Goal: Task Accomplishment & Management: Manage account settings

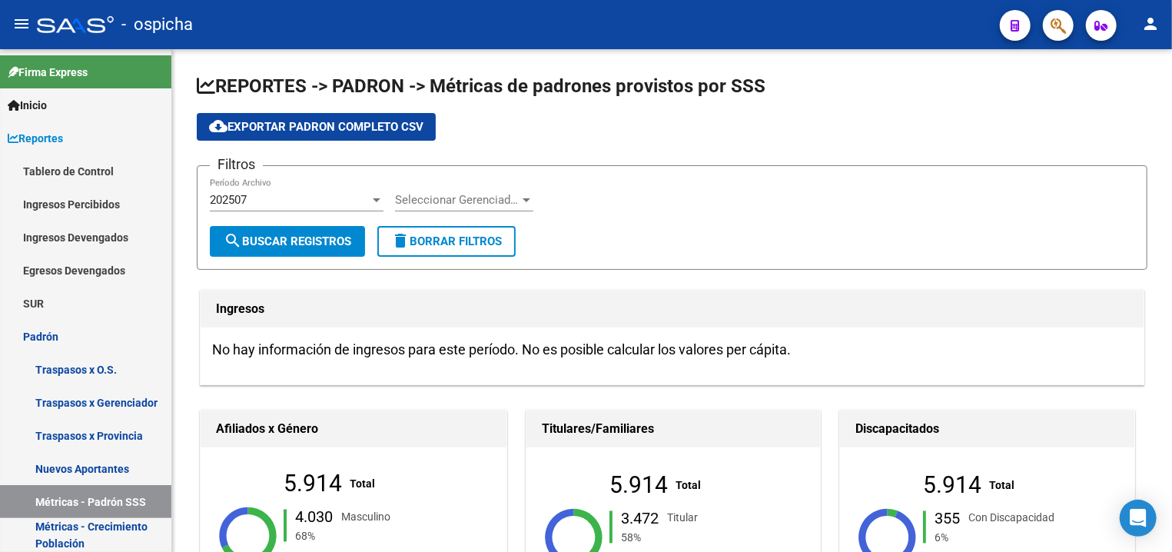
scroll to position [330, 0]
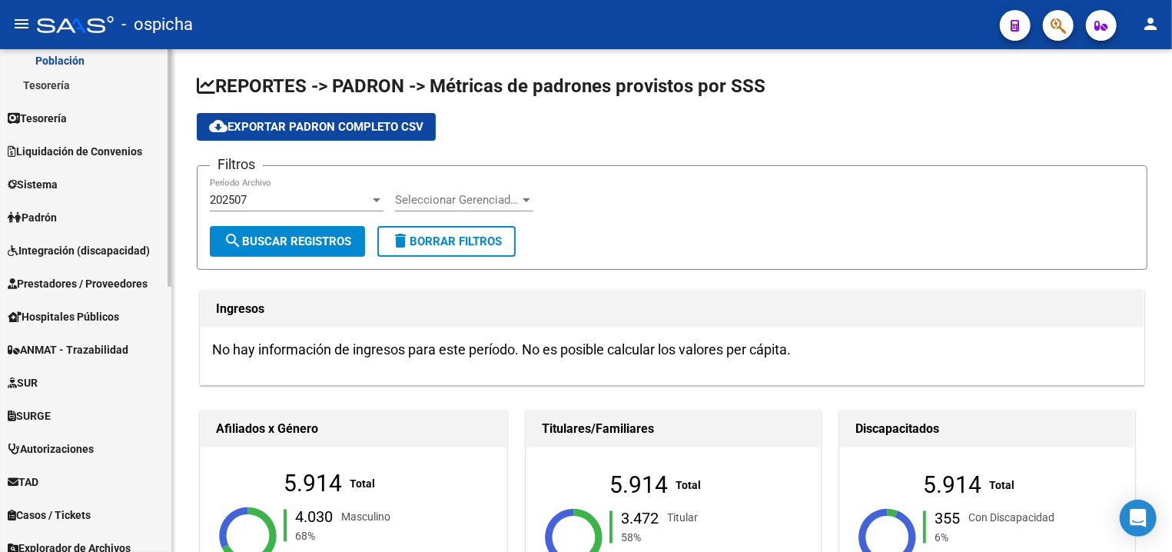
scroll to position [561, 0]
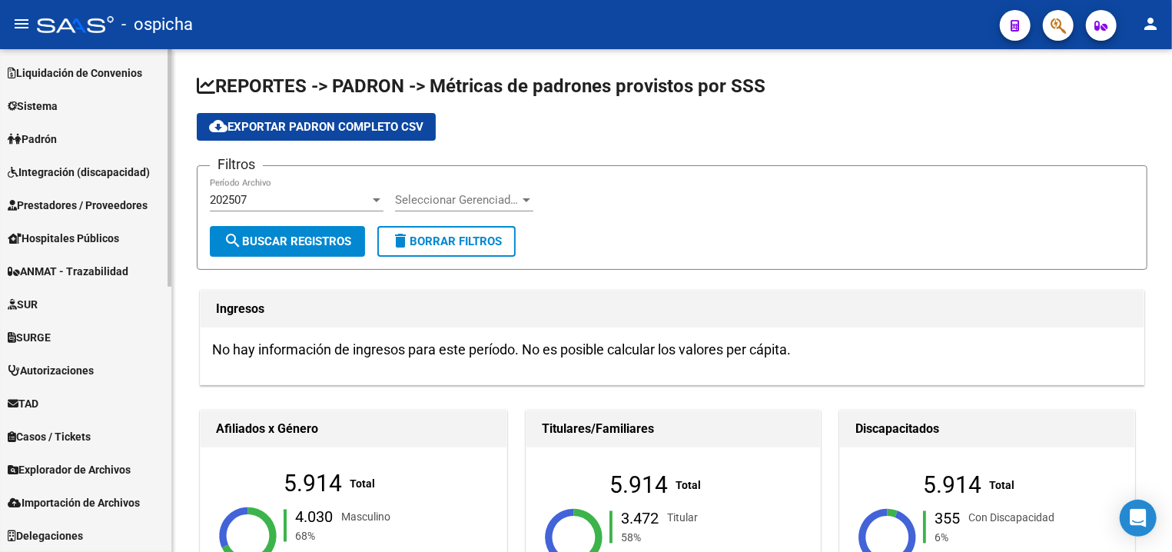
click at [81, 183] on link "Integración (discapacidad)" at bounding box center [85, 171] width 171 height 33
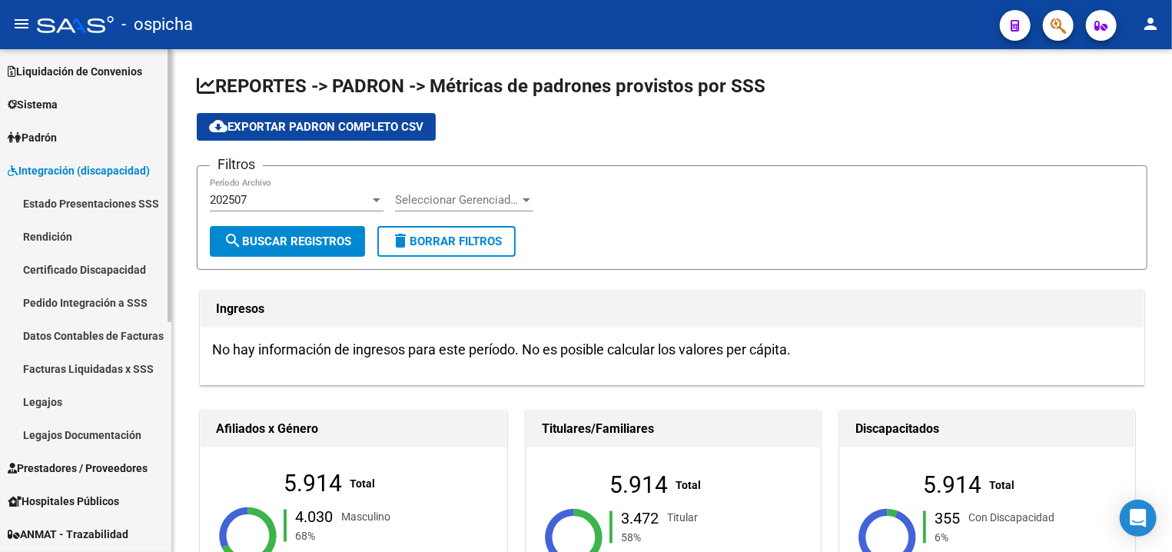
scroll to position [131, 0]
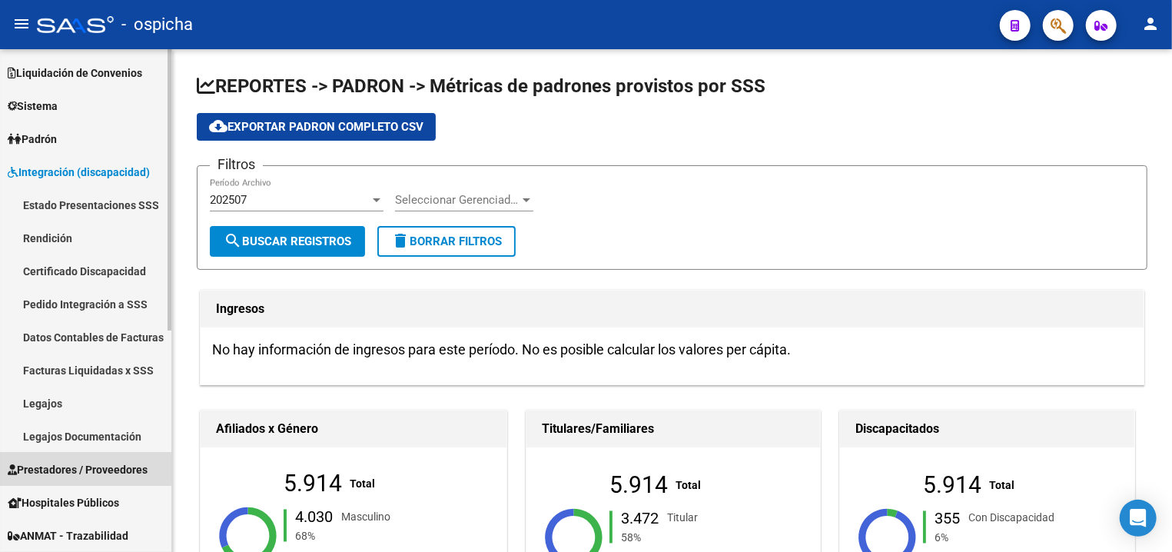
click at [74, 460] on link "Prestadores / Proveedores" at bounding box center [85, 469] width 171 height 33
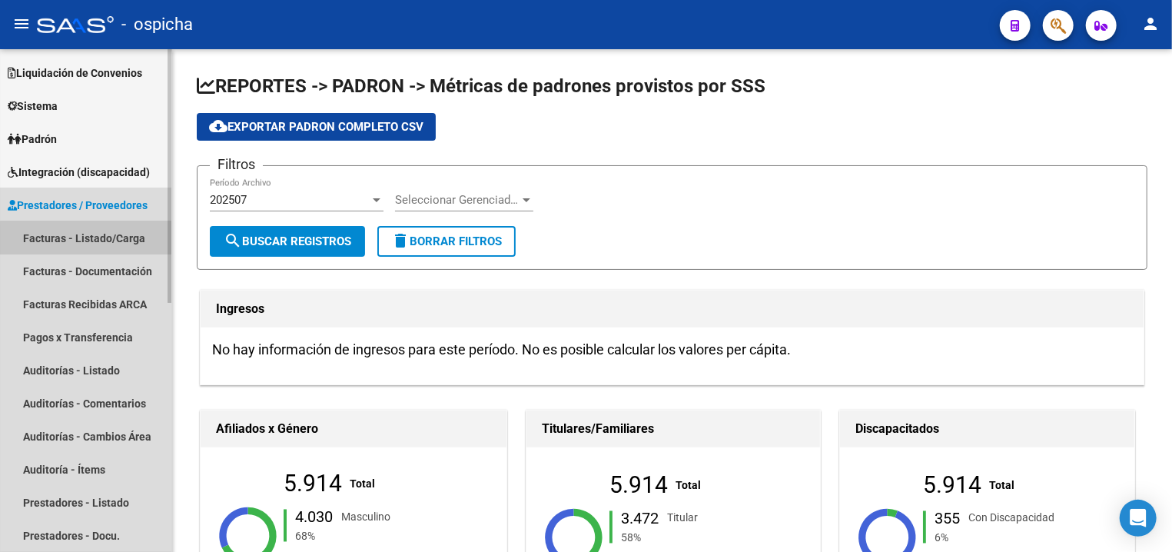
click at [102, 242] on link "Facturas - Listado/Carga" at bounding box center [85, 237] width 171 height 33
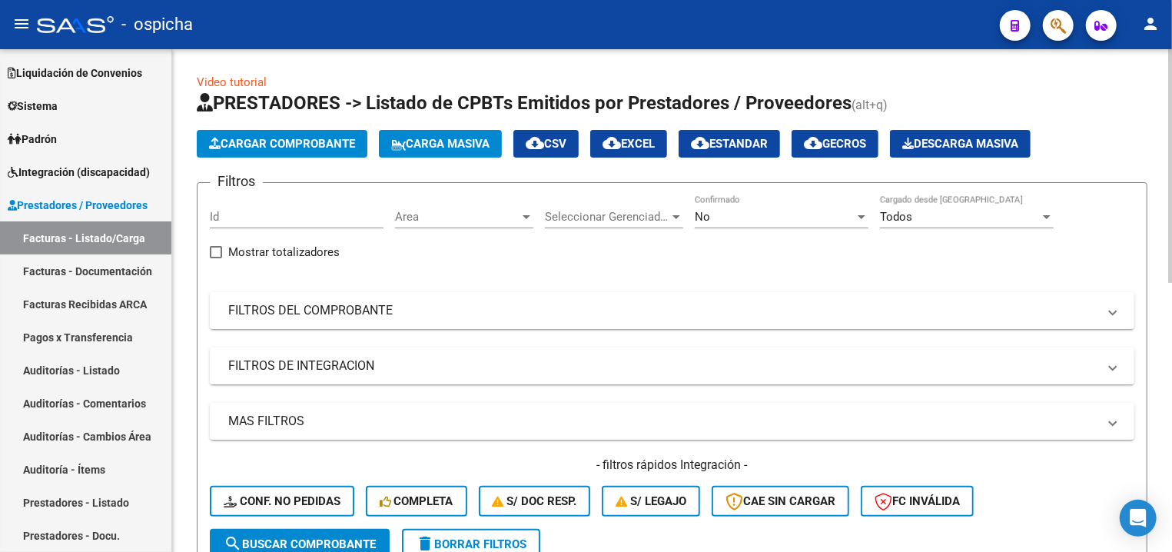
scroll to position [82, 0]
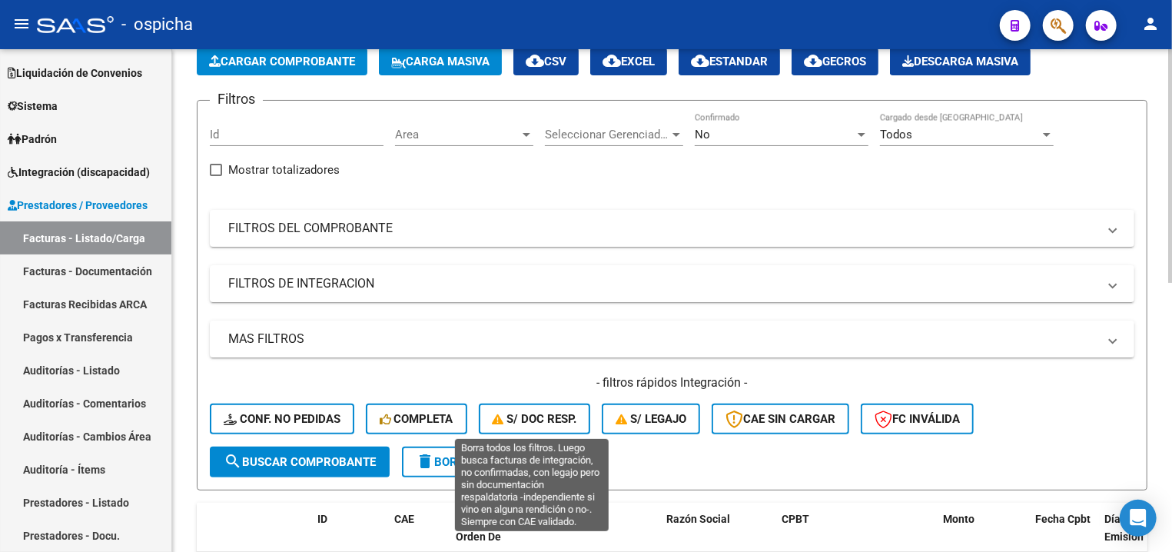
click at [644, 420] on span "S/ legajo" at bounding box center [650, 419] width 71 height 14
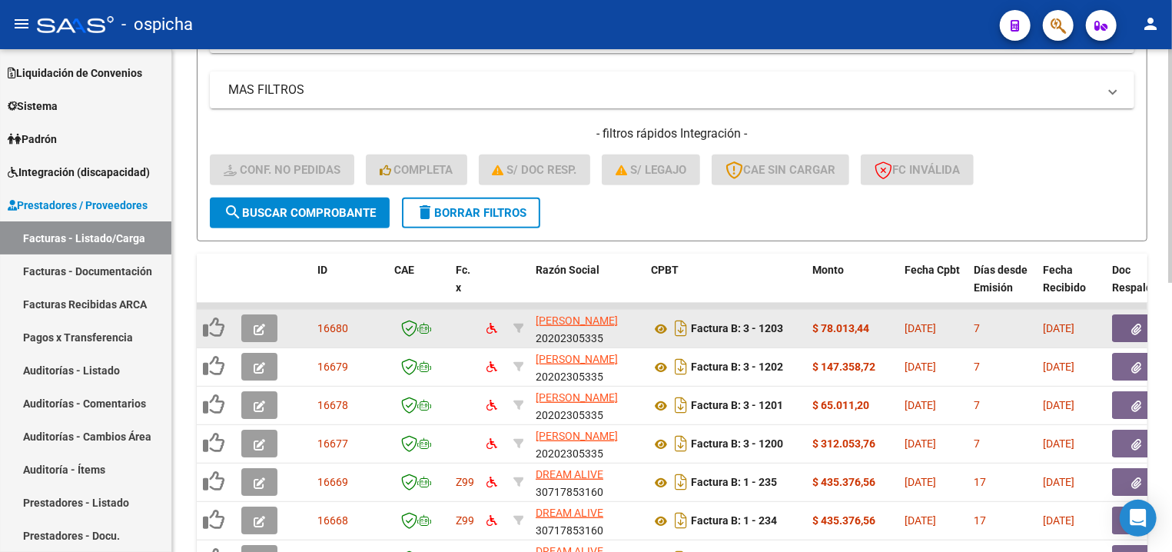
scroll to position [249, 0]
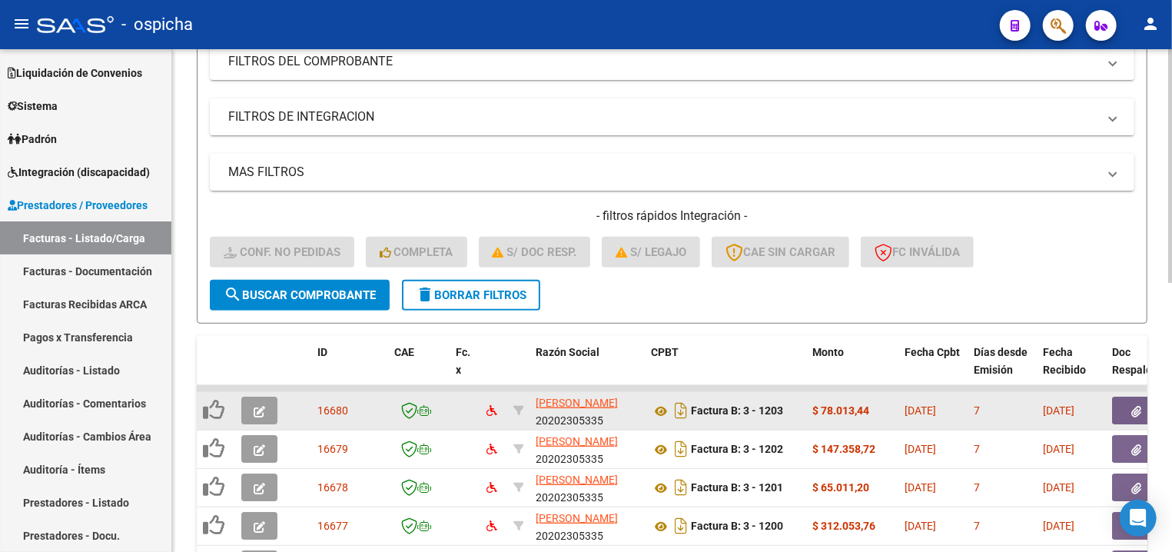
click at [256, 410] on icon "button" at bounding box center [260, 412] width 12 height 12
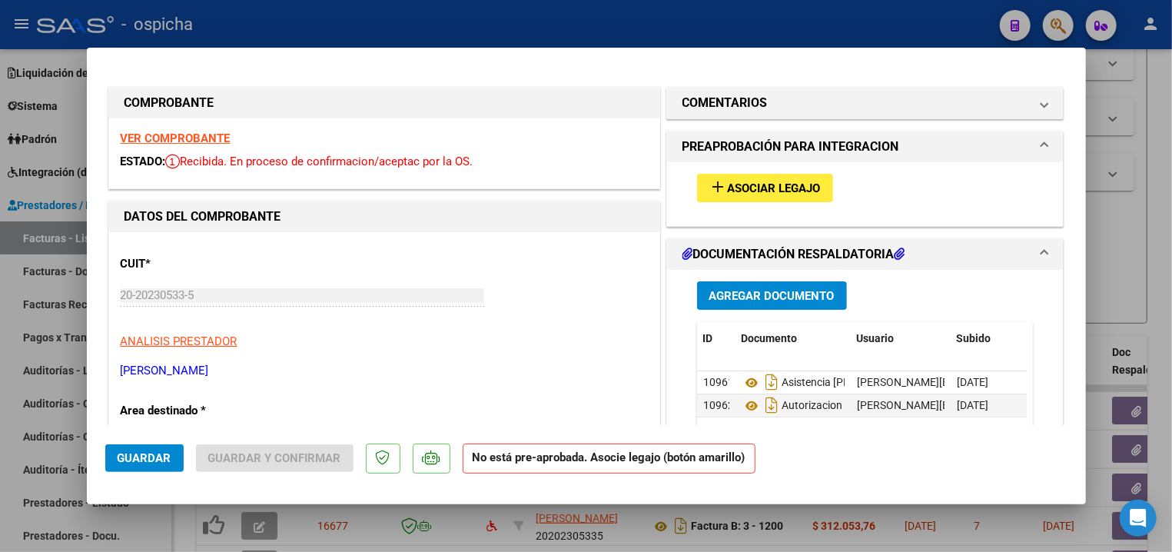
click at [220, 138] on strong "VER COMPROBANTE" at bounding box center [176, 138] width 110 height 14
click at [697, 176] on button "add Asociar Legajo" at bounding box center [765, 188] width 136 height 28
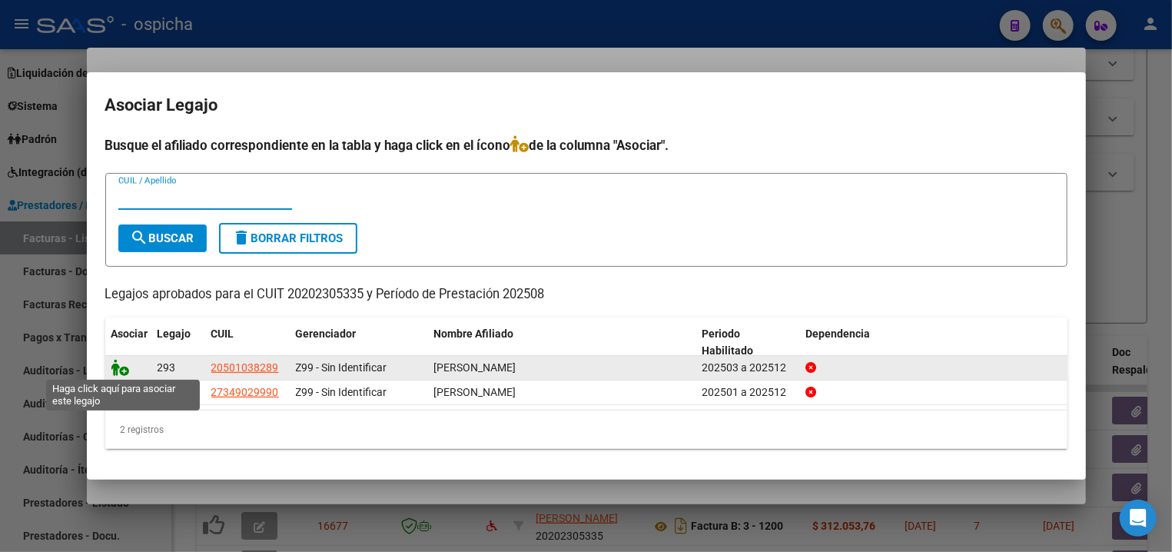
click at [124, 373] on icon at bounding box center [120, 367] width 18 height 17
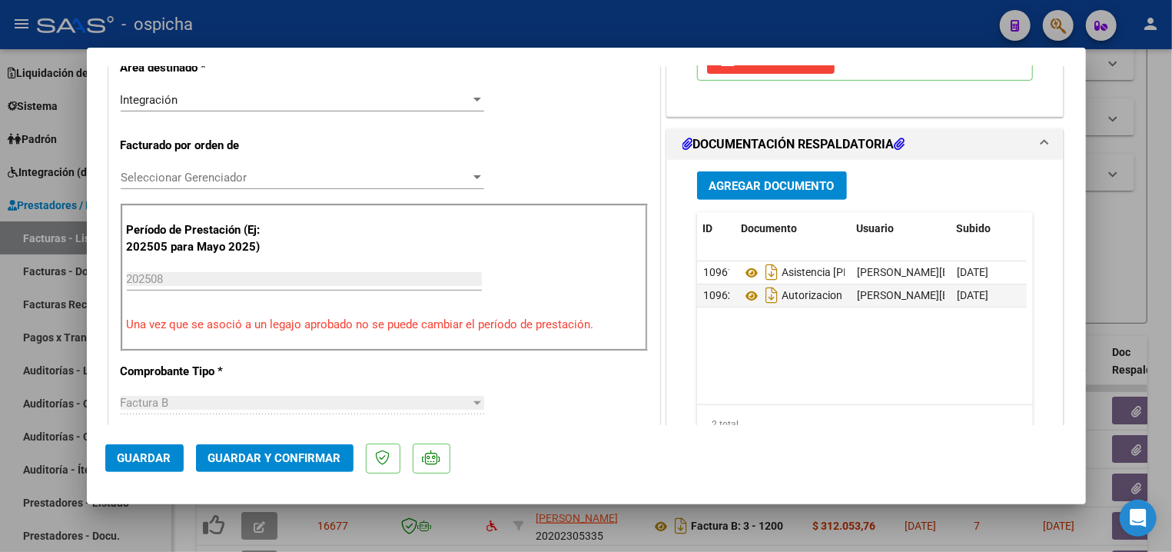
scroll to position [412, 0]
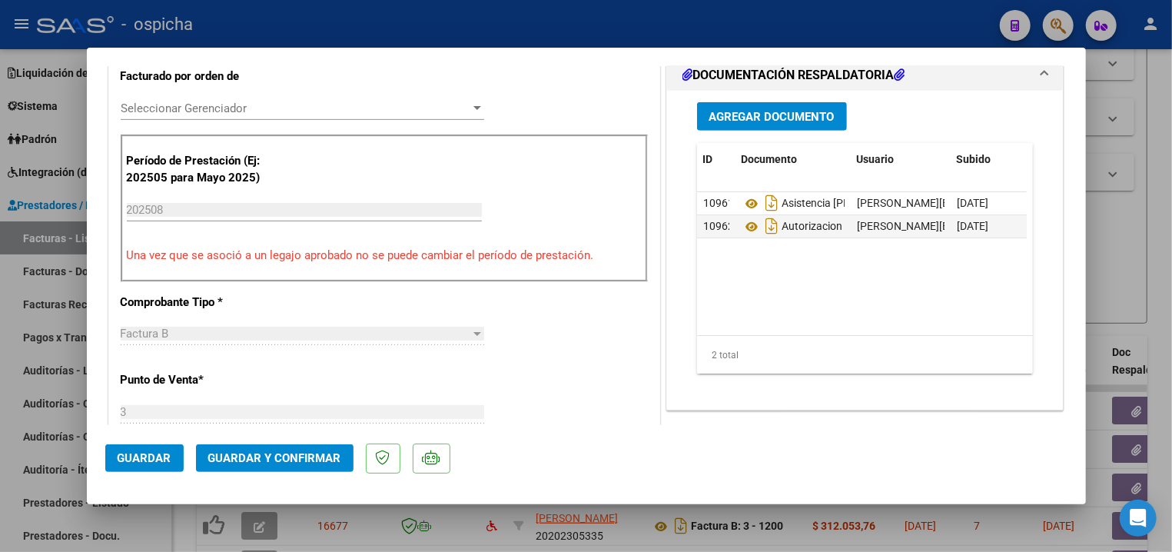
click at [233, 456] on span "Guardar y Confirmar" at bounding box center [274, 458] width 133 height 14
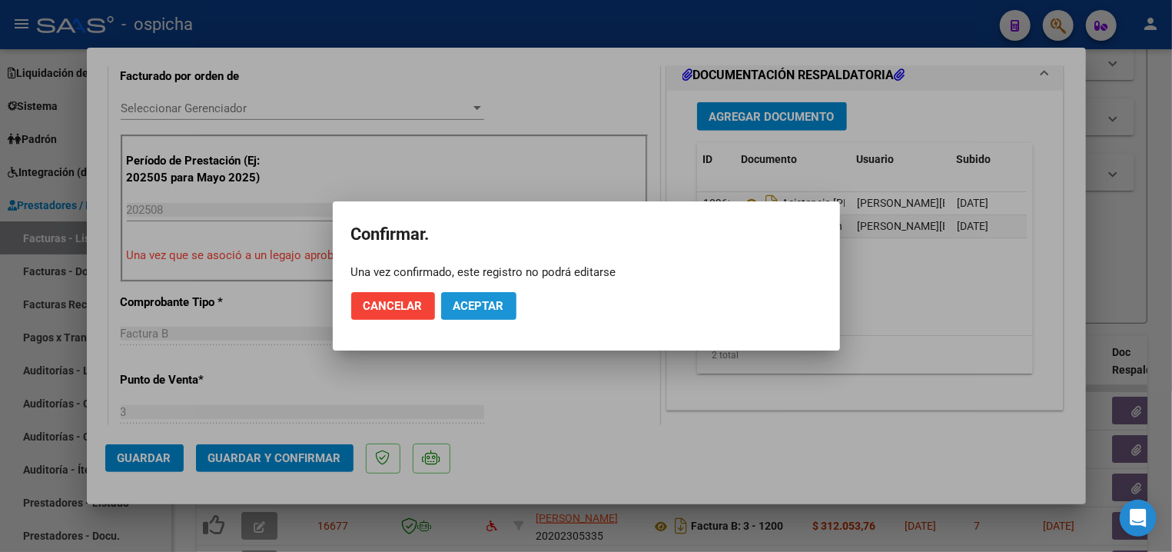
click at [479, 309] on span "Aceptar" at bounding box center [478, 306] width 51 height 14
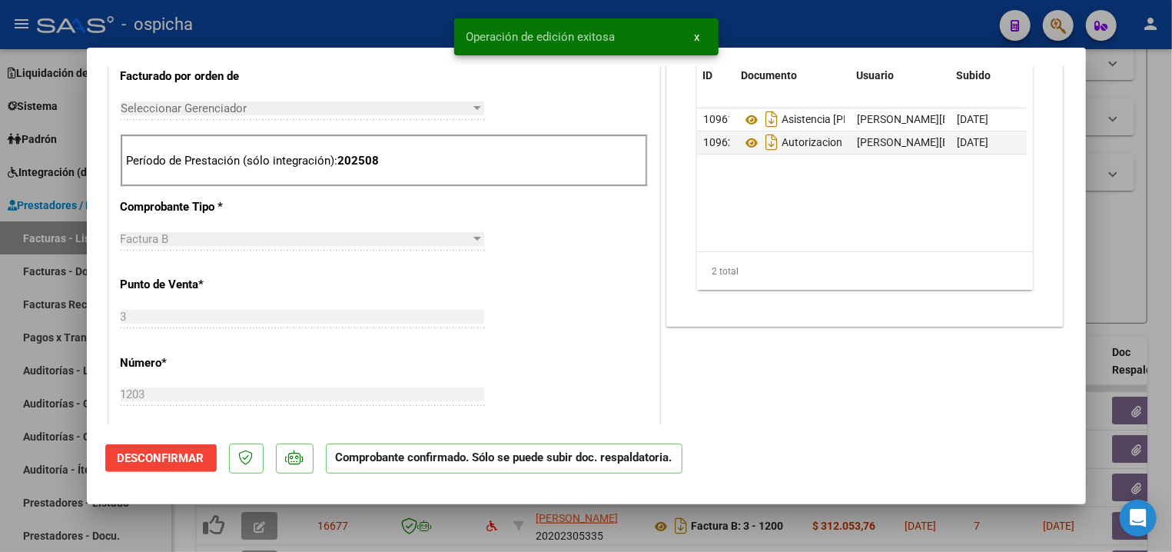
drag, startPoint x: 443, startPoint y: 38, endPoint x: 428, endPoint y: 28, distance: 18.8
click at [439, 35] on div "Operación de edición exitosa x" at bounding box center [586, 37] width 301 height 74
click at [426, 28] on div at bounding box center [586, 276] width 1172 height 552
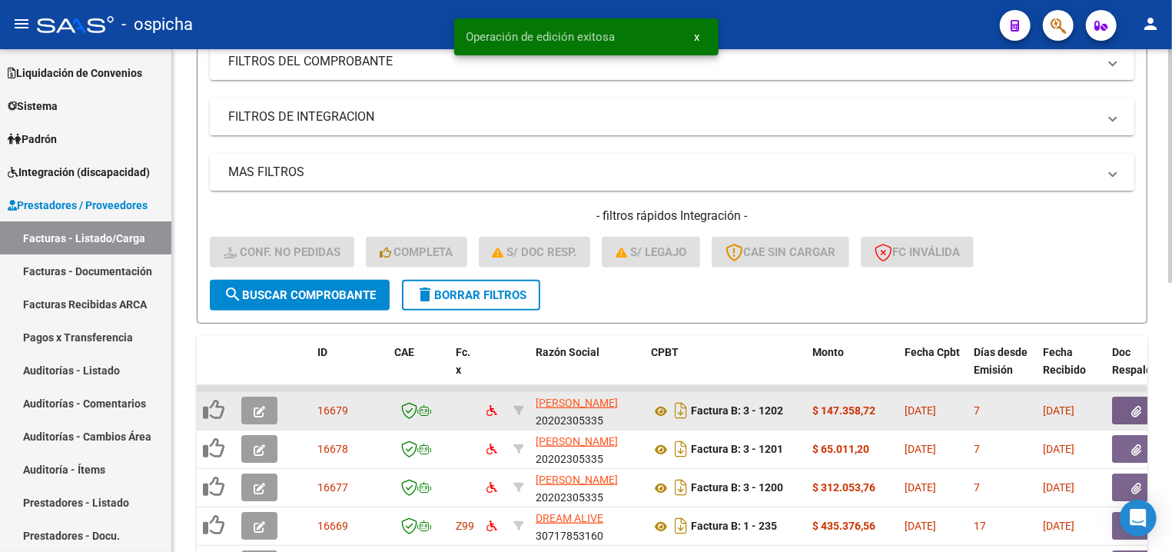
click at [257, 413] on icon "button" at bounding box center [260, 412] width 12 height 12
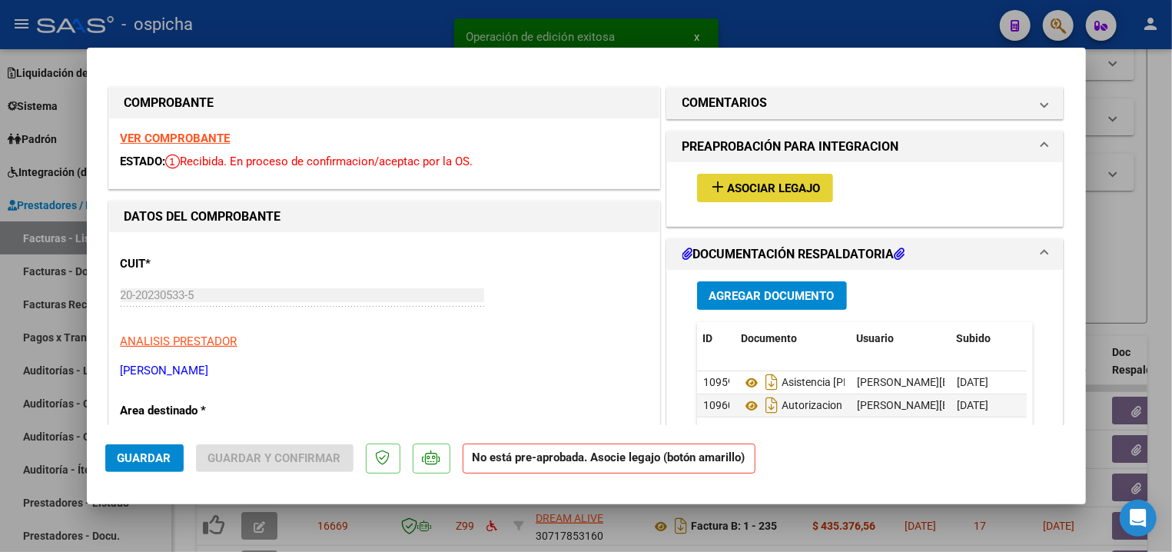
click at [764, 181] on button "add Asociar Legajo" at bounding box center [765, 188] width 136 height 28
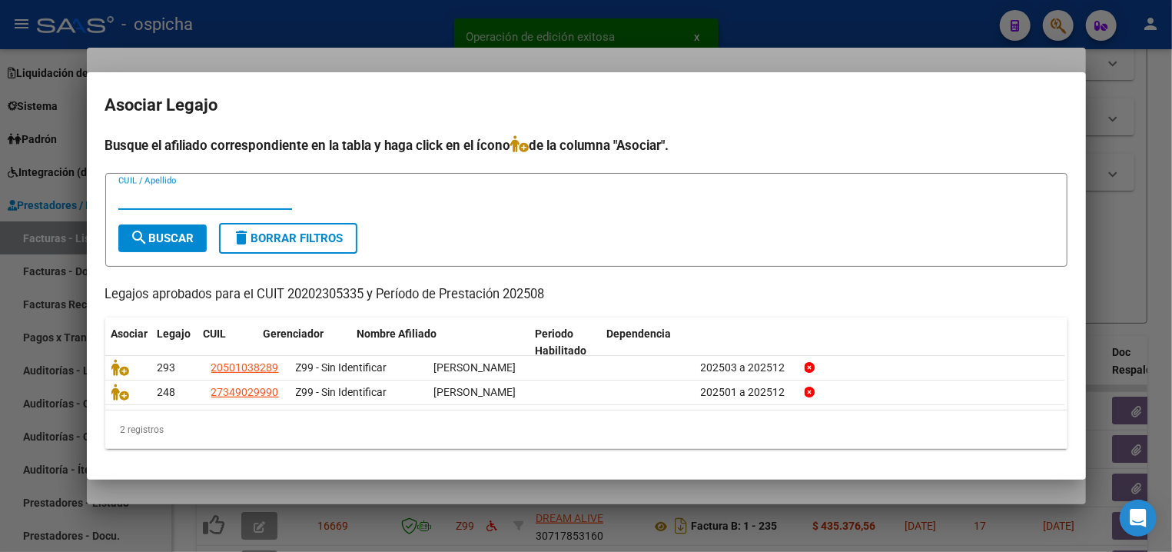
click at [310, 78] on mat-dialog-container "Asociar Legajo Busque el afiliado correspondiente en la tabla y haga click en e…" at bounding box center [586, 276] width 999 height 408
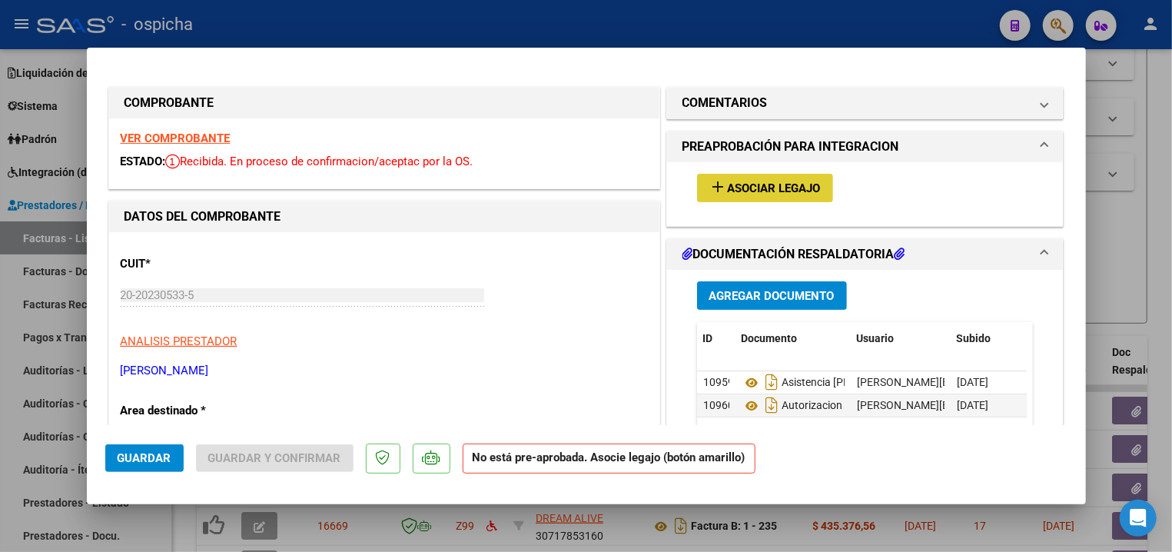
click at [171, 138] on strong "VER COMPROBANTE" at bounding box center [176, 138] width 110 height 14
click at [726, 201] on button "add Asociar Legajo" at bounding box center [765, 188] width 136 height 28
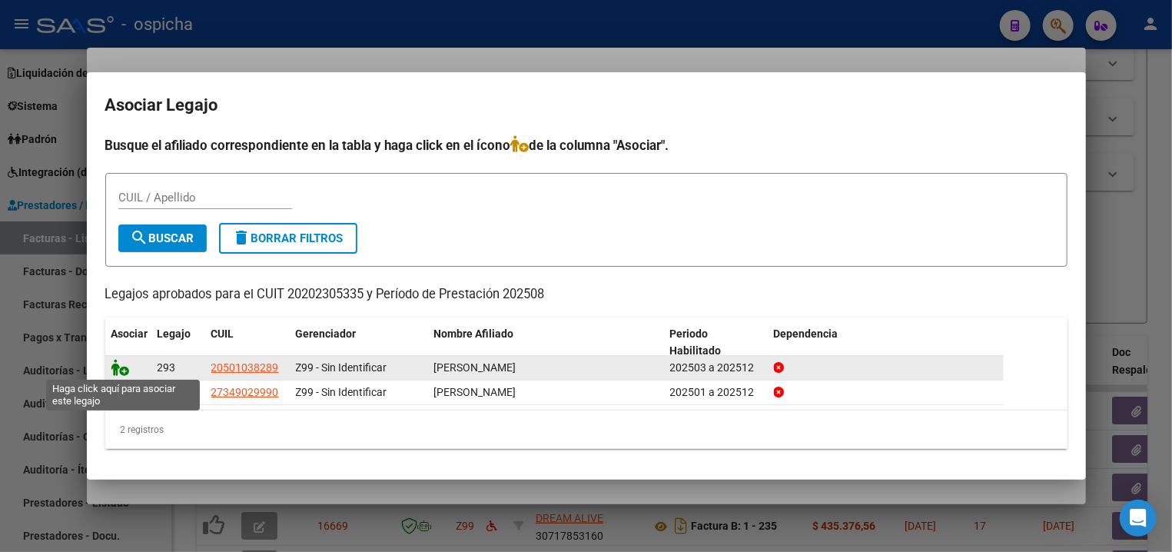
click at [118, 362] on icon at bounding box center [120, 367] width 18 height 17
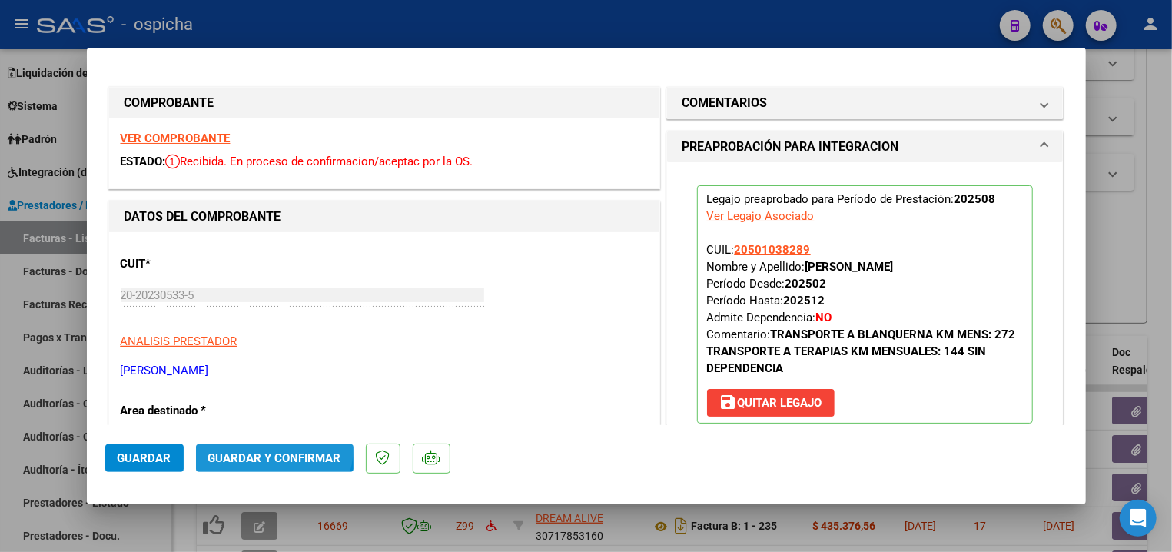
click at [260, 447] on button "Guardar y Confirmar" at bounding box center [274, 458] width 157 height 28
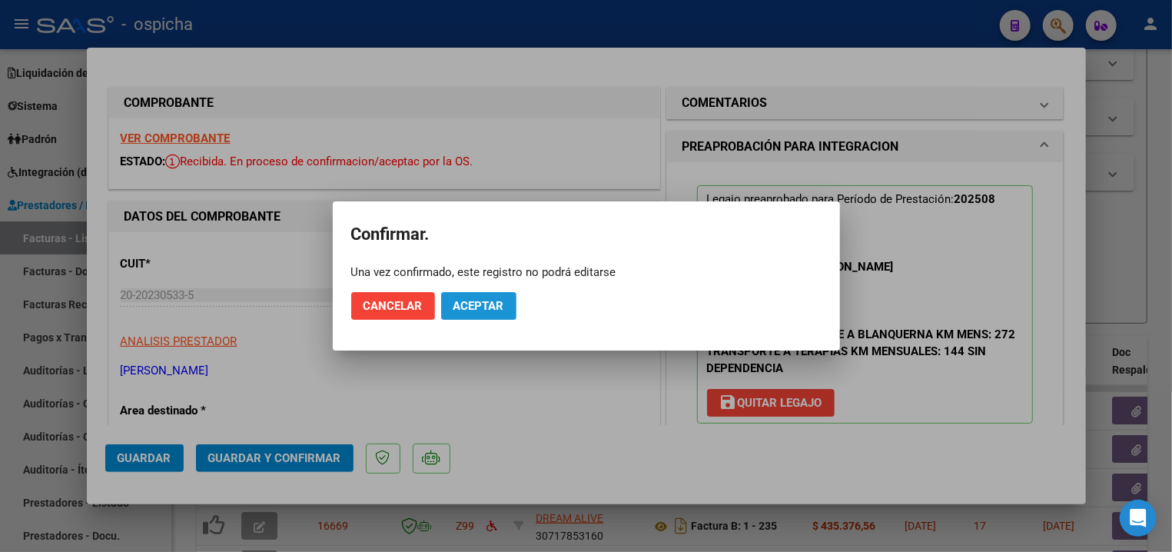
click at [466, 301] on span "Aceptar" at bounding box center [478, 306] width 51 height 14
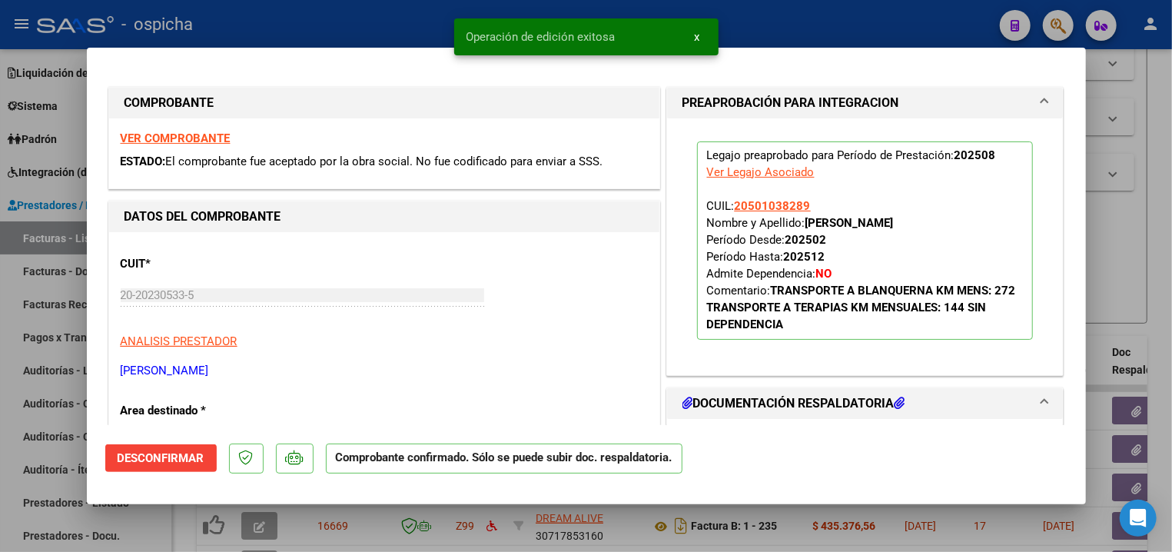
click at [266, 37] on div at bounding box center [586, 276] width 1172 height 552
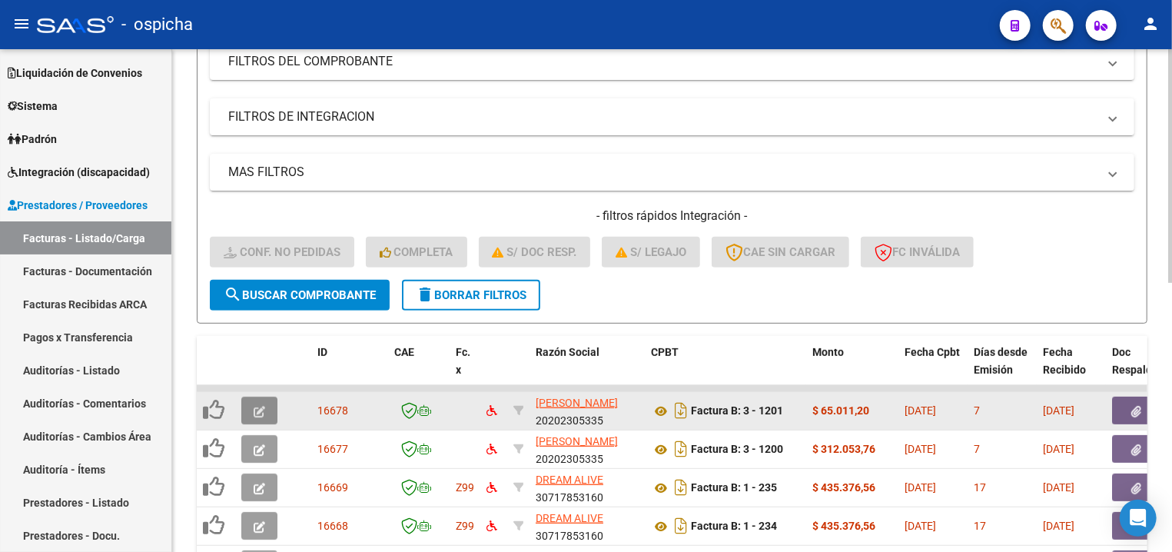
click at [264, 414] on button "button" at bounding box center [259, 410] width 36 height 28
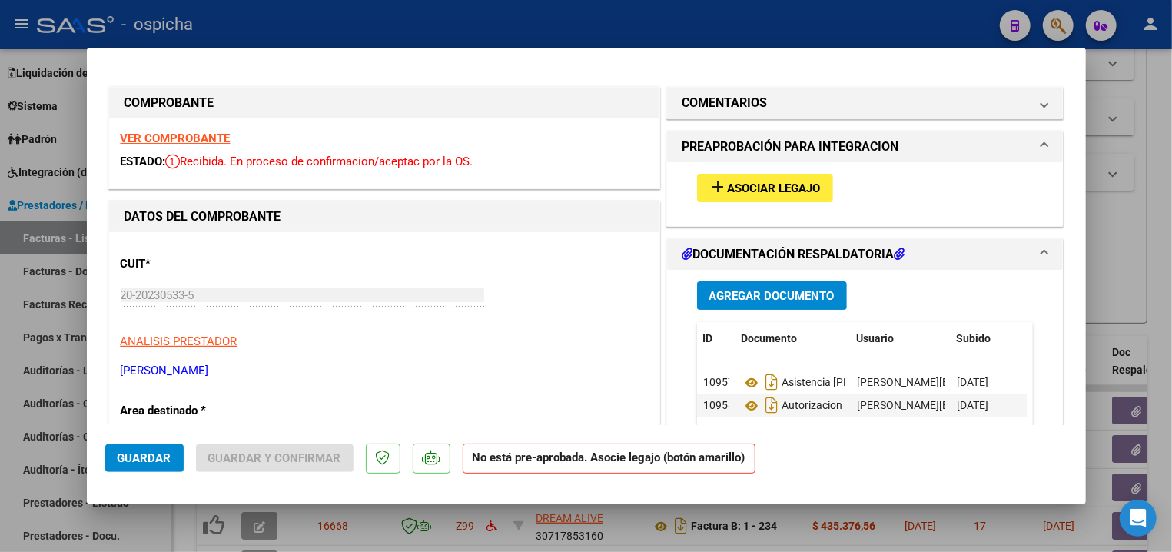
click at [163, 140] on strong "VER COMPROBANTE" at bounding box center [176, 138] width 110 height 14
click at [724, 211] on div "add Asociar Legajo" at bounding box center [865, 187] width 360 height 51
click at [728, 184] on span "Asociar Legajo" at bounding box center [774, 188] width 93 height 14
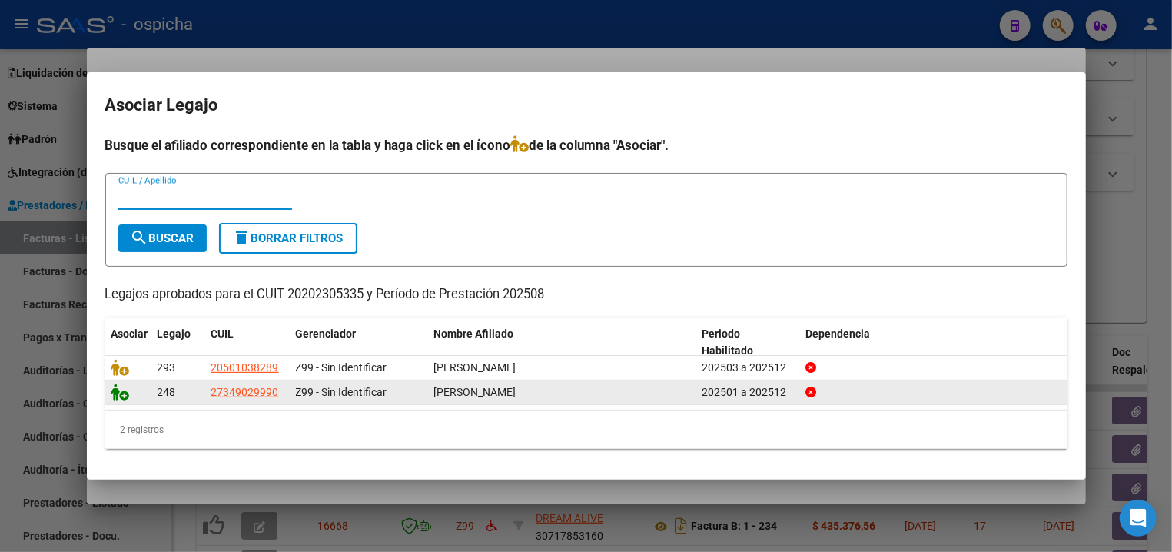
click at [127, 394] on icon at bounding box center [120, 391] width 18 height 17
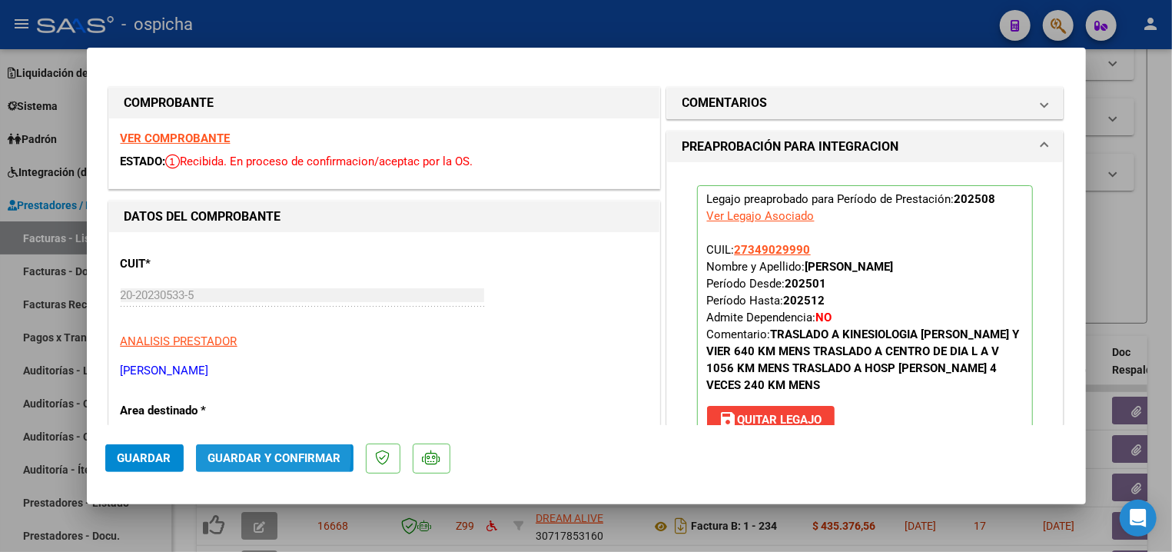
click at [255, 455] on span "Guardar y Confirmar" at bounding box center [274, 458] width 133 height 14
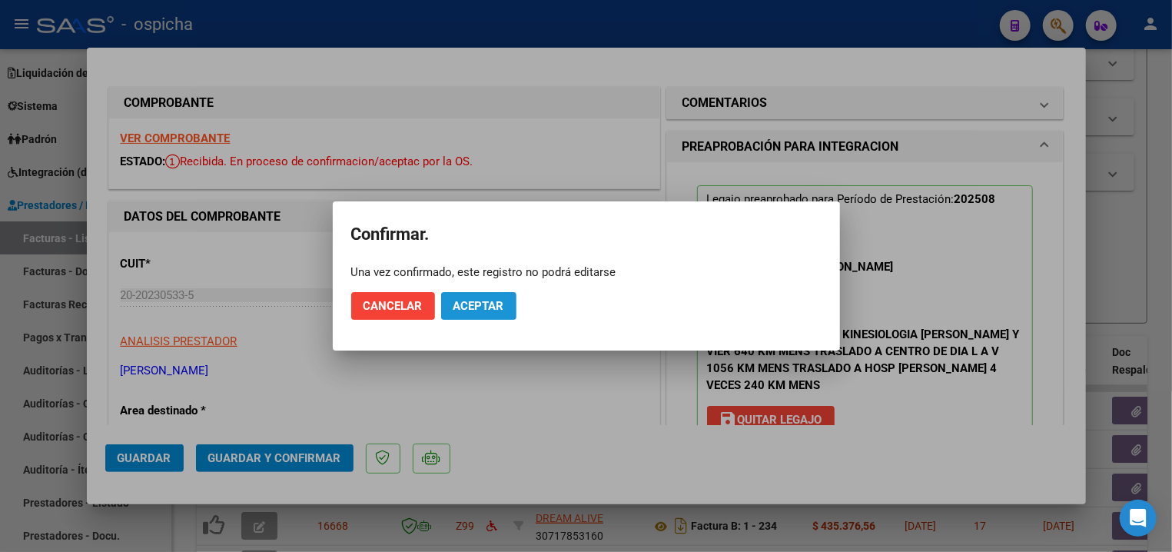
click at [498, 303] on span "Aceptar" at bounding box center [478, 306] width 51 height 14
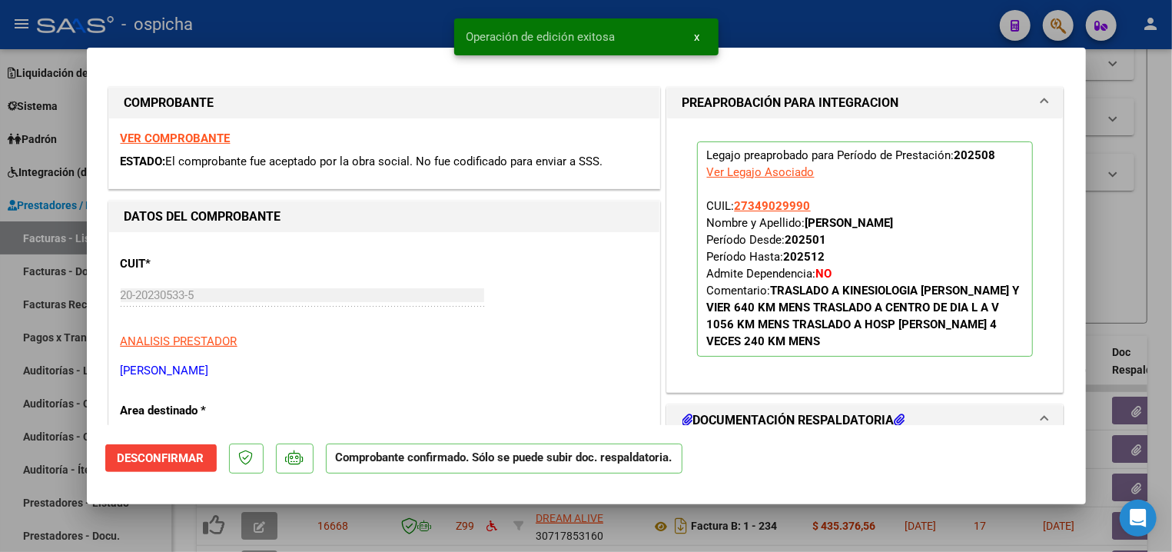
click at [794, 30] on div at bounding box center [586, 276] width 1172 height 552
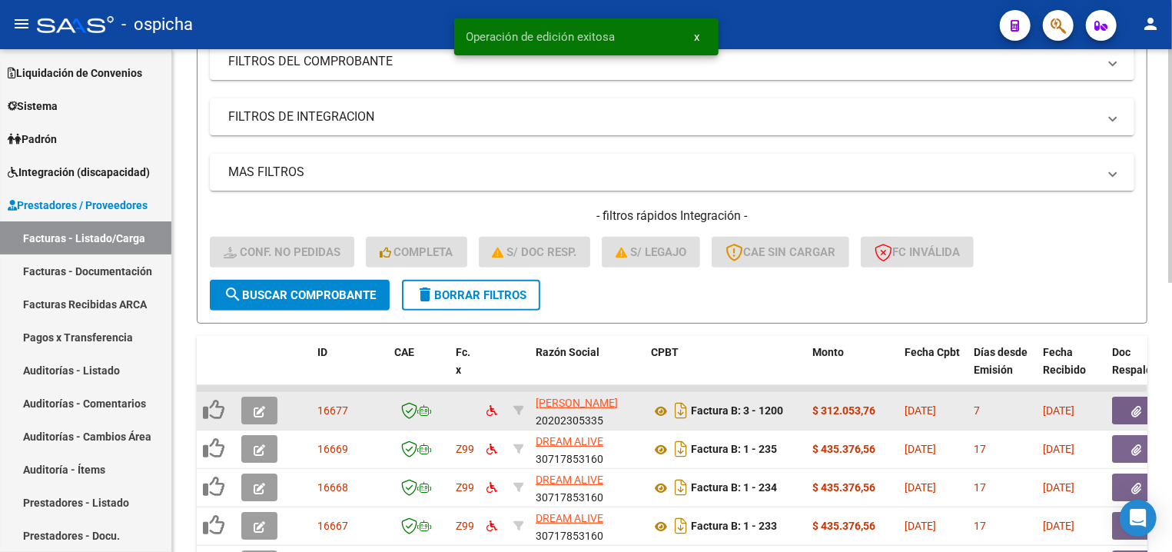
click at [260, 417] on button "button" at bounding box center [259, 410] width 36 height 28
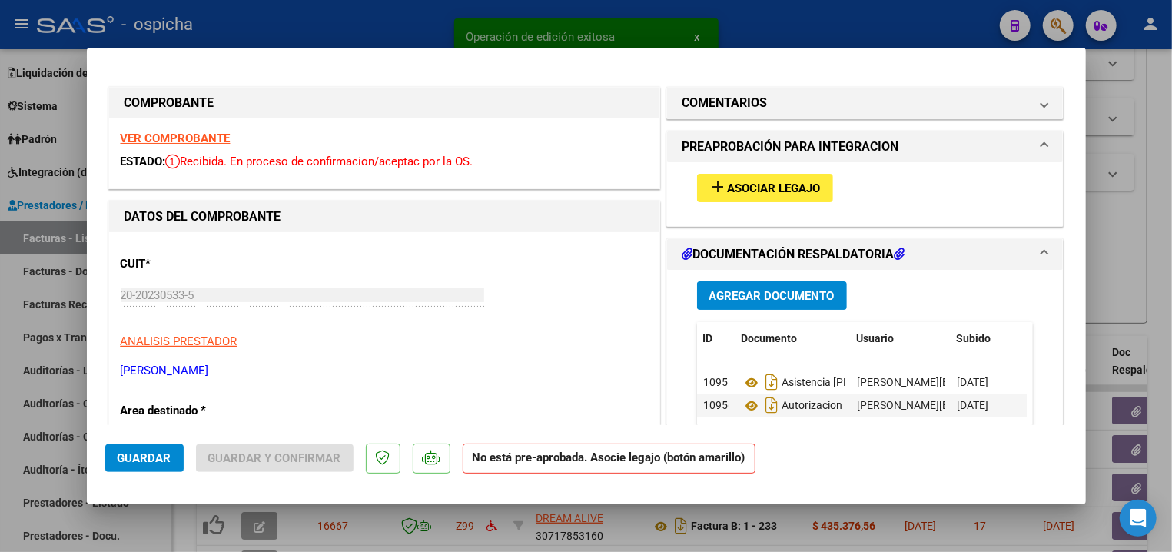
click at [183, 127] on div "VER COMPROBANTE ESTADO: Recibida. En proceso de confirmacion/aceptac por la OS." at bounding box center [384, 153] width 550 height 70
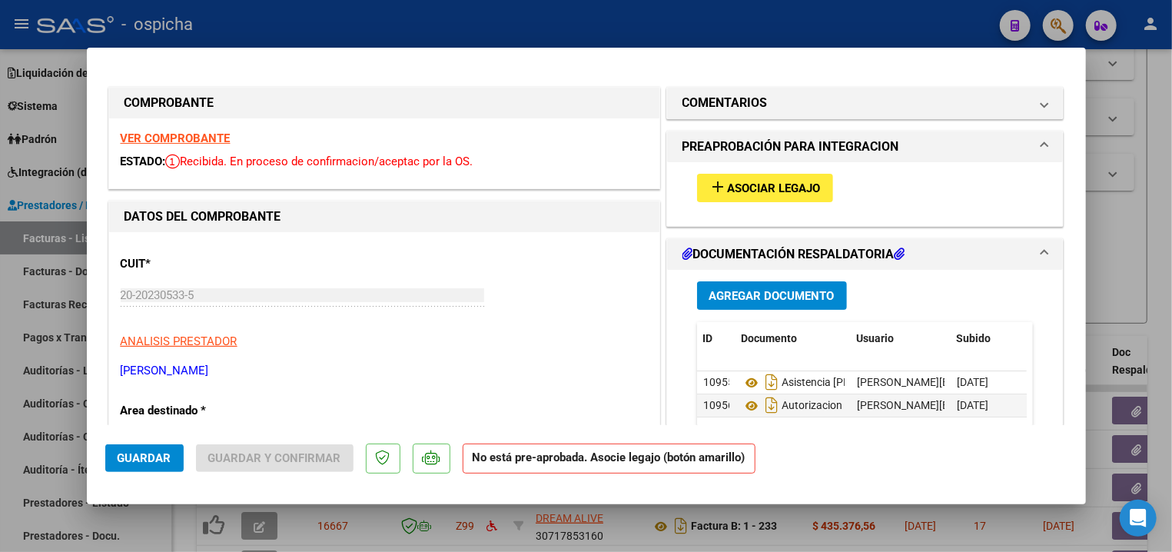
click at [186, 135] on strong "VER COMPROBANTE" at bounding box center [176, 138] width 110 height 14
click at [166, 142] on strong "VER COMPROBANTE" at bounding box center [176, 138] width 110 height 14
click at [734, 166] on div "add Asociar Legajo" at bounding box center [865, 187] width 360 height 51
click at [741, 191] on span "Asociar Legajo" at bounding box center [774, 188] width 93 height 14
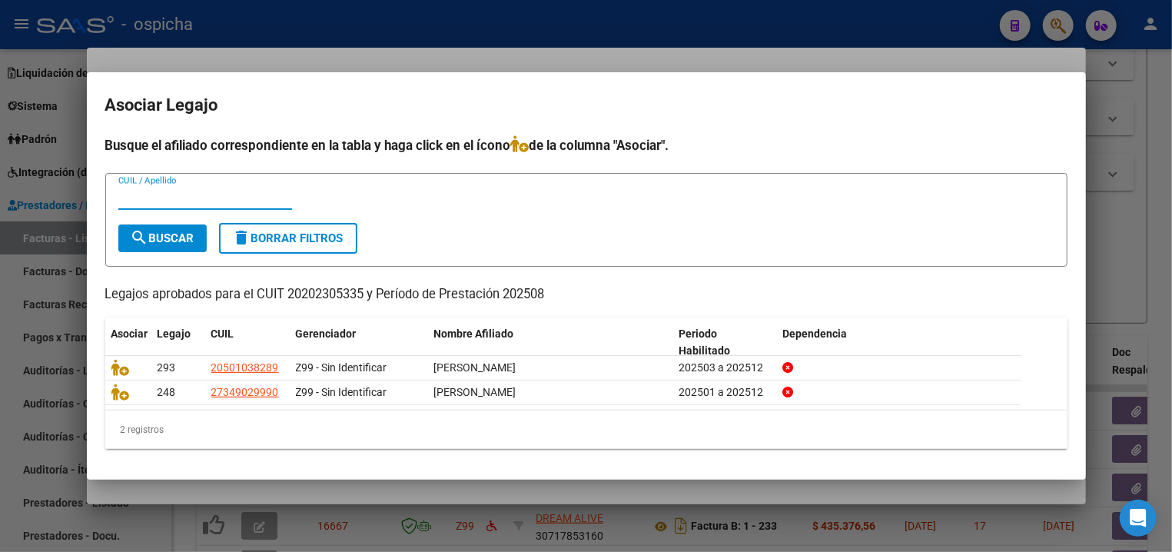
click at [105, 389] on ngx-datatable "Asociar Legajo CUIL Gerenciador Nombre Afiliado Periodo Habilitado Dependencia …" at bounding box center [586, 383] width 962 height 132
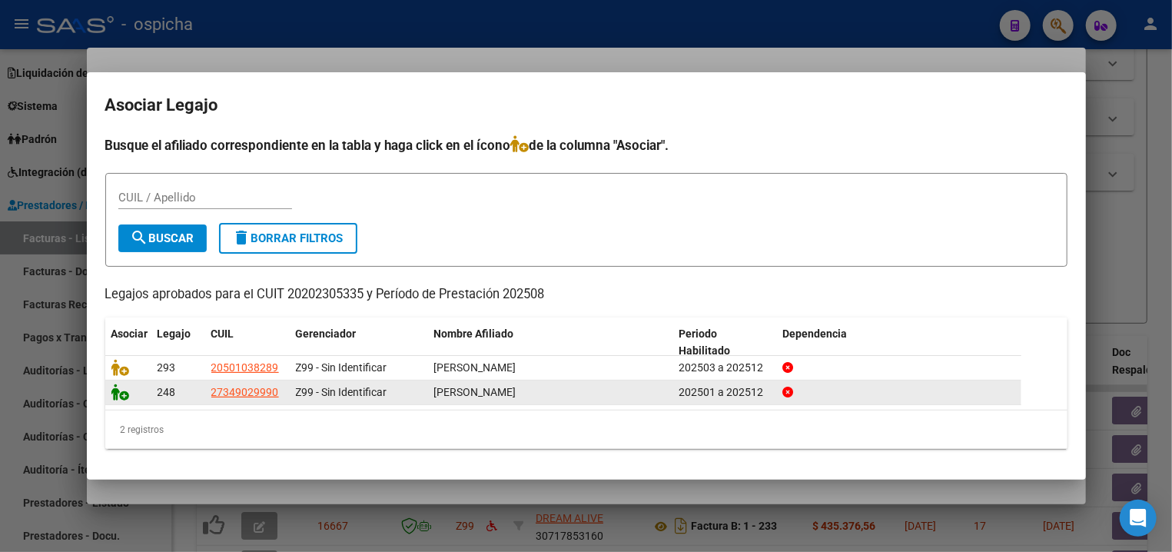
click at [113, 394] on icon at bounding box center [120, 391] width 18 height 17
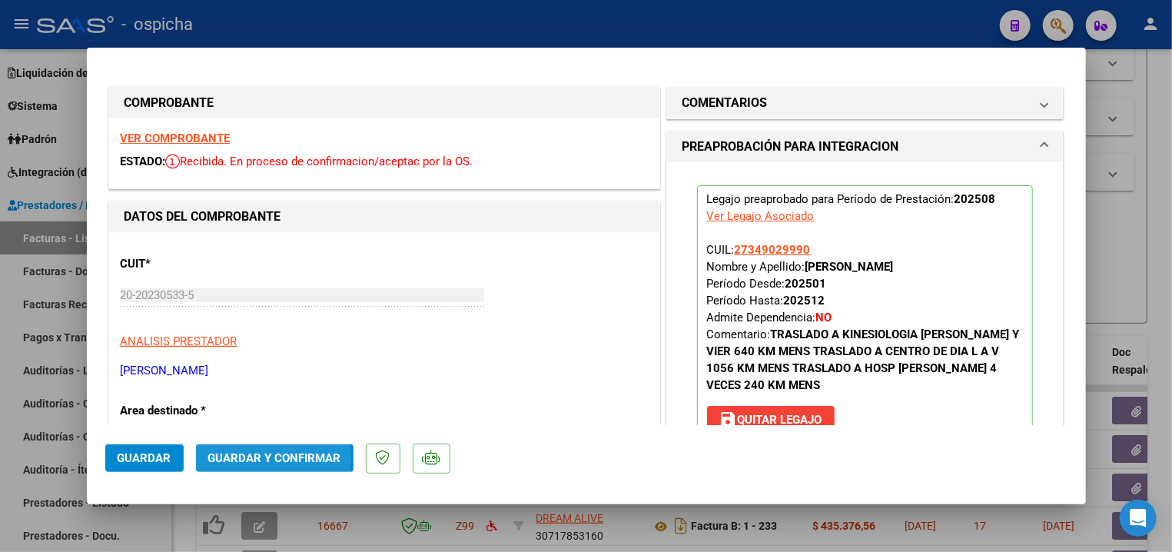
click at [257, 460] on span "Guardar y Confirmar" at bounding box center [274, 458] width 133 height 14
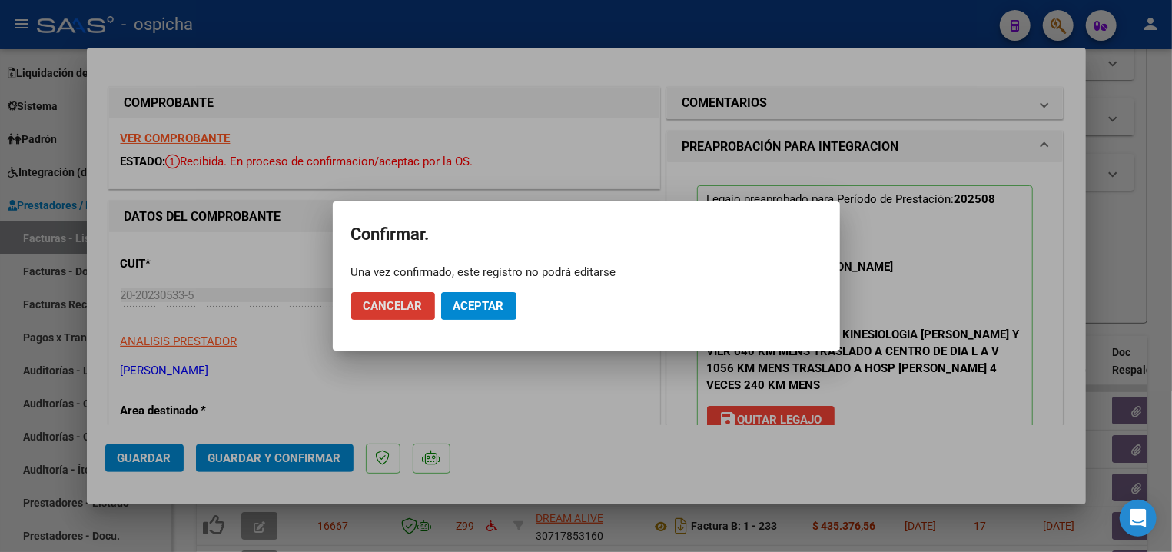
click at [486, 317] on button "Aceptar" at bounding box center [478, 306] width 75 height 28
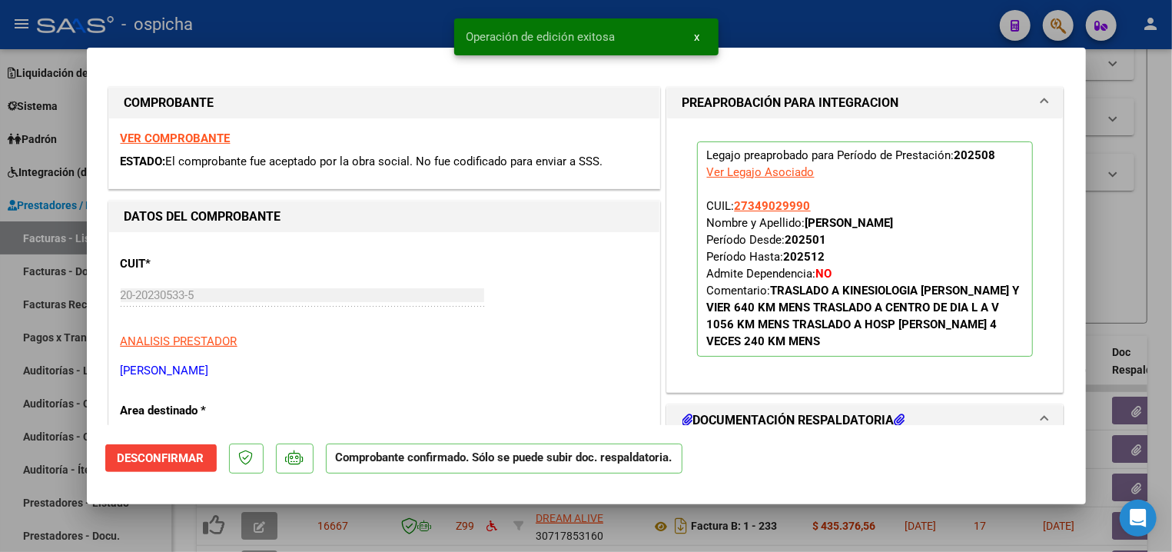
click at [400, 37] on div at bounding box center [586, 276] width 1172 height 552
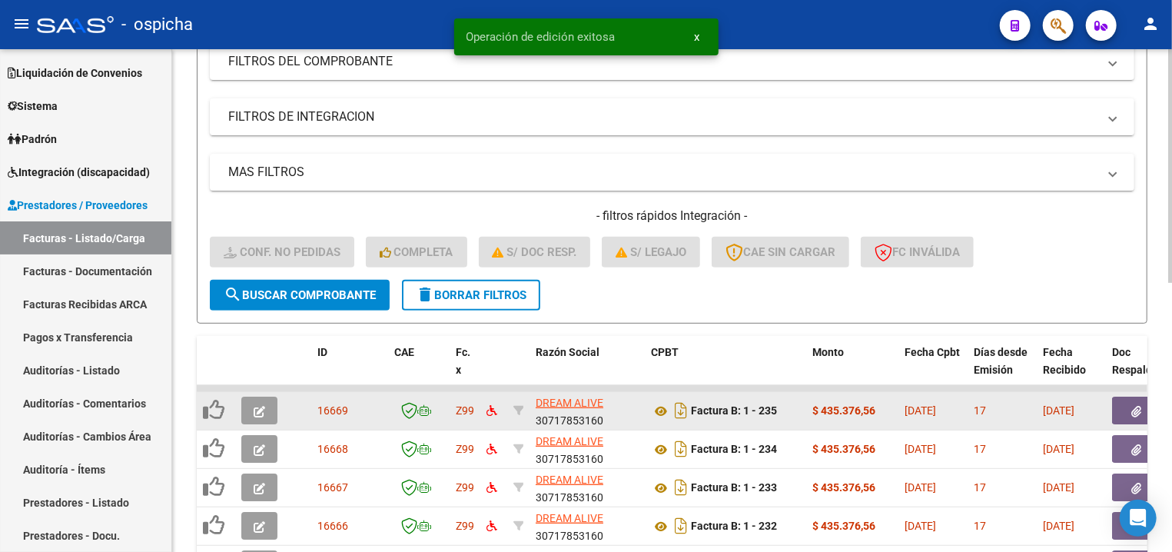
scroll to position [331, 0]
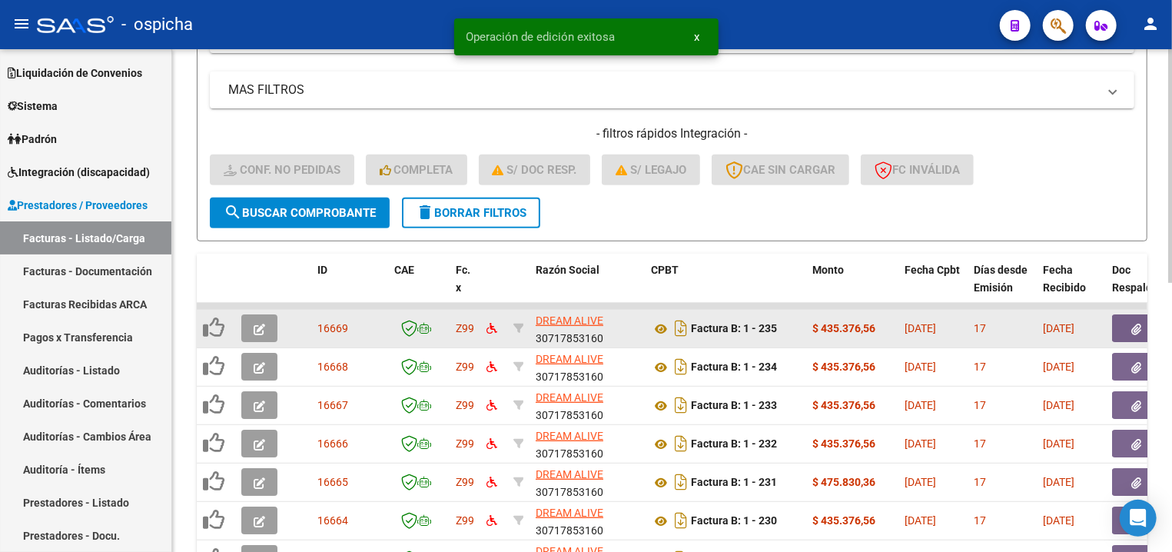
click at [252, 323] on button "button" at bounding box center [259, 328] width 36 height 28
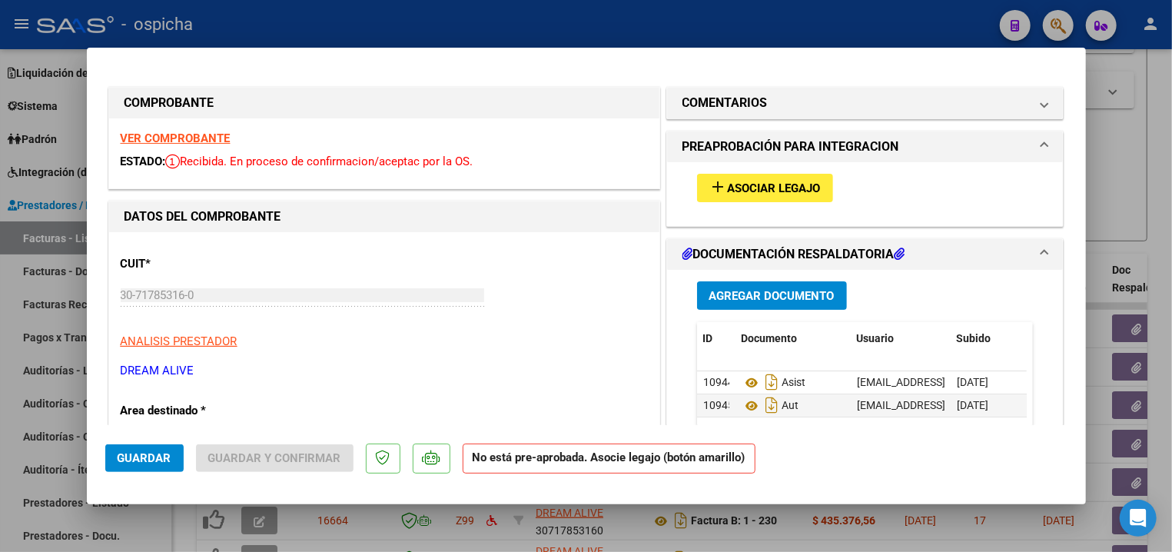
click at [198, 138] on strong "VER COMPROBANTE" at bounding box center [176, 138] width 110 height 14
click at [754, 188] on span "Asociar Legajo" at bounding box center [774, 188] width 93 height 14
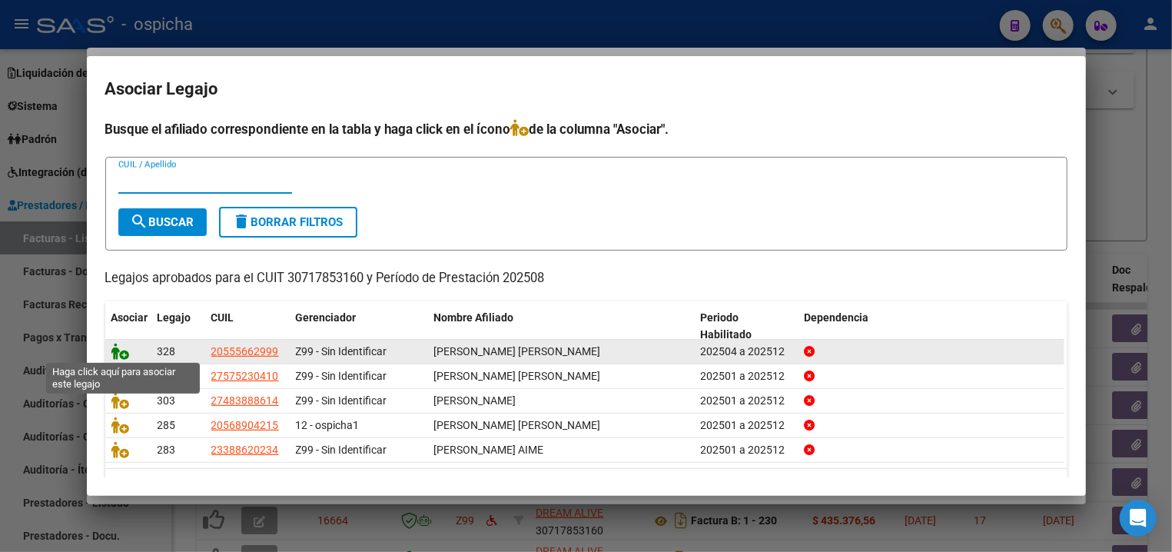
click at [114, 350] on icon at bounding box center [120, 351] width 18 height 17
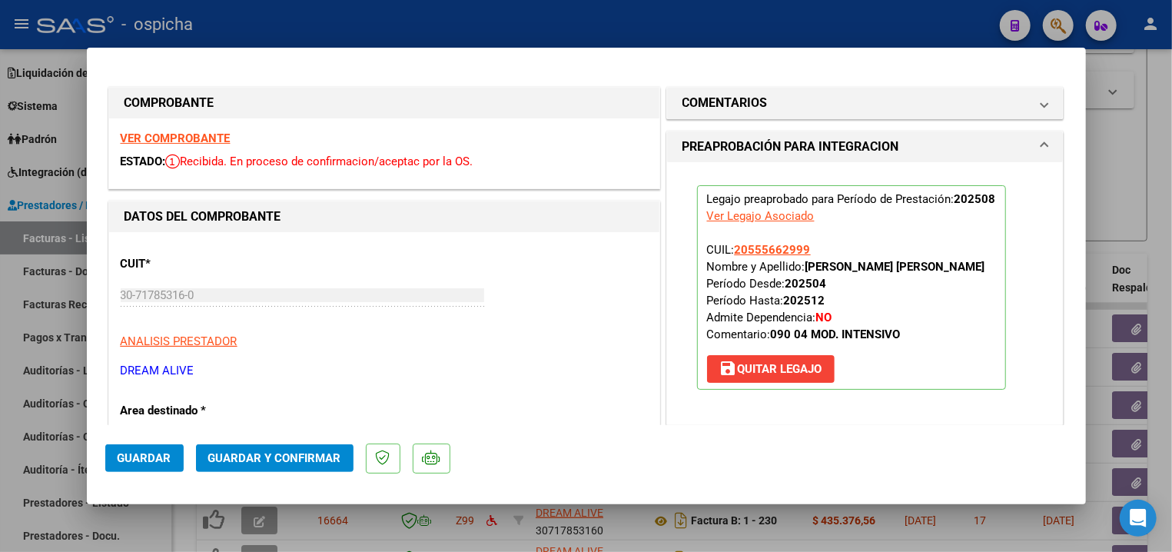
click at [257, 462] on span "Guardar y Confirmar" at bounding box center [274, 458] width 133 height 14
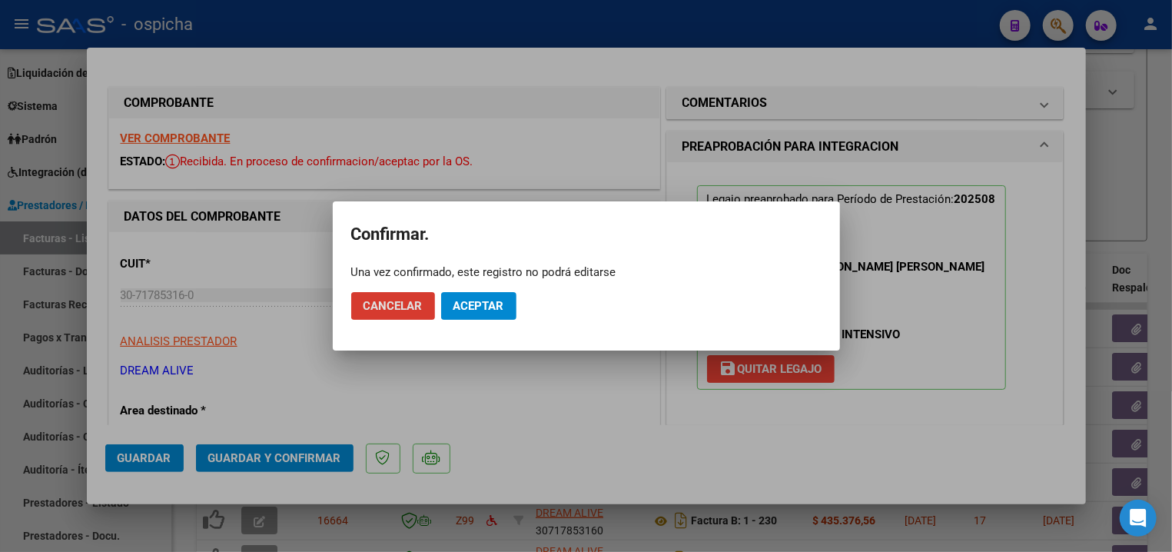
click at [509, 299] on button "Aceptar" at bounding box center [478, 306] width 75 height 28
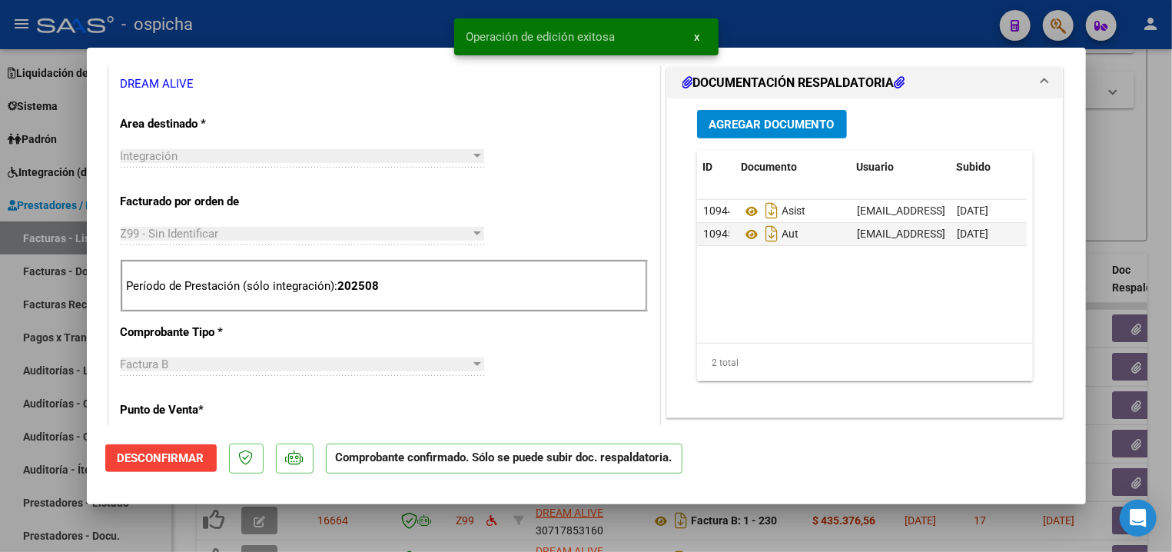
scroll to position [330, 0]
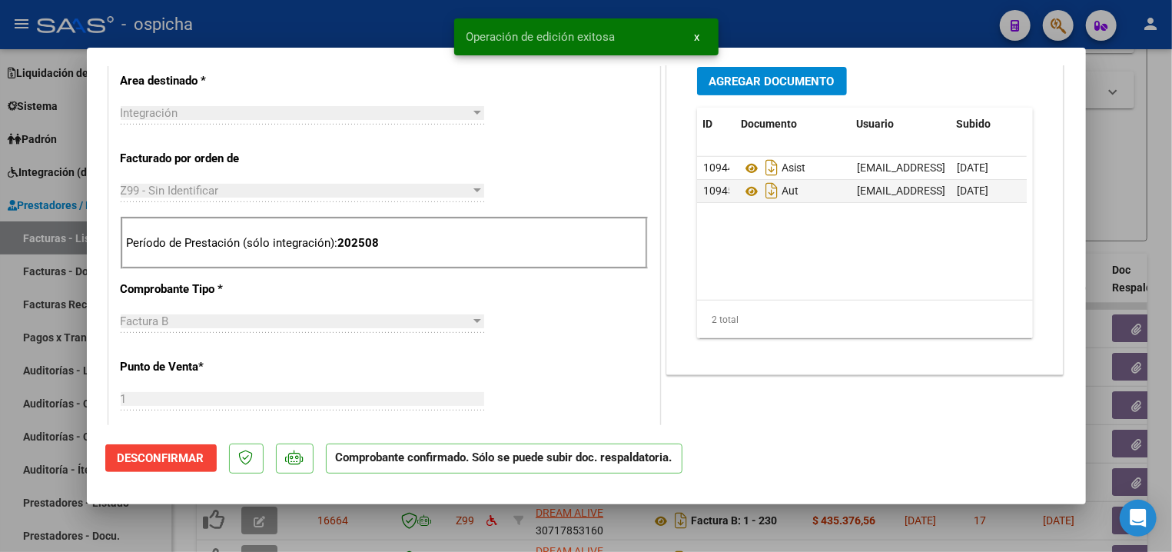
click at [797, 31] on div at bounding box center [586, 276] width 1172 height 552
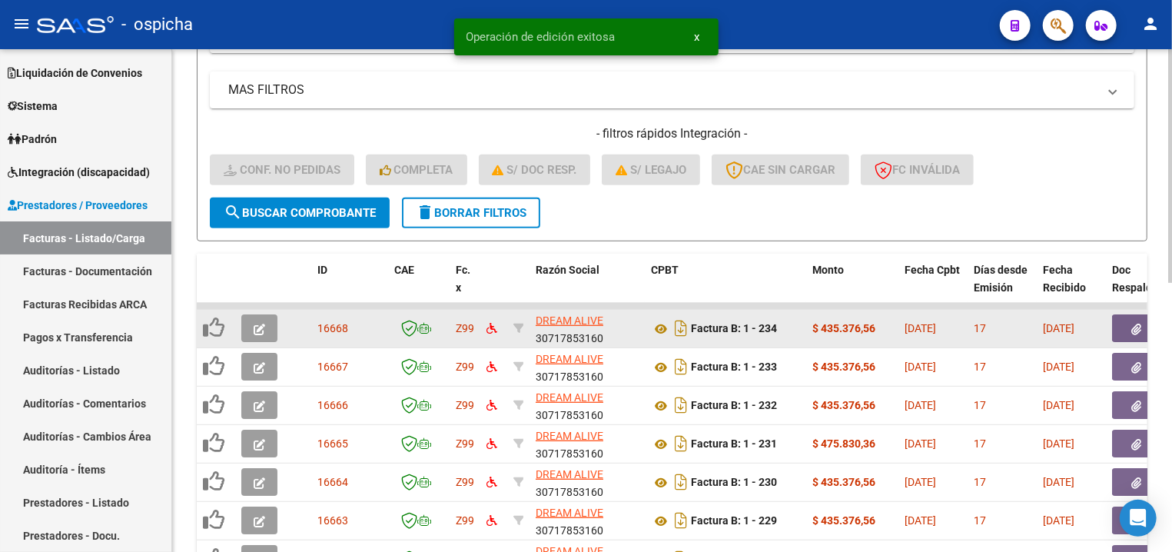
click at [251, 330] on button "button" at bounding box center [259, 328] width 36 height 28
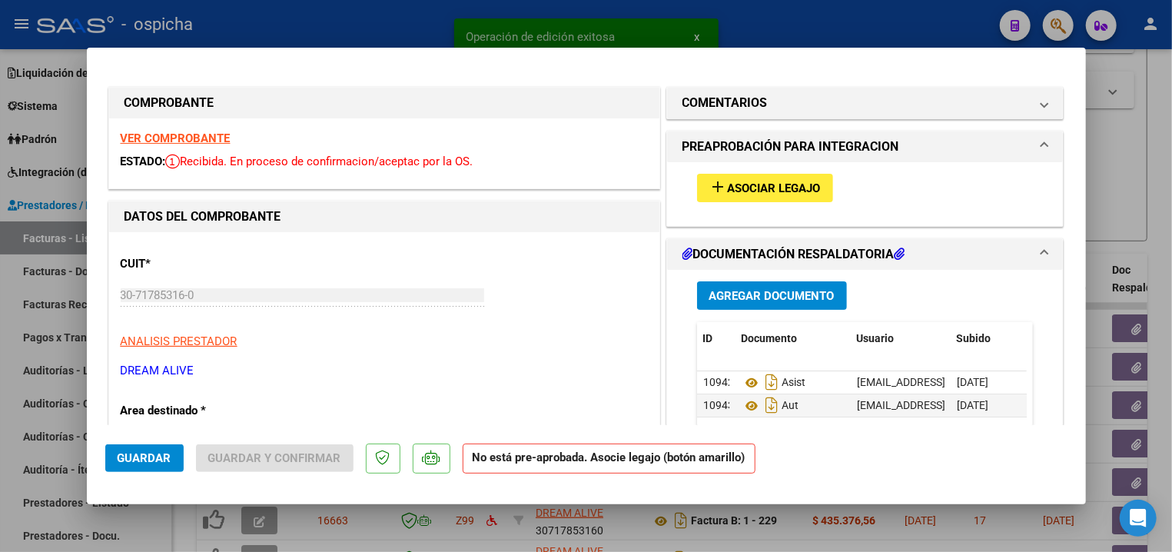
click at [224, 147] on div "VER COMPROBANTE ESTADO: Recibida. En proceso de confirmacion/aceptac por la OS." at bounding box center [384, 153] width 550 height 70
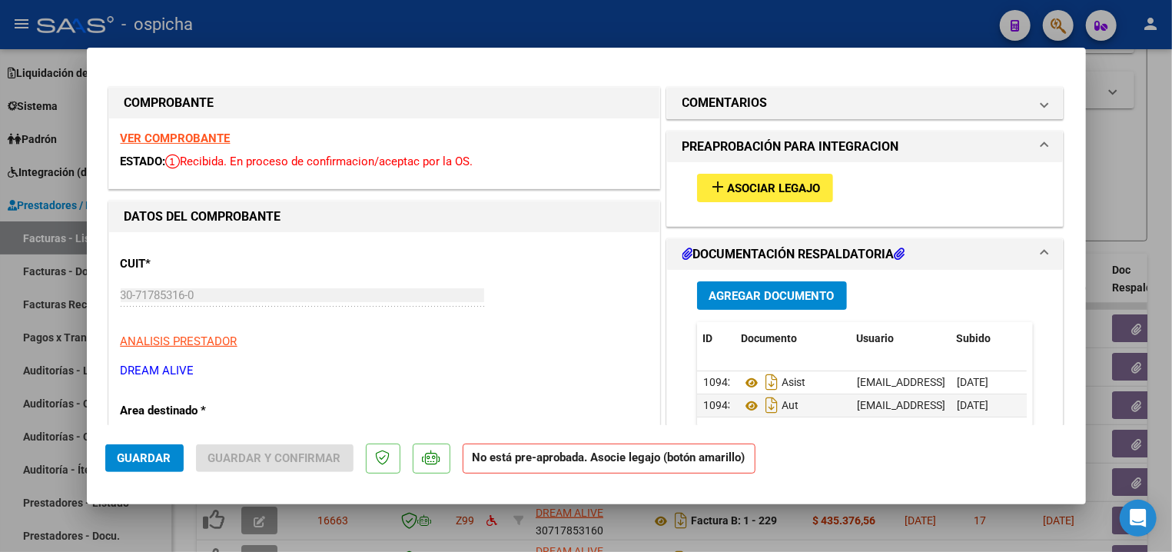
click at [223, 141] on strong "VER COMPROBANTE" at bounding box center [176, 138] width 110 height 14
click at [709, 185] on mat-icon "add" at bounding box center [718, 186] width 18 height 18
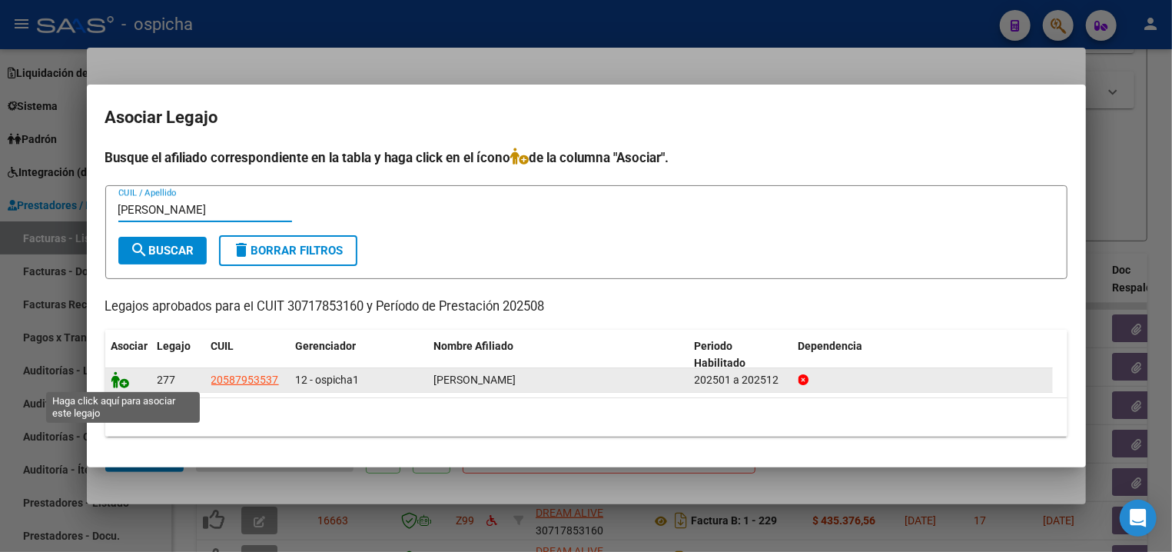
type input "roldan"
click at [123, 383] on icon at bounding box center [120, 379] width 18 height 17
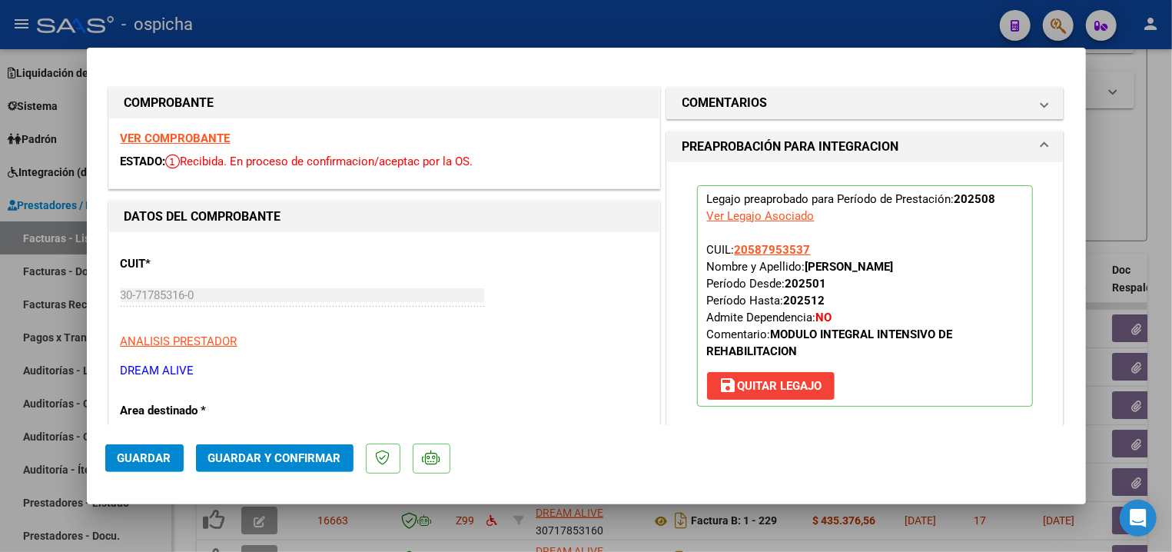
click at [280, 449] on button "Guardar y Confirmar" at bounding box center [274, 458] width 157 height 28
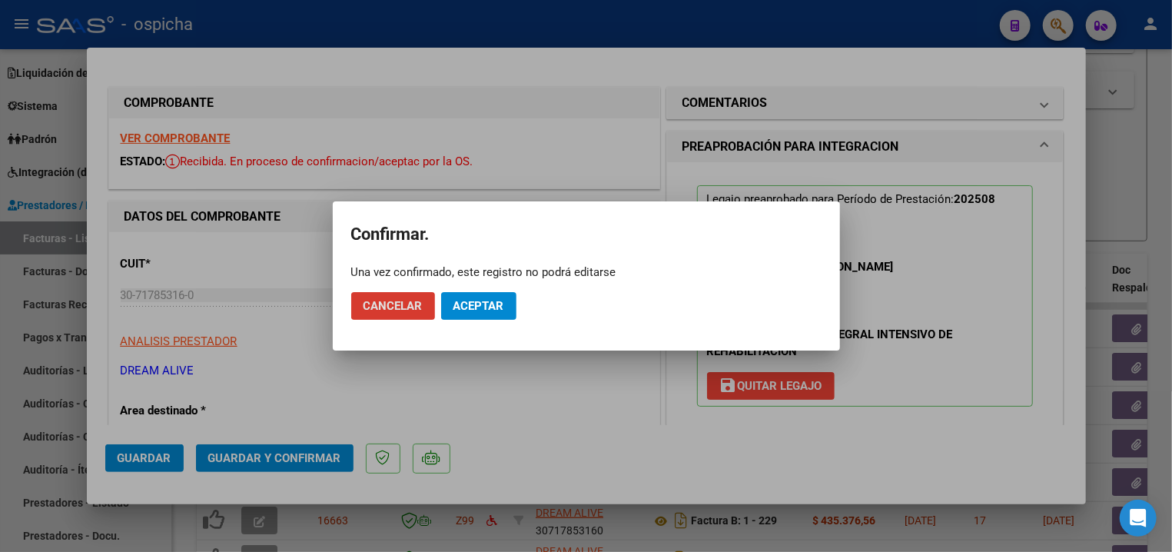
click at [462, 291] on mat-dialog-actions "Cancelar Aceptar" at bounding box center [586, 306] width 470 height 52
click at [463, 301] on span "Aceptar" at bounding box center [478, 306] width 51 height 14
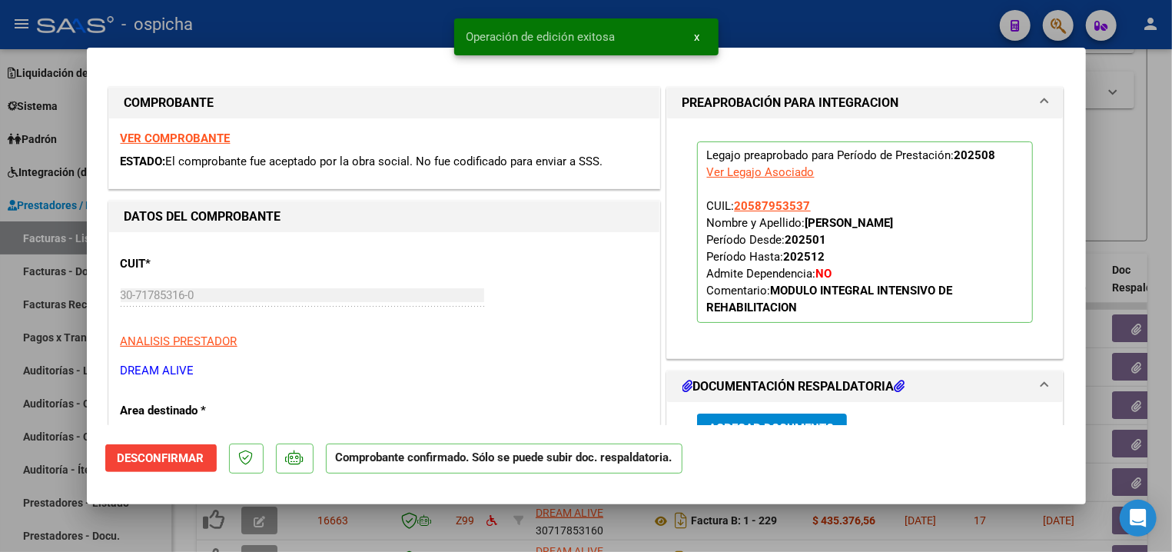
click at [338, 15] on div at bounding box center [586, 276] width 1172 height 552
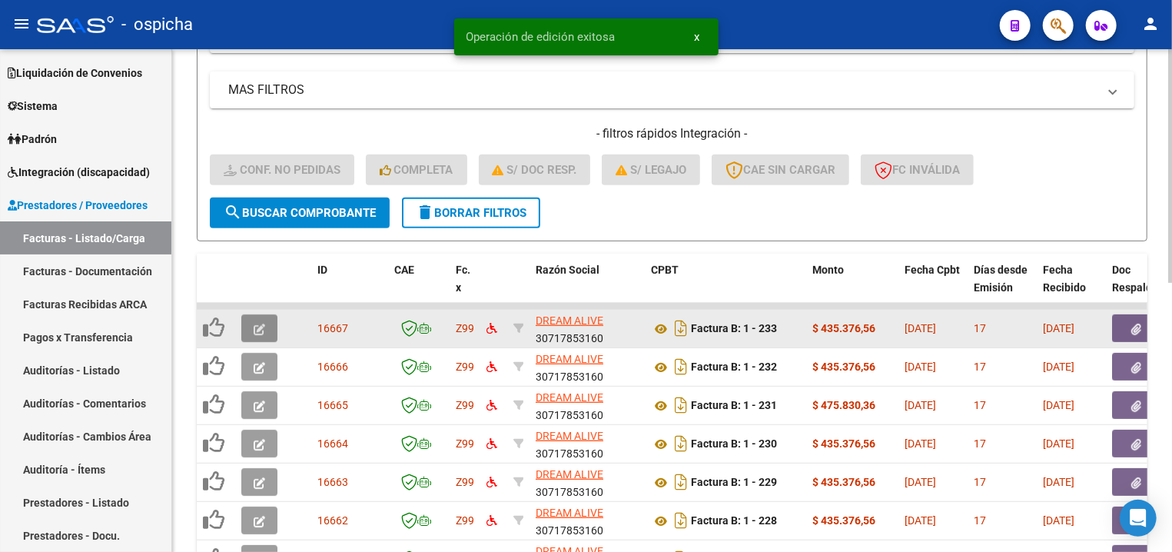
click at [260, 323] on icon "button" at bounding box center [260, 329] width 12 height 12
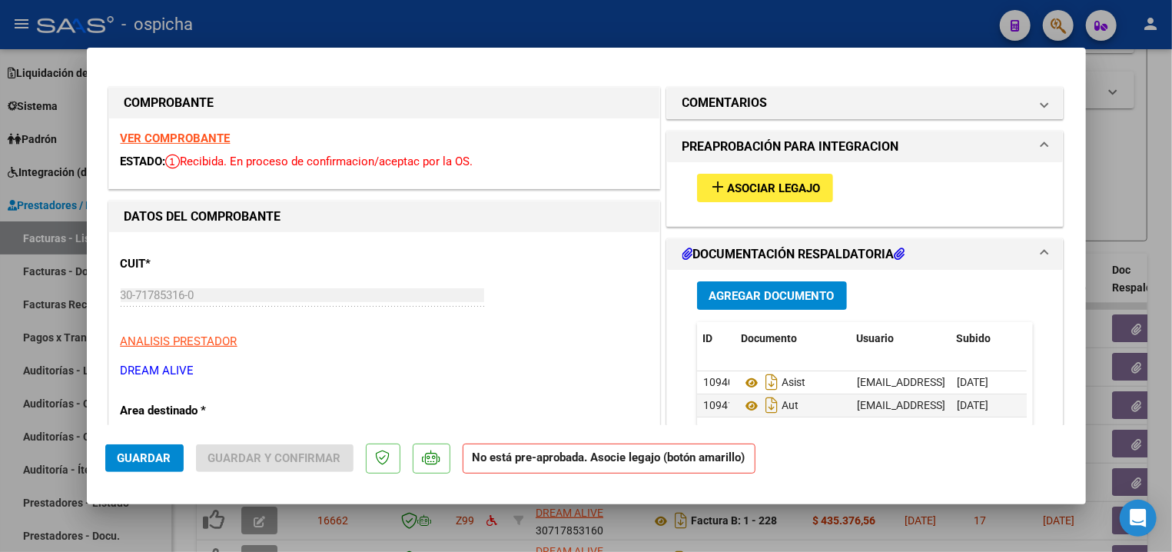
click at [187, 113] on div "COMPROBANTE" at bounding box center [384, 103] width 550 height 31
click at [181, 144] on strong "VER COMPROBANTE" at bounding box center [176, 138] width 110 height 14
click at [744, 191] on span "Asociar Legajo" at bounding box center [774, 188] width 93 height 14
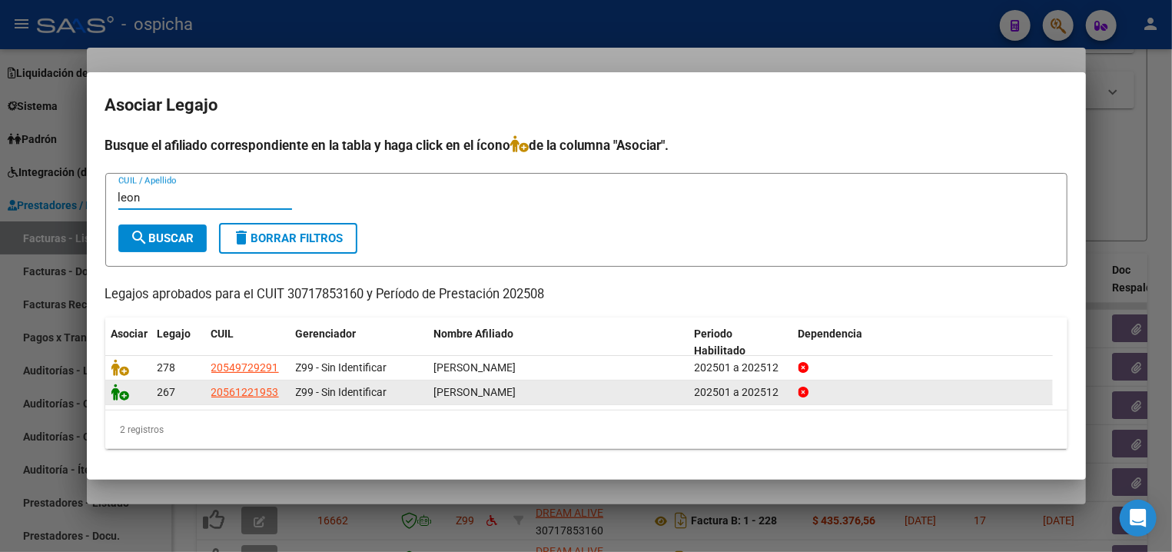
type input "leon"
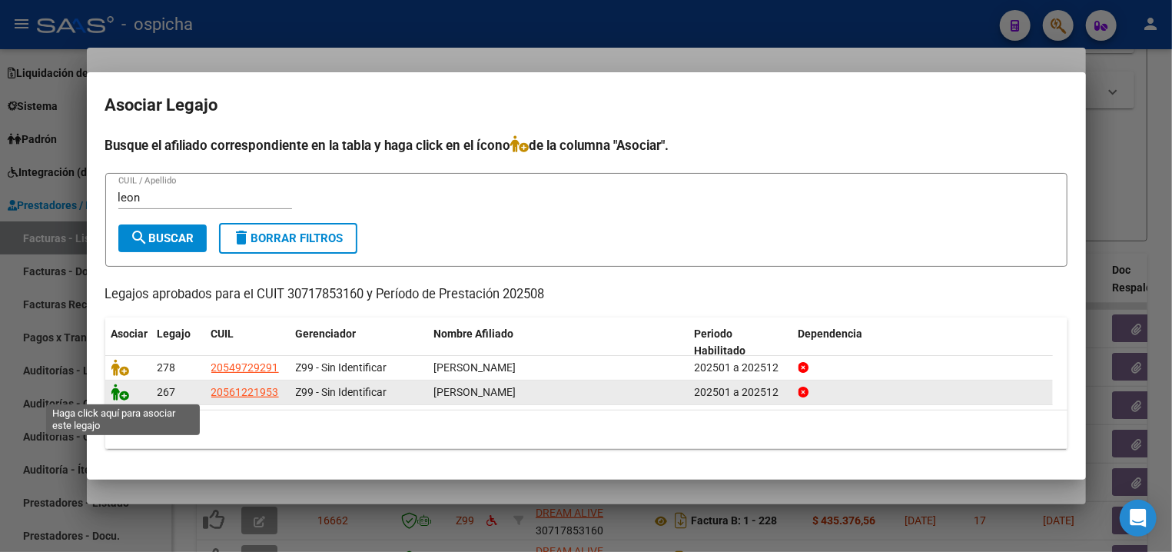
click at [120, 393] on icon at bounding box center [120, 391] width 18 height 17
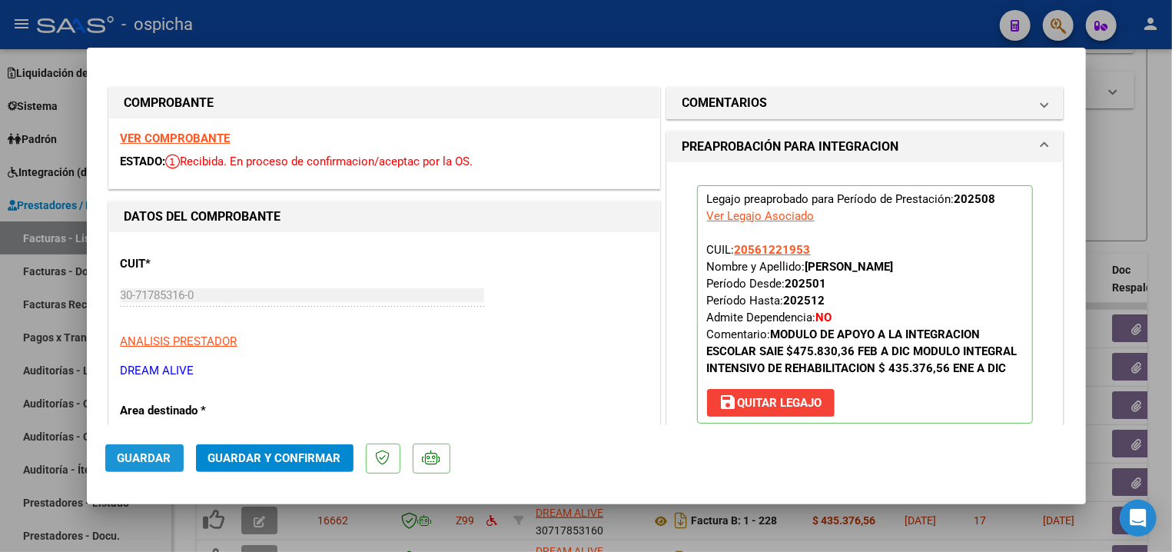
click at [153, 456] on span "Guardar" at bounding box center [145, 458] width 54 height 14
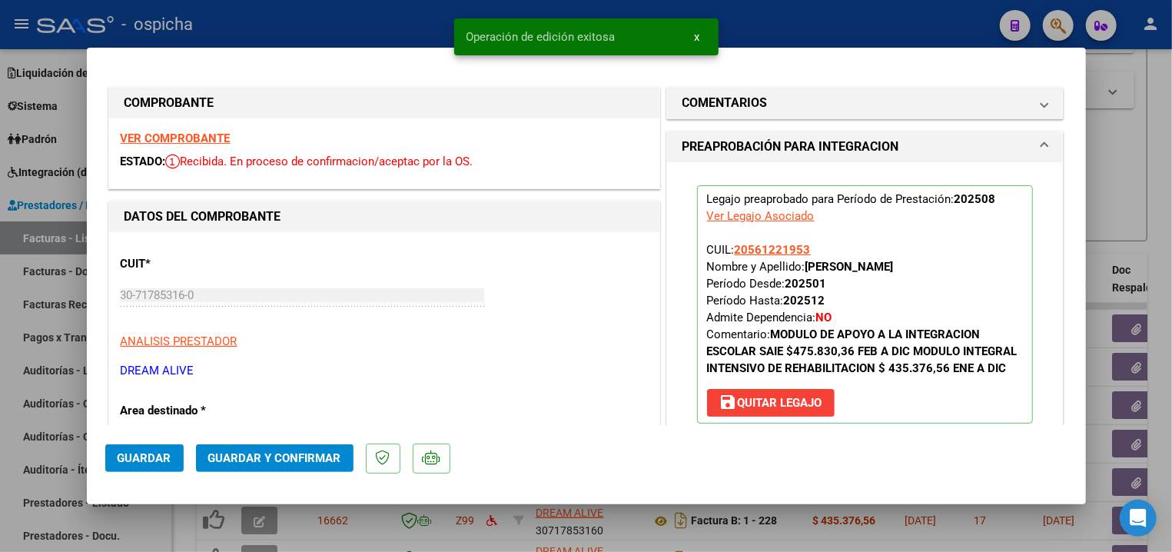
click at [234, 454] on span "Guardar y Confirmar" at bounding box center [274, 458] width 133 height 14
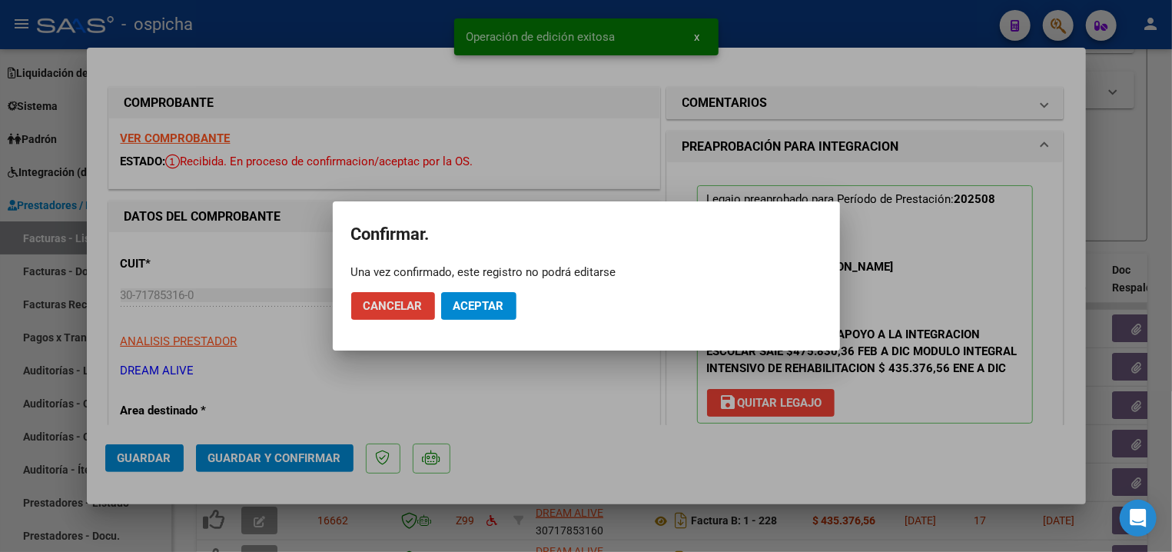
click at [462, 300] on button "Aceptar" at bounding box center [478, 306] width 75 height 28
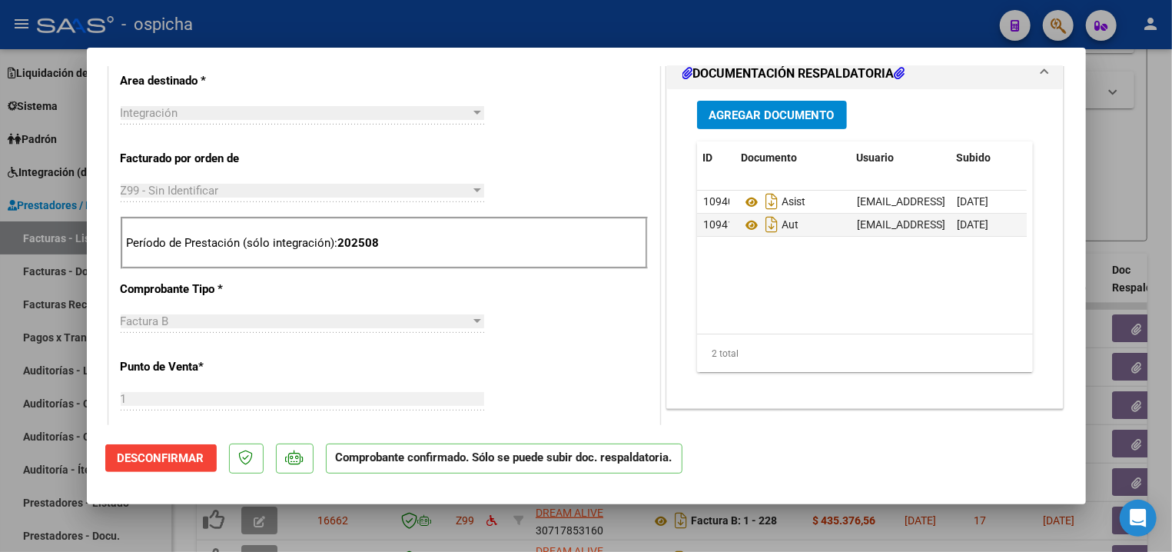
scroll to position [412, 0]
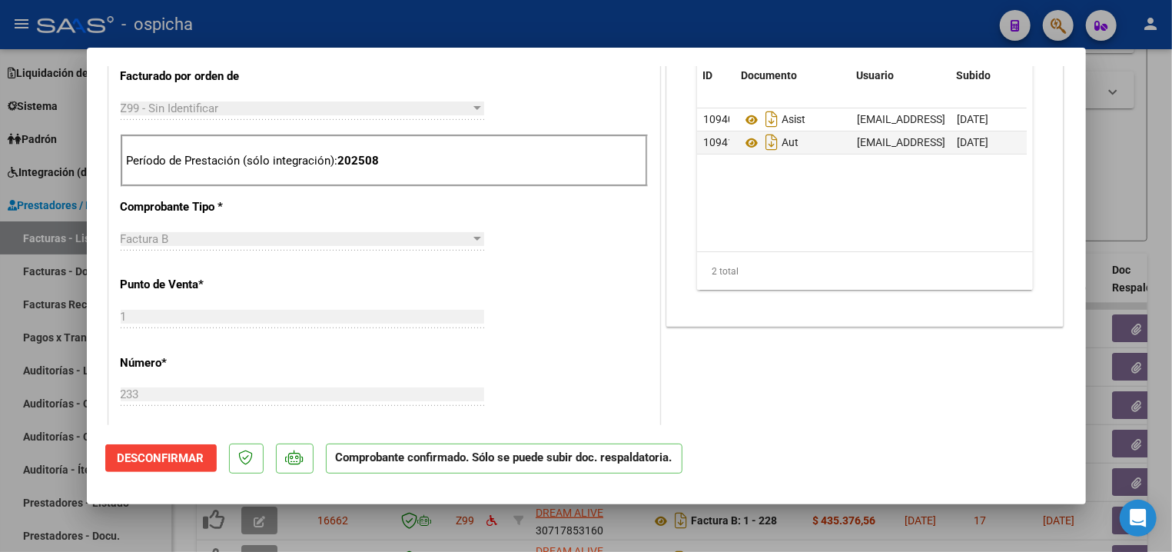
click at [464, 25] on div at bounding box center [586, 276] width 1172 height 552
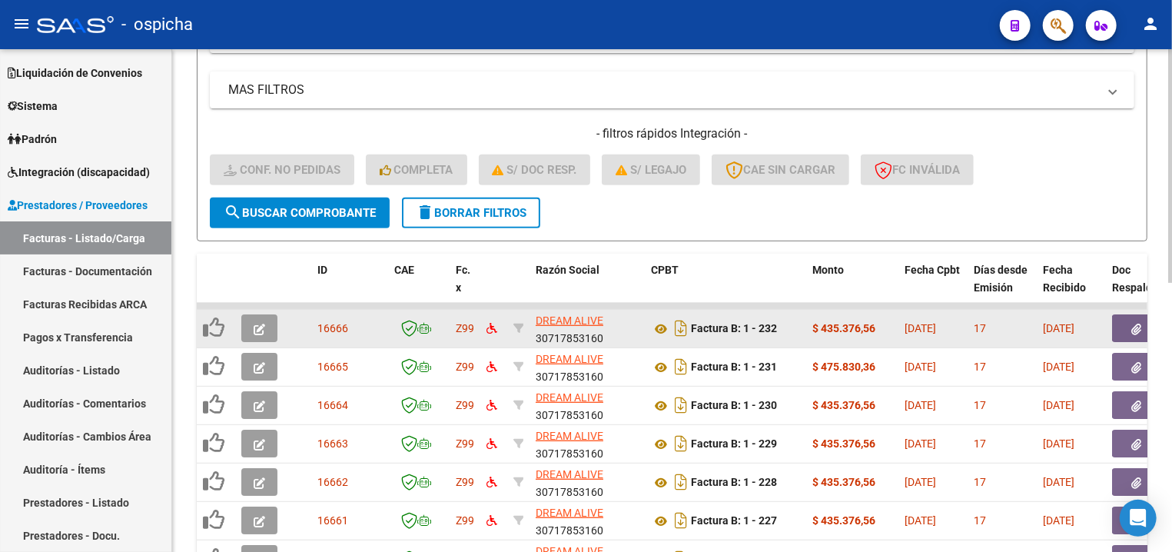
click at [258, 321] on span "button" at bounding box center [260, 328] width 12 height 14
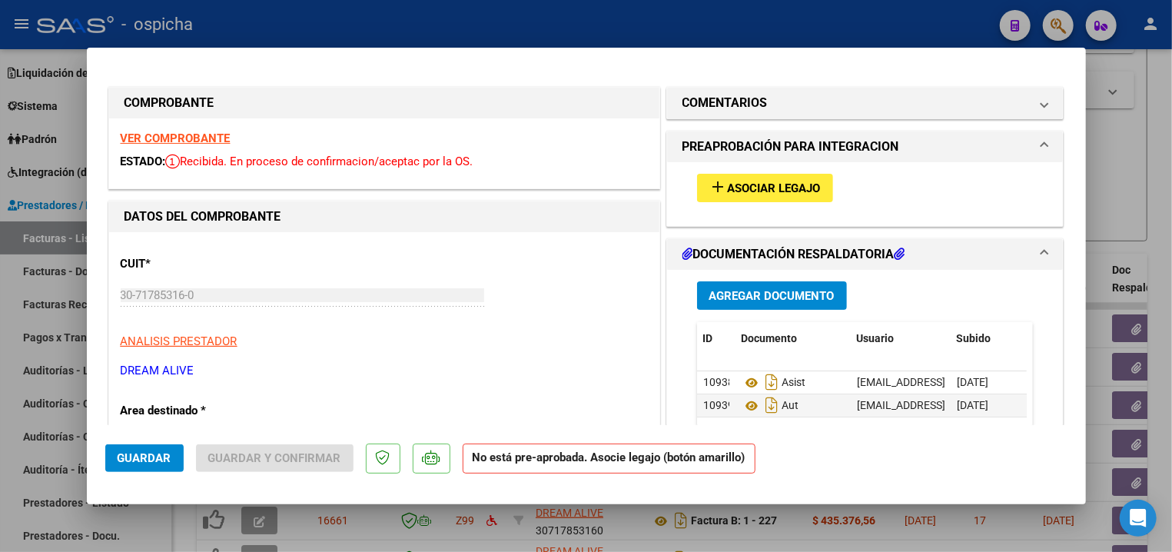
click at [201, 134] on strong "VER COMPROBANTE" at bounding box center [176, 138] width 110 height 14
click at [709, 194] on mat-icon "add" at bounding box center [718, 186] width 18 height 18
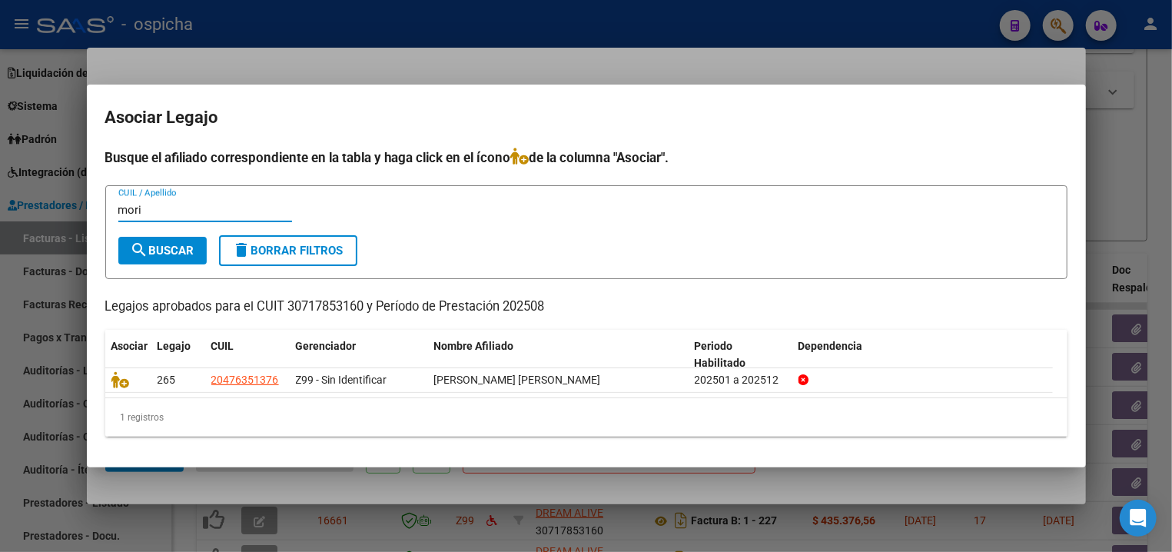
type input "mori"
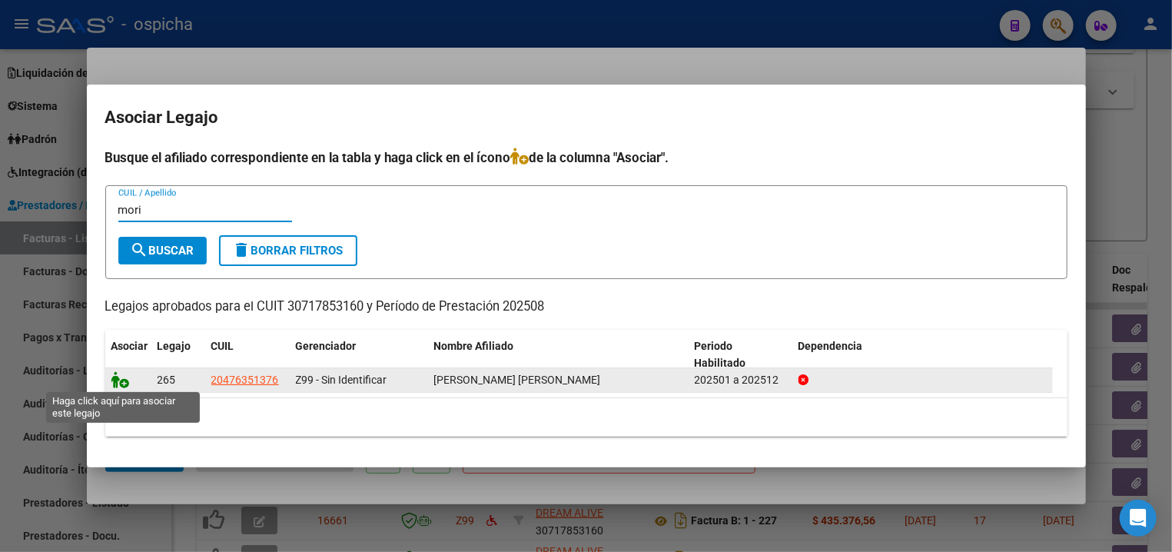
click at [124, 380] on icon at bounding box center [120, 379] width 18 height 17
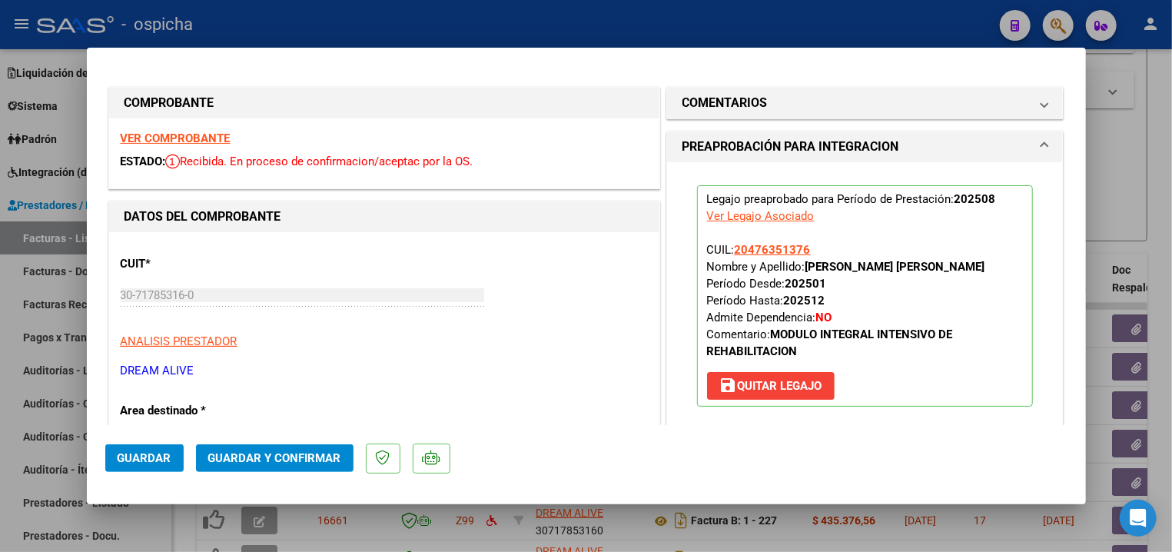
click at [280, 460] on span "Guardar y Confirmar" at bounding box center [274, 458] width 133 height 14
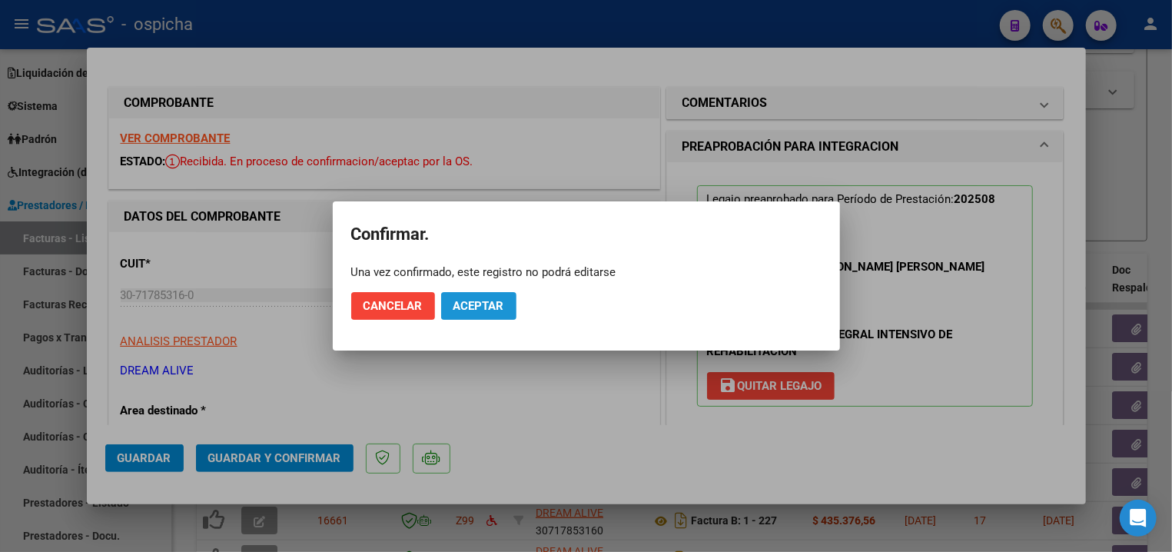
click at [460, 293] on button "Aceptar" at bounding box center [478, 306] width 75 height 28
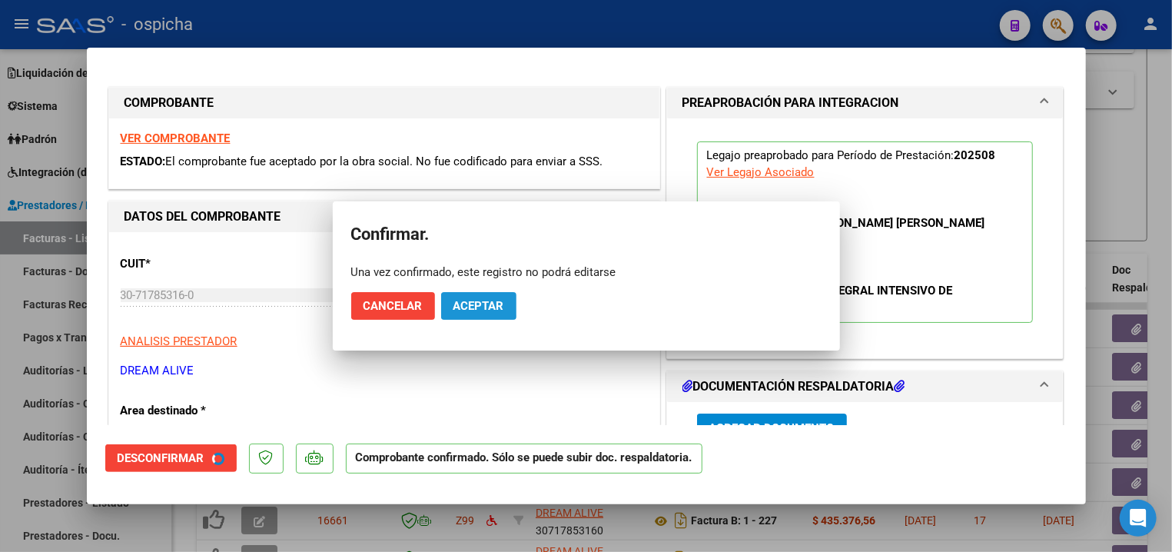
click at [462, 304] on span "Aceptar" at bounding box center [478, 306] width 51 height 14
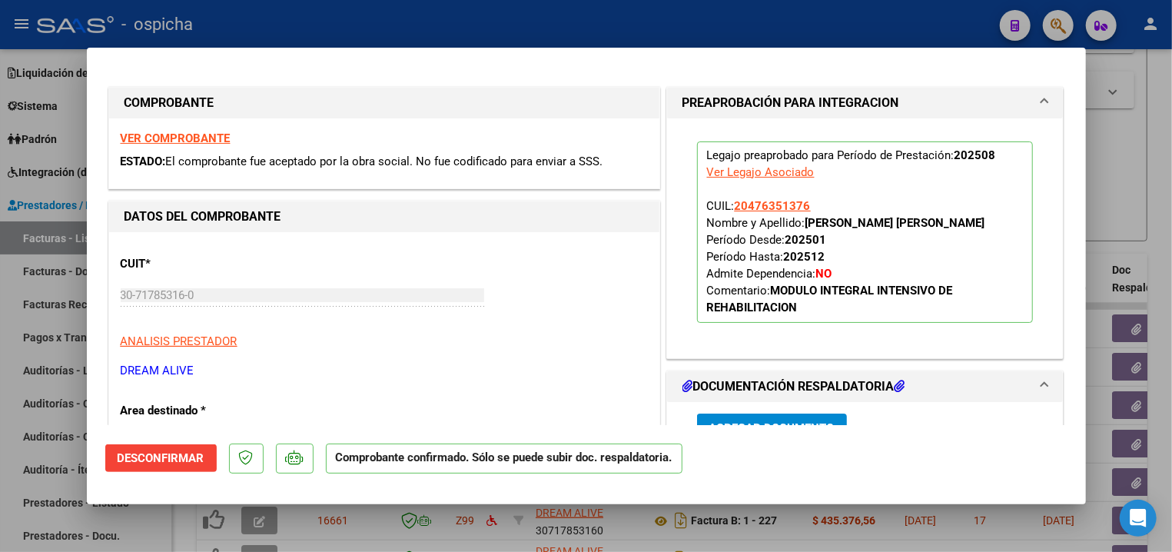
click at [290, 31] on div at bounding box center [586, 276] width 1172 height 552
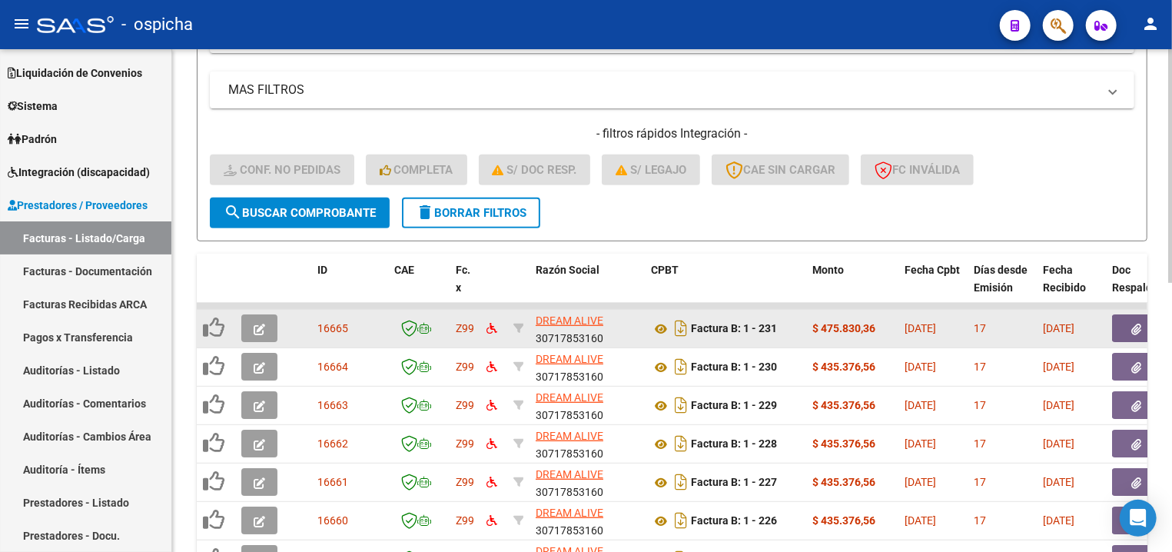
click at [274, 332] on button "button" at bounding box center [259, 328] width 36 height 28
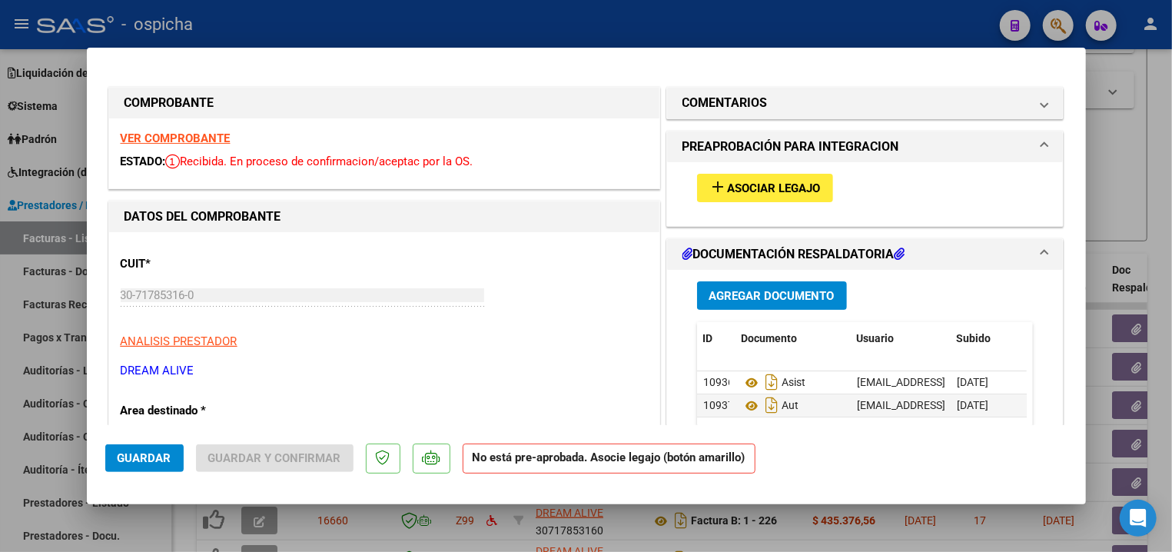
click at [214, 142] on strong "VER COMPROBANTE" at bounding box center [176, 138] width 110 height 14
click at [752, 182] on span "add Asociar Legajo" at bounding box center [764, 188] width 111 height 14
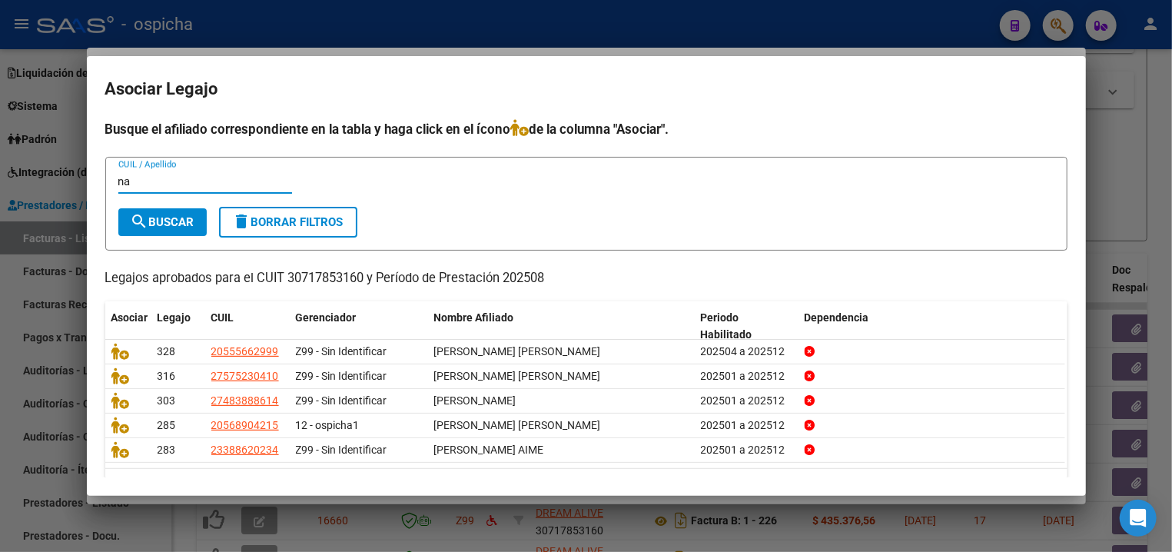
type input "n"
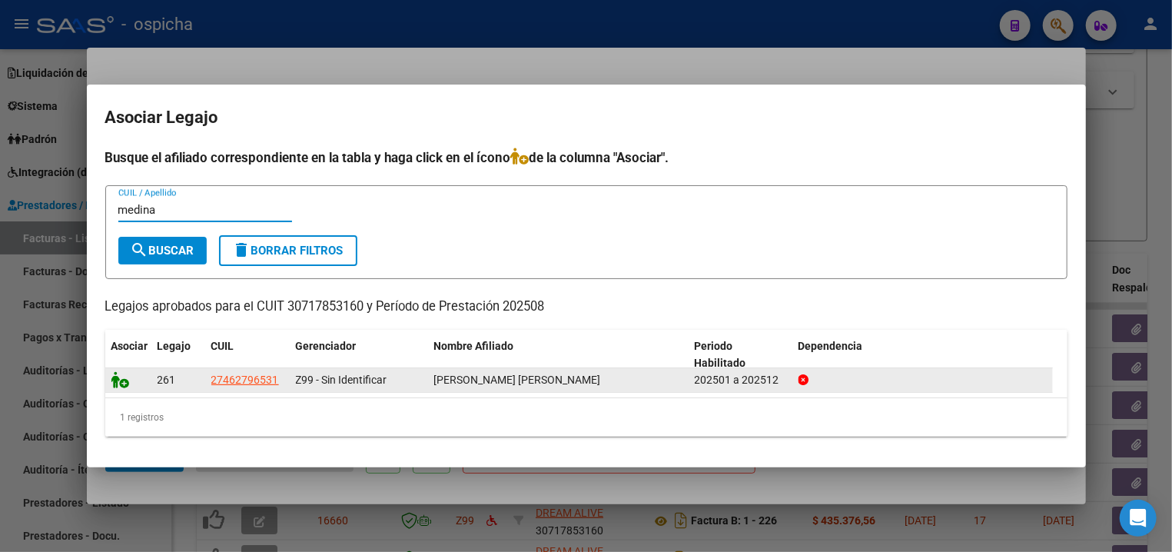
type input "medina"
click at [120, 376] on icon at bounding box center [120, 379] width 18 height 17
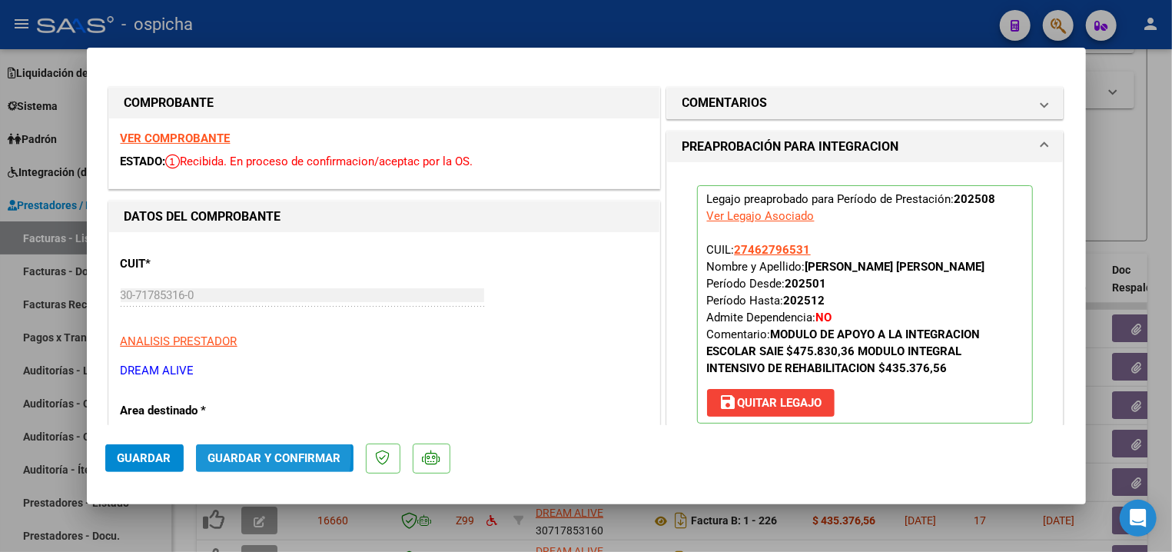
click at [251, 452] on span "Guardar y Confirmar" at bounding box center [274, 458] width 133 height 14
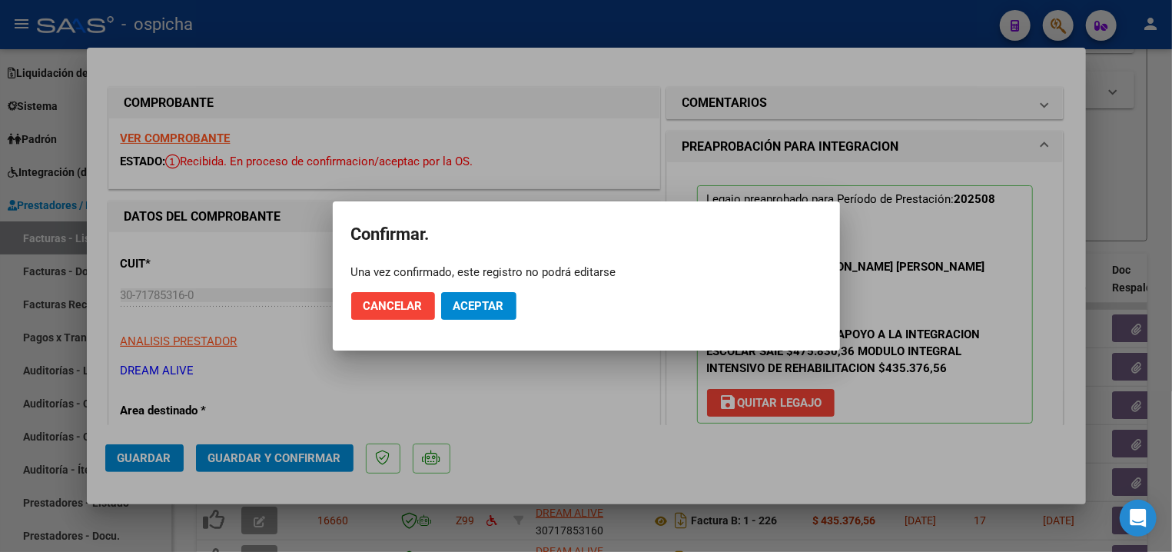
drag, startPoint x: 458, startPoint y: 324, endPoint x: 472, endPoint y: 306, distance: 23.0
click at [472, 306] on span "Aceptar" at bounding box center [478, 306] width 51 height 14
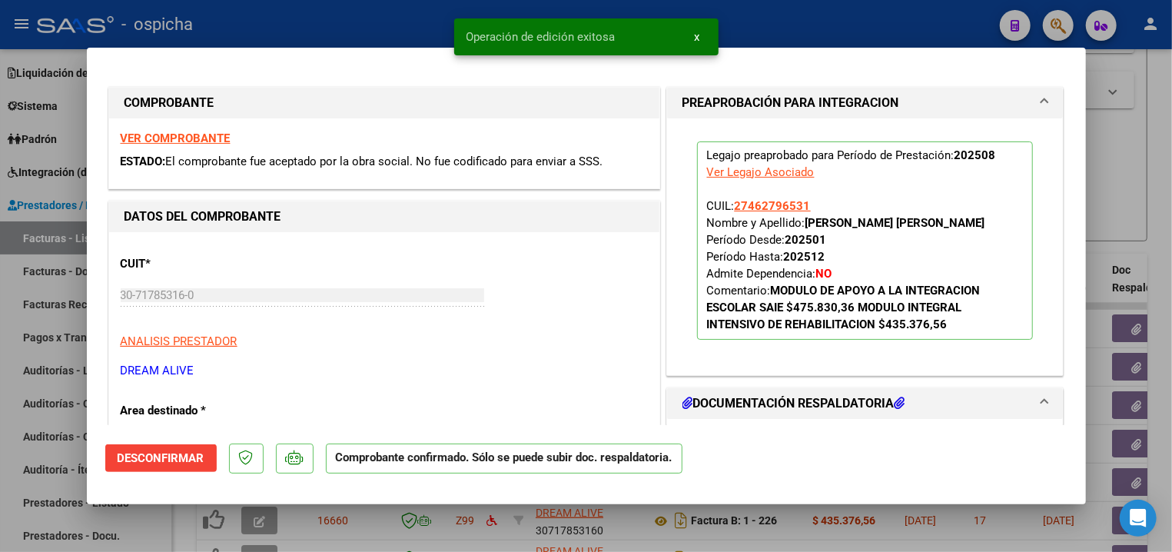
drag, startPoint x: 429, startPoint y: 22, endPoint x: 407, endPoint y: 55, distance: 39.4
click at [428, 22] on div at bounding box center [586, 276] width 1172 height 552
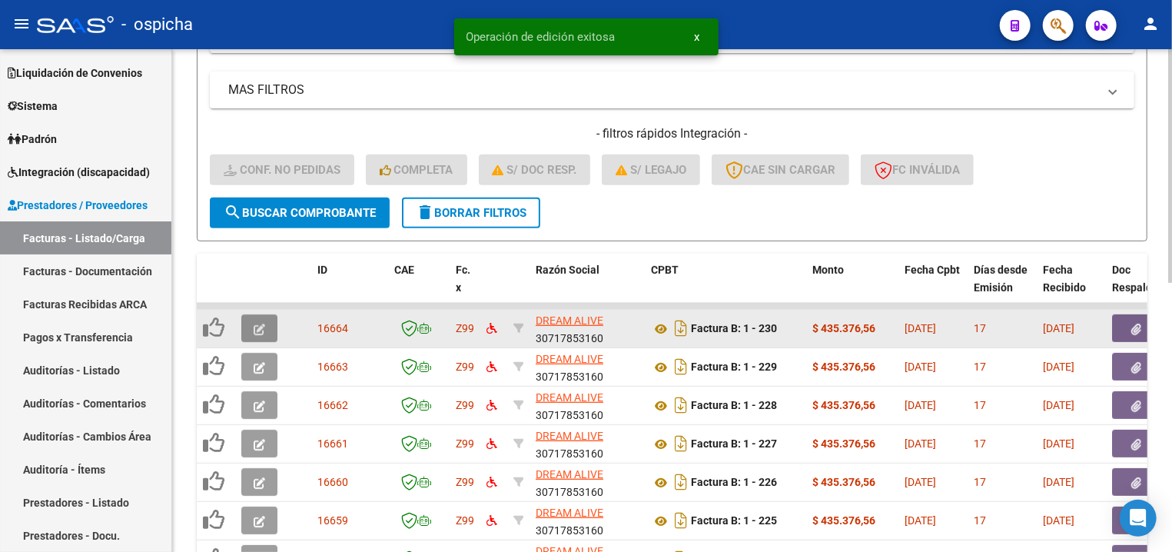
click at [269, 326] on button "button" at bounding box center [259, 328] width 36 height 28
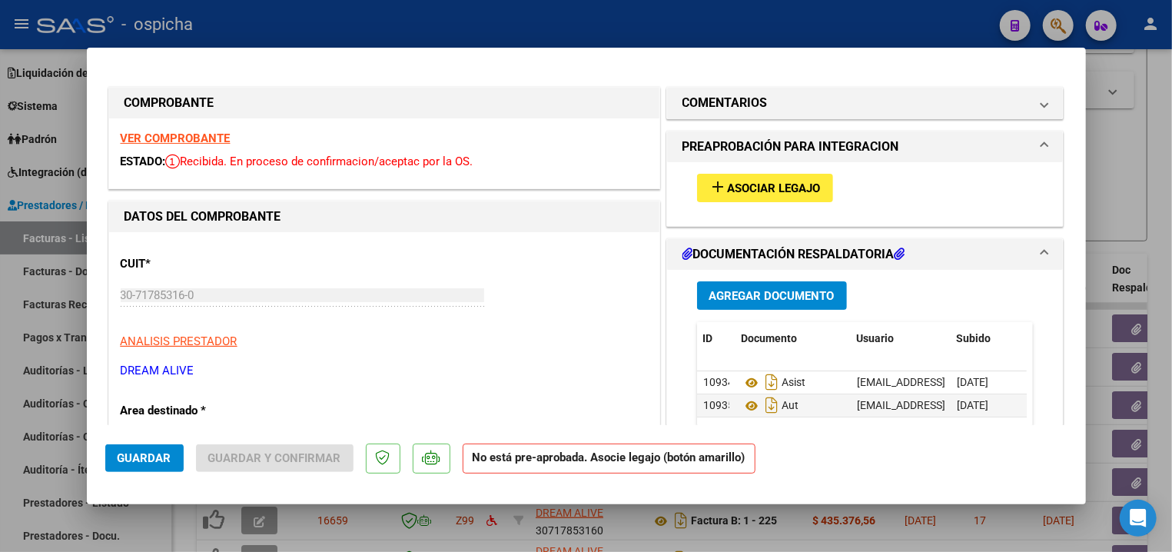
click at [132, 140] on strong "VER COMPROBANTE" at bounding box center [176, 138] width 110 height 14
click at [807, 190] on span "Asociar Legajo" at bounding box center [774, 188] width 93 height 14
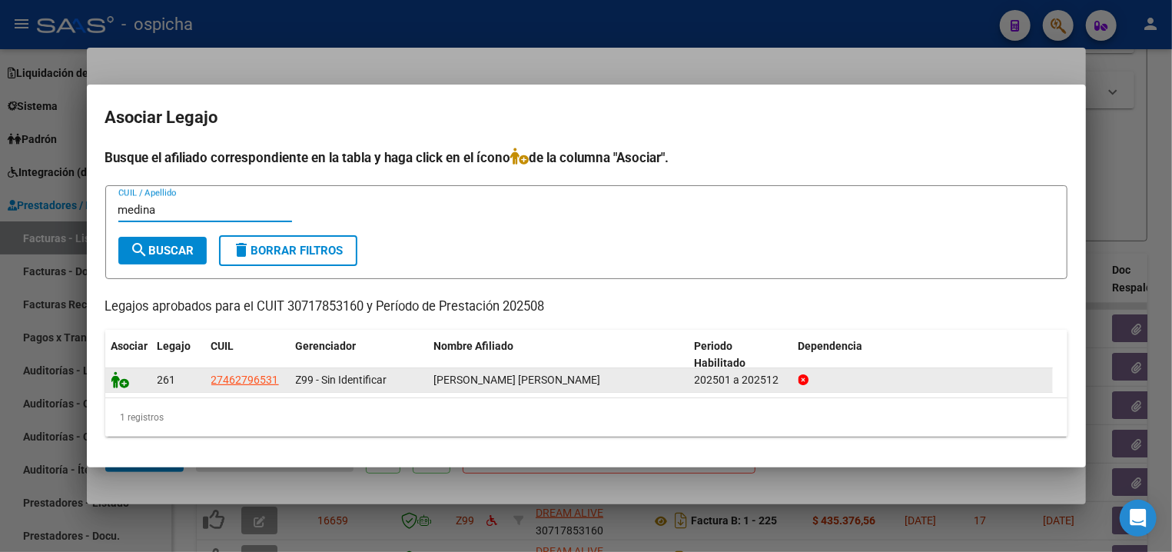
type input "medina"
drag, startPoint x: 128, startPoint y: 373, endPoint x: 125, endPoint y: 382, distance: 9.5
click at [127, 373] on icon at bounding box center [120, 379] width 18 height 17
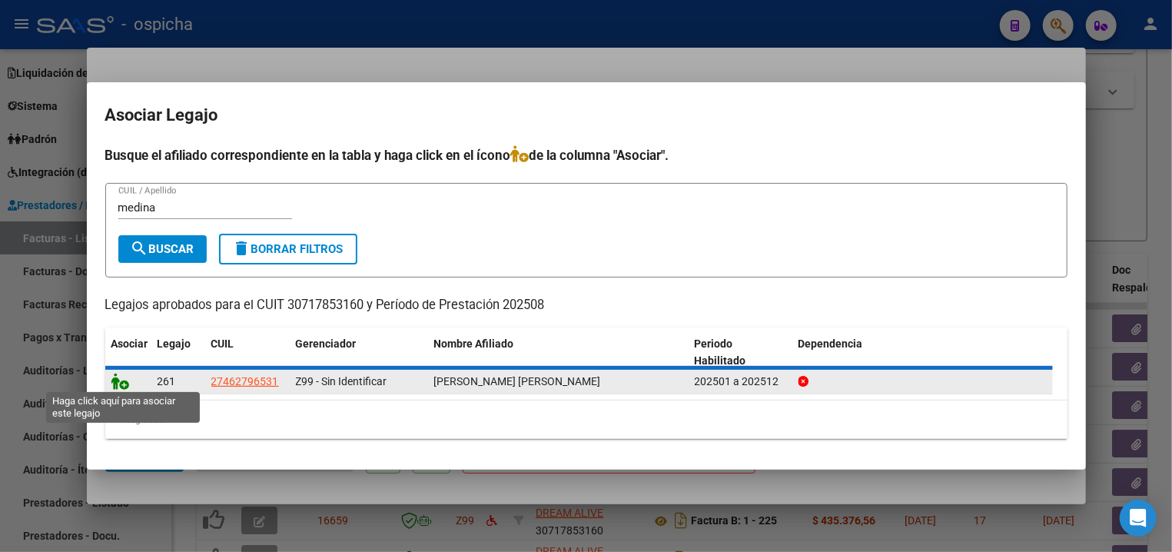
click at [124, 383] on icon at bounding box center [120, 381] width 18 height 17
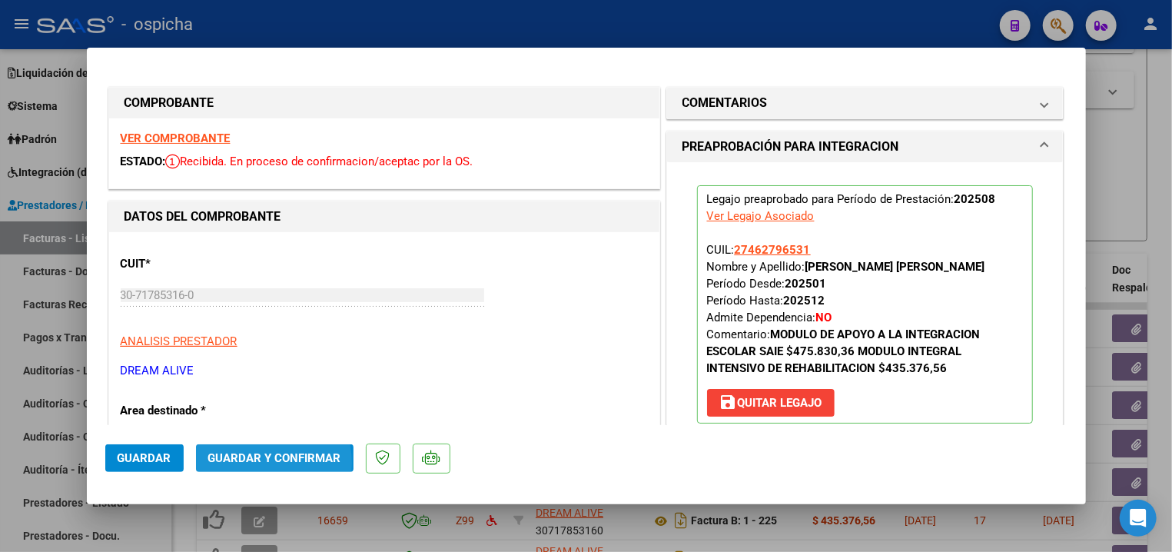
click at [252, 463] on span "Guardar y Confirmar" at bounding box center [274, 458] width 133 height 14
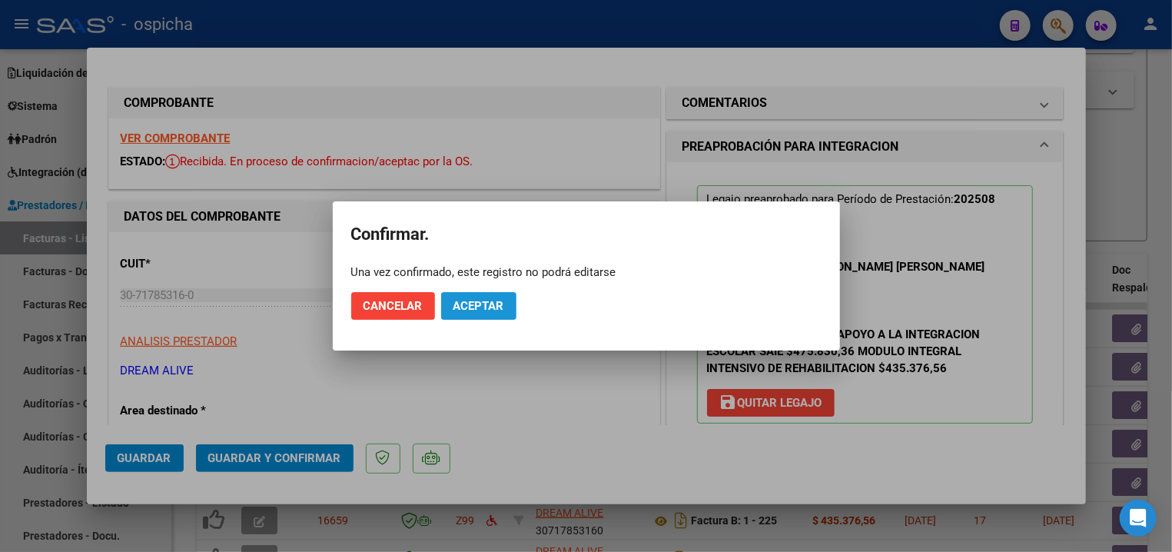
click at [509, 308] on button "Aceptar" at bounding box center [478, 306] width 75 height 28
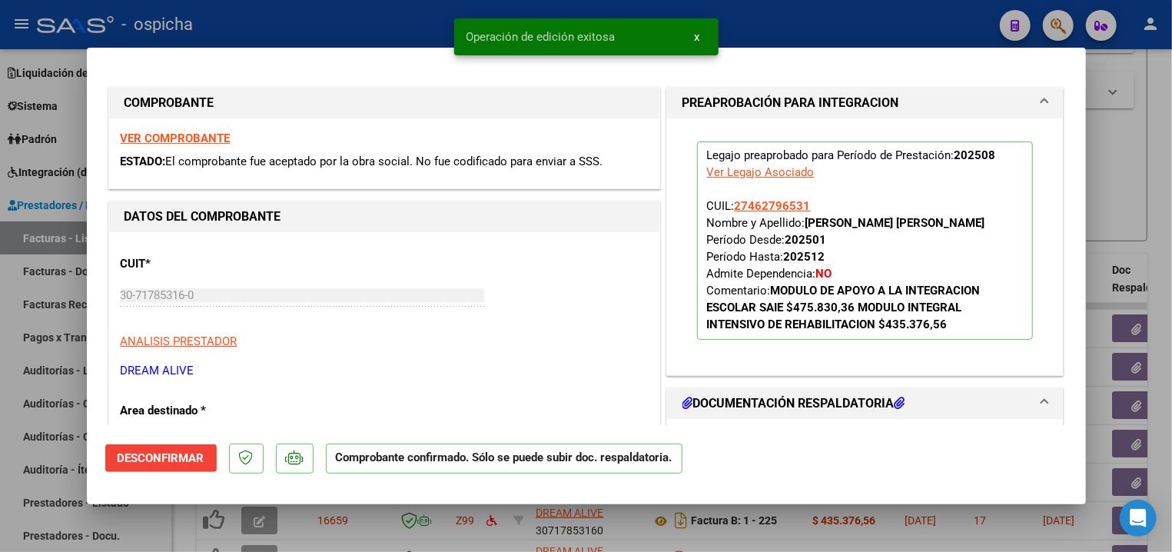
click at [411, 31] on div at bounding box center [586, 276] width 1172 height 552
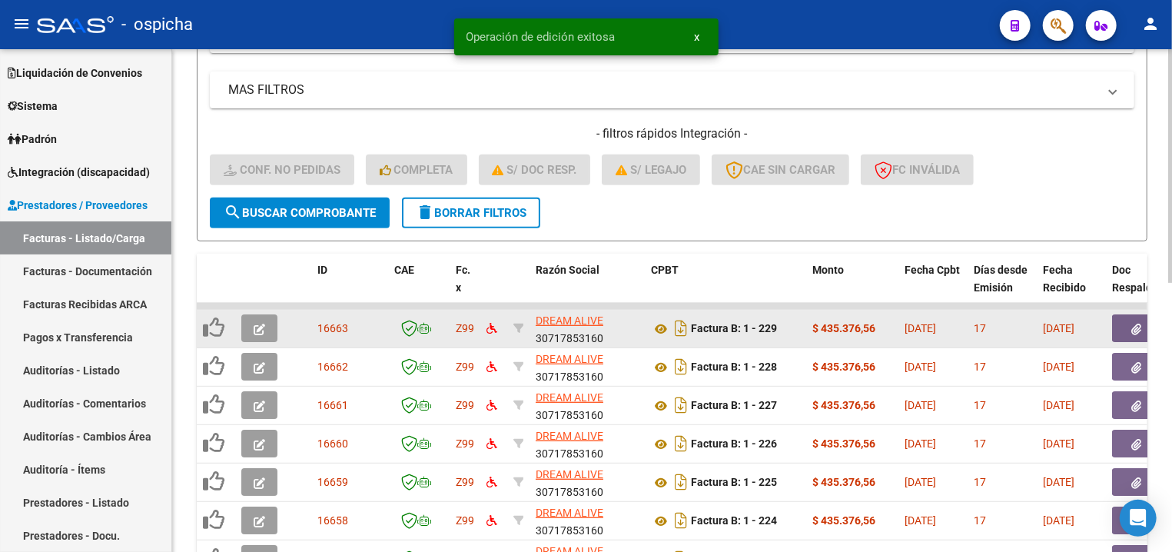
click at [259, 317] on button "button" at bounding box center [259, 328] width 36 height 28
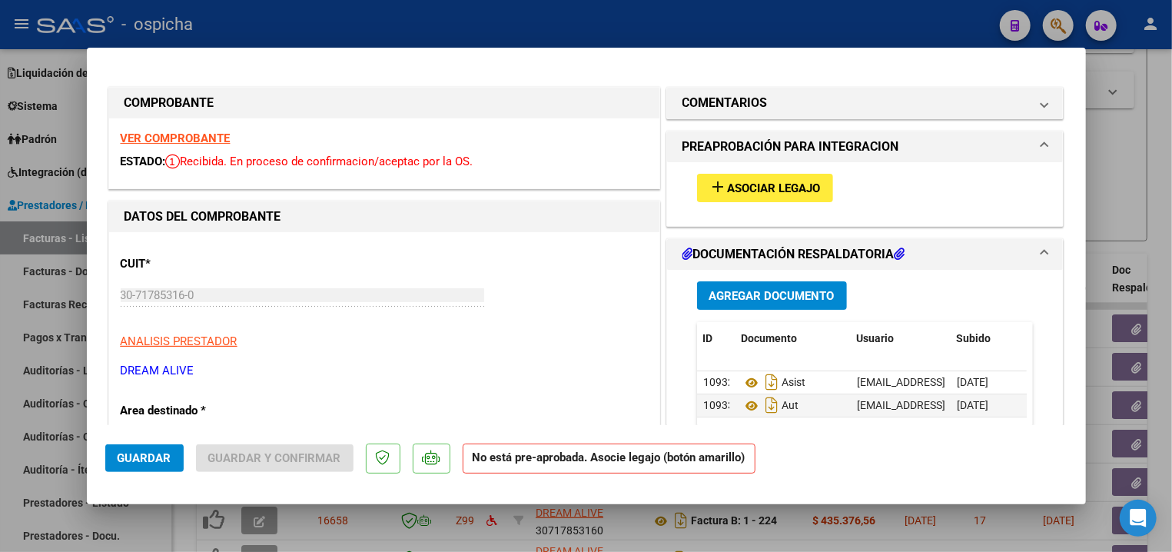
click at [697, 192] on button "add Asociar Legajo" at bounding box center [765, 188] width 136 height 28
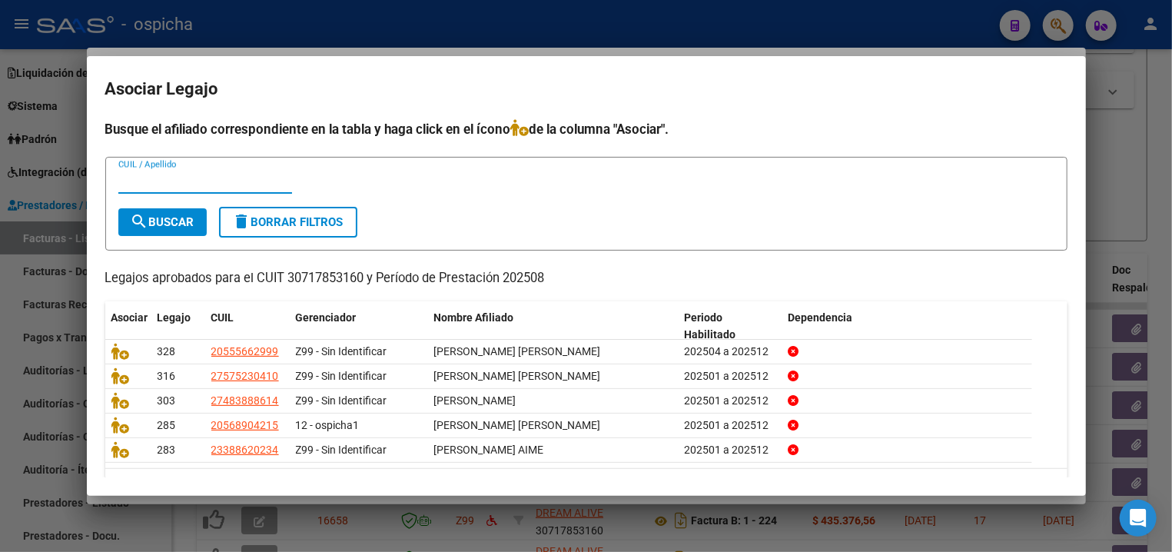
drag, startPoint x: 198, startPoint y: 29, endPoint x: 211, endPoint y: 37, distance: 15.2
click at [200, 29] on div at bounding box center [586, 276] width 1172 height 552
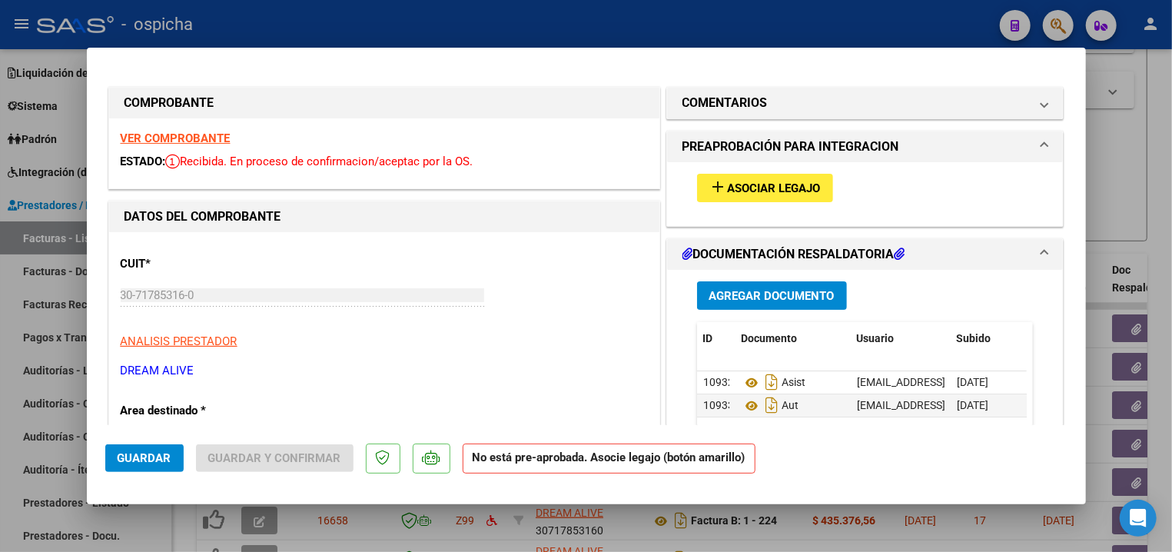
click at [186, 138] on strong "VER COMPROBANTE" at bounding box center [176, 138] width 110 height 14
click at [733, 209] on div "add Asociar Legajo" at bounding box center [865, 194] width 396 height 64
click at [734, 202] on button "add Asociar Legajo" at bounding box center [765, 188] width 136 height 28
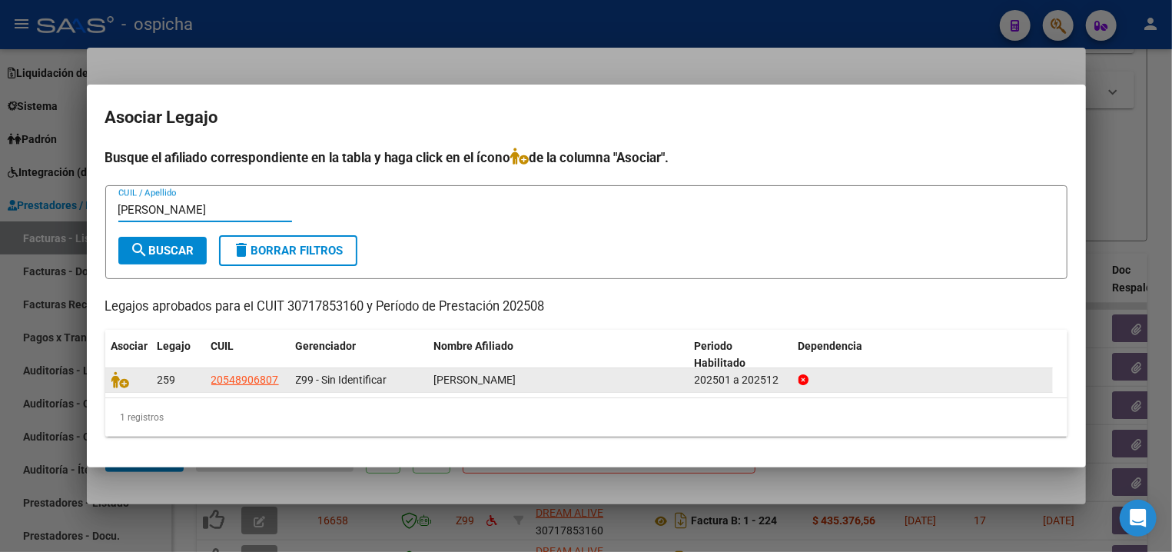
type input "matta"
drag, startPoint x: 109, startPoint y: 384, endPoint x: 120, endPoint y: 376, distance: 13.2
click at [110, 383] on datatable-body-cell at bounding box center [128, 380] width 46 height 24
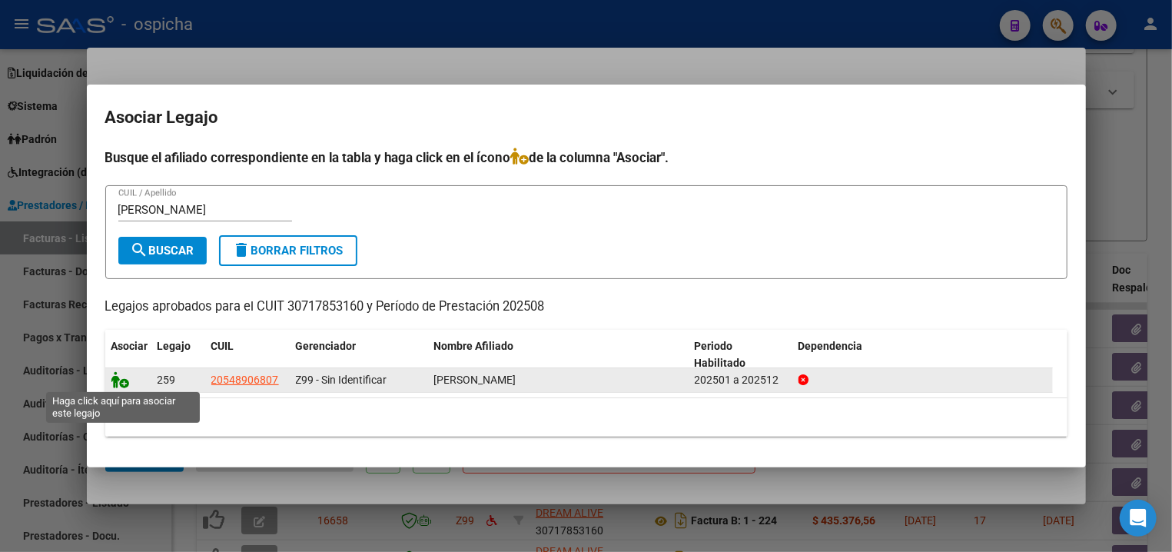
click at [120, 376] on icon at bounding box center [120, 379] width 18 height 17
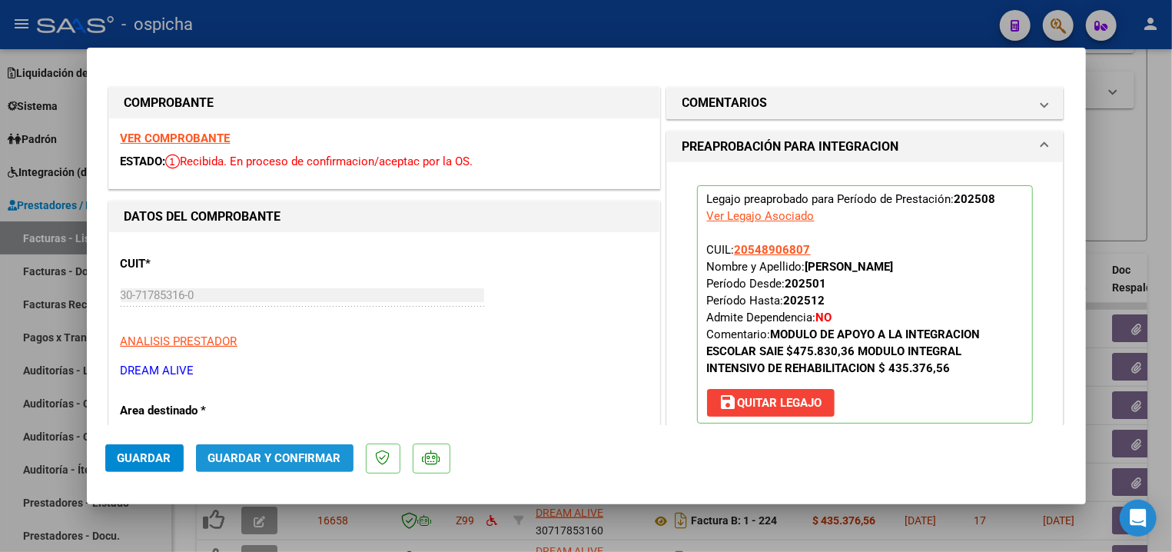
click at [321, 455] on span "Guardar y Confirmar" at bounding box center [274, 458] width 133 height 14
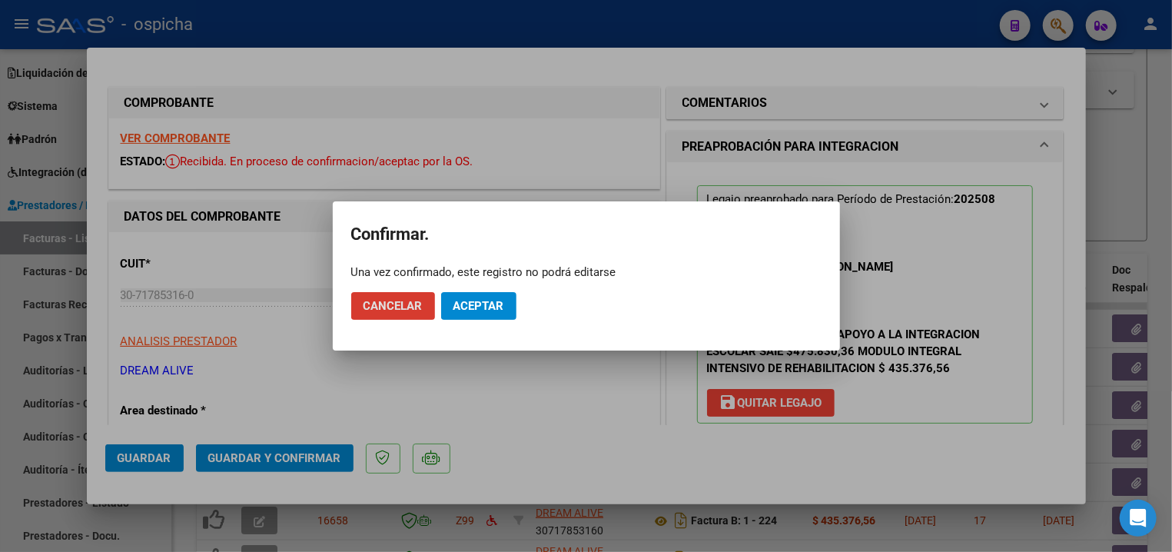
click at [497, 306] on span "Aceptar" at bounding box center [478, 306] width 51 height 14
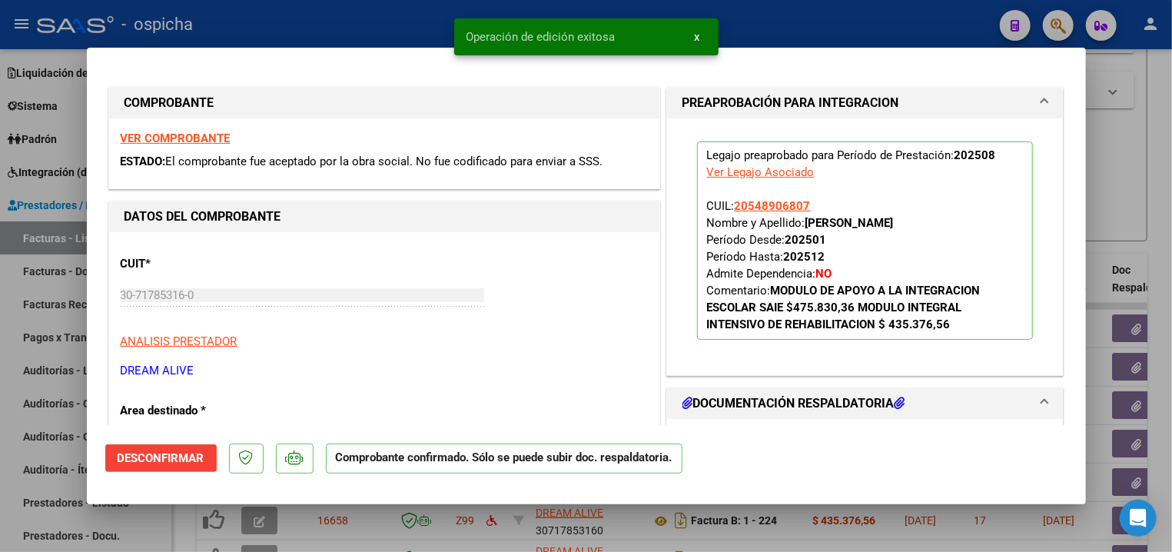
click at [332, 35] on div at bounding box center [586, 276] width 1172 height 552
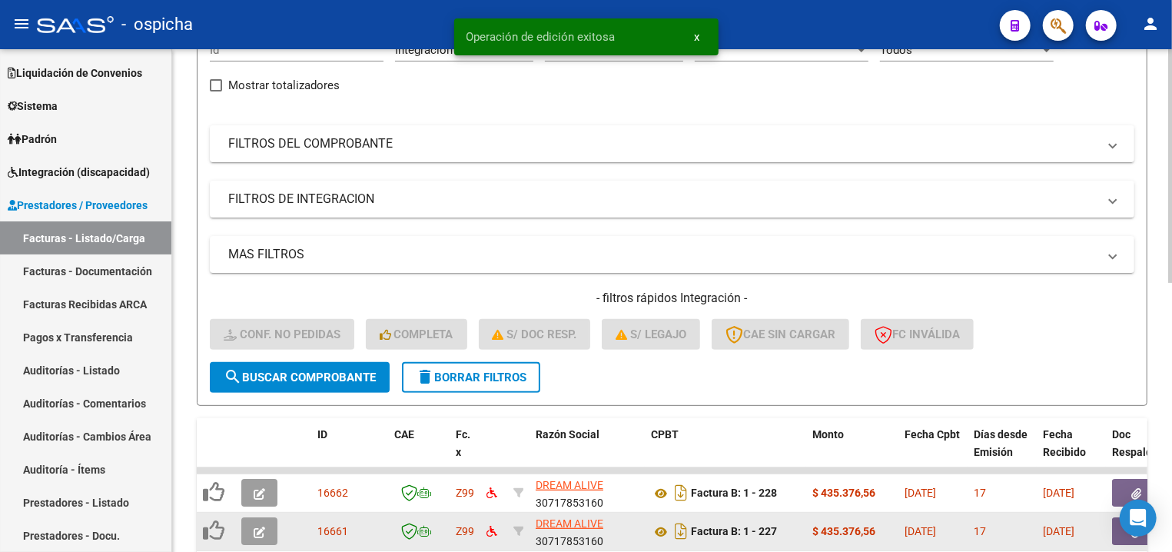
scroll to position [413, 0]
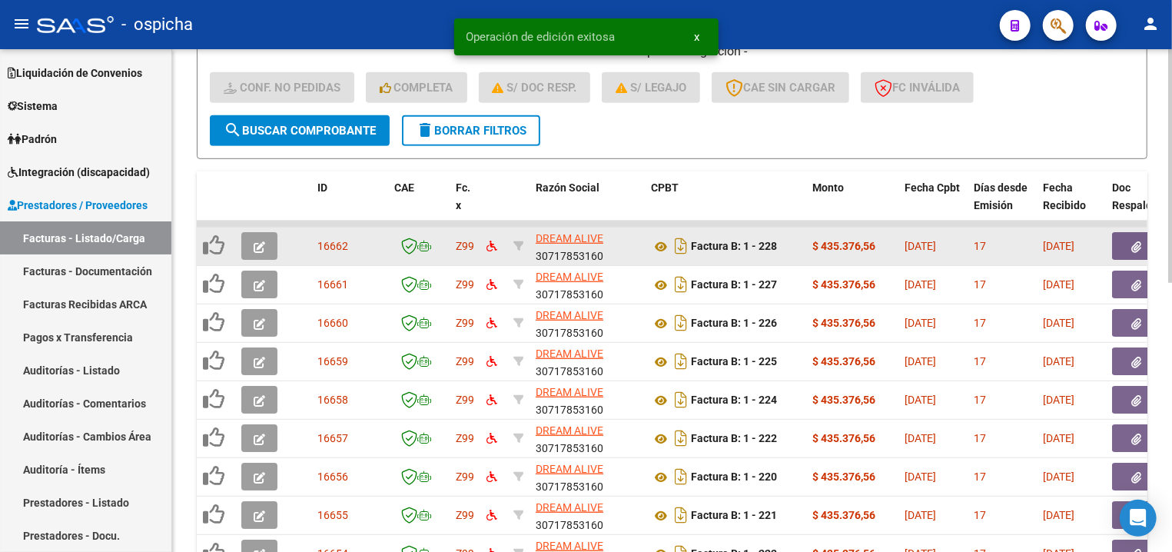
click at [267, 251] on button "button" at bounding box center [259, 246] width 36 height 28
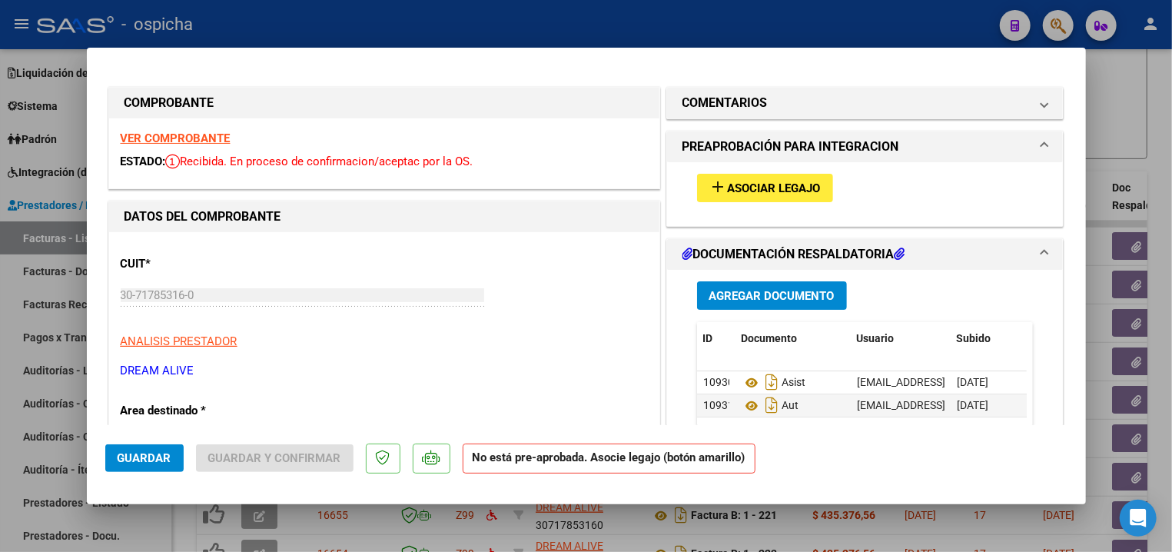
click at [150, 140] on strong "VER COMPROBANTE" at bounding box center [176, 138] width 110 height 14
click at [766, 192] on span "Asociar Legajo" at bounding box center [774, 188] width 93 height 14
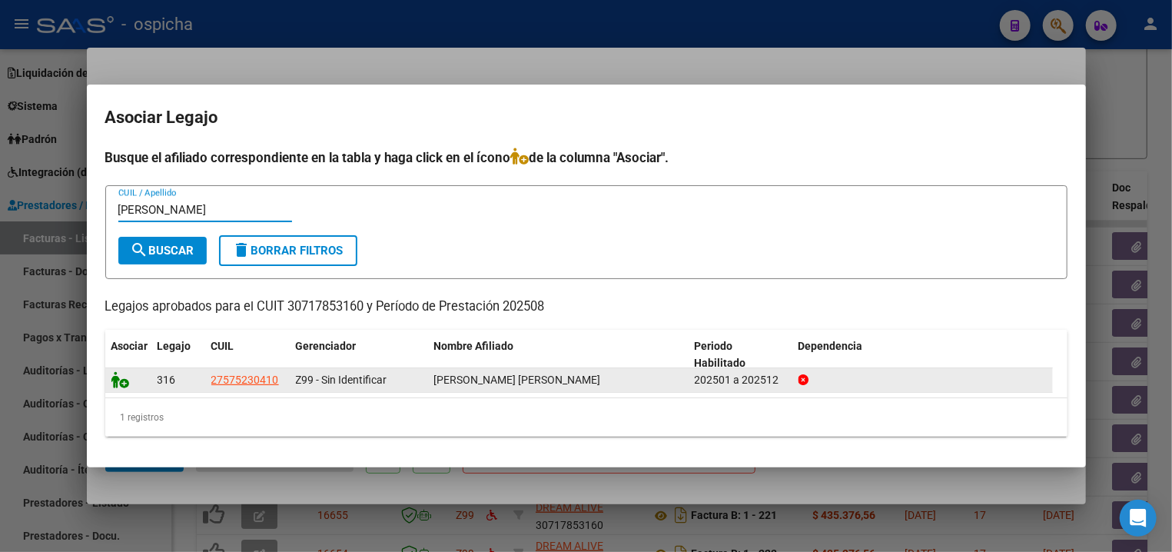
type input "garcia"
click at [119, 381] on icon at bounding box center [120, 379] width 18 height 17
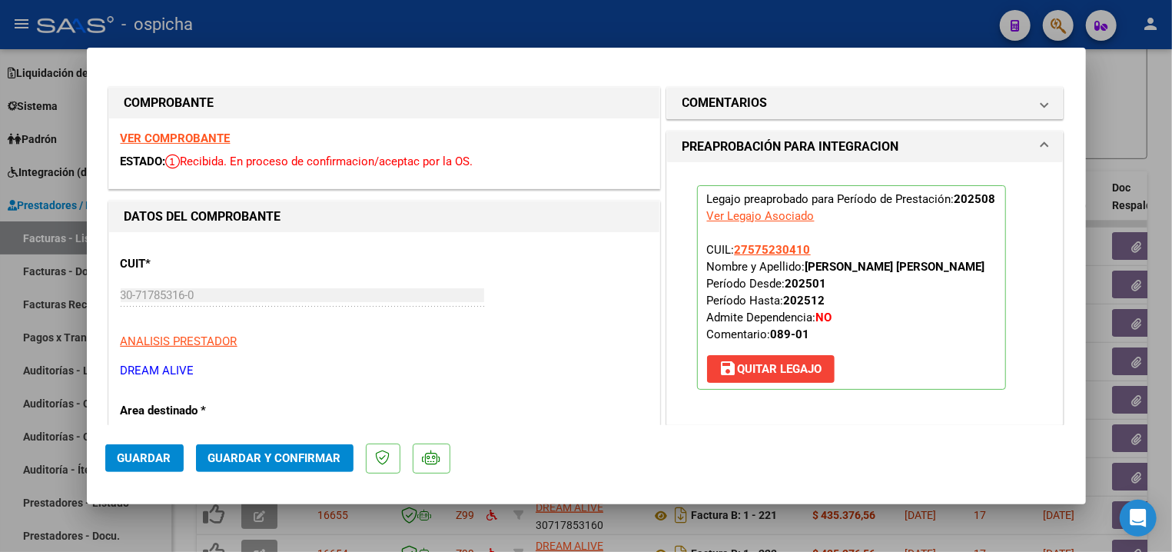
click at [235, 462] on span "Guardar y Confirmar" at bounding box center [274, 458] width 133 height 14
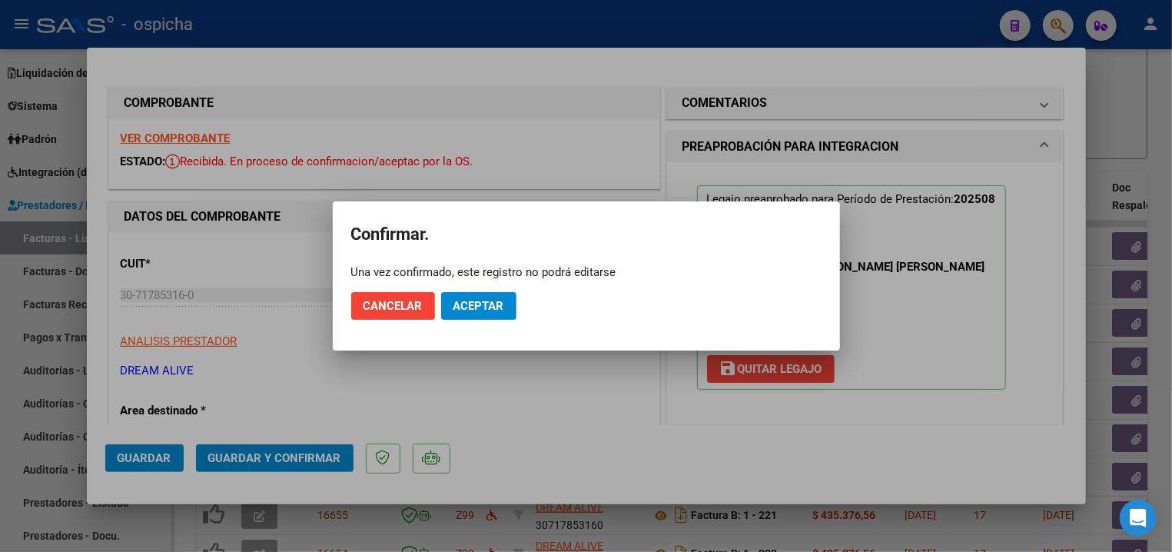
click at [486, 289] on mat-dialog-actions "Cancelar Aceptar" at bounding box center [586, 306] width 470 height 52
click at [487, 303] on span "Aceptar" at bounding box center [478, 306] width 51 height 14
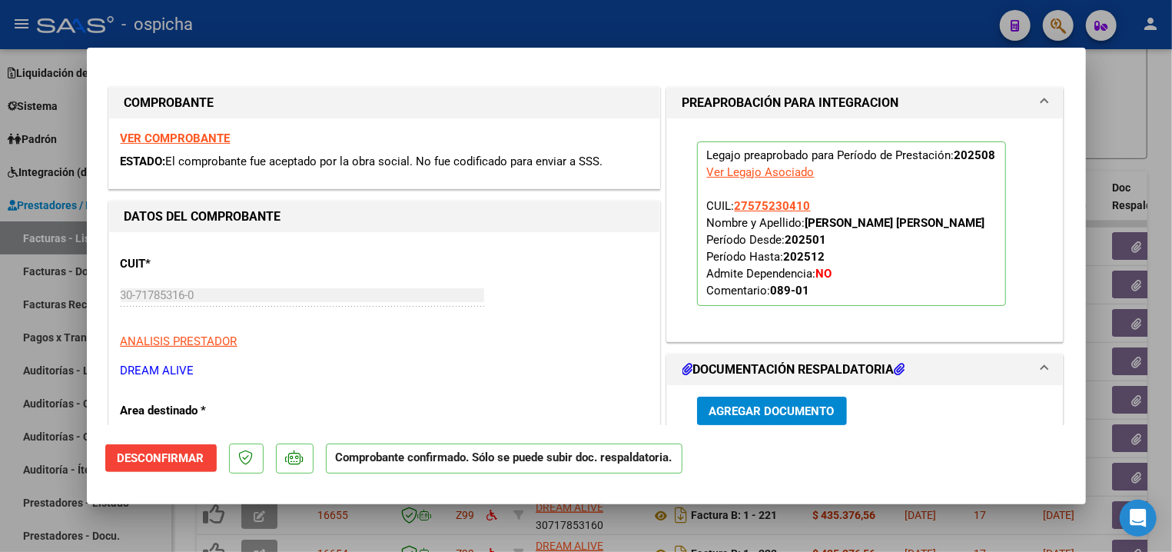
drag, startPoint x: 463, startPoint y: 58, endPoint x: 460, endPoint y: 37, distance: 21.0
click at [463, 57] on mat-dialog-container "COMPROBANTE VER COMPROBANTE ESTADO: El comprobante fue aceptado por la obra soc…" at bounding box center [586, 276] width 999 height 456
click at [459, 38] on div at bounding box center [586, 276] width 1172 height 552
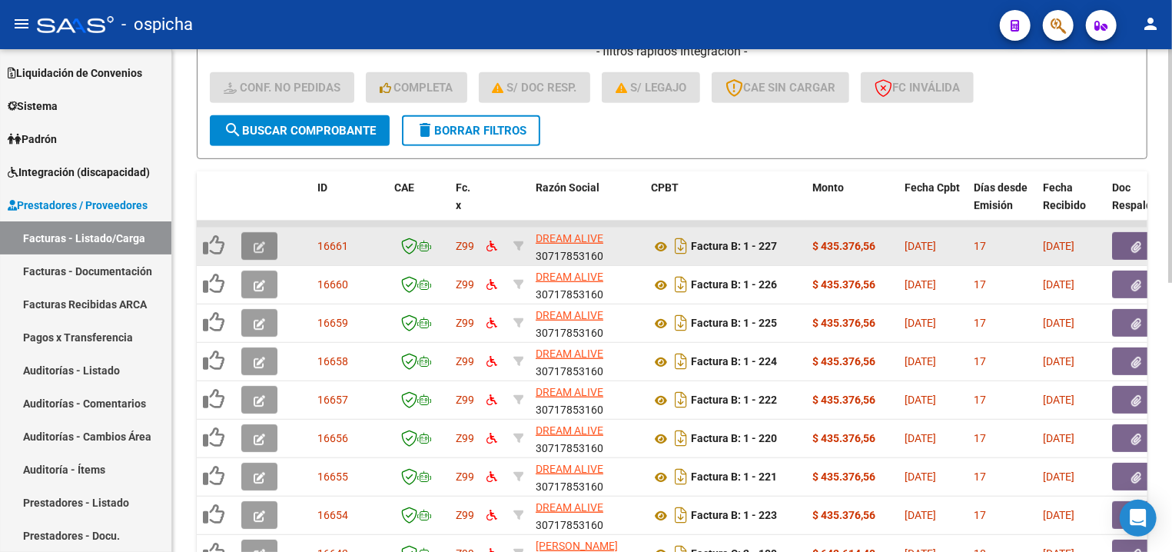
click at [250, 246] on button "button" at bounding box center [259, 246] width 36 height 28
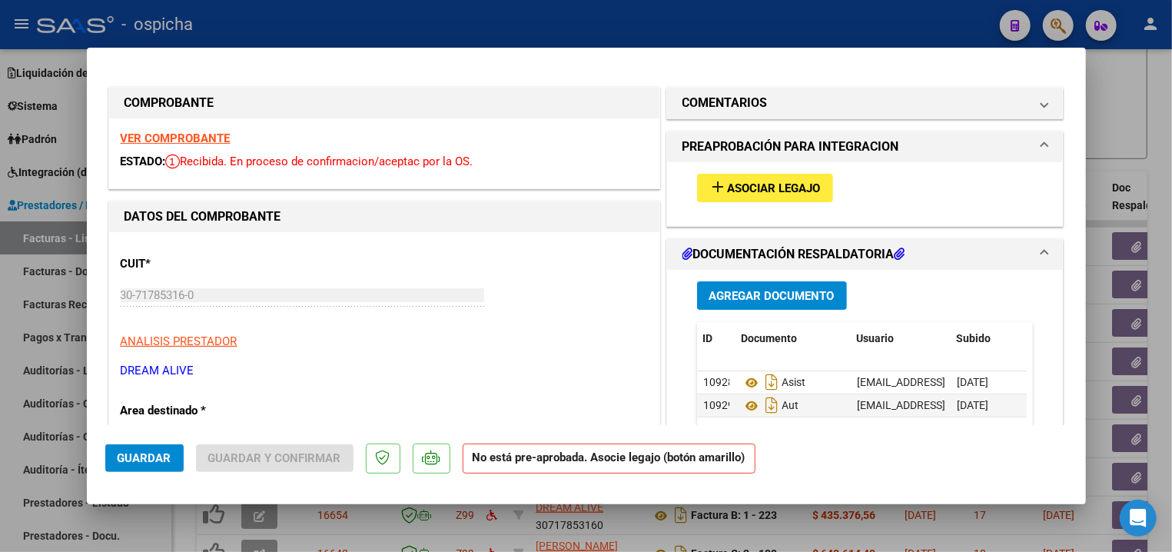
drag, startPoint x: 147, startPoint y: 146, endPoint x: 152, endPoint y: 135, distance: 12.0
click at [152, 135] on strong "VER COMPROBANTE" at bounding box center [176, 138] width 110 height 14
click at [709, 179] on mat-icon "add" at bounding box center [718, 186] width 18 height 18
click at [174, 145] on strong "VER COMPROBANTE" at bounding box center [176, 138] width 110 height 14
click at [711, 189] on mat-icon "add" at bounding box center [718, 186] width 18 height 18
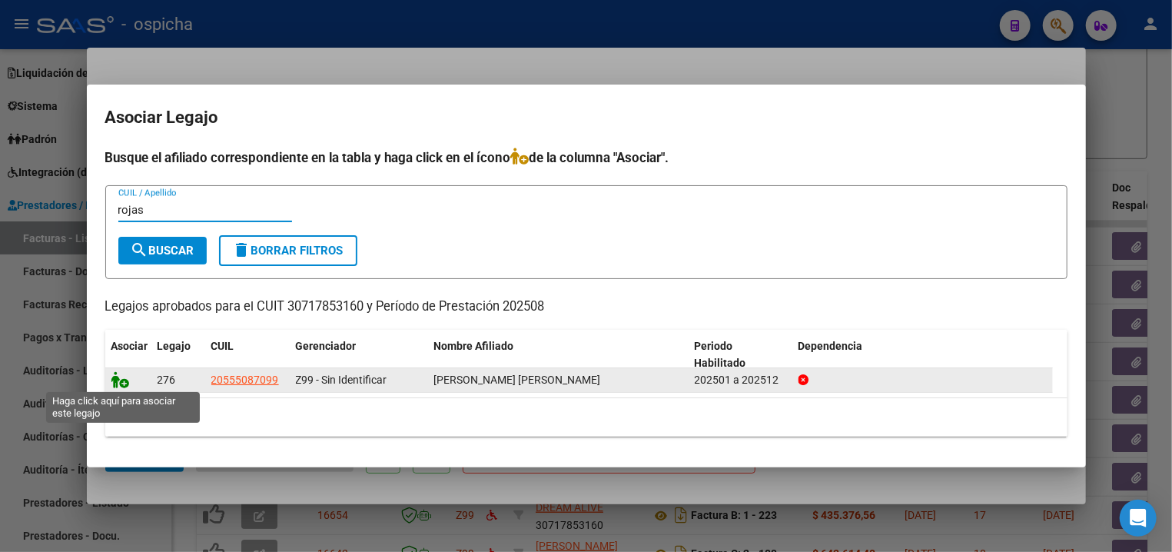
type input "rojas"
click at [124, 383] on icon at bounding box center [120, 379] width 18 height 17
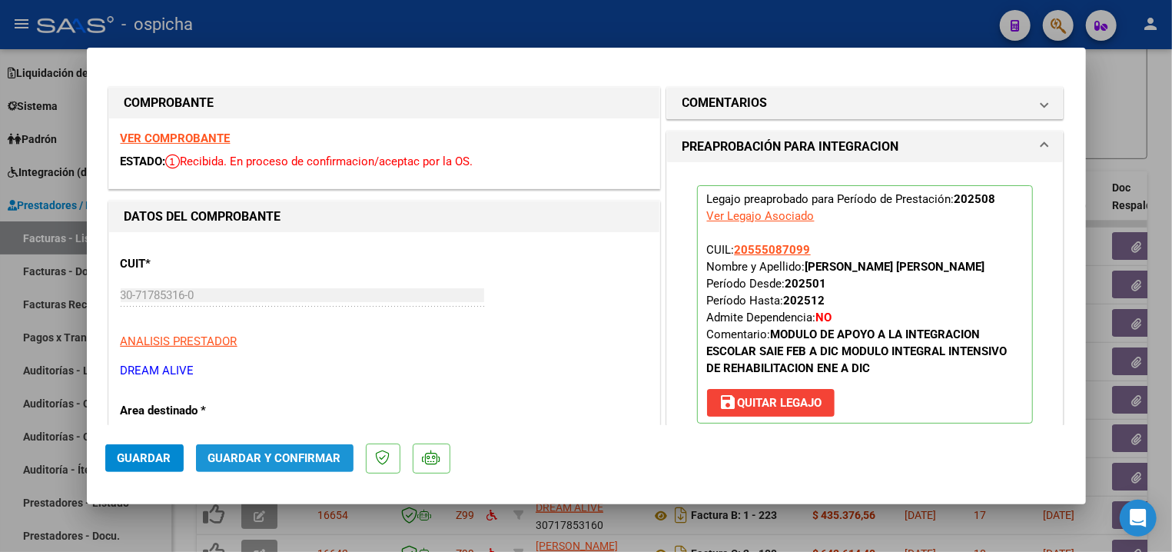
click at [277, 456] on span "Guardar y Confirmar" at bounding box center [274, 458] width 133 height 14
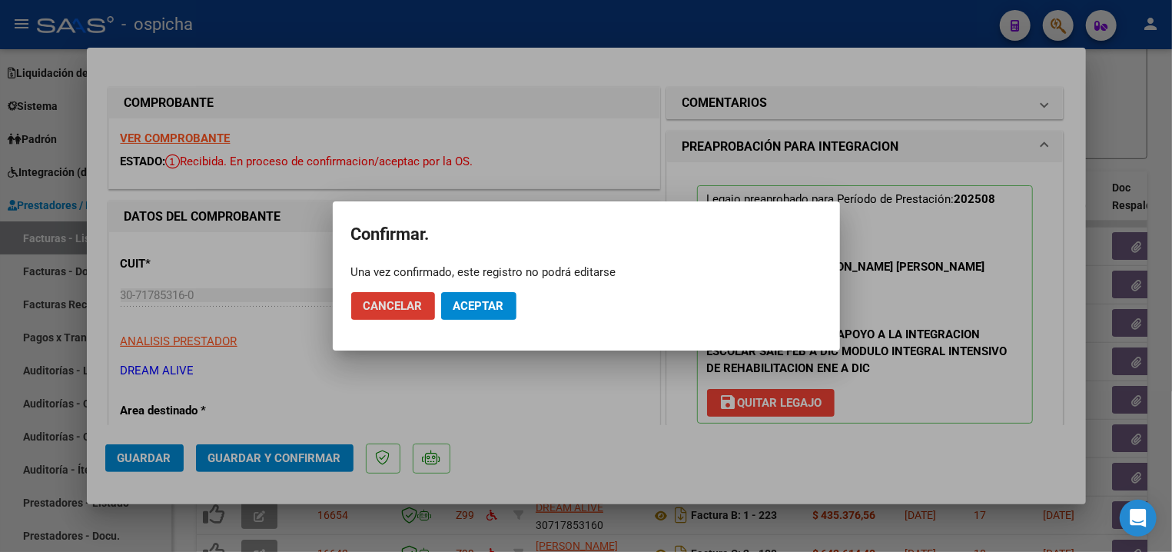
click at [485, 304] on span "Aceptar" at bounding box center [478, 306] width 51 height 14
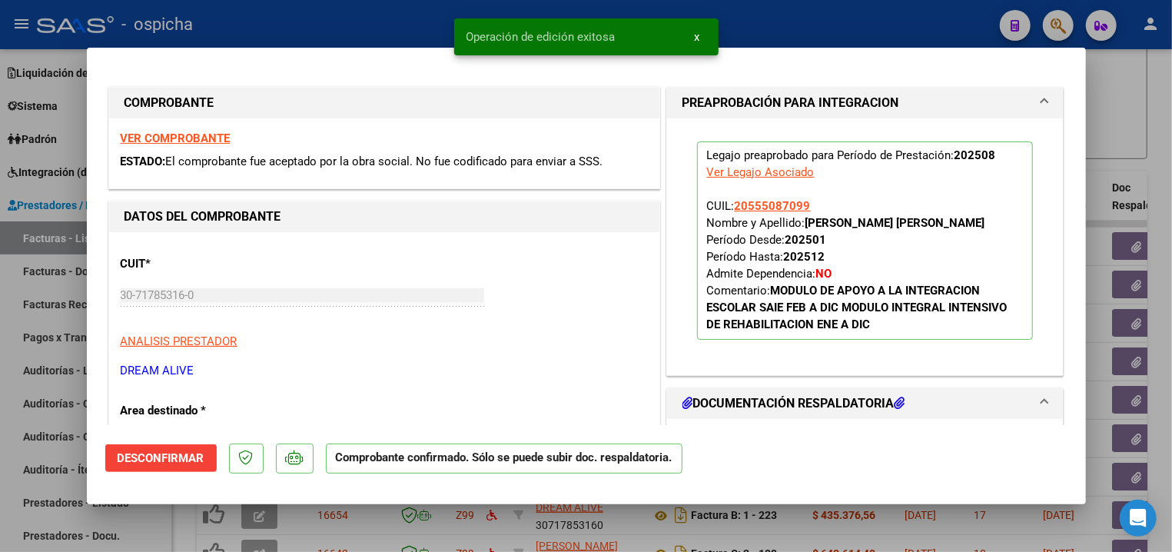
click at [435, 31] on div at bounding box center [586, 276] width 1172 height 552
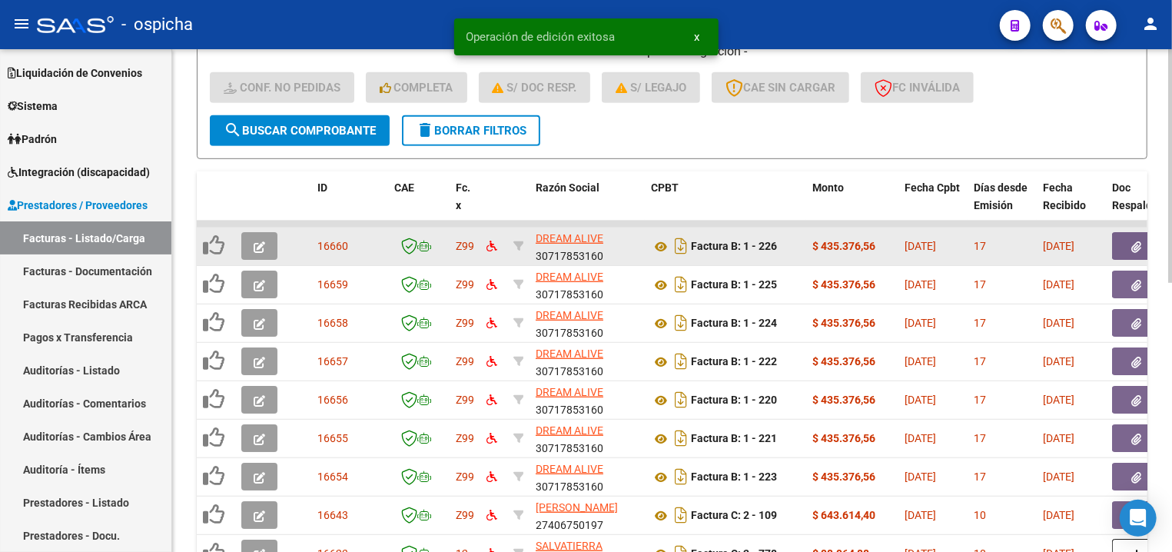
click at [263, 244] on icon "button" at bounding box center [260, 247] width 12 height 12
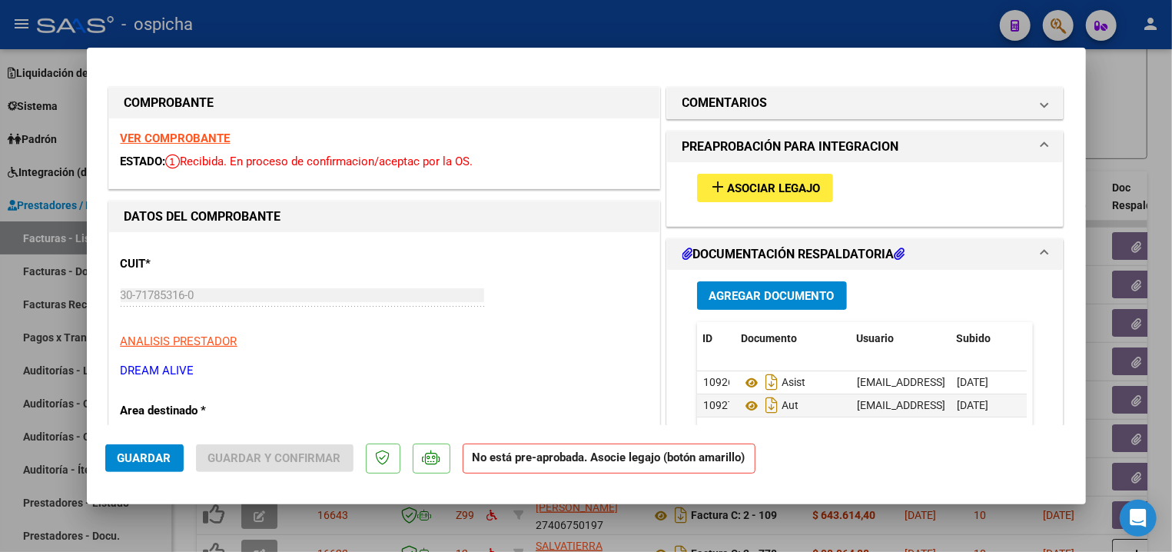
click at [160, 138] on strong "VER COMPROBANTE" at bounding box center [176, 138] width 110 height 14
click at [709, 184] on mat-icon "add" at bounding box center [718, 186] width 18 height 18
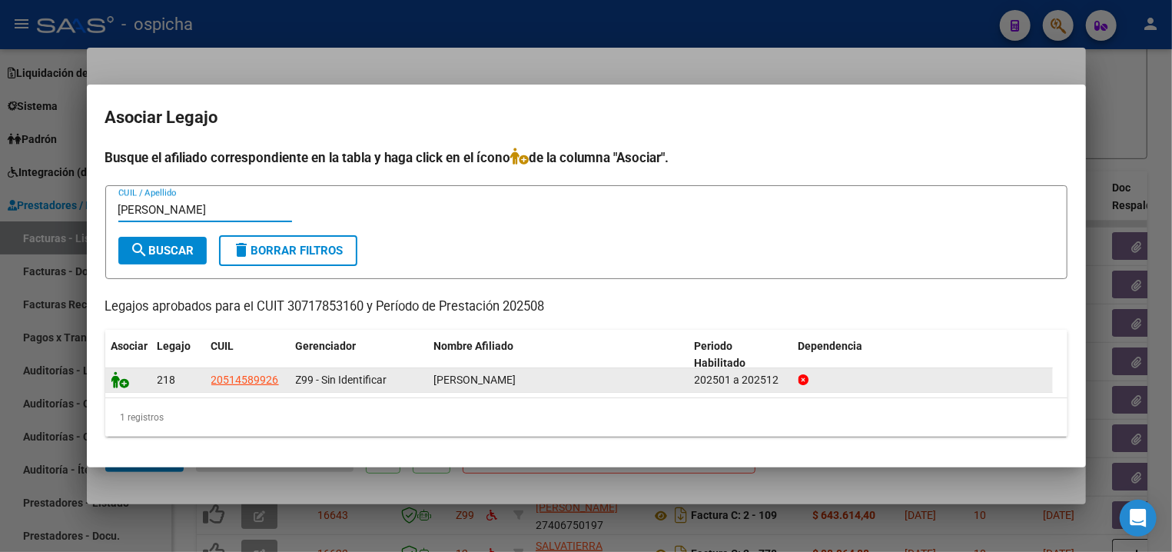
type input "aranda"
click at [117, 382] on icon at bounding box center [120, 379] width 18 height 17
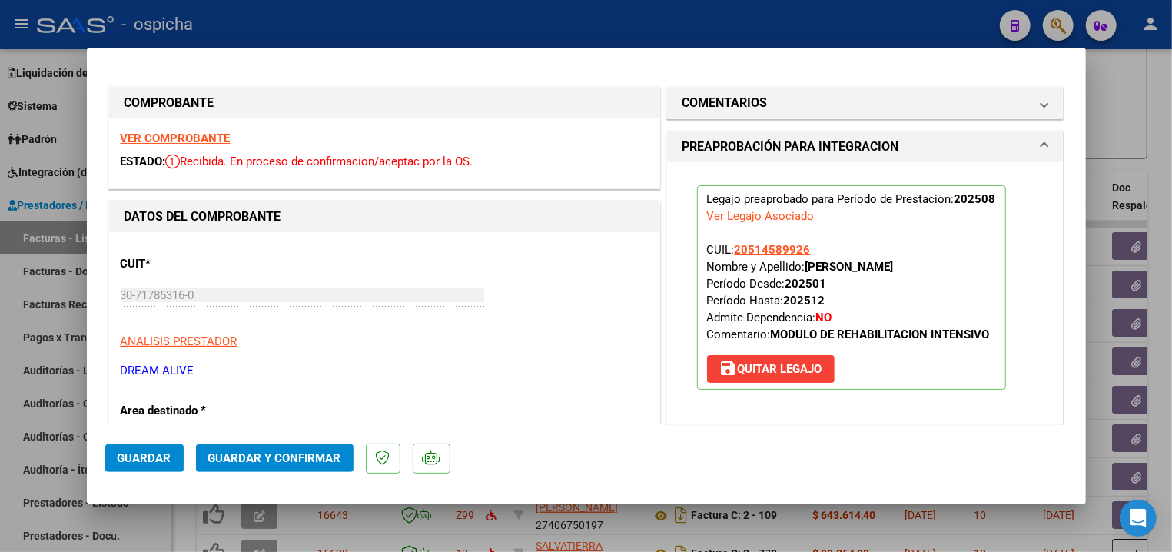
click at [240, 456] on span "Guardar y Confirmar" at bounding box center [274, 458] width 133 height 14
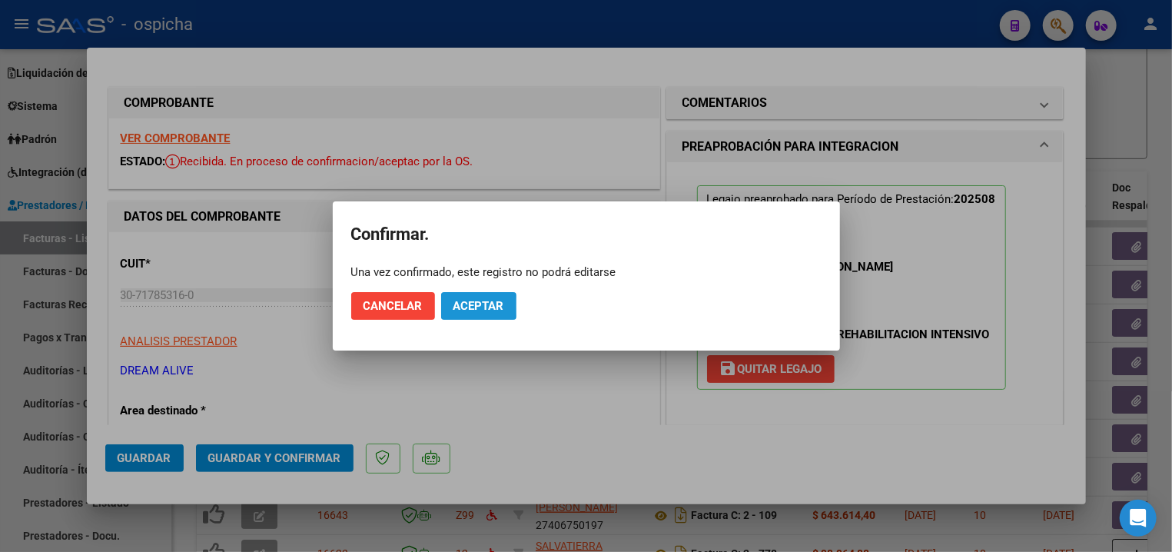
click at [446, 306] on button "Aceptar" at bounding box center [478, 306] width 75 height 28
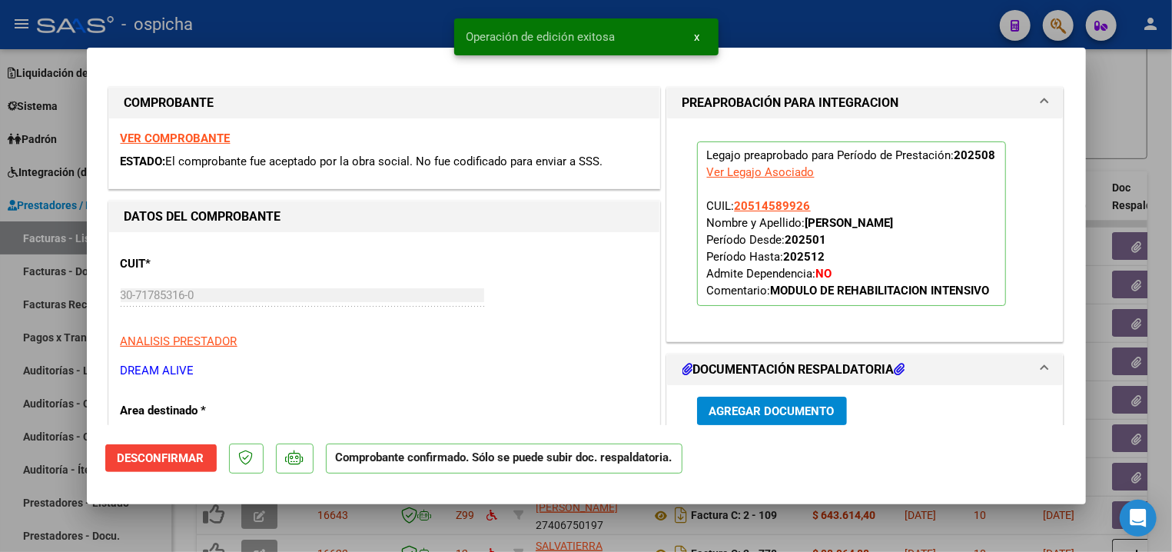
drag, startPoint x: 306, startPoint y: 3, endPoint x: 307, endPoint y: 16, distance: 13.1
click at [307, 7] on div at bounding box center [586, 276] width 1172 height 552
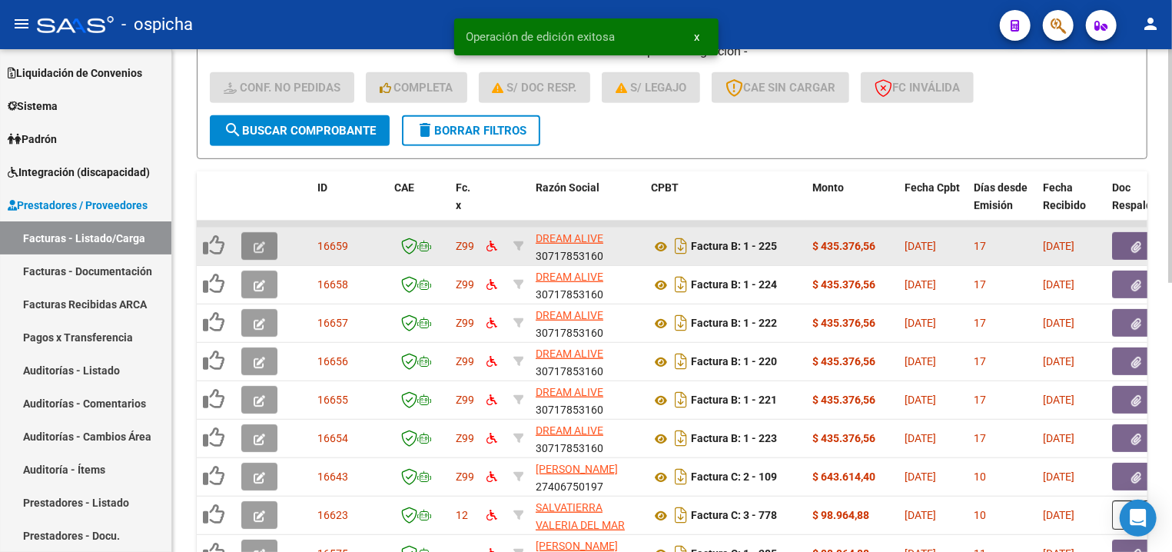
click at [257, 250] on icon "button" at bounding box center [260, 247] width 12 height 12
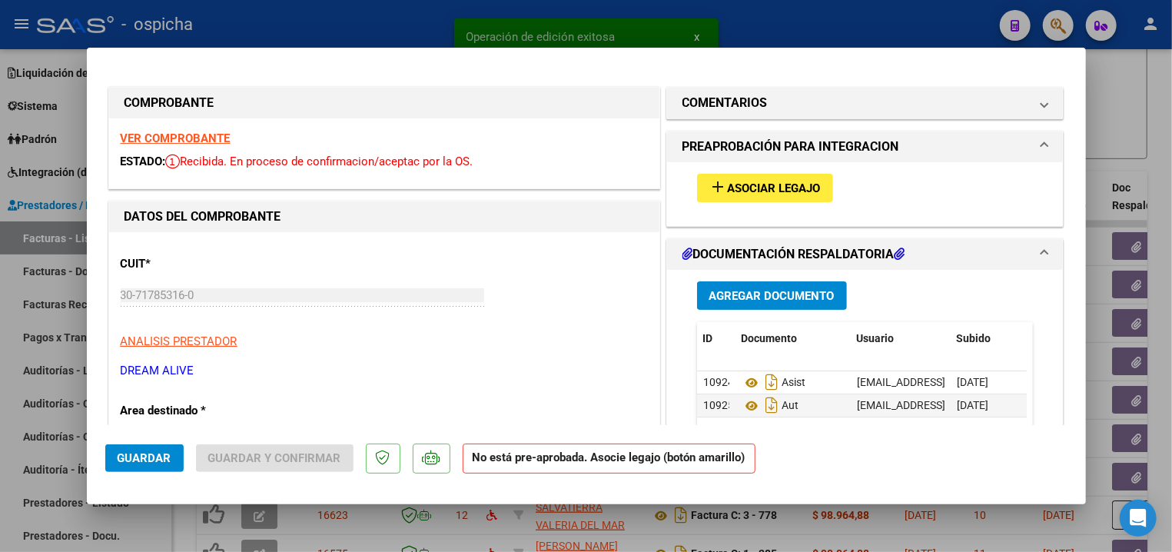
click at [192, 139] on strong "VER COMPROBANTE" at bounding box center [176, 138] width 110 height 14
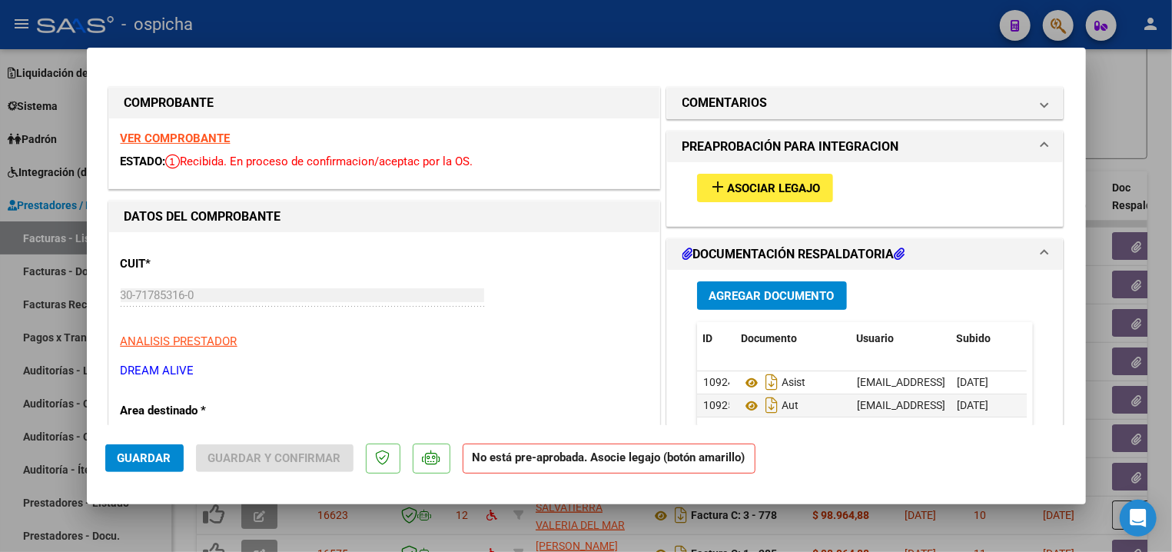
click at [728, 198] on button "add Asociar Legajo" at bounding box center [765, 188] width 136 height 28
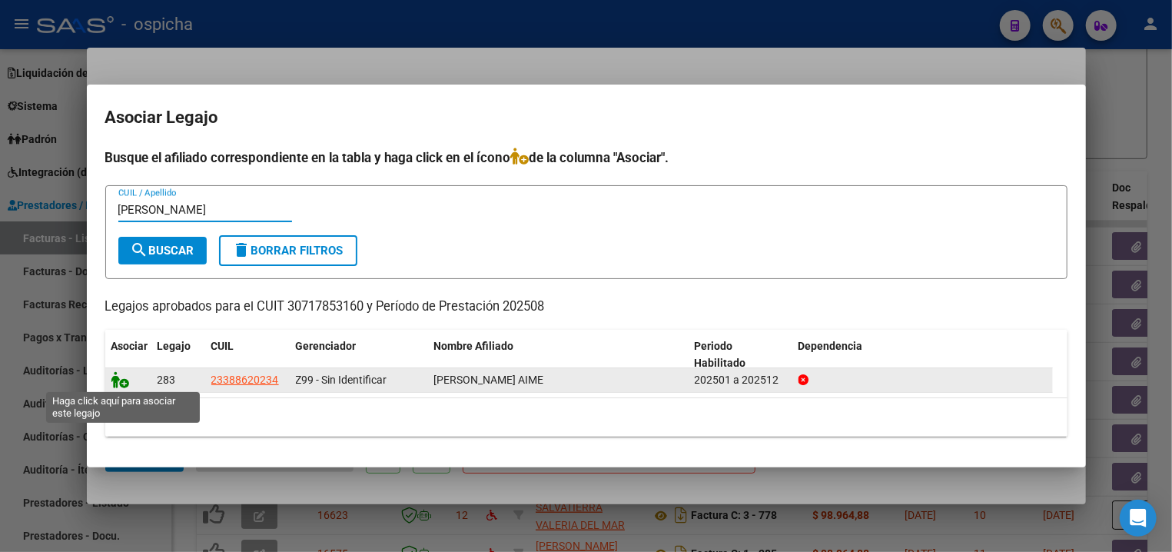
type input "ceballos"
click at [118, 378] on icon at bounding box center [120, 379] width 18 height 17
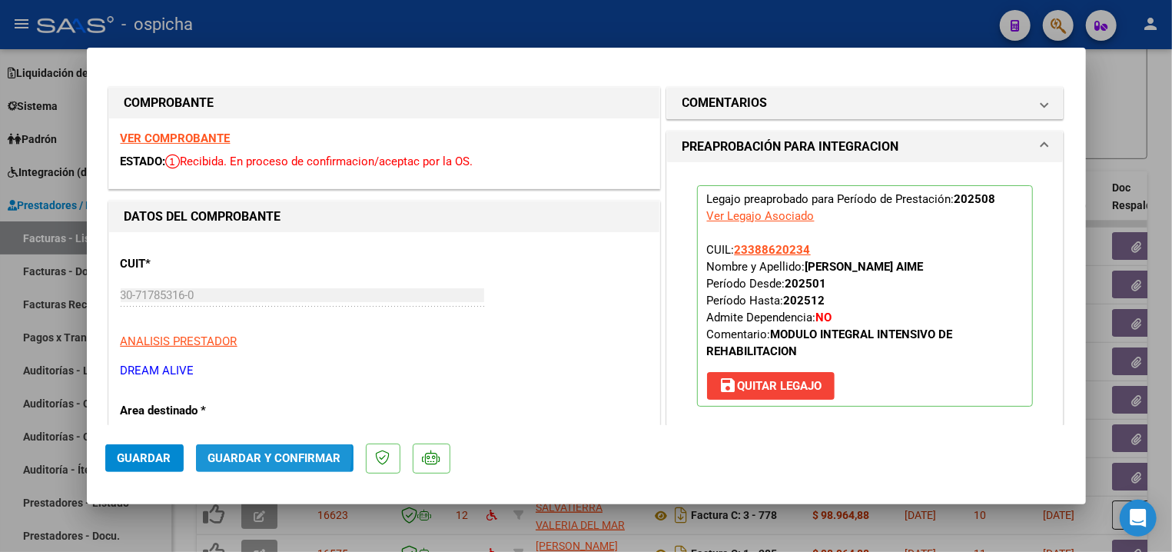
click at [243, 452] on span "Guardar y Confirmar" at bounding box center [274, 458] width 133 height 14
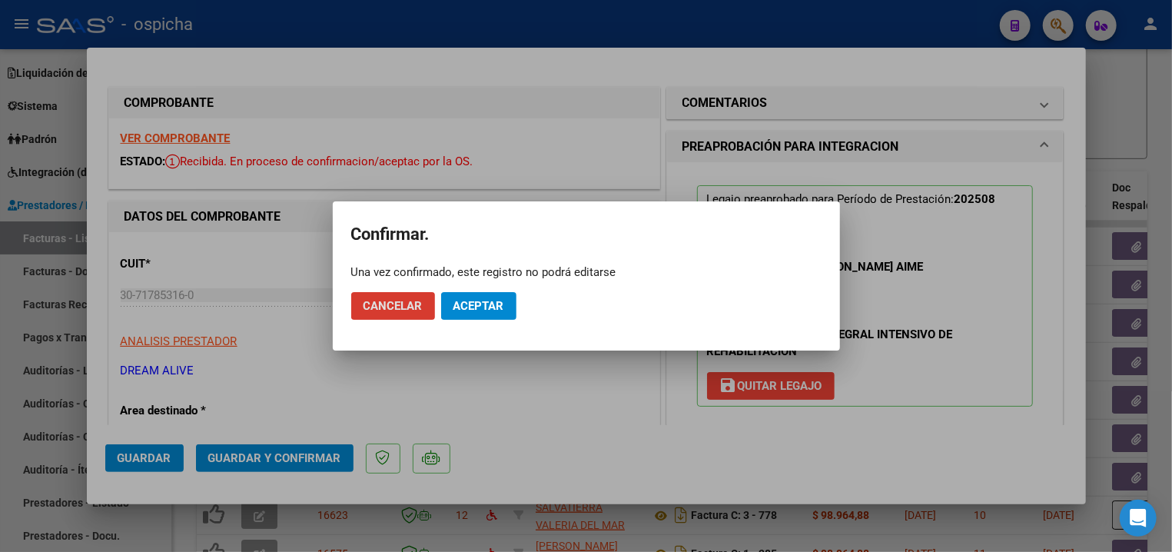
click at [487, 293] on button "Aceptar" at bounding box center [478, 306] width 75 height 28
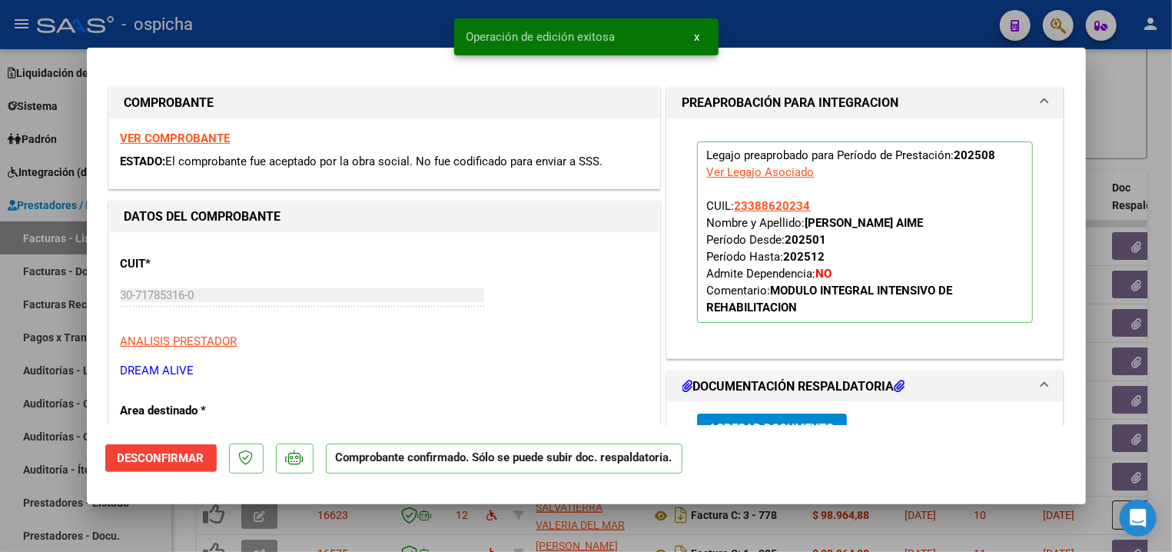
click at [409, 31] on div at bounding box center [586, 276] width 1172 height 552
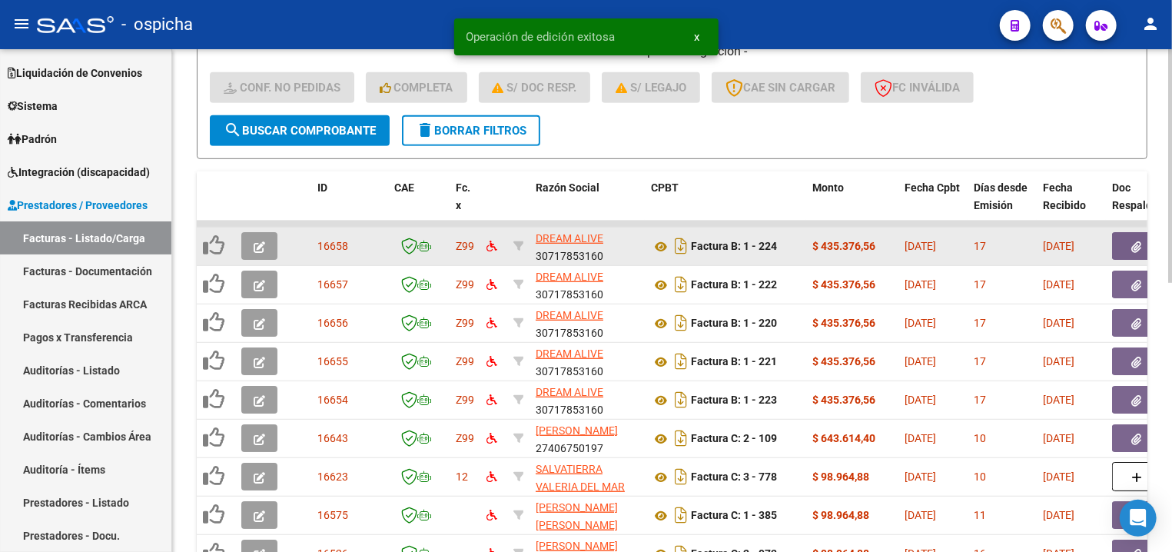
click at [265, 240] on button "button" at bounding box center [259, 246] width 36 height 28
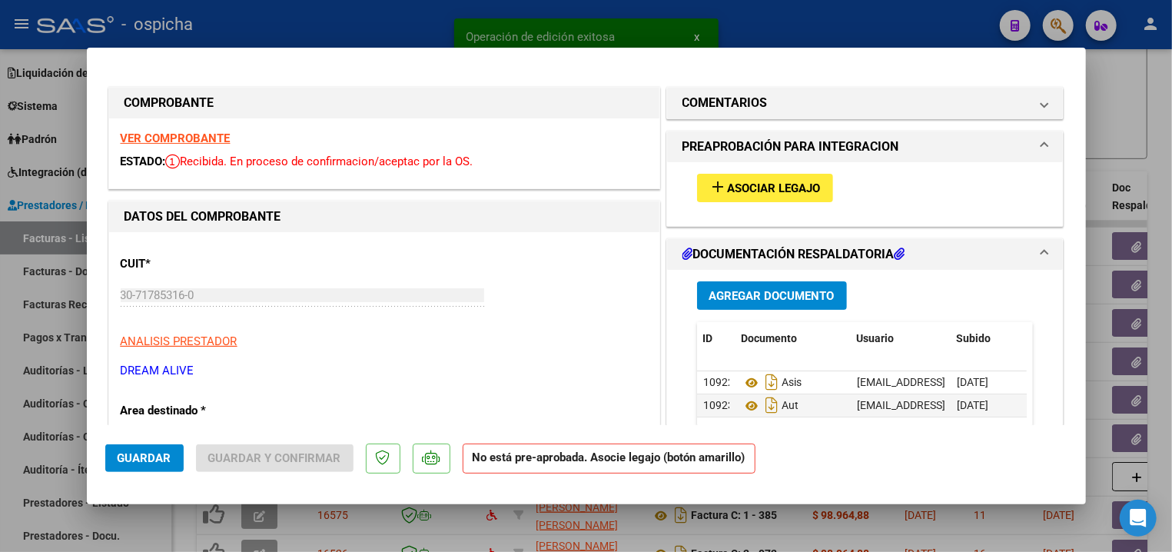
click at [186, 140] on strong "VER COMPROBANTE" at bounding box center [176, 138] width 110 height 14
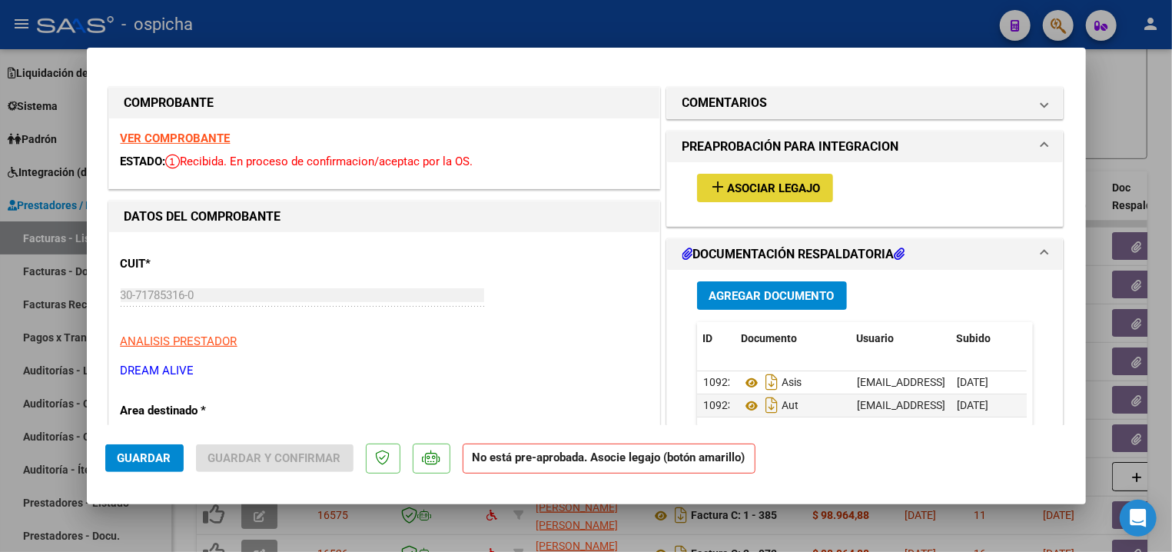
click at [760, 178] on button "add Asociar Legajo" at bounding box center [765, 188] width 136 height 28
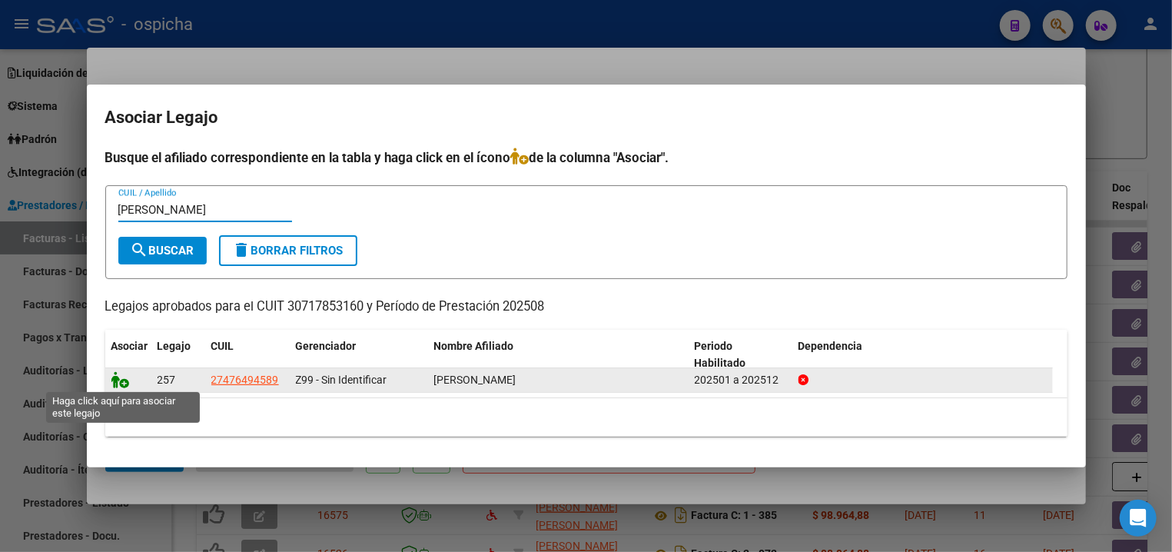
type input "rocio"
click at [124, 376] on icon at bounding box center [120, 379] width 18 height 17
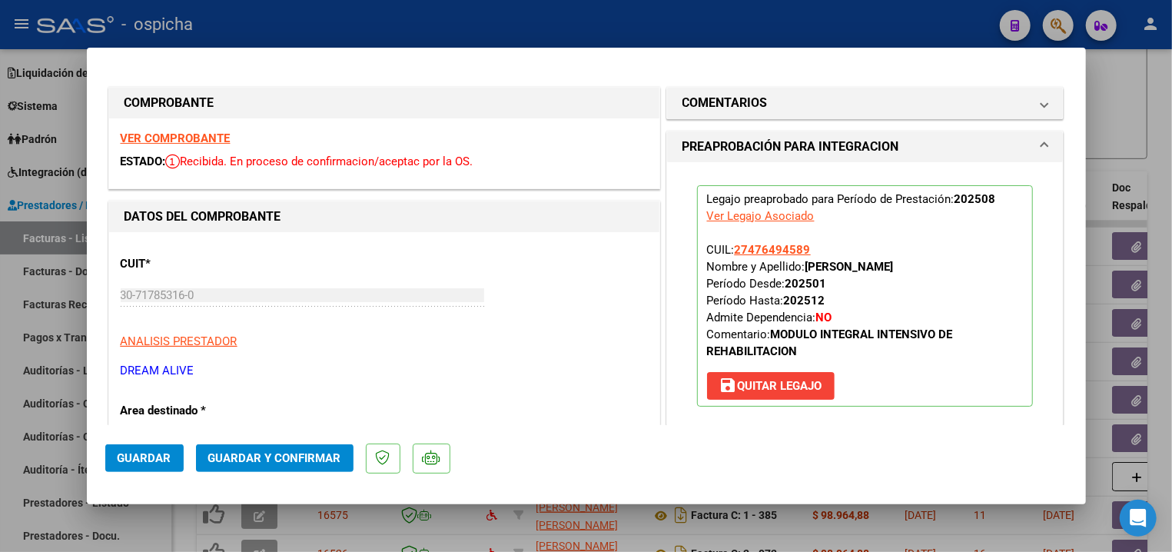
click at [250, 453] on span "Guardar y Confirmar" at bounding box center [274, 458] width 133 height 14
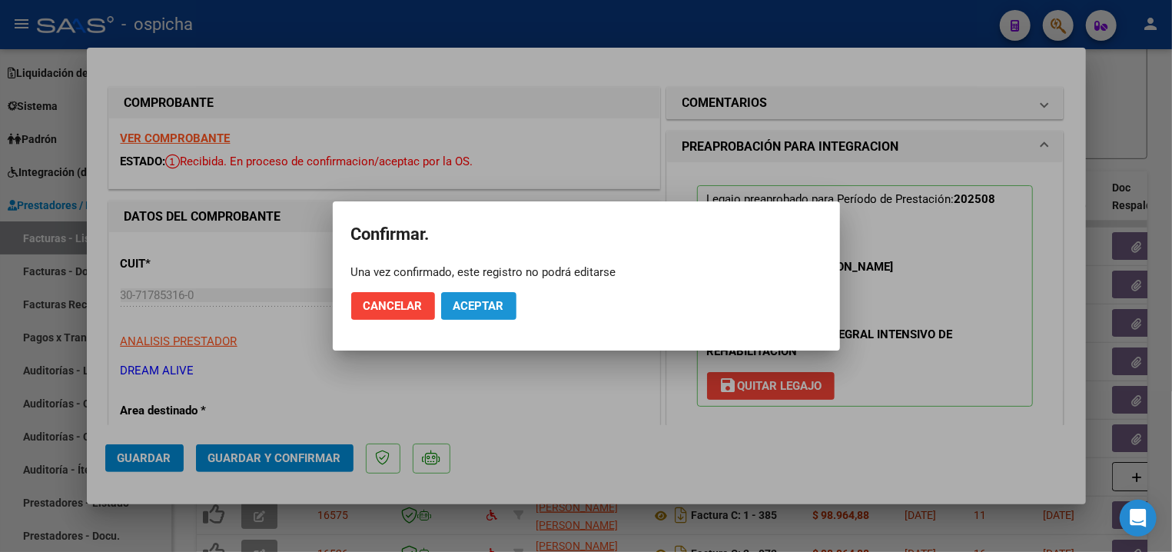
click at [478, 307] on span "Aceptar" at bounding box center [478, 306] width 51 height 14
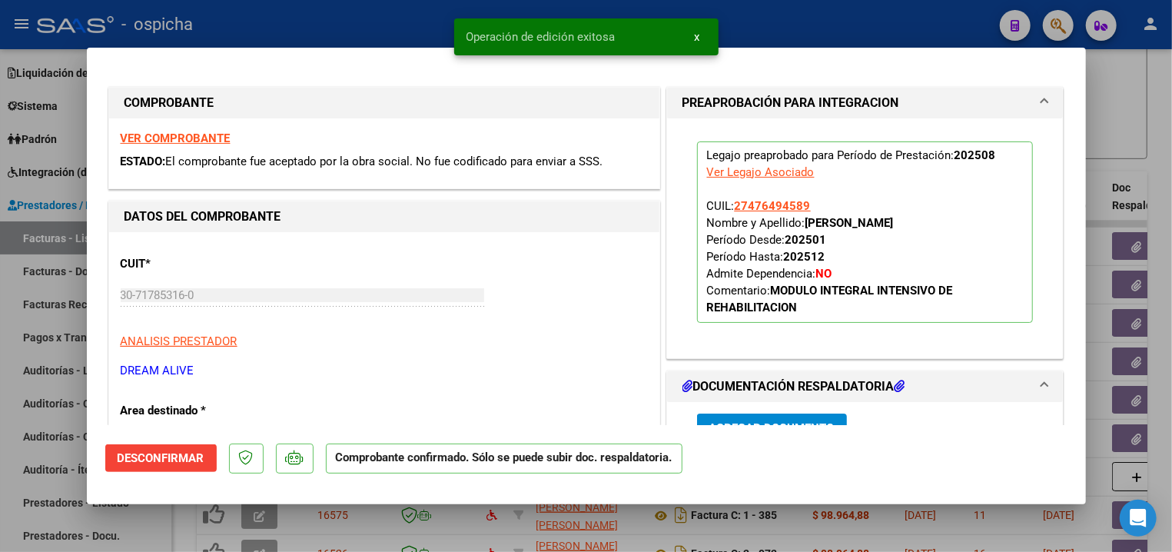
click at [409, 35] on div at bounding box center [586, 276] width 1172 height 552
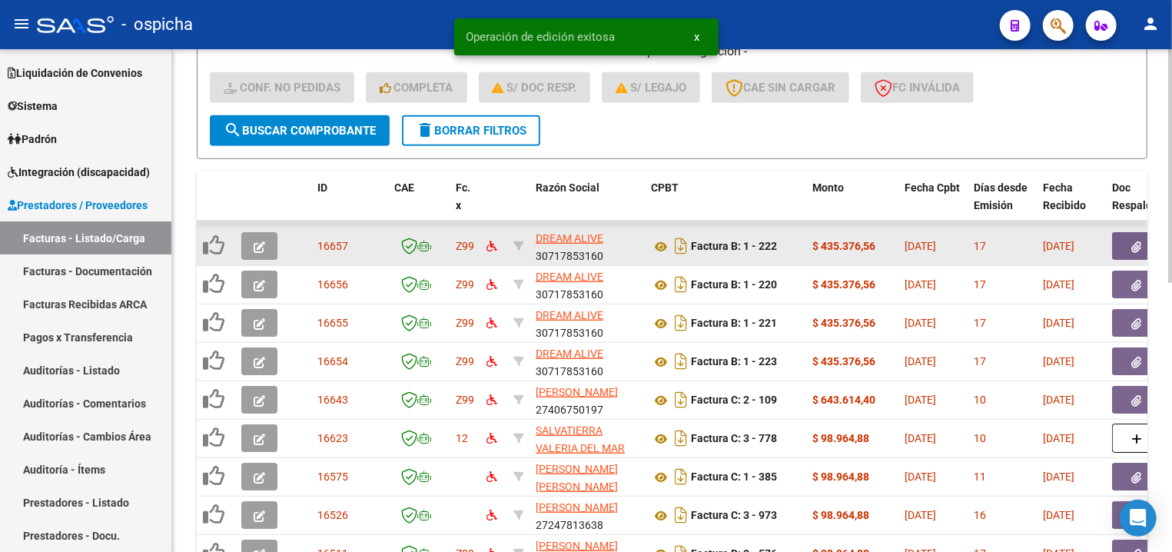
click at [250, 241] on button "button" at bounding box center [259, 246] width 36 height 28
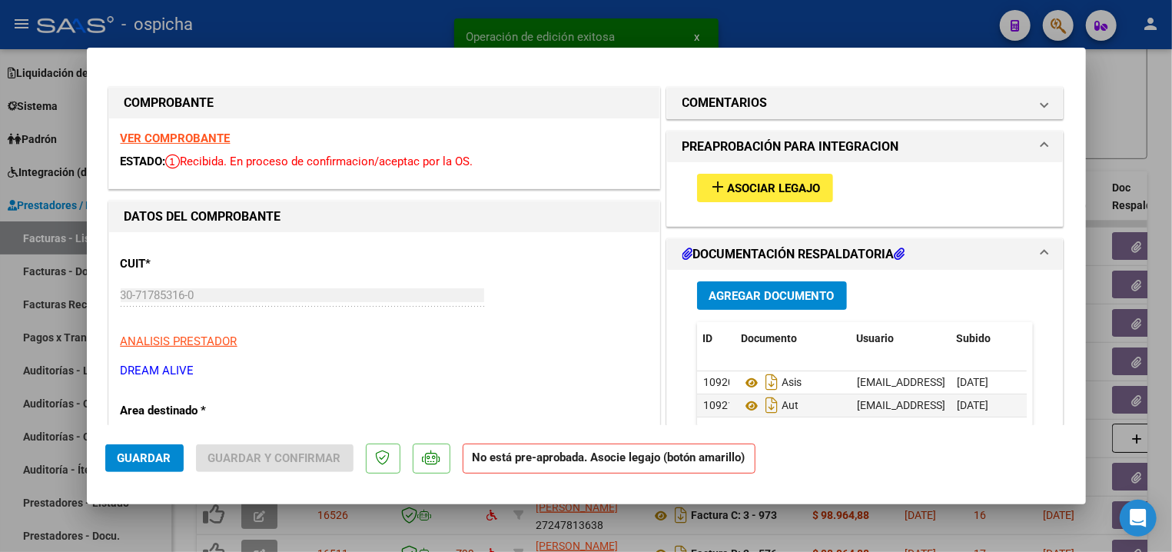
click at [181, 138] on strong "VER COMPROBANTE" at bounding box center [176, 138] width 110 height 14
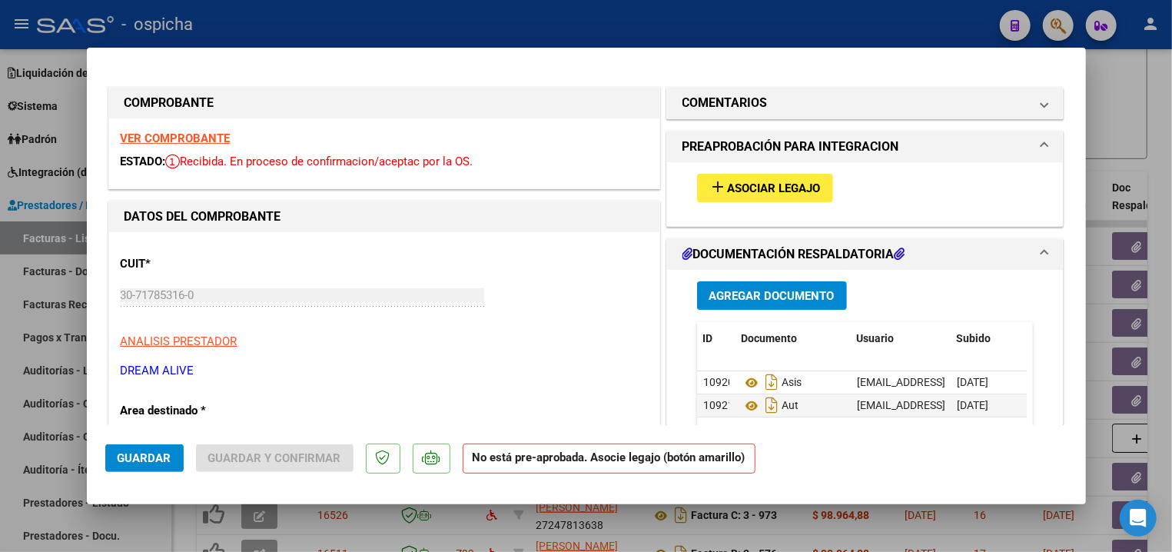
click at [764, 184] on span "Asociar Legajo" at bounding box center [774, 188] width 93 height 14
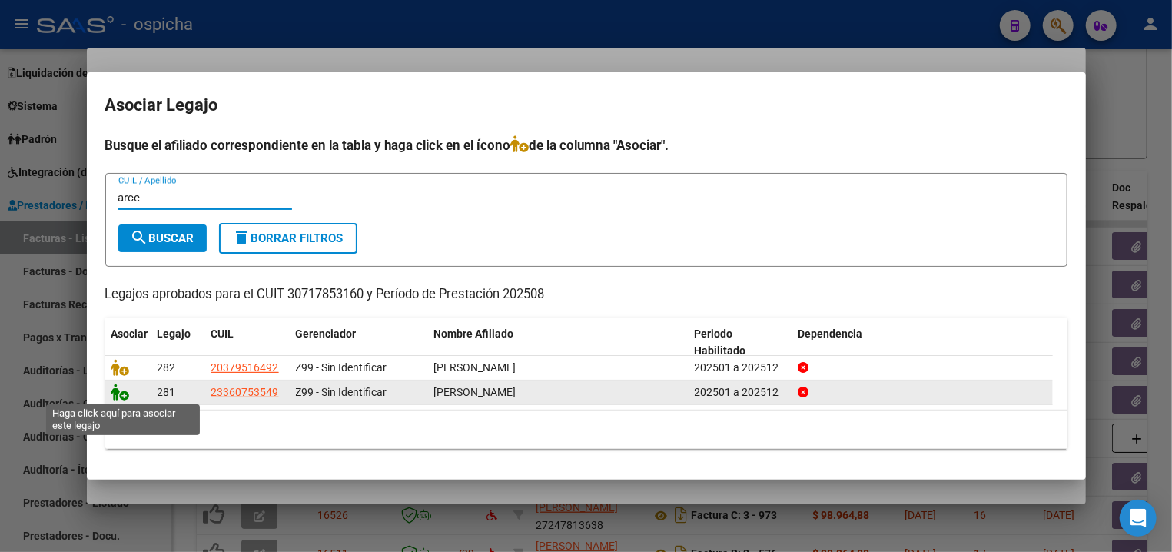
type input "arce"
click at [119, 394] on icon at bounding box center [120, 391] width 18 height 17
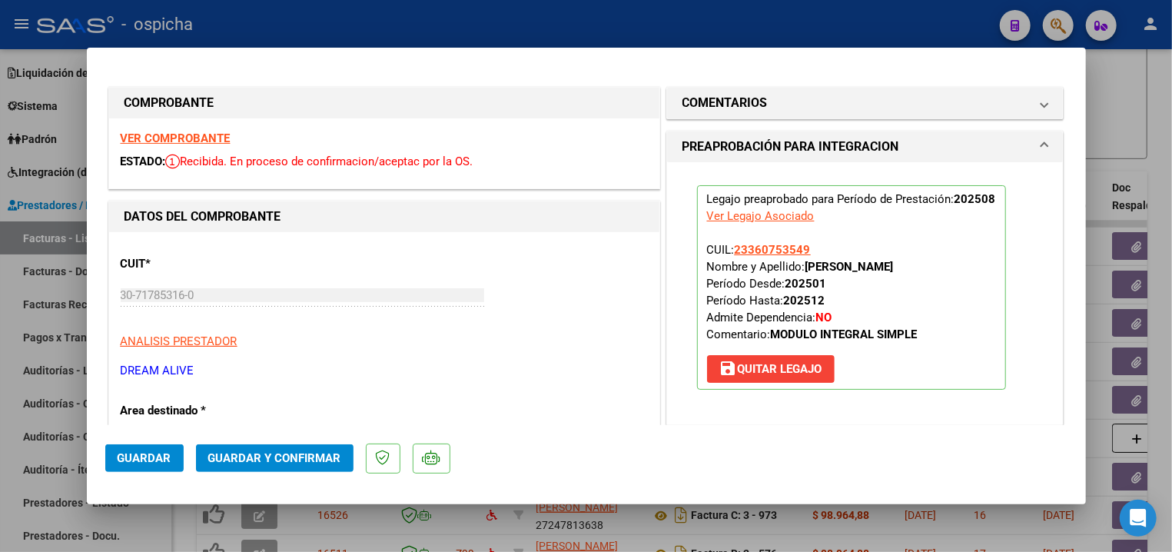
click at [248, 458] on span "Guardar y Confirmar" at bounding box center [274, 458] width 133 height 14
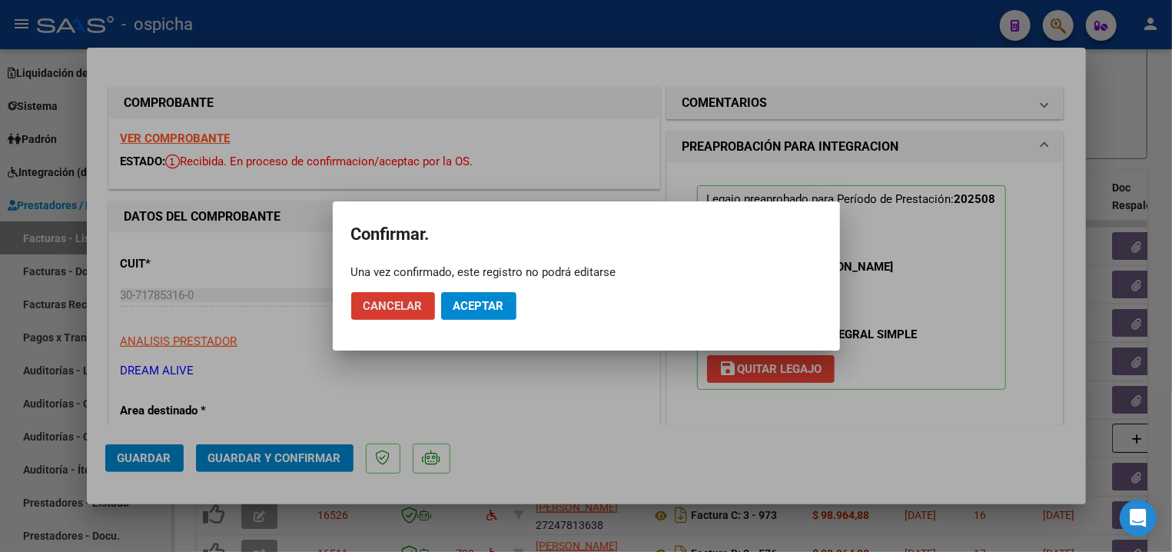
click at [462, 294] on button "Aceptar" at bounding box center [478, 306] width 75 height 28
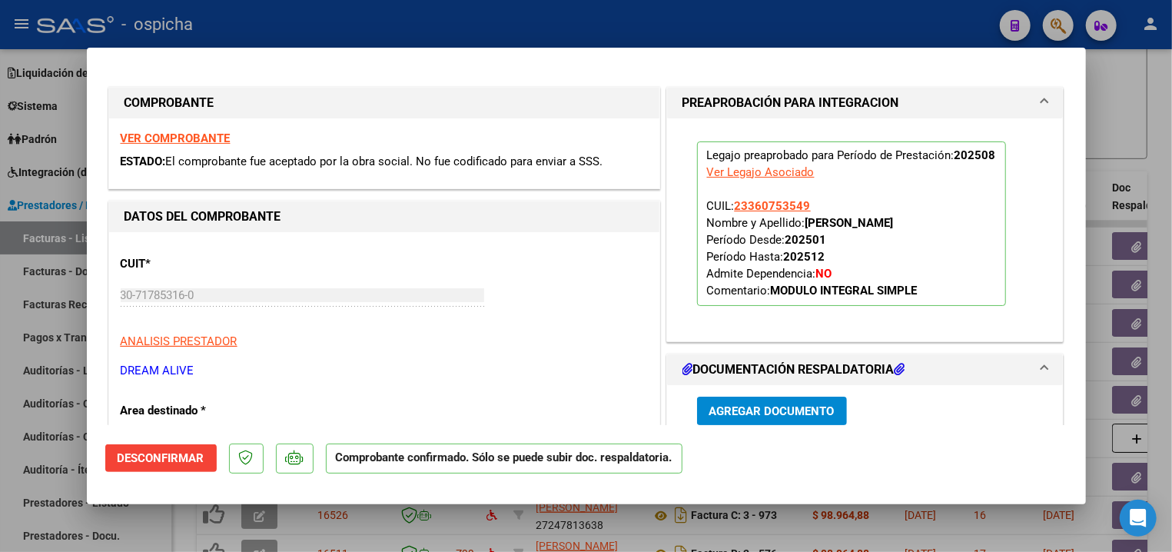
click at [207, 28] on div at bounding box center [586, 276] width 1172 height 552
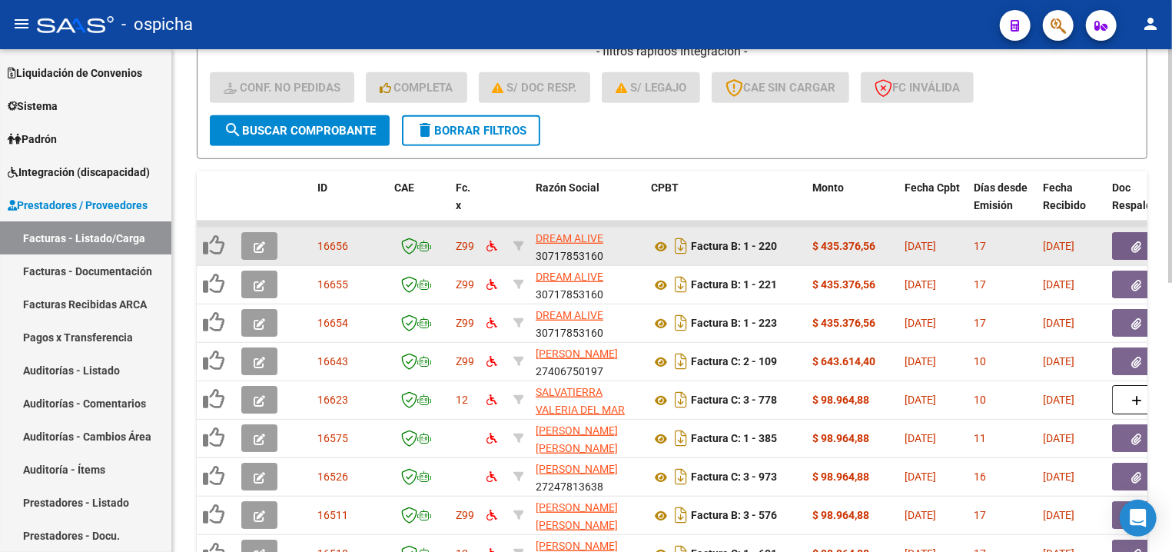
click at [249, 234] on button "button" at bounding box center [259, 246] width 36 height 28
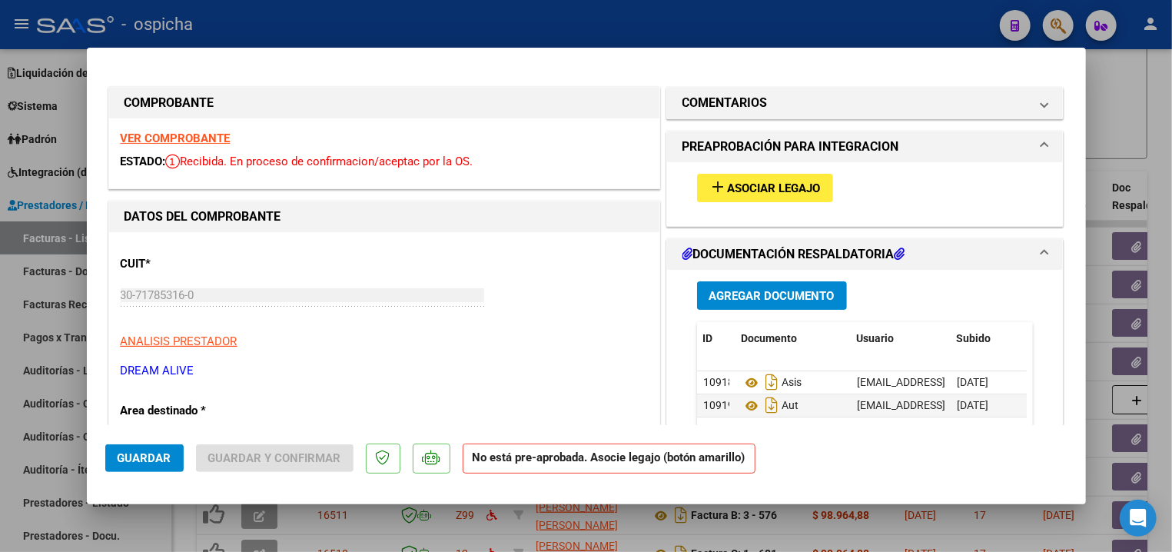
click at [191, 142] on strong "VER COMPROBANTE" at bounding box center [176, 138] width 110 height 14
click at [697, 181] on button "add Asociar Legajo" at bounding box center [765, 188] width 136 height 28
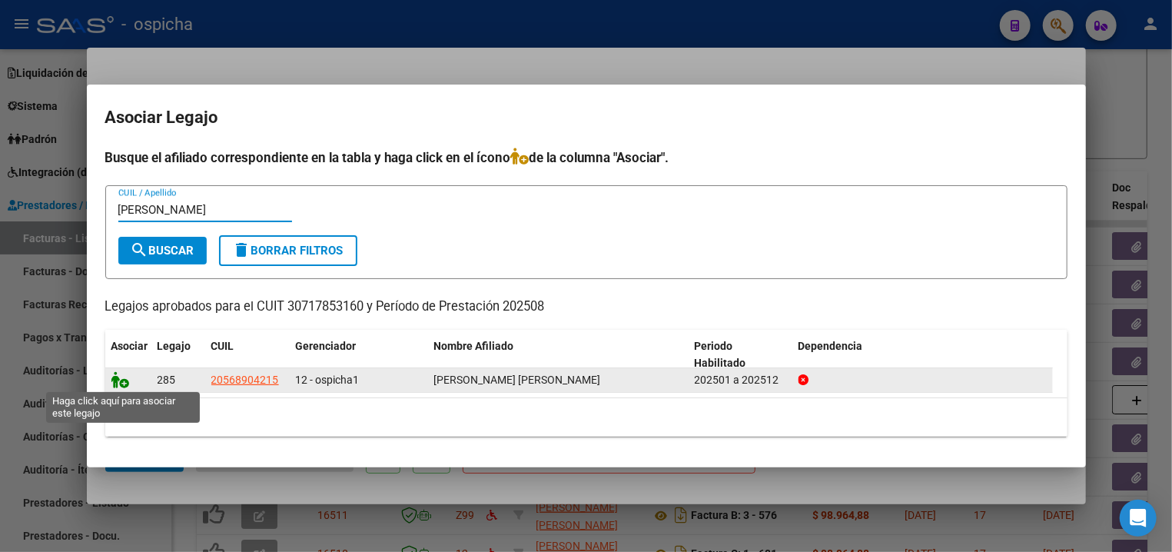
type input "buera"
click at [118, 377] on icon at bounding box center [120, 379] width 18 height 17
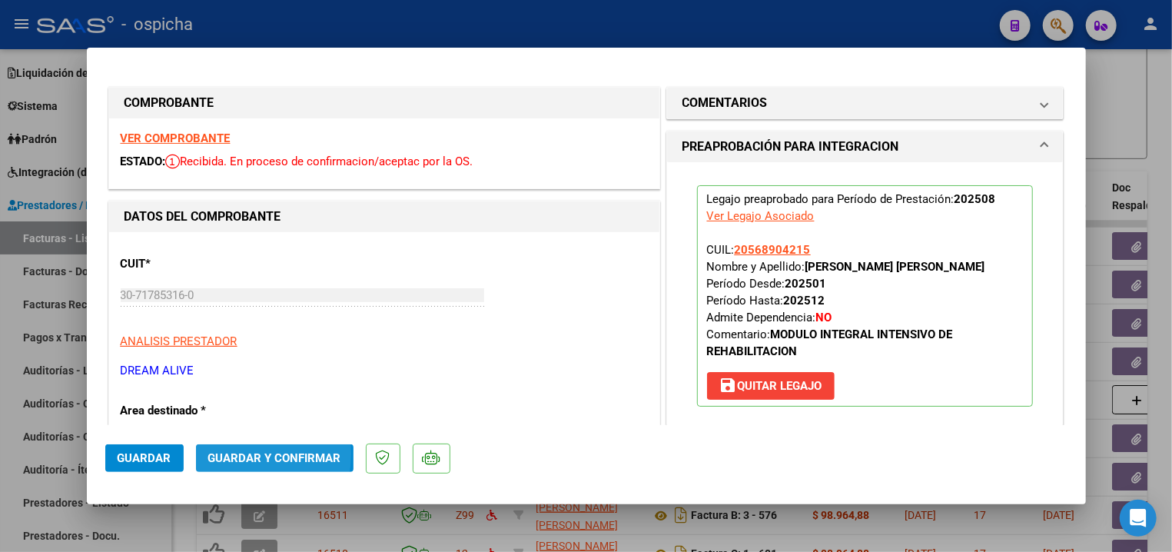
click at [230, 453] on span "Guardar y Confirmar" at bounding box center [274, 458] width 133 height 14
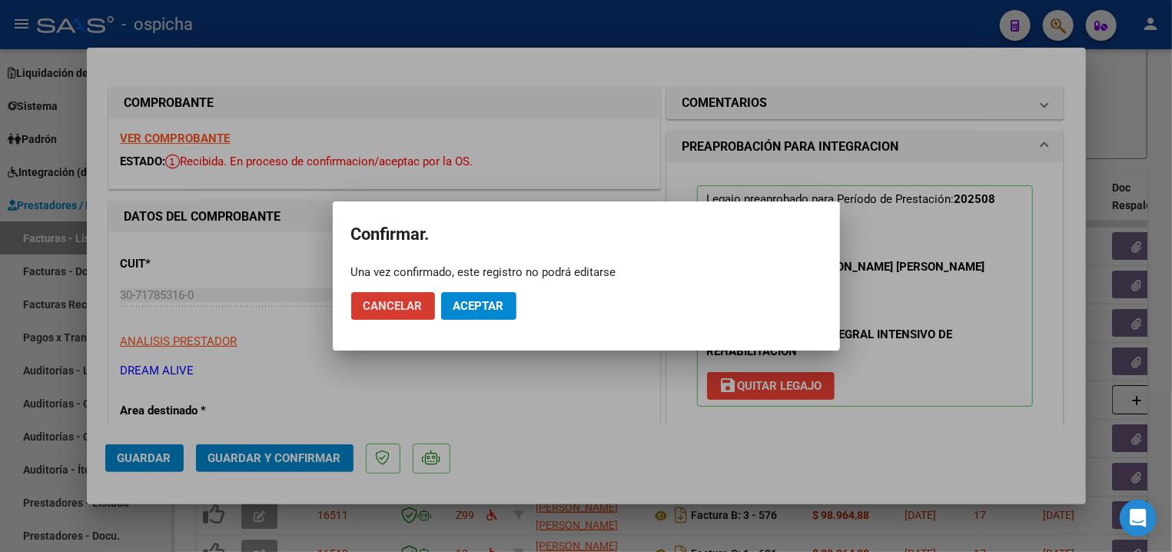
click at [466, 310] on span "Aceptar" at bounding box center [478, 306] width 51 height 14
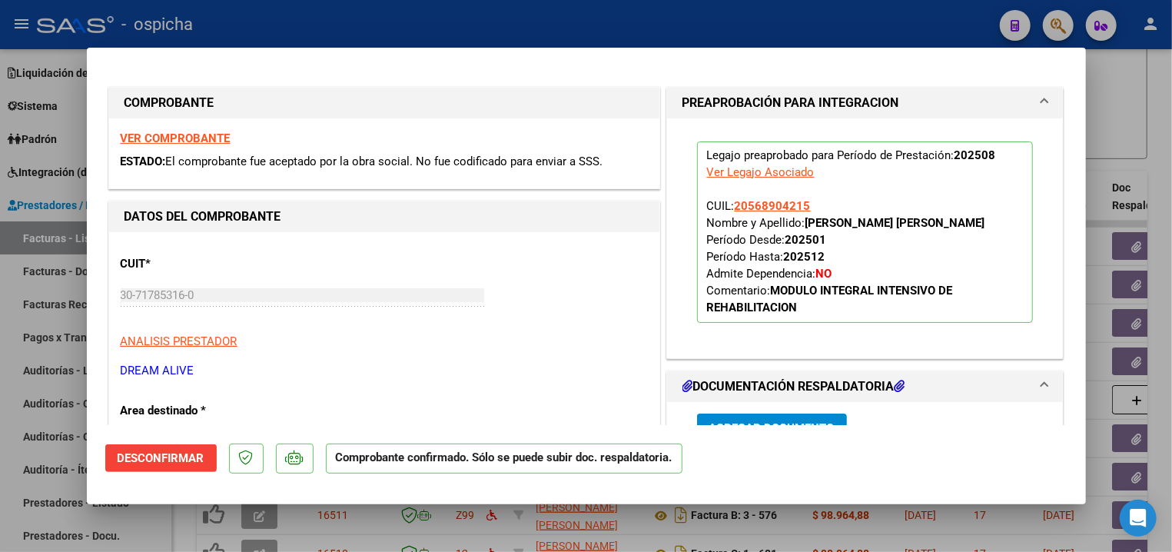
drag, startPoint x: 332, startPoint y: 30, endPoint x: 308, endPoint y: 5, distance: 34.2
click at [330, 28] on div at bounding box center [586, 276] width 1172 height 552
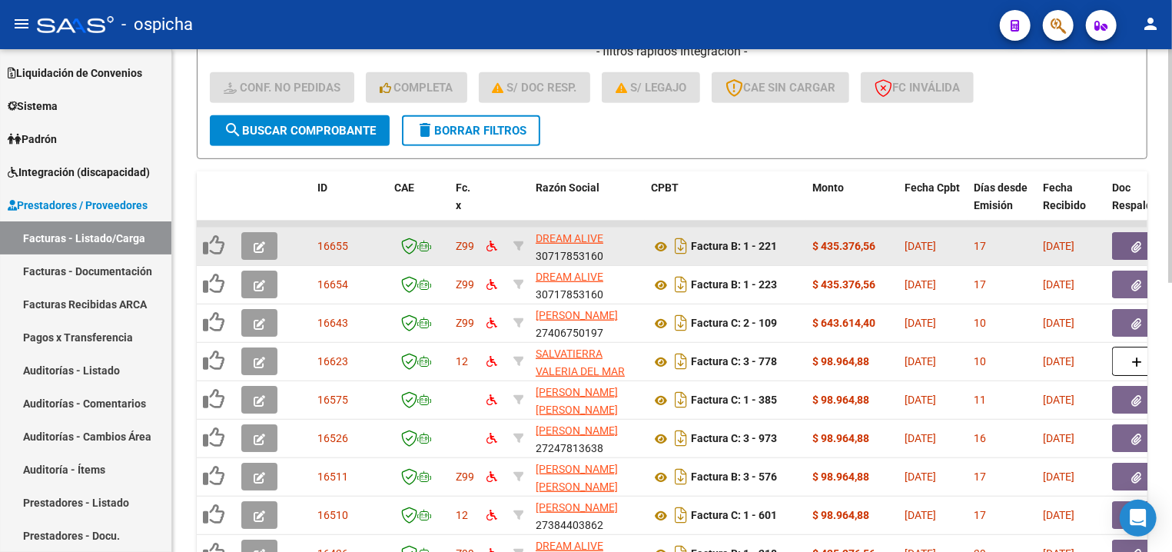
click at [269, 249] on button "button" at bounding box center [259, 246] width 36 height 28
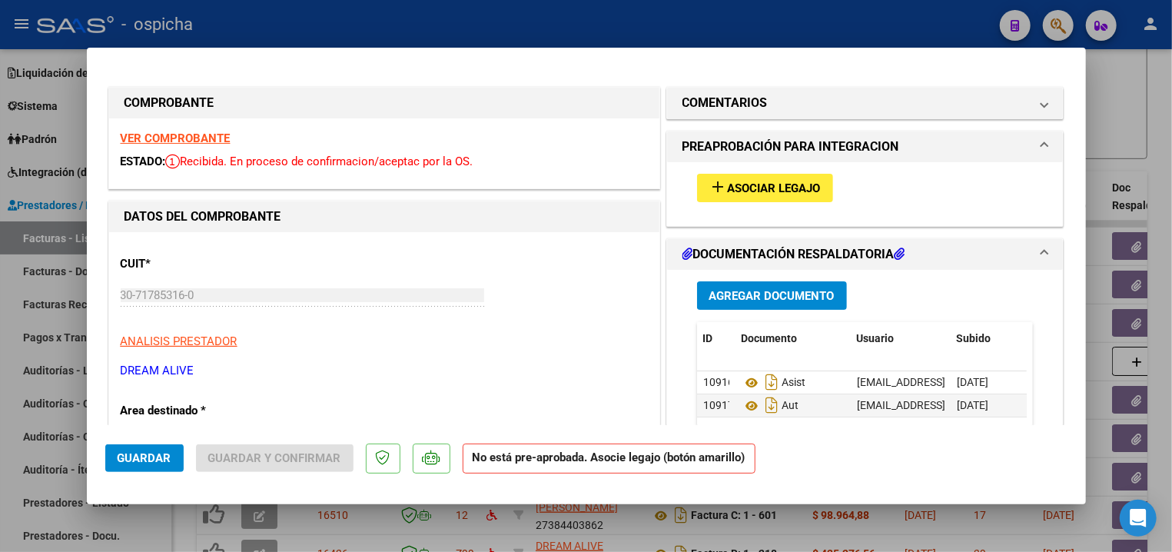
click at [147, 152] on div "VER COMPROBANTE ESTADO: Recibida. En proceso de confirmacion/aceptac por la OS." at bounding box center [384, 153] width 550 height 70
click at [147, 137] on strong "VER COMPROBANTE" at bounding box center [176, 138] width 110 height 14
click at [744, 188] on span "Asociar Legajo" at bounding box center [774, 188] width 93 height 14
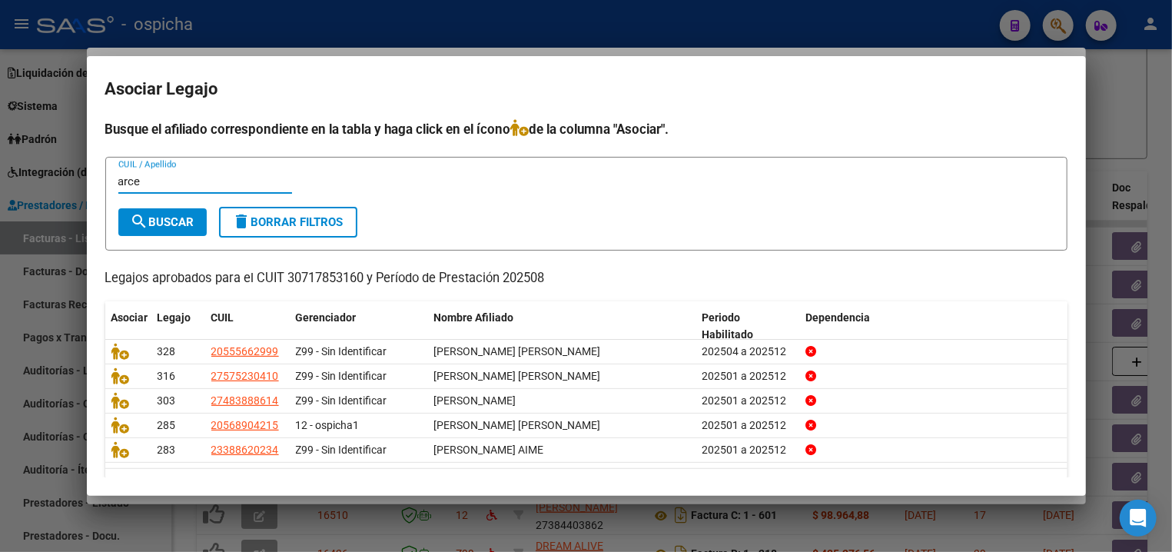
type input "arce"
click at [174, 230] on button "search Buscar" at bounding box center [162, 222] width 88 height 28
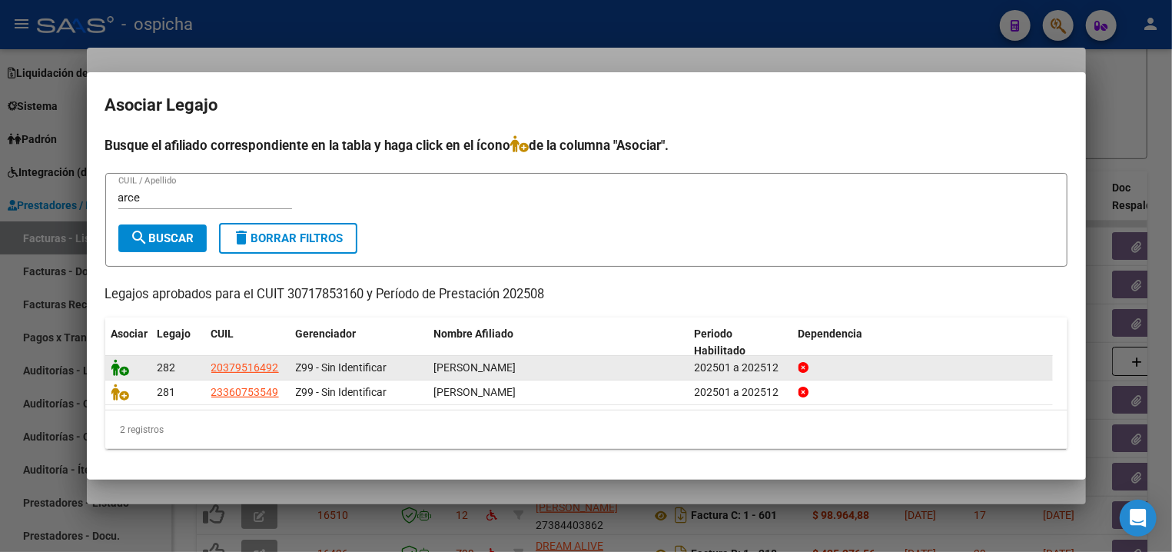
click at [117, 366] on icon at bounding box center [120, 367] width 18 height 17
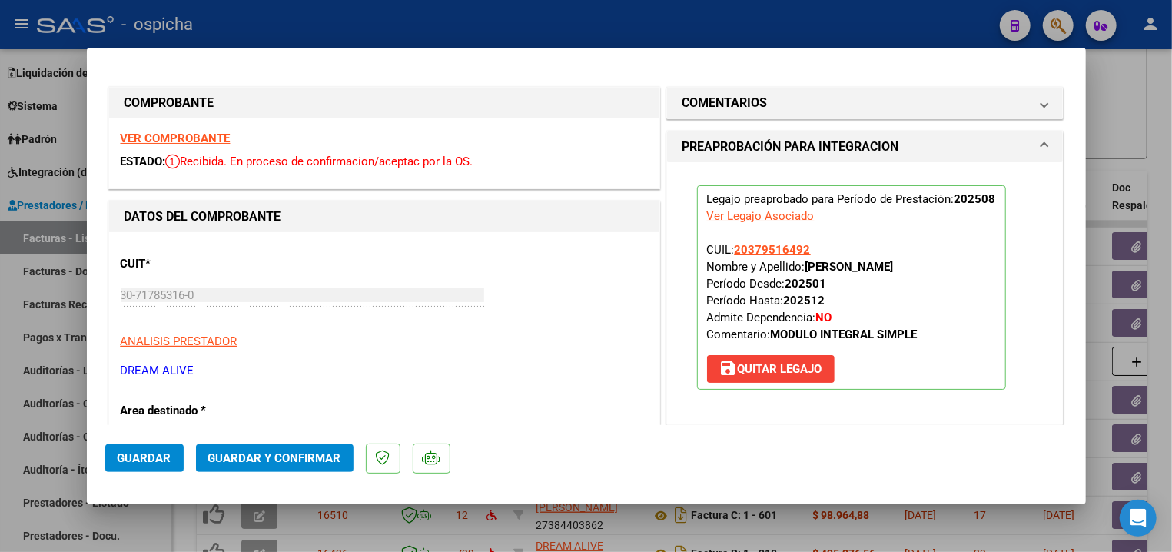
click at [275, 472] on mat-dialog-actions "Guardar Guardar y Confirmar" at bounding box center [586, 455] width 962 height 61
click at [279, 466] on button "Guardar y Confirmar" at bounding box center [274, 458] width 157 height 28
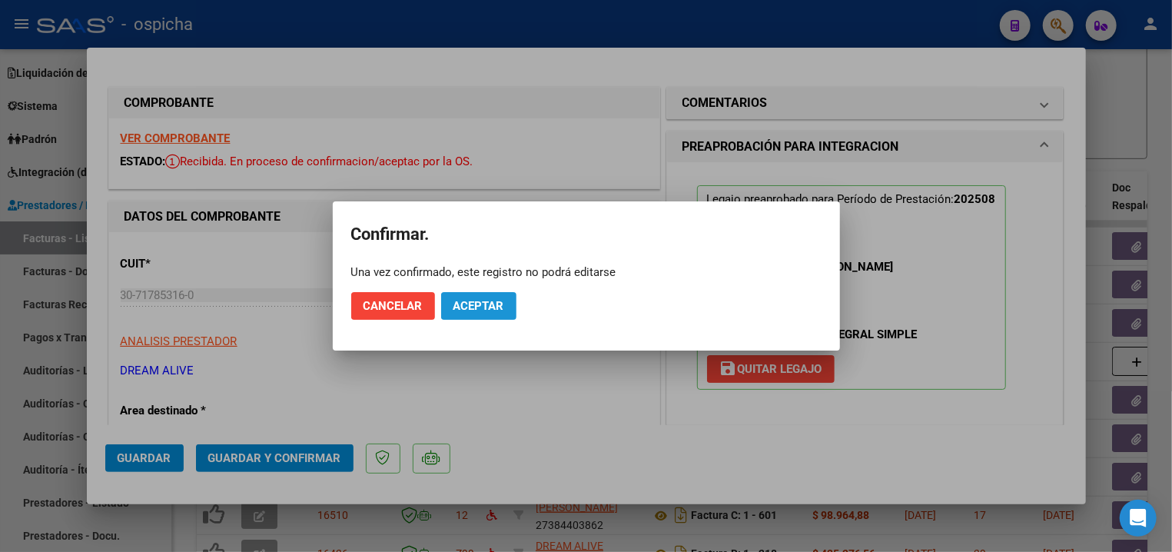
click at [469, 312] on span "Aceptar" at bounding box center [478, 306] width 51 height 14
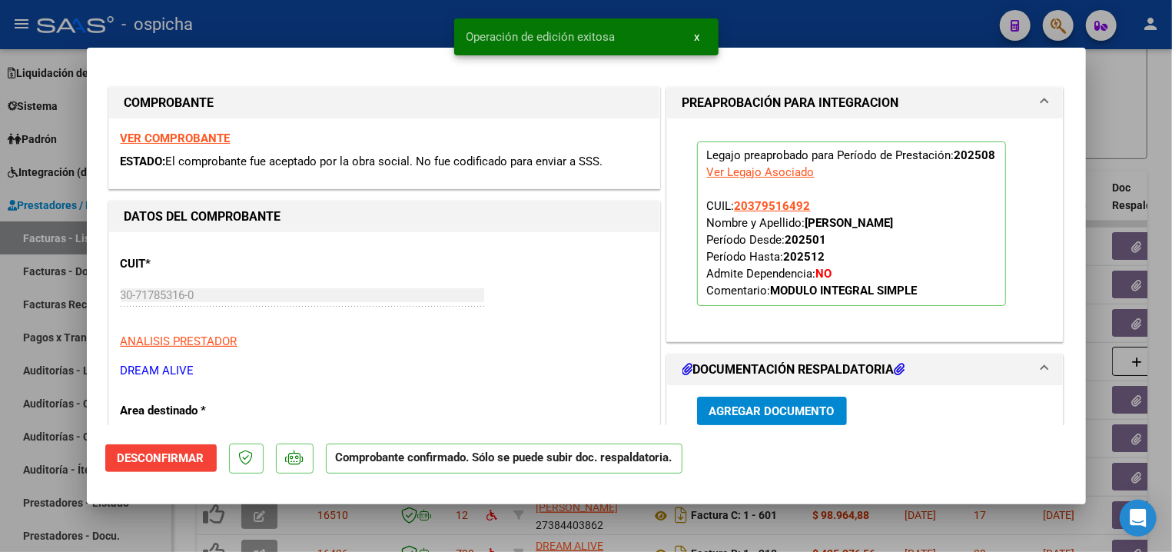
click at [394, 22] on div at bounding box center [586, 276] width 1172 height 552
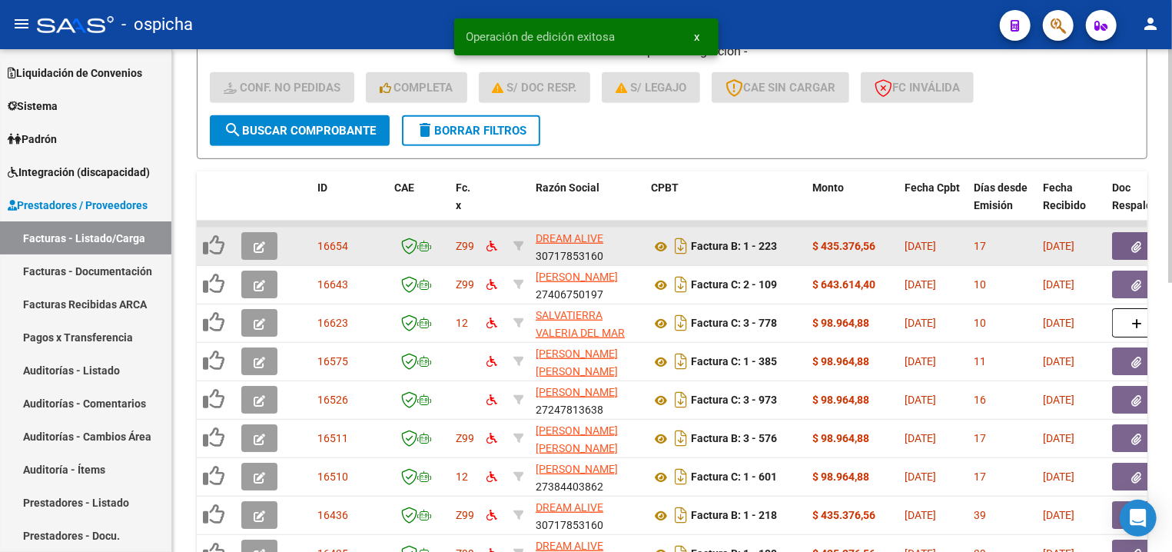
click at [257, 244] on icon "button" at bounding box center [260, 247] width 12 height 12
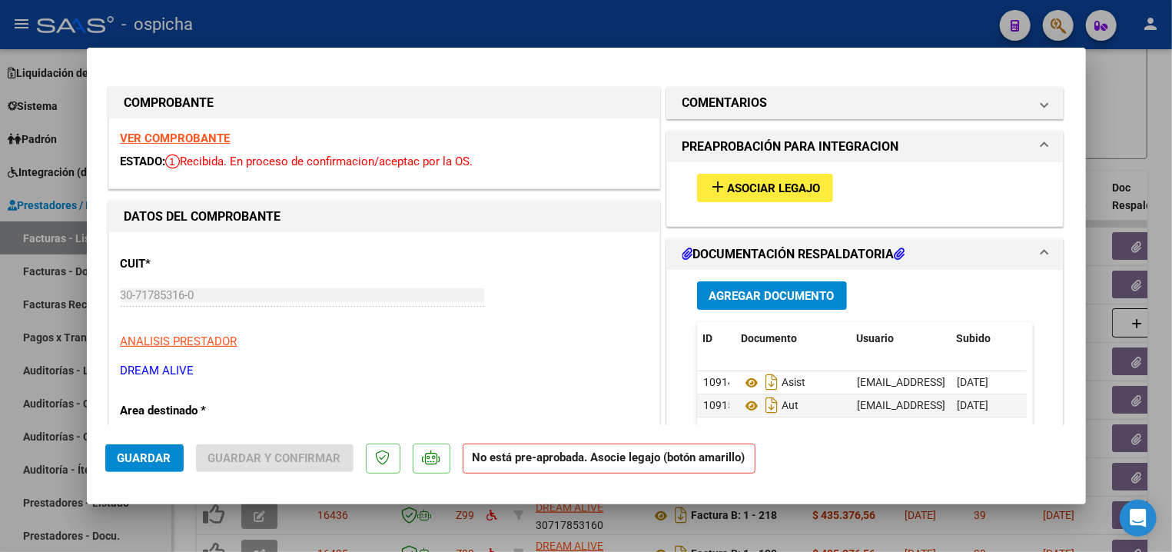
click at [200, 138] on strong "VER COMPROBANTE" at bounding box center [176, 138] width 110 height 14
click at [787, 189] on span "Asociar Legajo" at bounding box center [774, 188] width 93 height 14
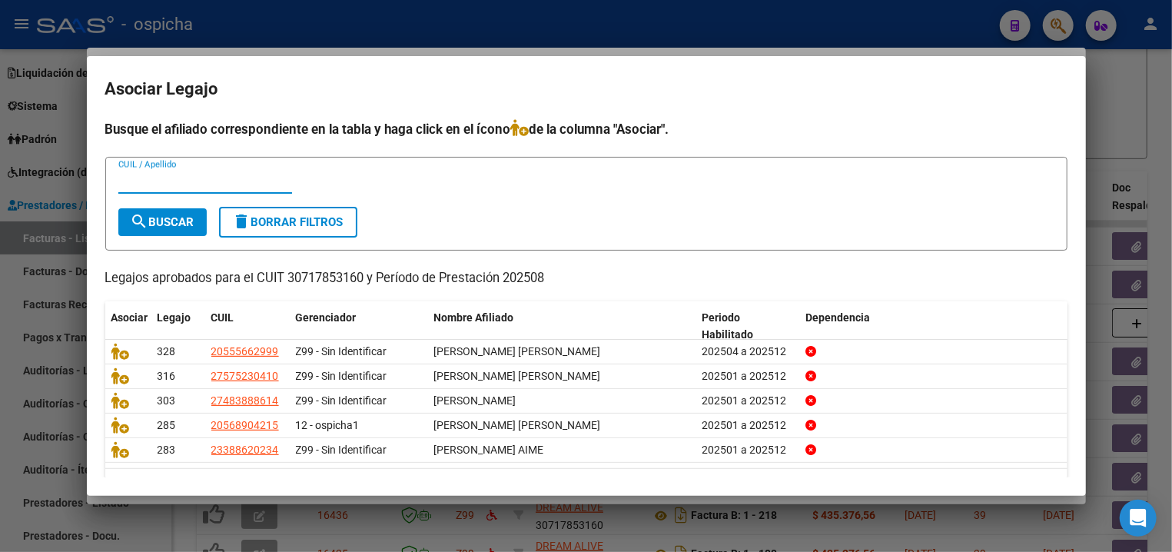
click at [214, 187] on input "CUIL / Apellido" at bounding box center [205, 181] width 174 height 14
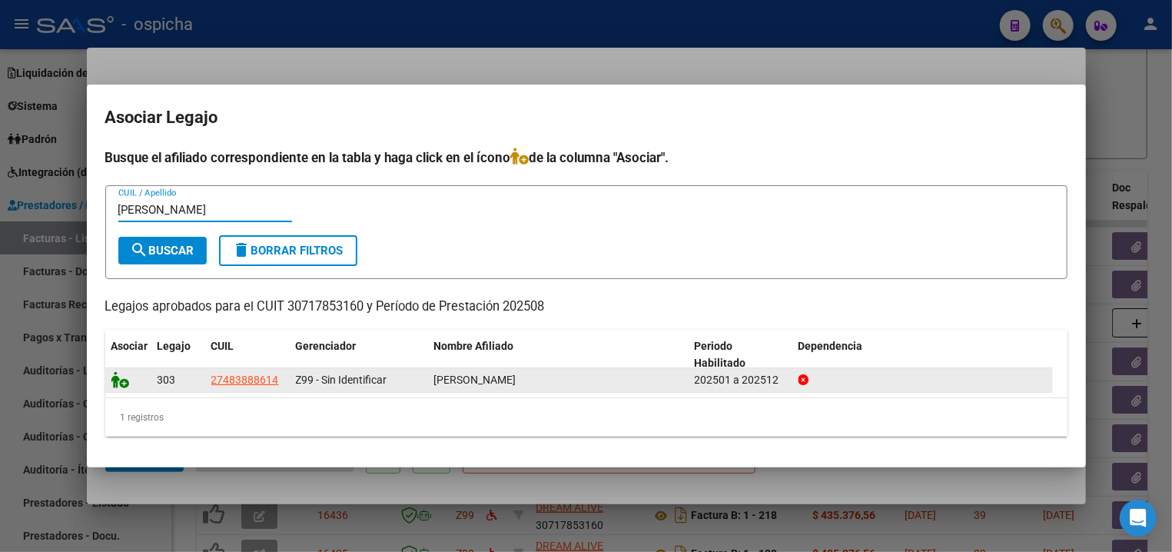
type input "aquino"
click at [113, 377] on icon at bounding box center [120, 379] width 18 height 17
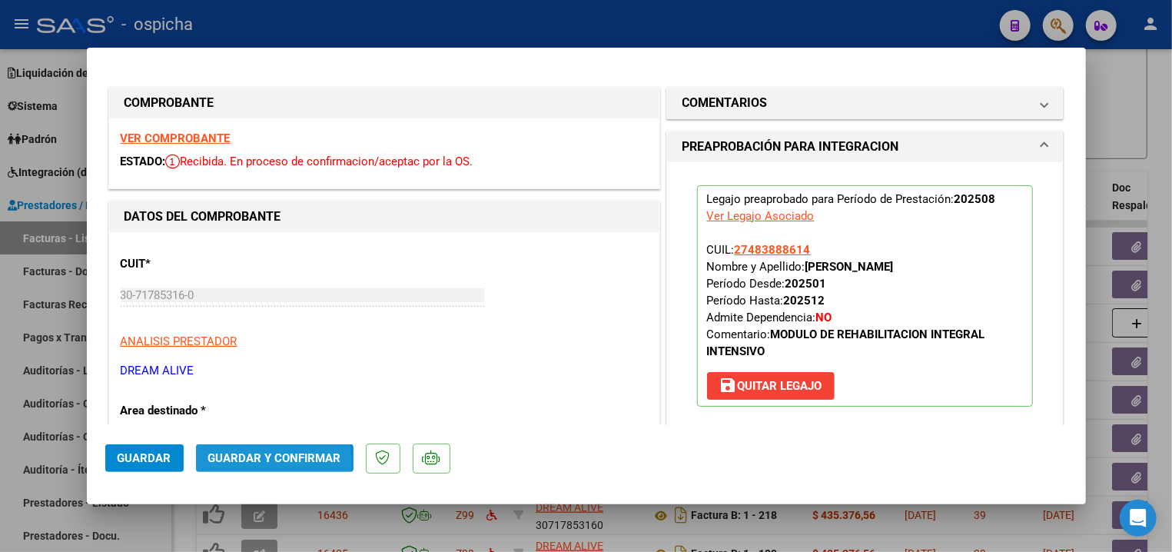
click at [267, 463] on span "Guardar y Confirmar" at bounding box center [274, 458] width 133 height 14
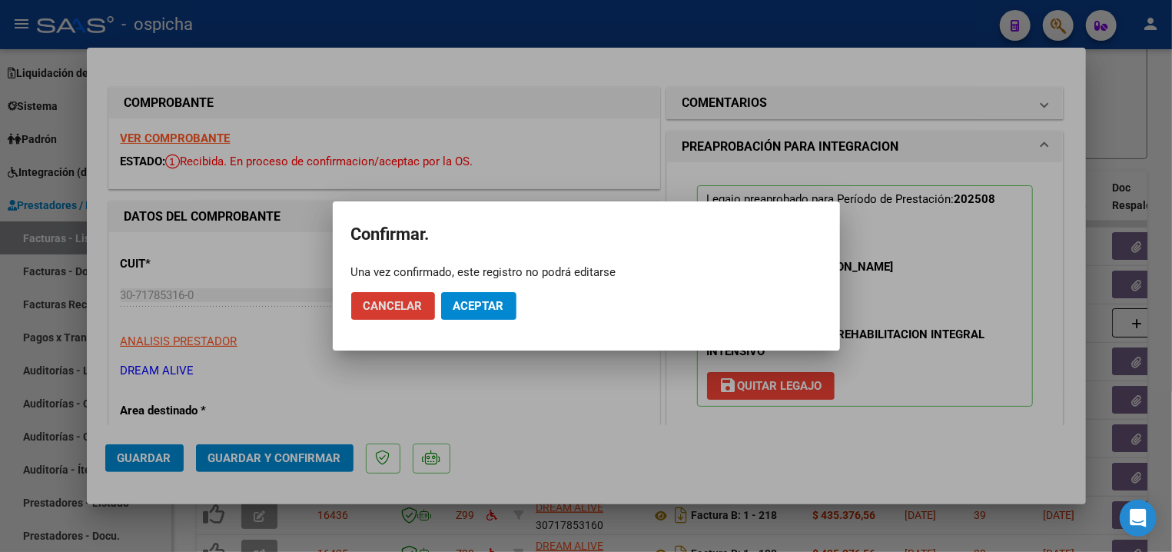
click at [466, 302] on span "Aceptar" at bounding box center [478, 306] width 51 height 14
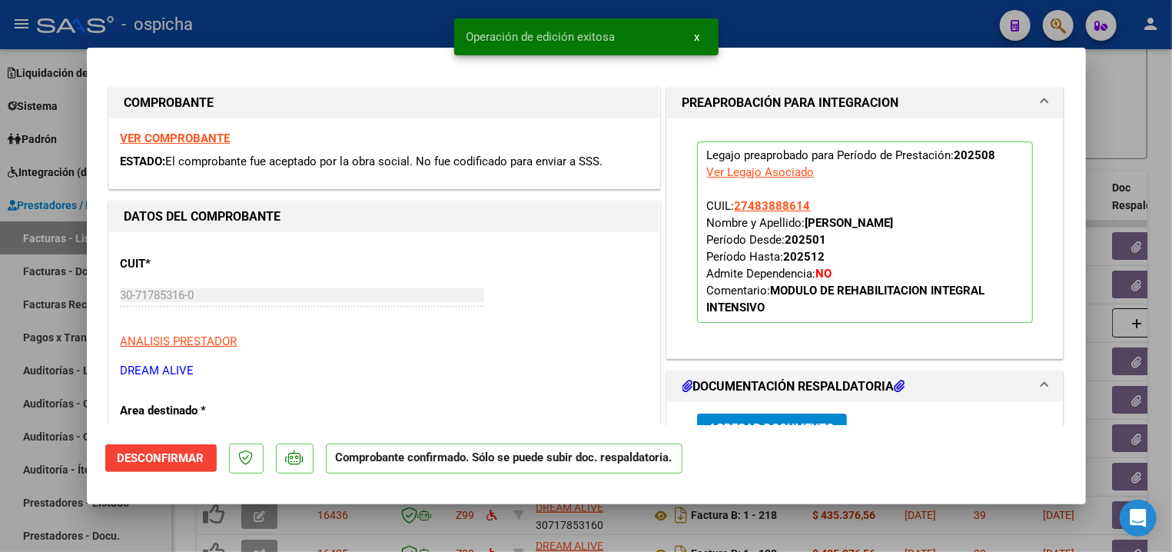
drag, startPoint x: 558, startPoint y: 36, endPoint x: 471, endPoint y: 35, distance: 86.8
click at [534, 36] on span "Operación de edición exitosa" at bounding box center [540, 36] width 149 height 15
click at [413, 28] on div at bounding box center [586, 276] width 1172 height 552
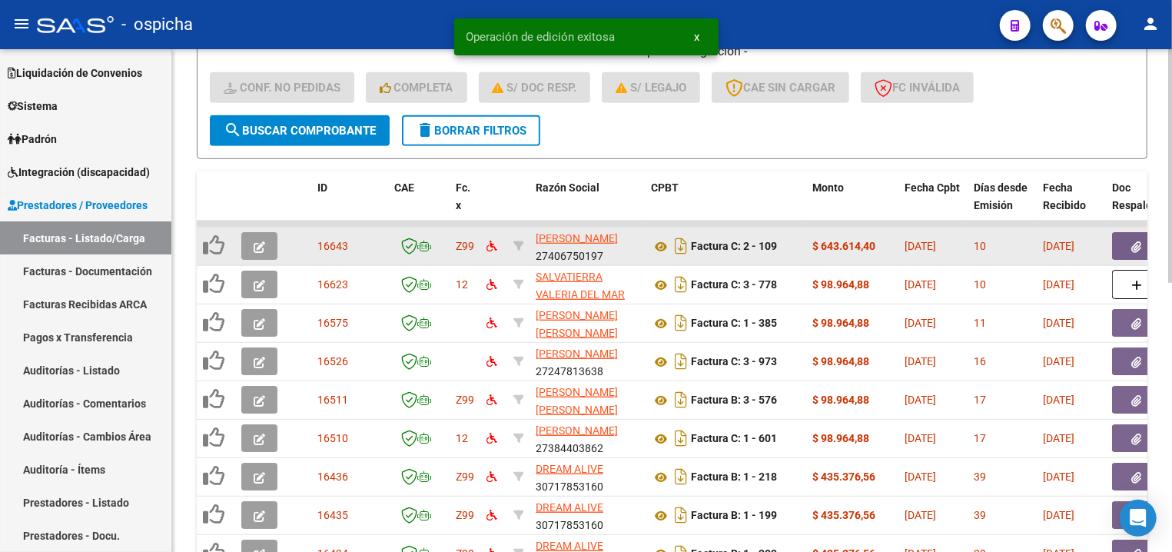
click at [255, 250] on button "button" at bounding box center [259, 246] width 36 height 28
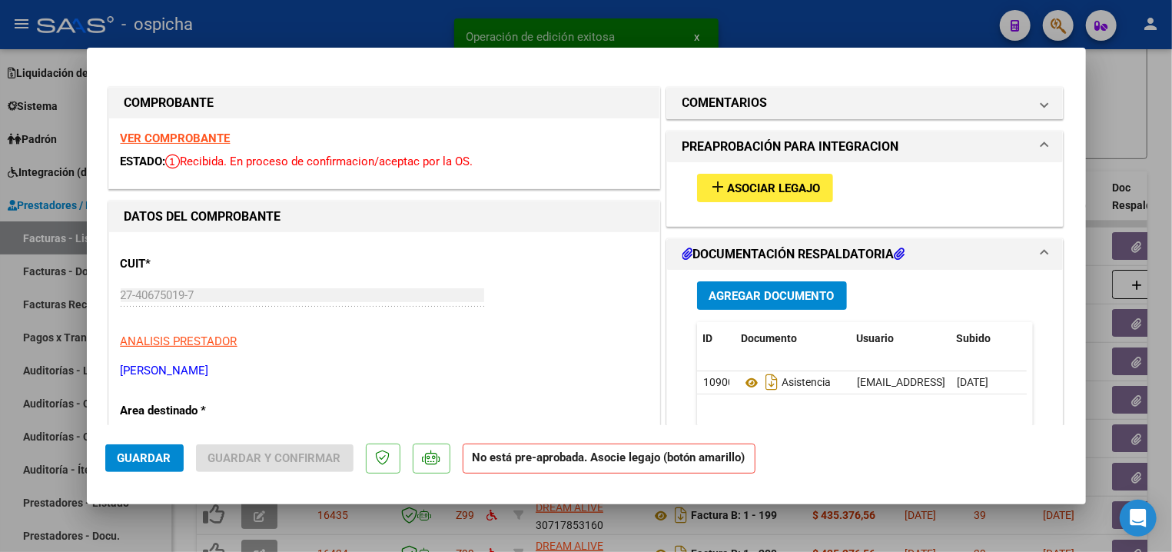
click at [216, 138] on strong "VER COMPROBANTE" at bounding box center [176, 138] width 110 height 14
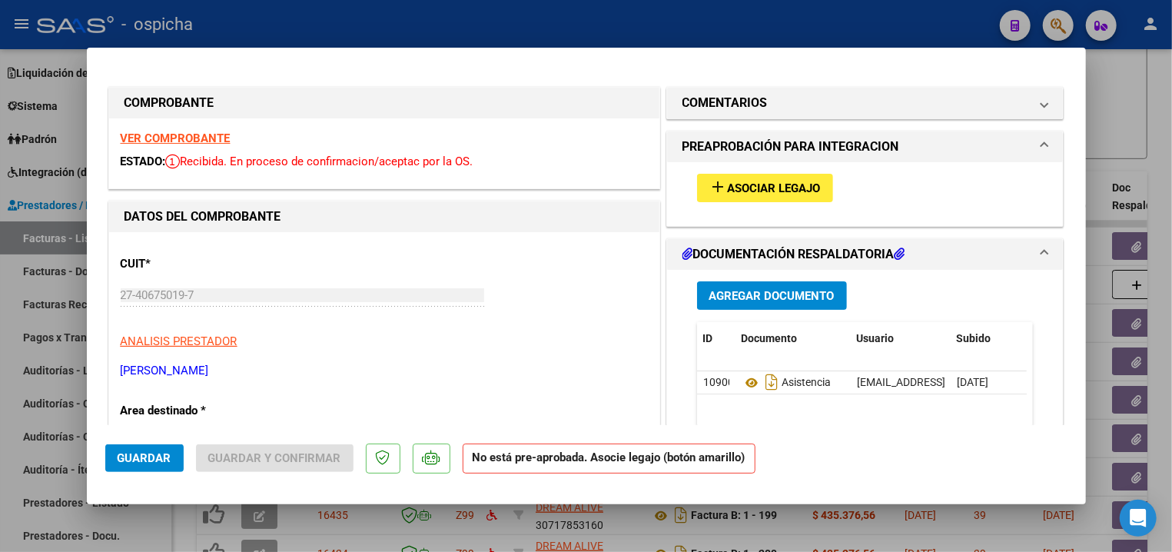
drag, startPoint x: 706, startPoint y: 174, endPoint x: 713, endPoint y: 185, distance: 12.8
click at [714, 187] on mat-icon "add" at bounding box center [718, 186] width 18 height 18
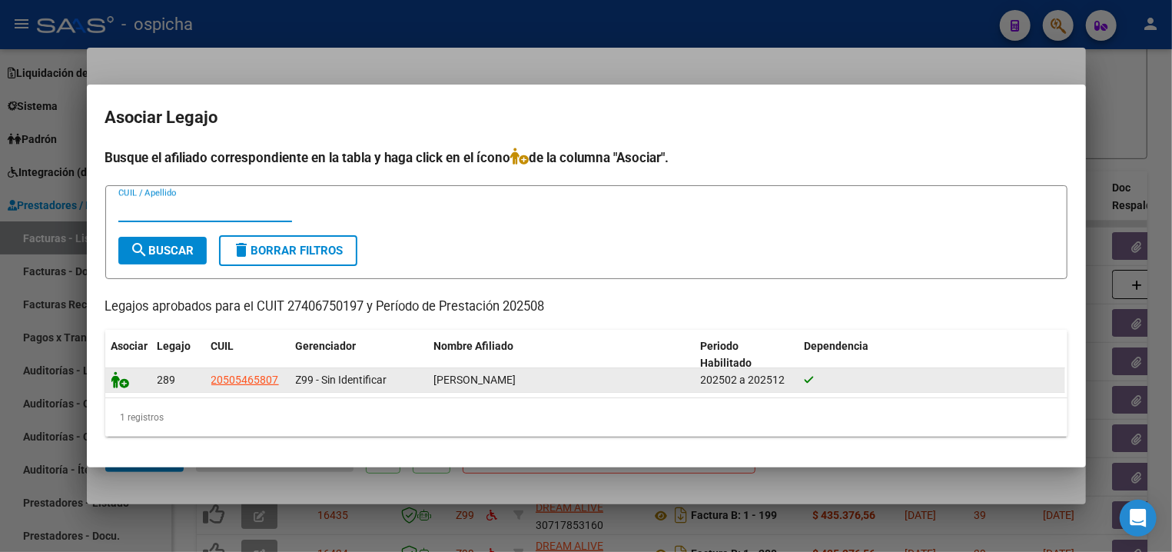
click at [113, 378] on icon at bounding box center [120, 379] width 18 height 17
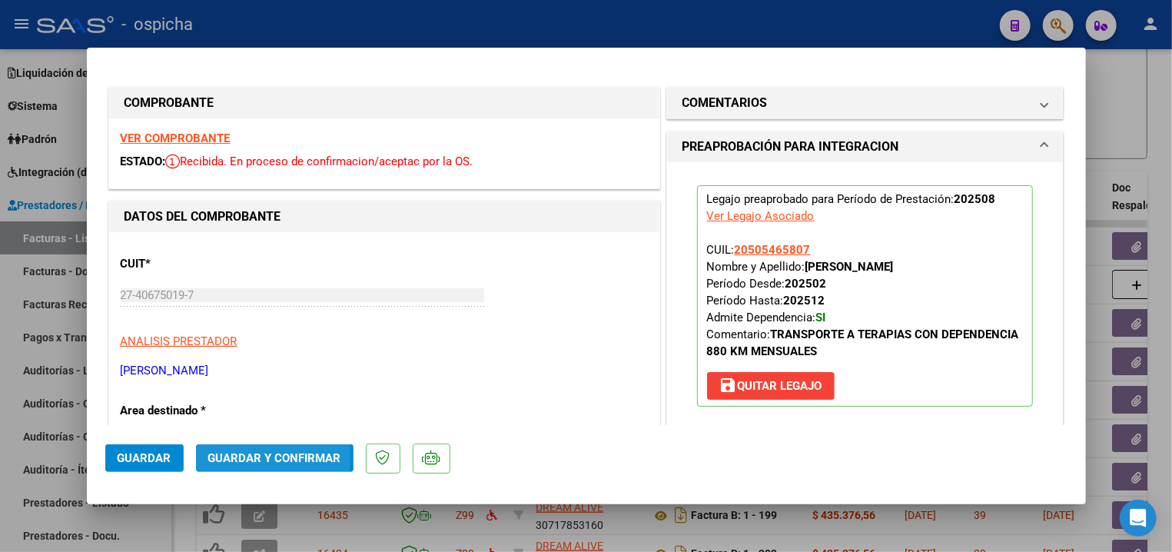
click at [228, 456] on span "Guardar y Confirmar" at bounding box center [274, 458] width 133 height 14
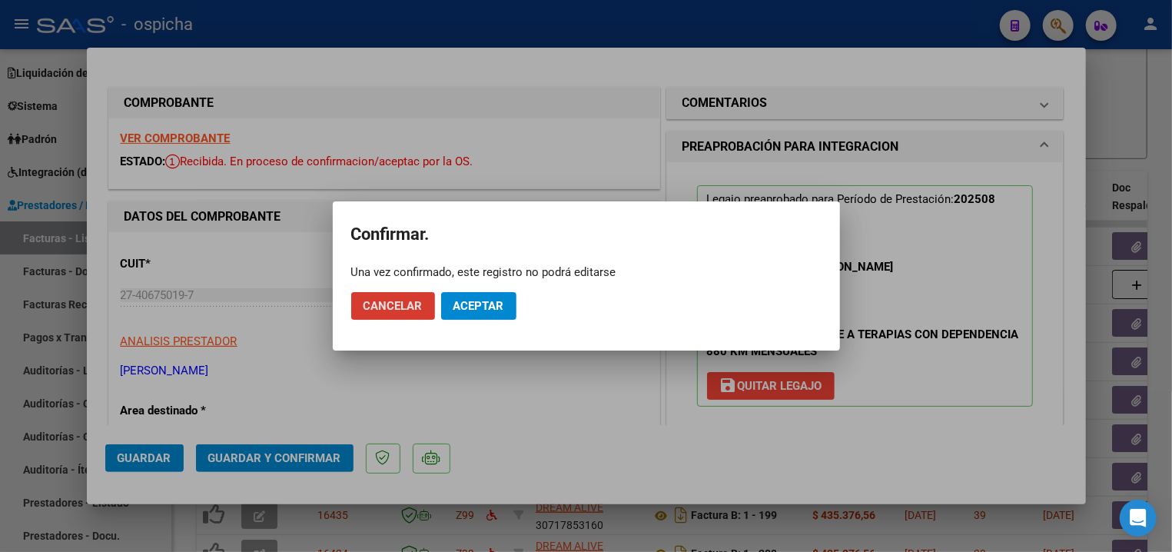
click at [507, 312] on button "Aceptar" at bounding box center [478, 306] width 75 height 28
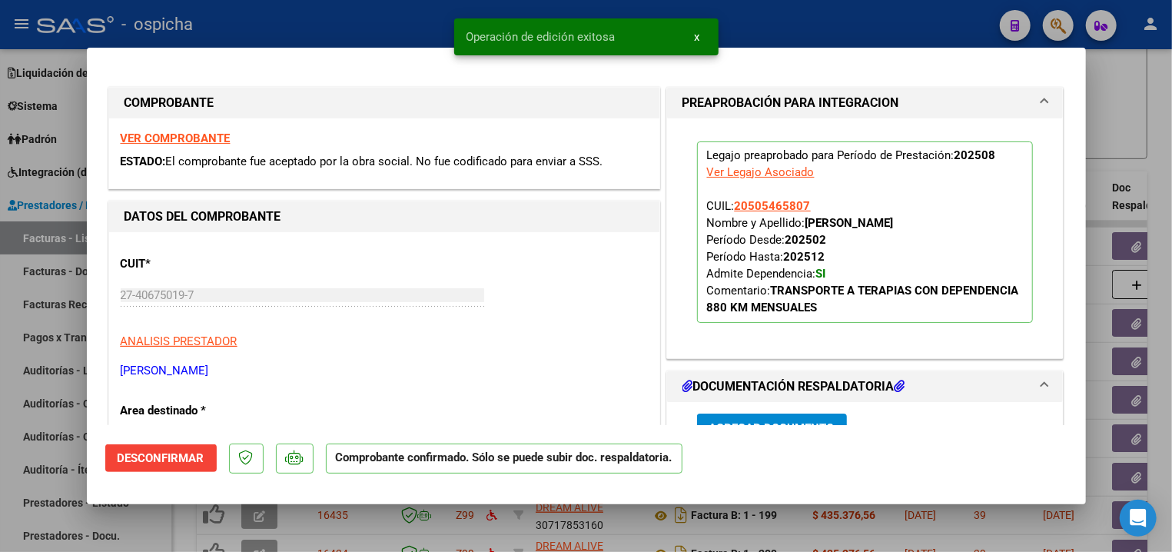
click at [472, 16] on div "Operación de edición exitosa x" at bounding box center [586, 37] width 301 height 74
click at [370, 28] on div at bounding box center [586, 276] width 1172 height 552
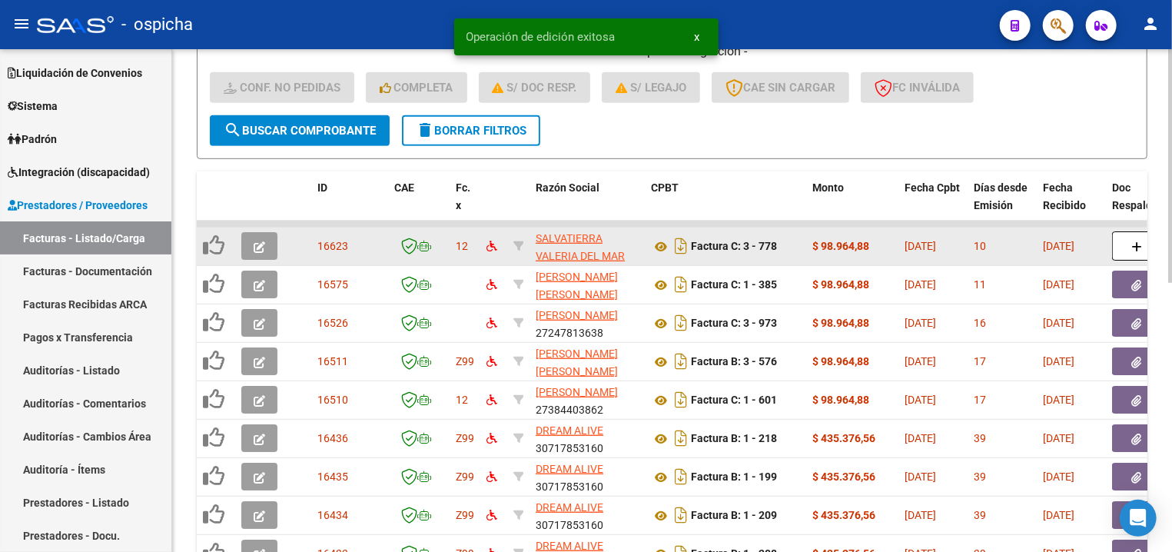
click at [254, 247] on icon "button" at bounding box center [260, 247] width 12 height 12
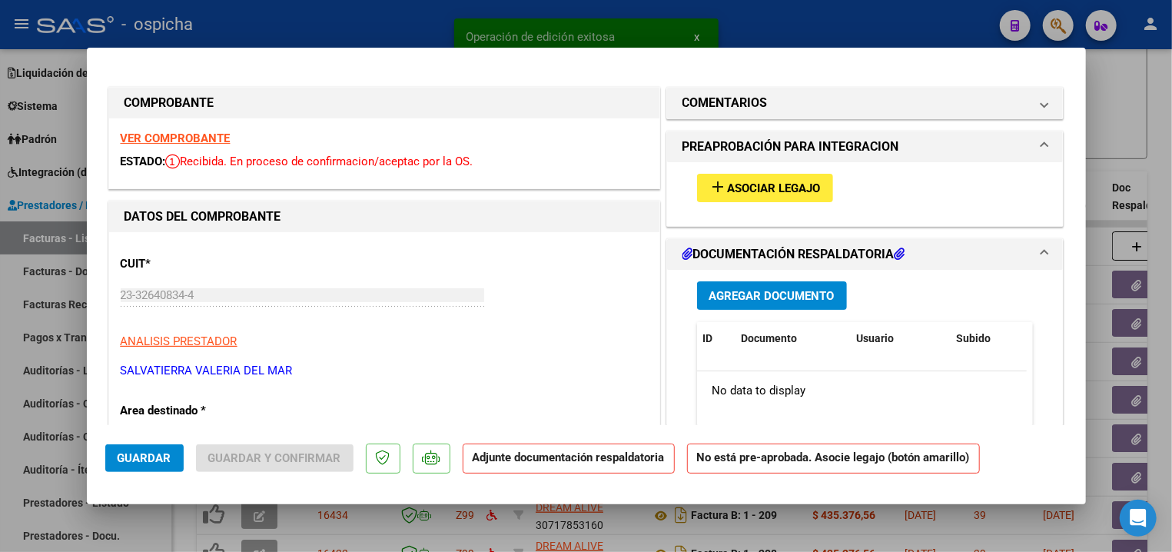
click at [177, 138] on strong "VER COMPROBANTE" at bounding box center [176, 138] width 110 height 14
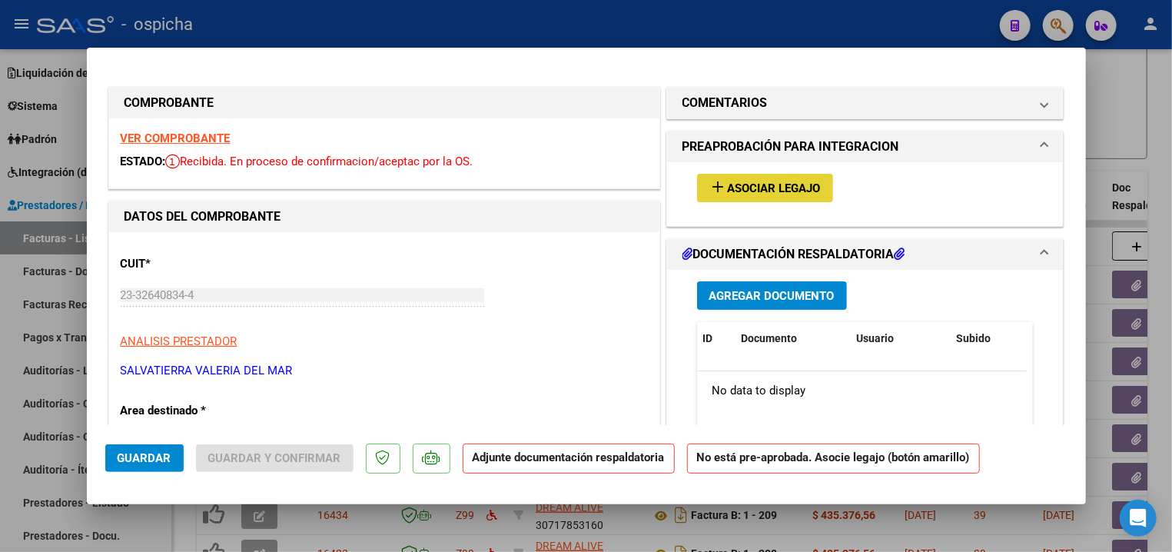
click at [804, 194] on span "Asociar Legajo" at bounding box center [774, 188] width 93 height 14
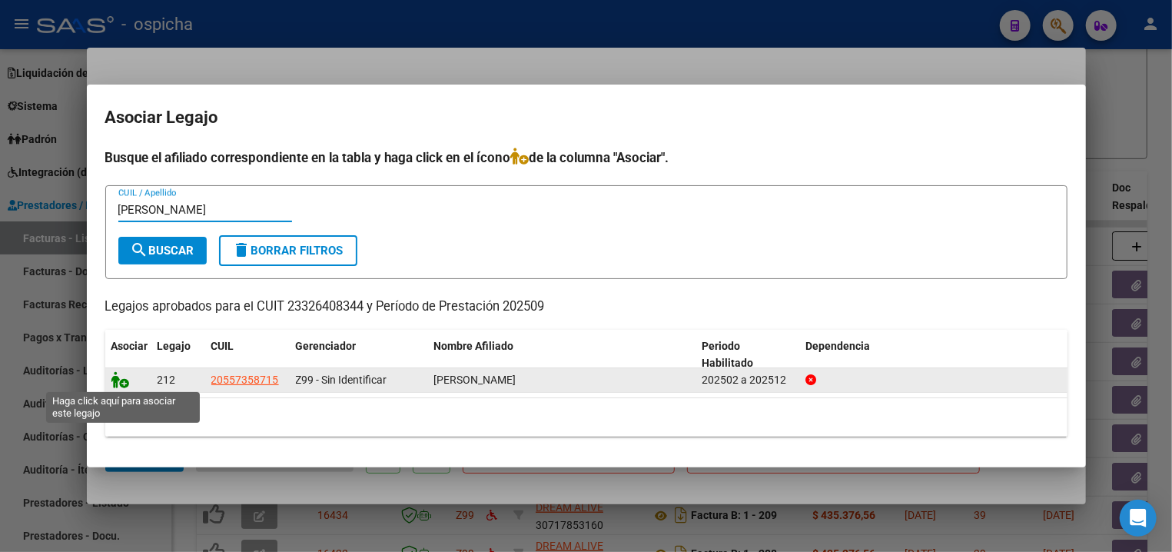
type input "aguero"
click at [128, 378] on icon at bounding box center [120, 379] width 18 height 17
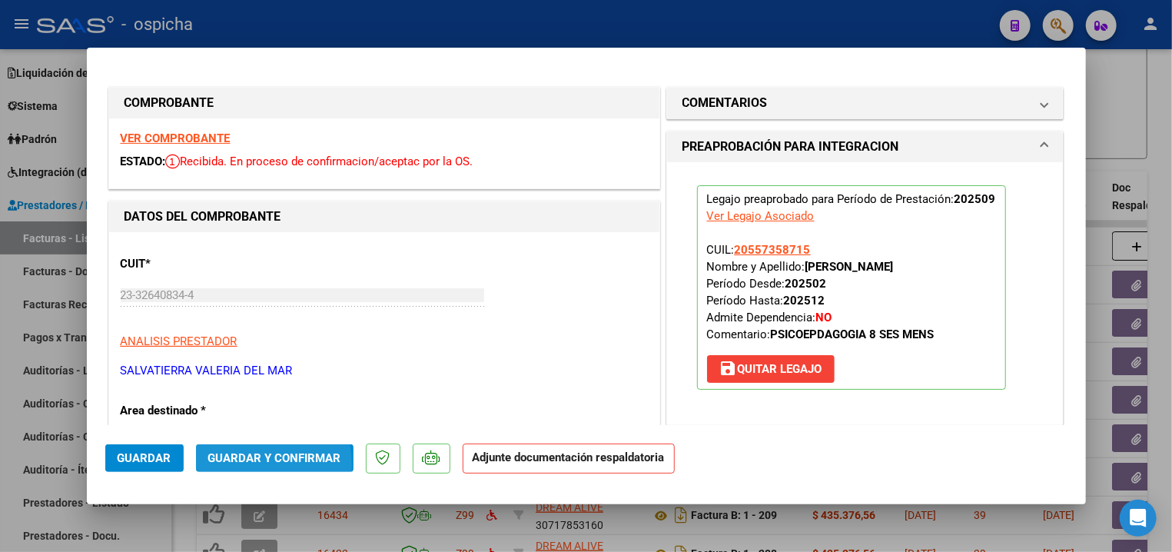
click at [232, 466] on button "Guardar y Confirmar" at bounding box center [274, 458] width 157 height 28
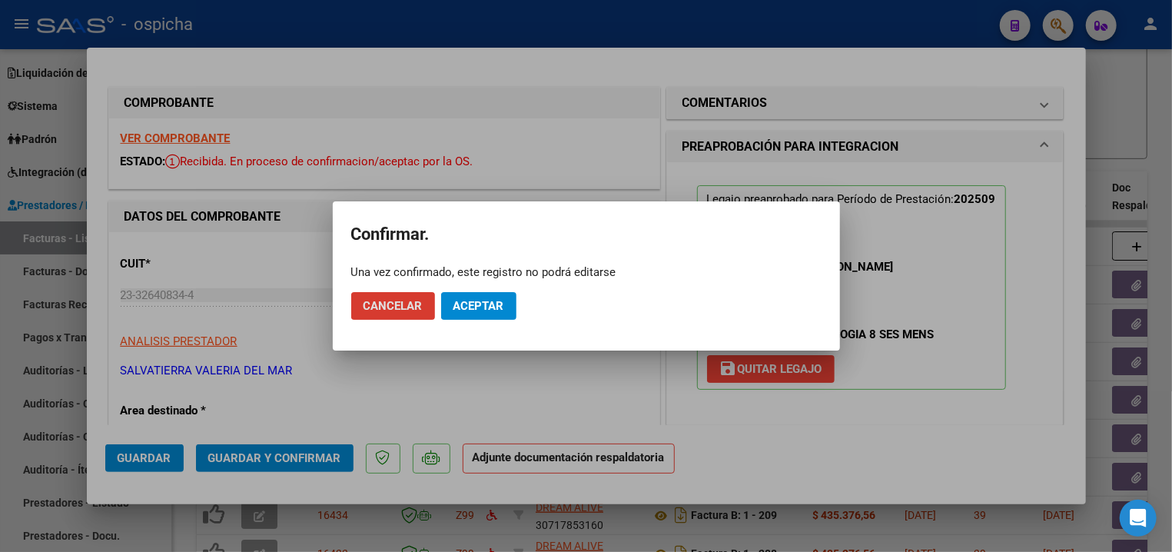
click at [483, 310] on span "Aceptar" at bounding box center [478, 306] width 51 height 14
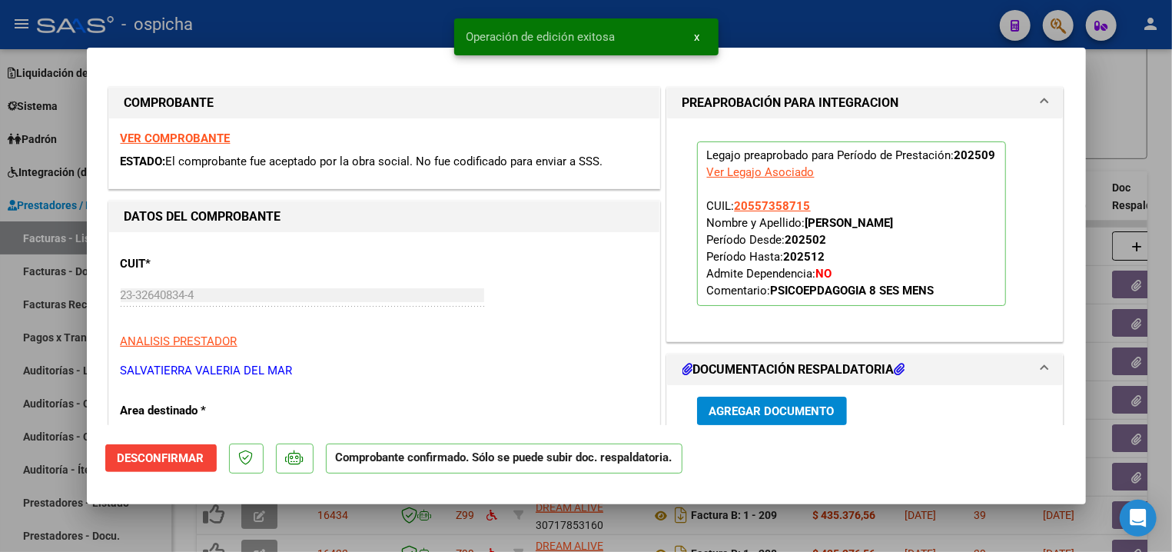
click at [483, 26] on snack-bar-container "Operación de edición exitosa x" at bounding box center [586, 36] width 264 height 37
click at [393, 31] on div at bounding box center [586, 276] width 1172 height 552
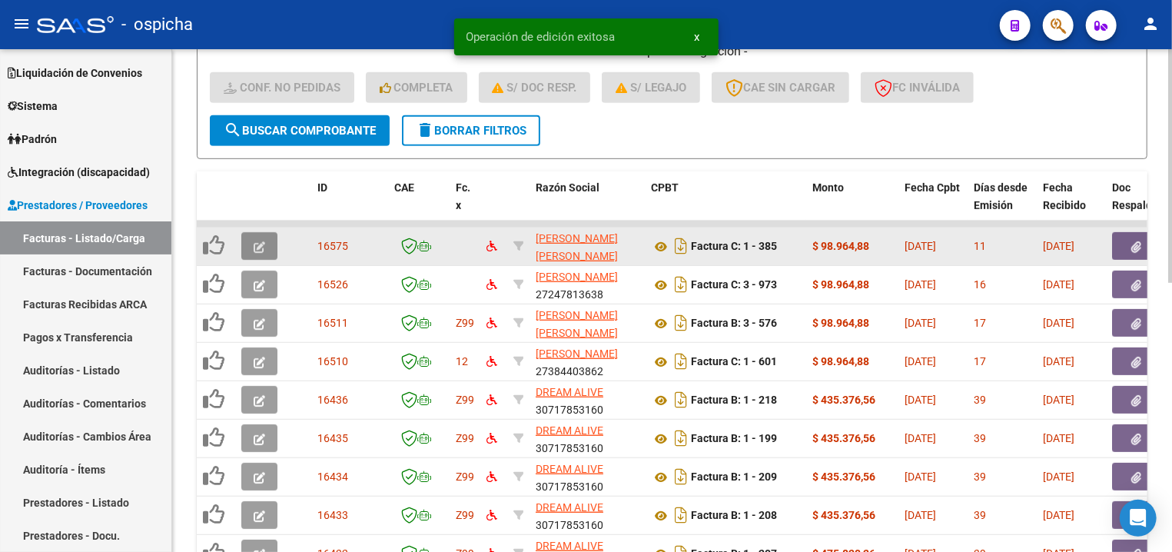
click at [250, 248] on button "button" at bounding box center [259, 246] width 36 height 28
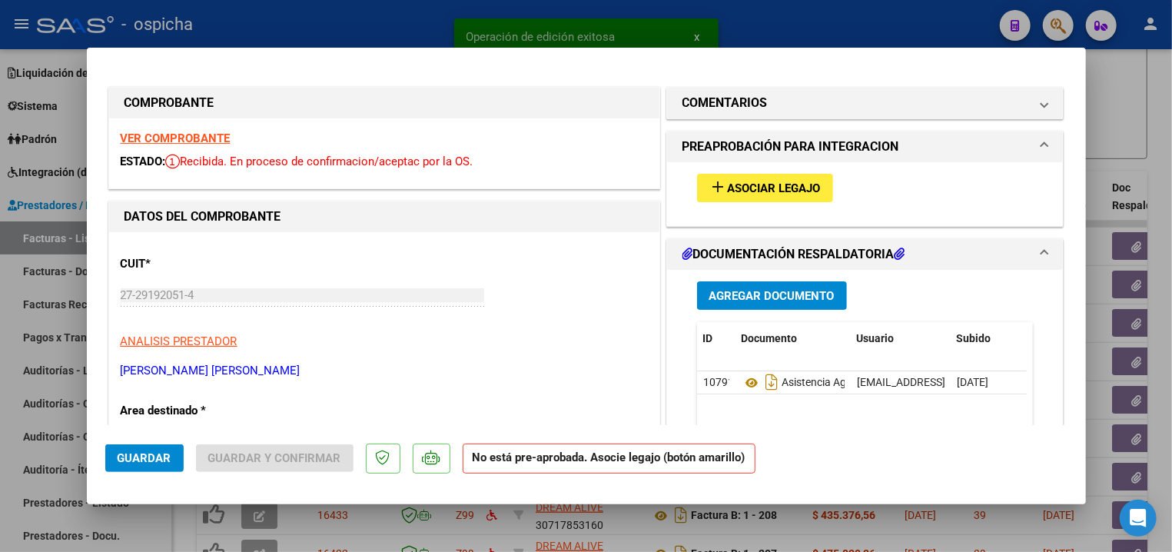
click at [201, 140] on strong "VER COMPROBANTE" at bounding box center [176, 138] width 110 height 14
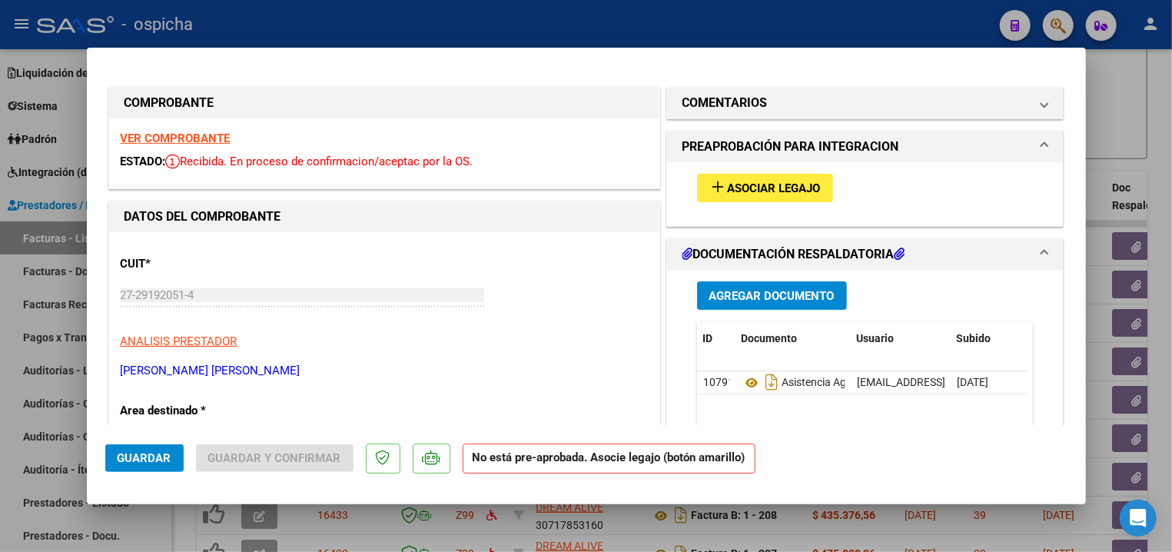
click at [742, 201] on button "add Asociar Legajo" at bounding box center [765, 188] width 136 height 28
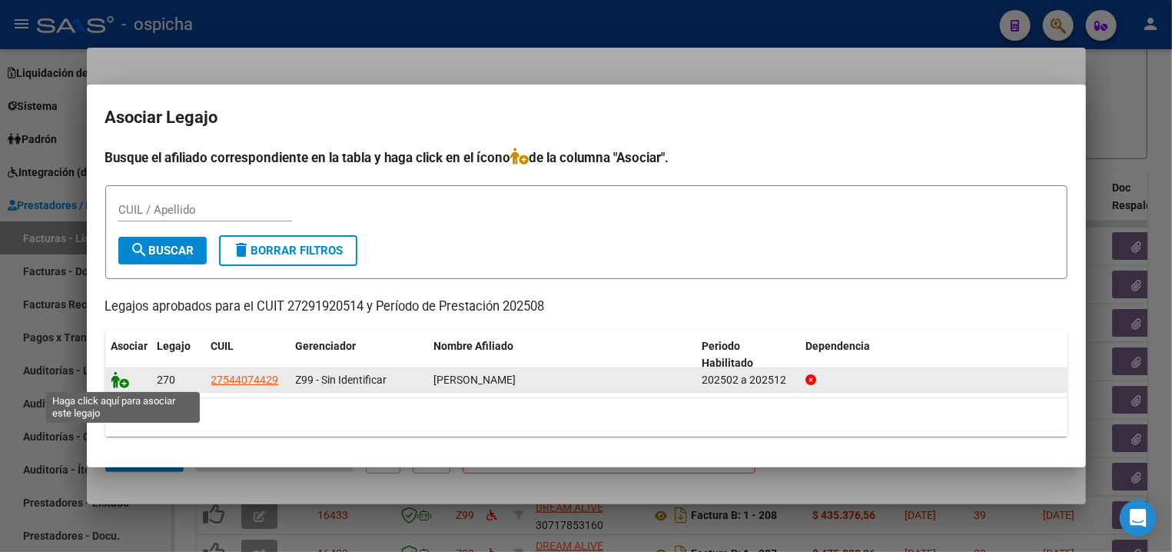
click at [124, 377] on icon at bounding box center [120, 379] width 18 height 17
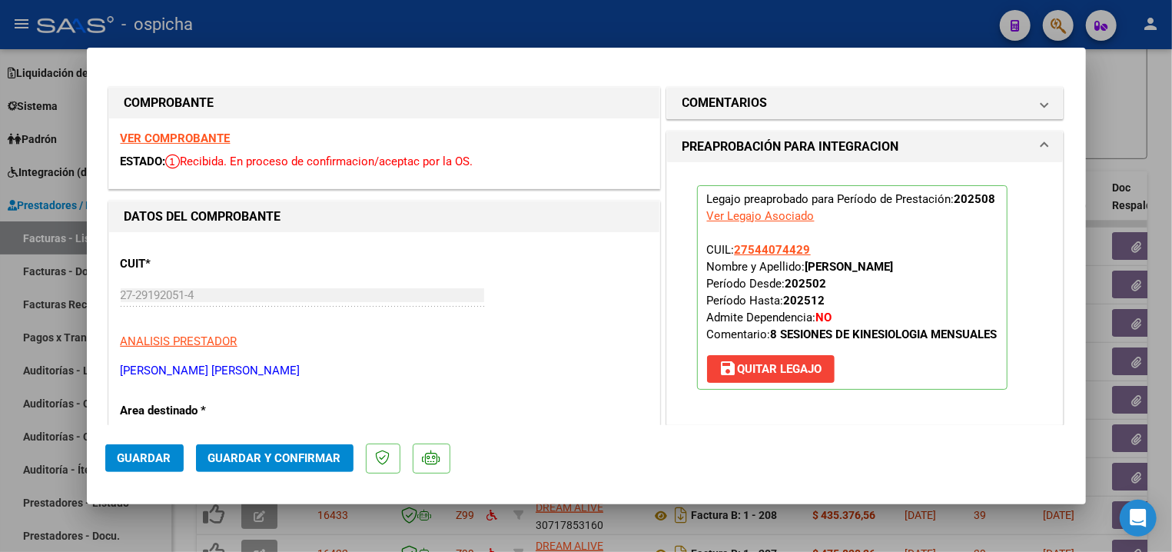
click at [260, 466] on button "Guardar y Confirmar" at bounding box center [274, 458] width 157 height 28
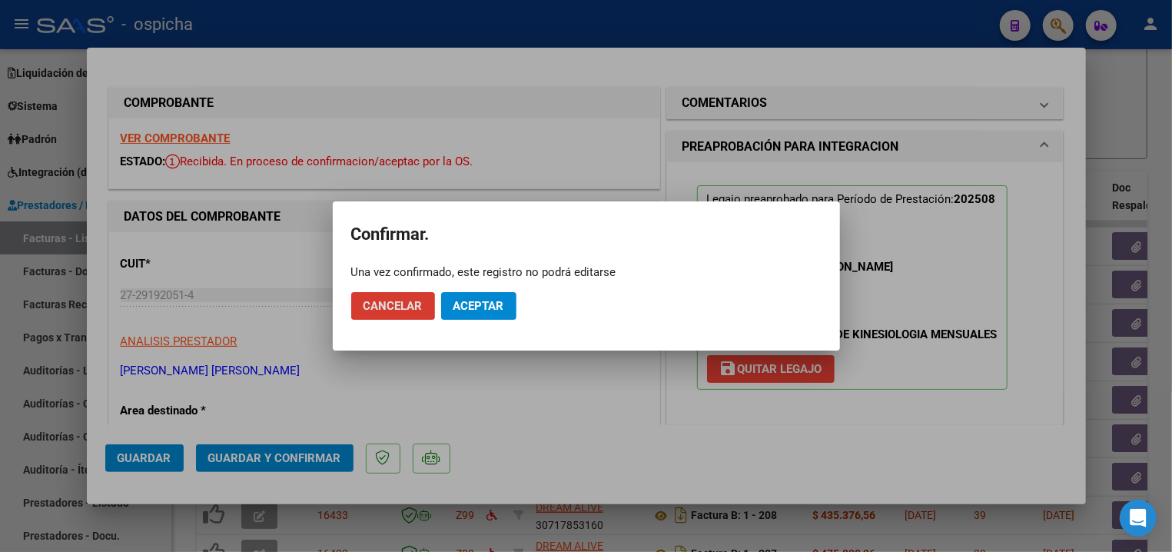
click at [470, 309] on span "Aceptar" at bounding box center [478, 306] width 51 height 14
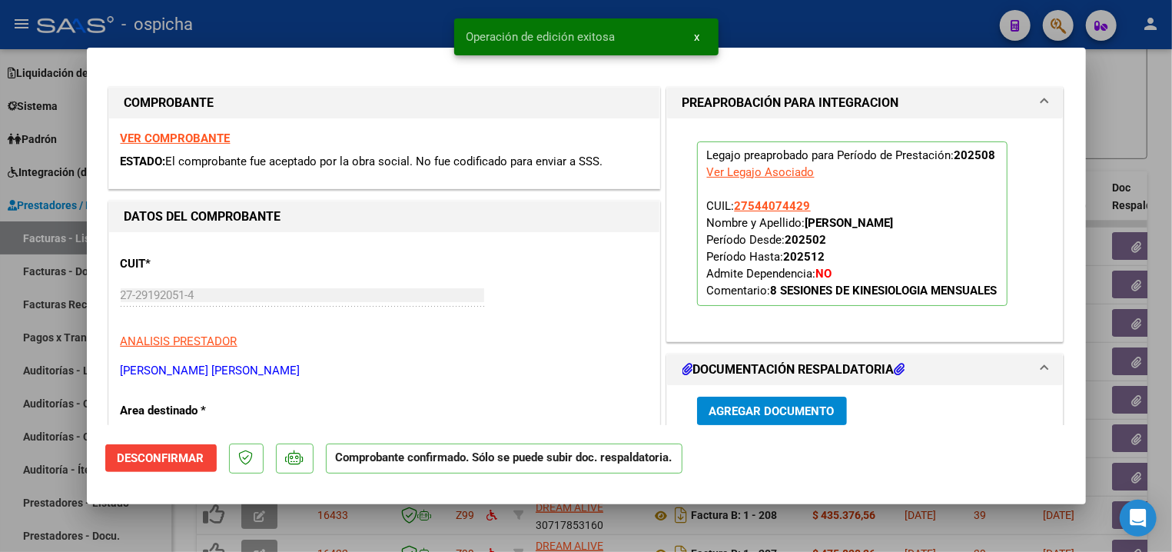
click at [285, 42] on div at bounding box center [586, 276] width 1172 height 552
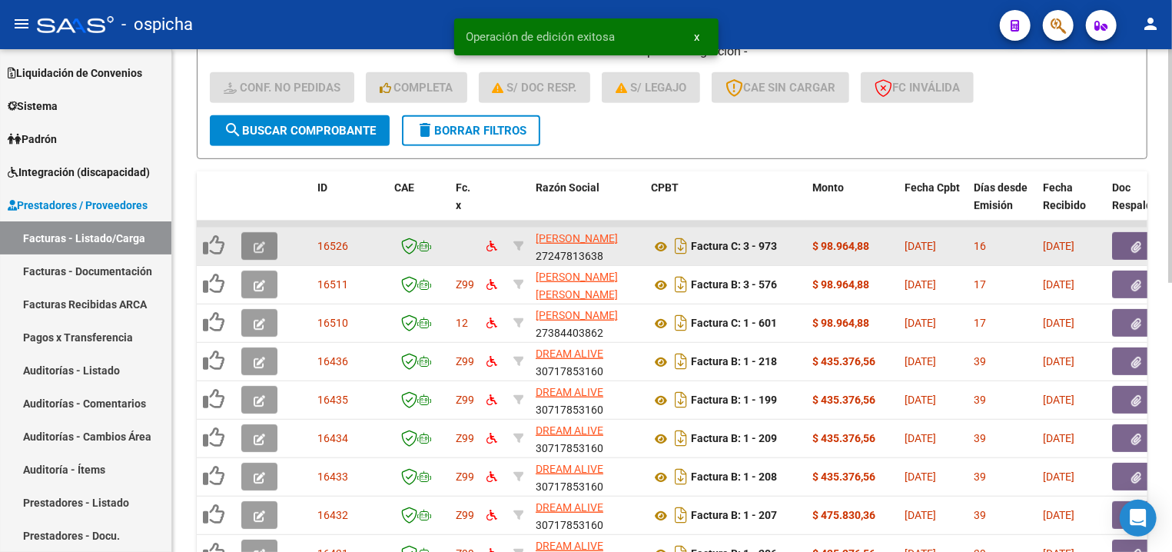
click at [253, 237] on button "button" at bounding box center [259, 246] width 36 height 28
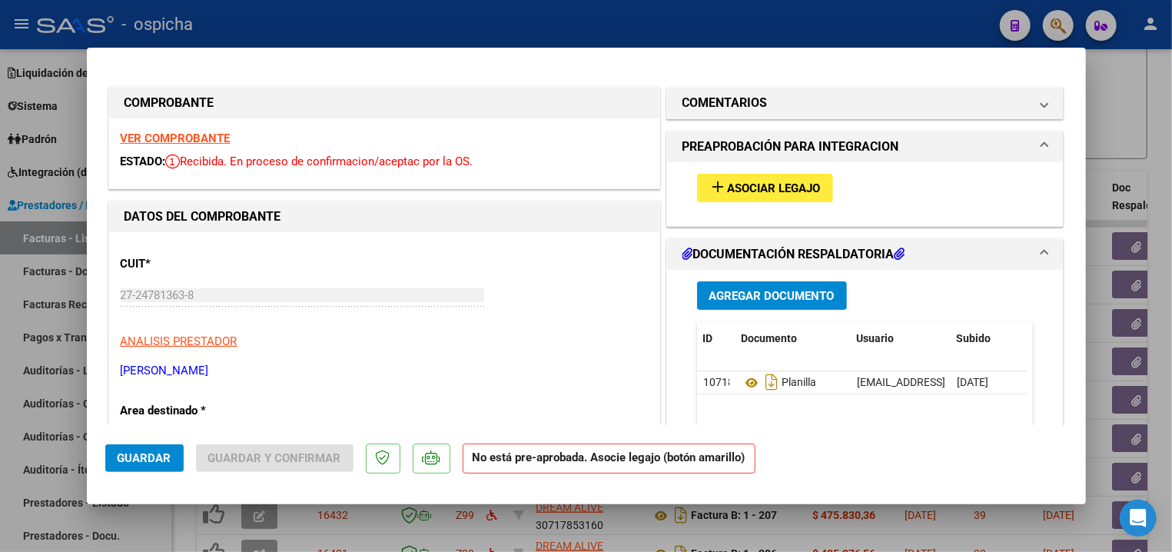
click at [755, 192] on span "Asociar Legajo" at bounding box center [774, 188] width 93 height 14
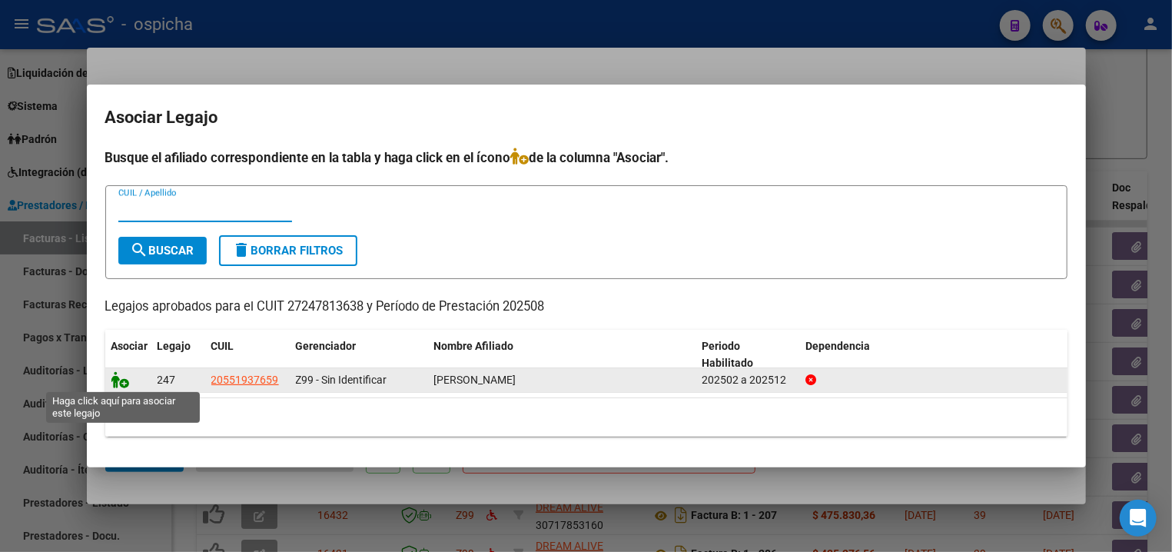
click at [123, 384] on icon at bounding box center [120, 379] width 18 height 17
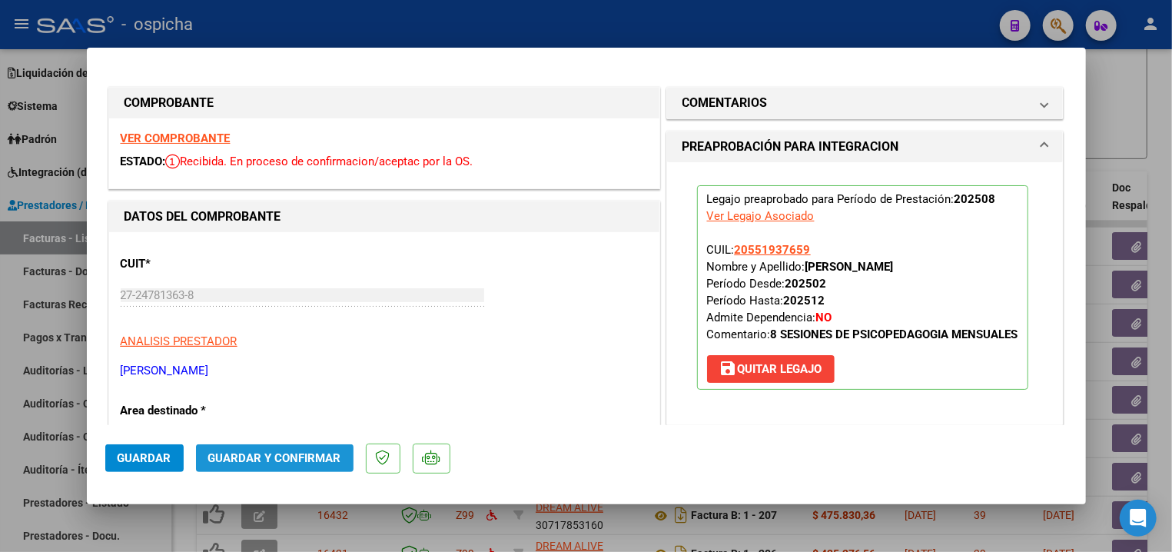
click at [296, 446] on button "Guardar y Confirmar" at bounding box center [274, 458] width 157 height 28
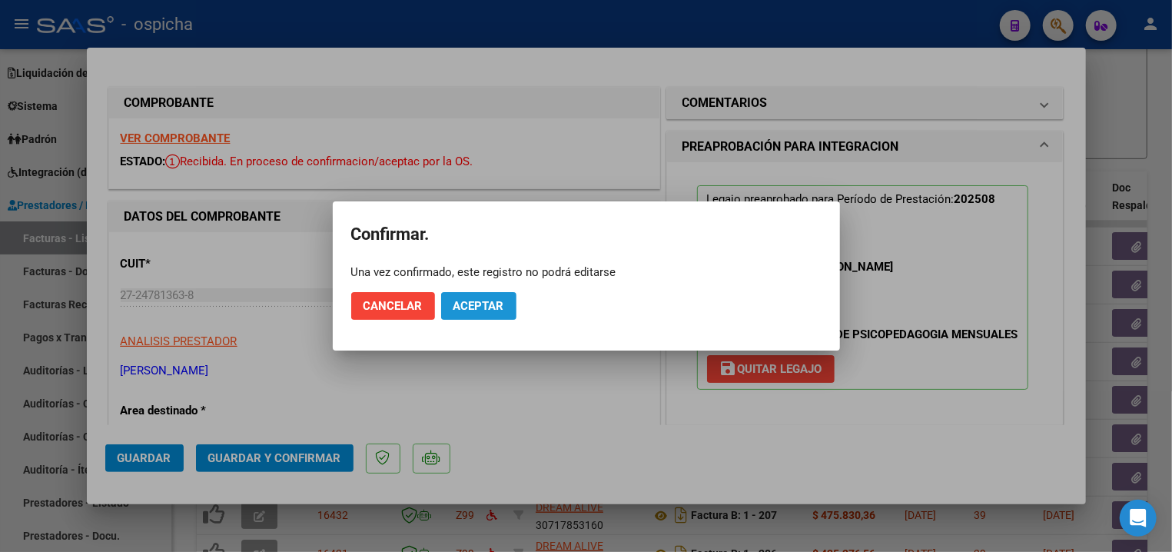
click at [479, 304] on span "Aceptar" at bounding box center [478, 306] width 51 height 14
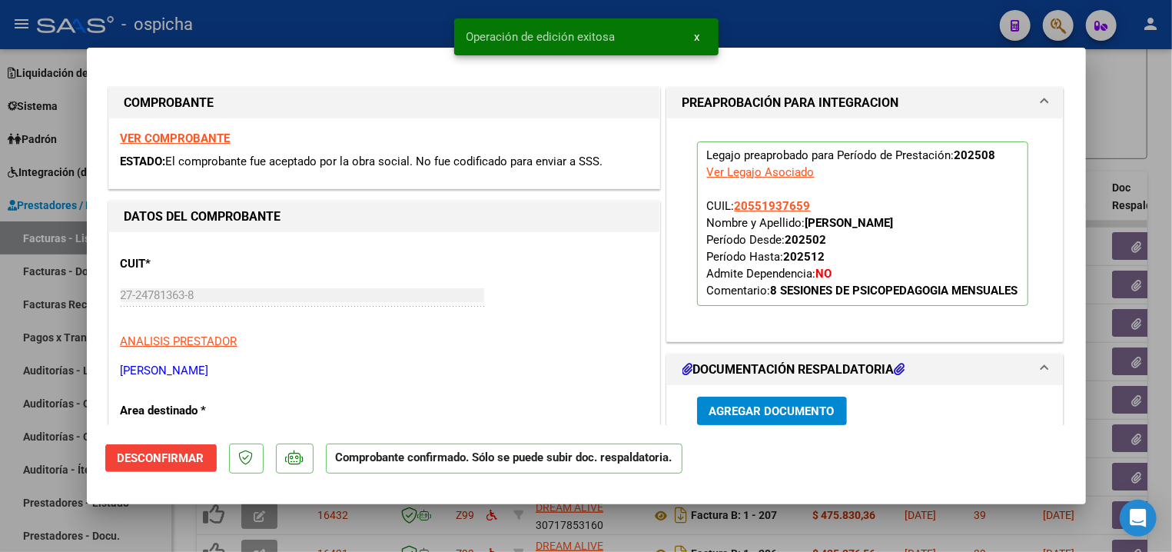
click at [388, 25] on div at bounding box center [586, 276] width 1172 height 552
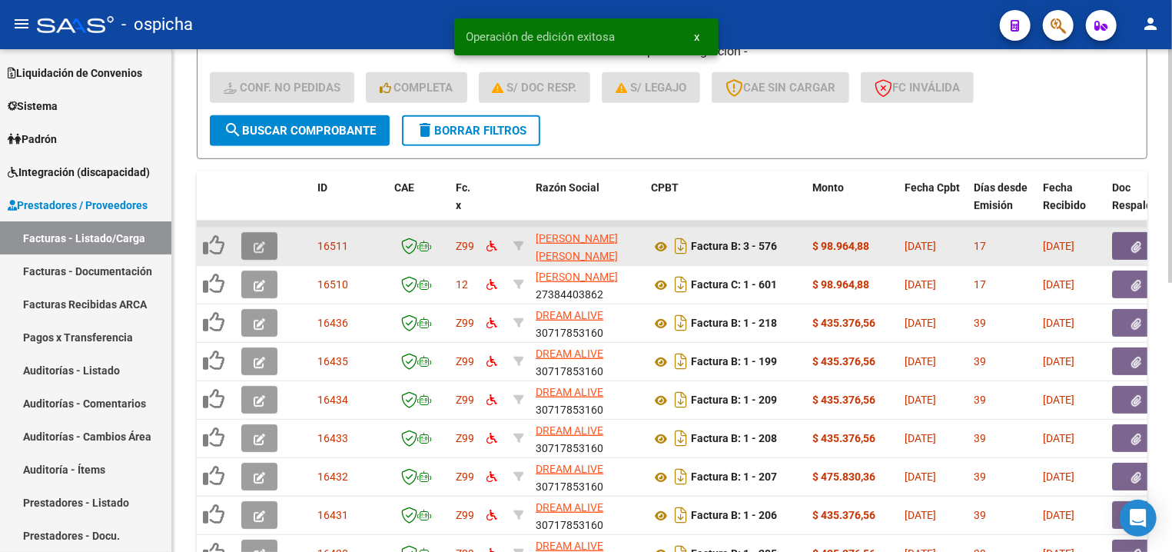
click at [255, 244] on icon "button" at bounding box center [260, 247] width 12 height 12
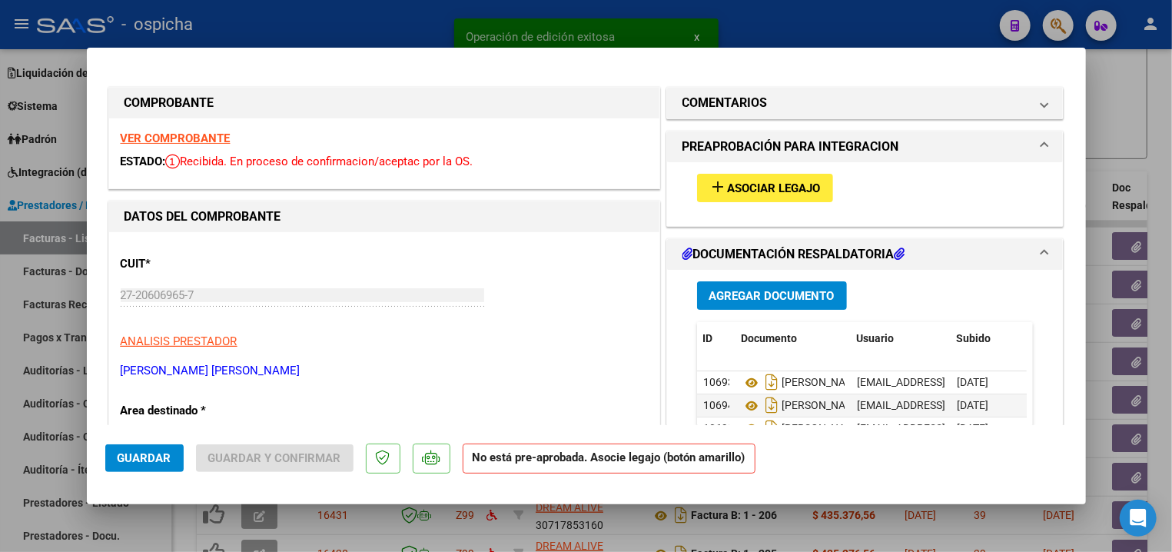
click at [194, 142] on strong "VER COMPROBANTE" at bounding box center [176, 138] width 110 height 14
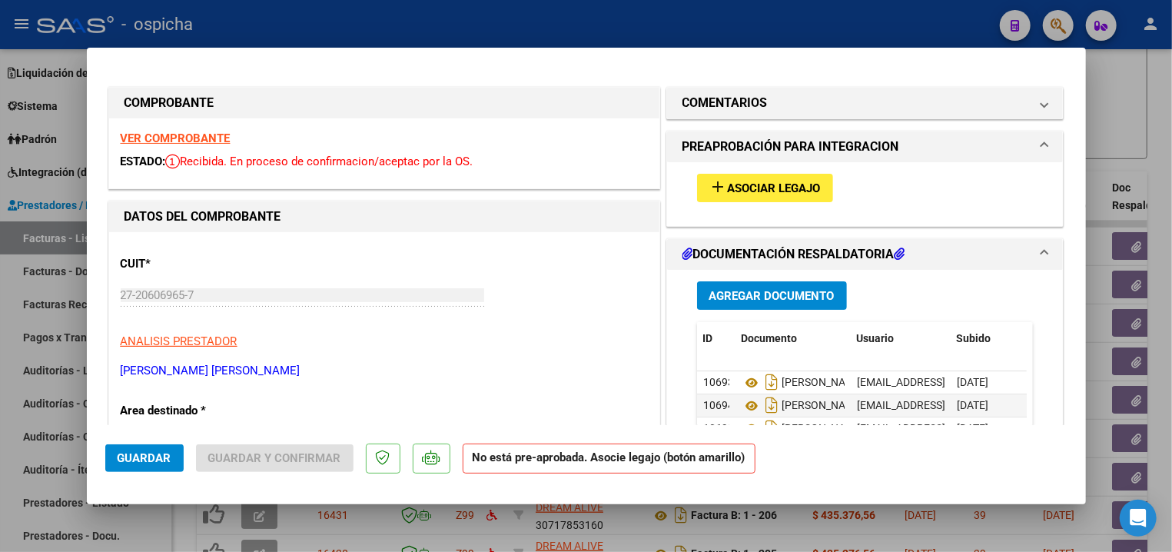
click at [795, 182] on span "add Asociar Legajo" at bounding box center [764, 188] width 111 height 14
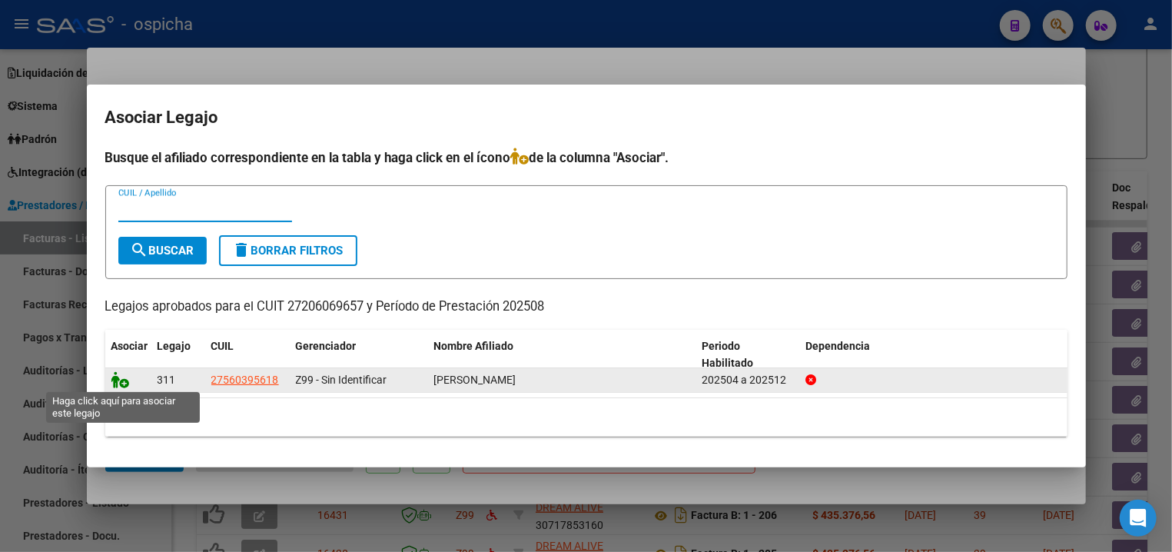
click at [122, 381] on icon at bounding box center [120, 379] width 18 height 17
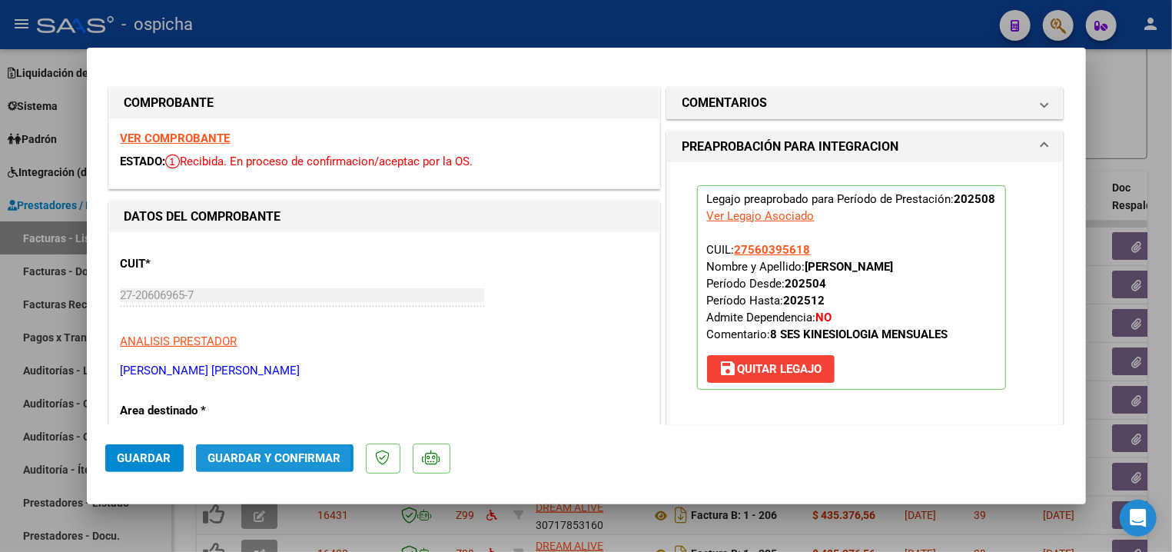
click at [262, 459] on span "Guardar y Confirmar" at bounding box center [274, 458] width 133 height 14
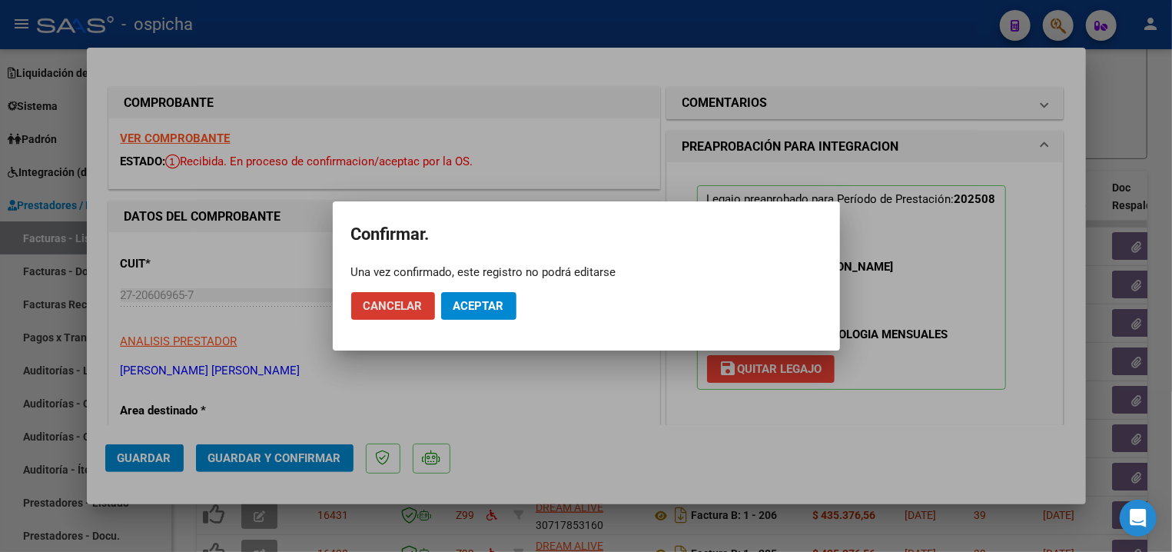
click at [480, 307] on span "Aceptar" at bounding box center [478, 306] width 51 height 14
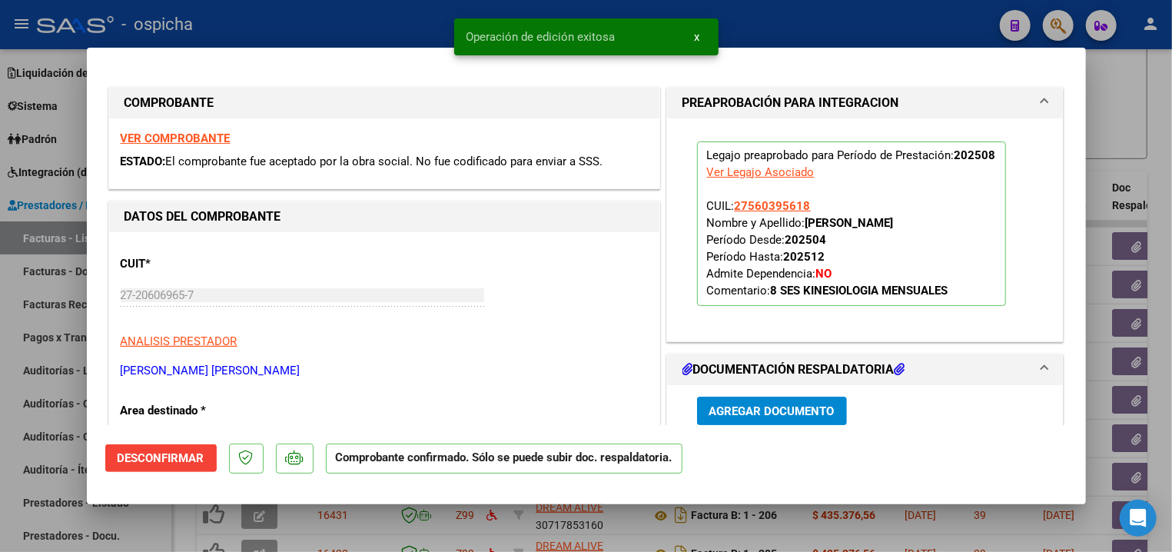
click at [403, 24] on div at bounding box center [586, 276] width 1172 height 552
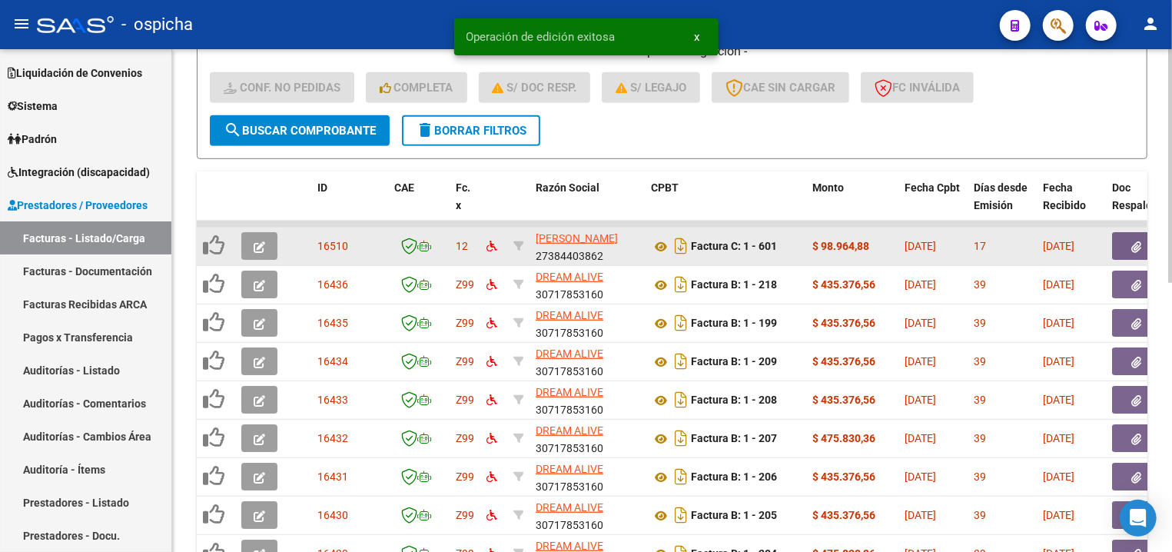
click at [257, 241] on icon "button" at bounding box center [260, 247] width 12 height 12
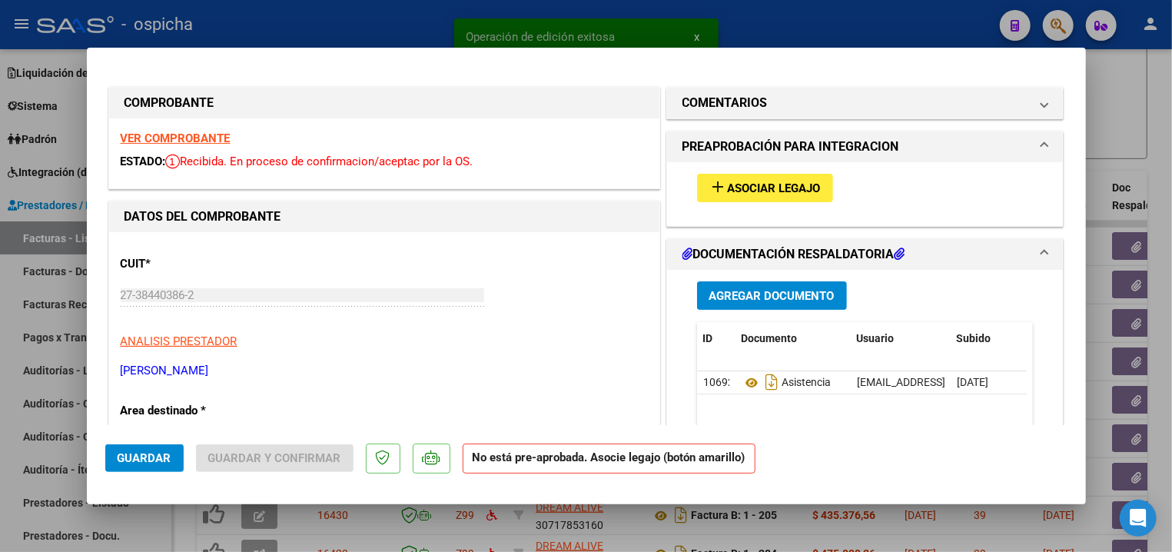
click at [199, 144] on strong "VER COMPROBANTE" at bounding box center [176, 138] width 110 height 14
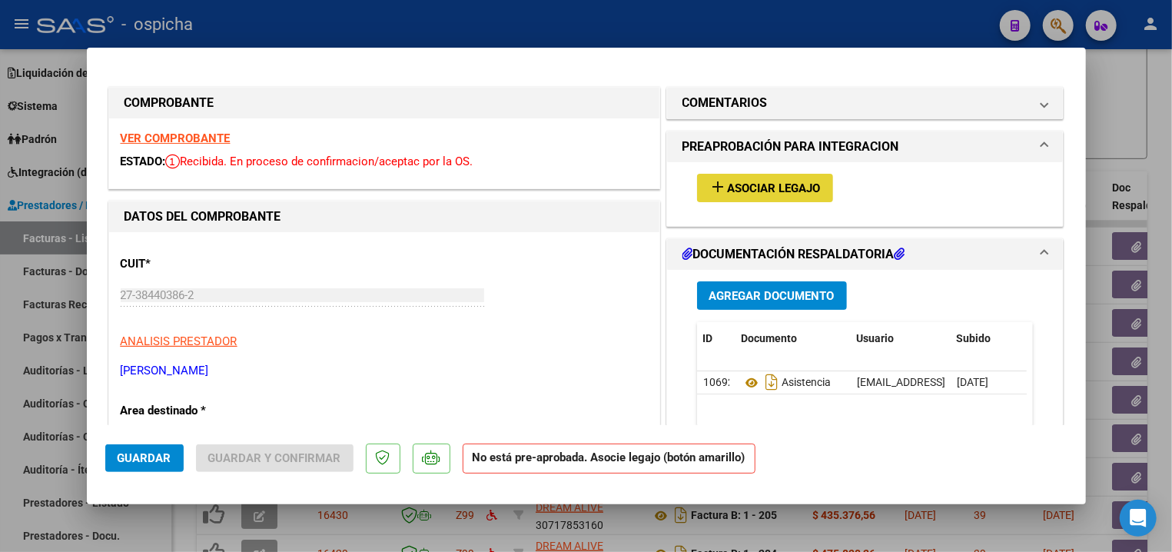
click at [773, 190] on span "Asociar Legajo" at bounding box center [774, 188] width 93 height 14
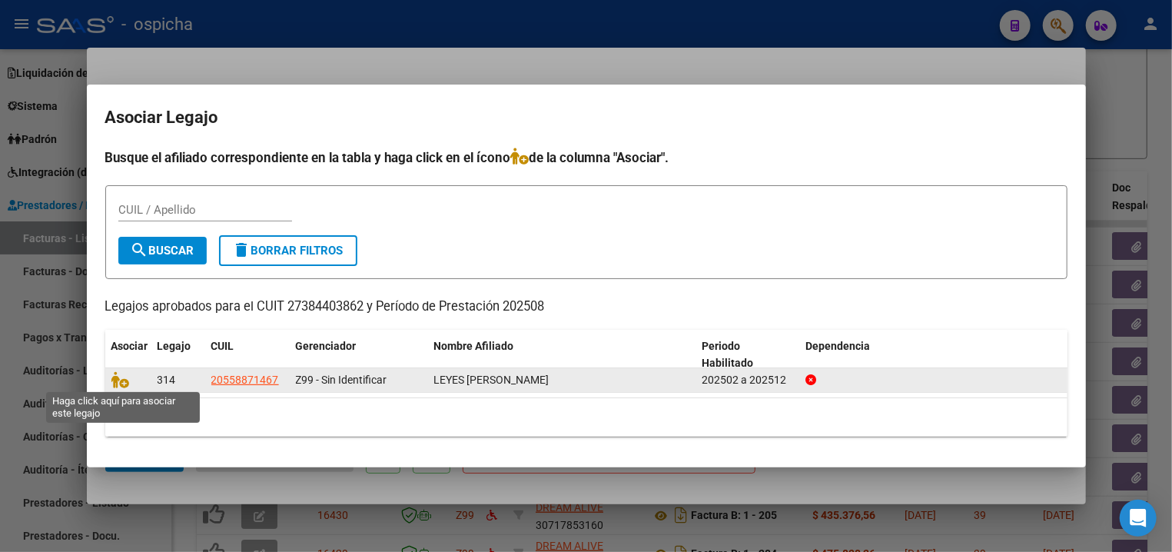
click at [133, 380] on span at bounding box center [122, 379] width 23 height 12
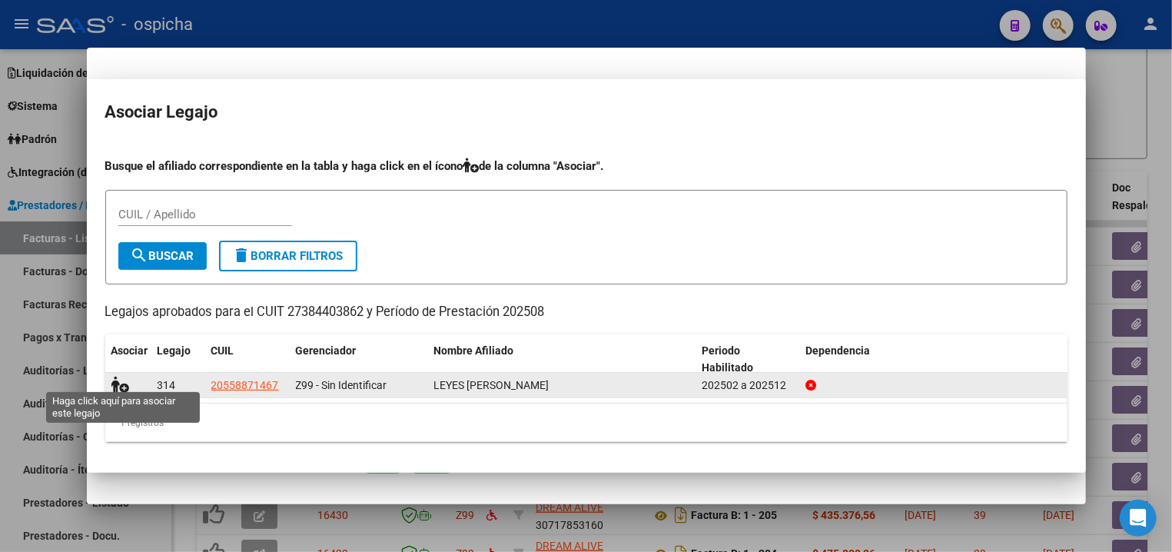
click at [126, 380] on icon at bounding box center [120, 384] width 18 height 17
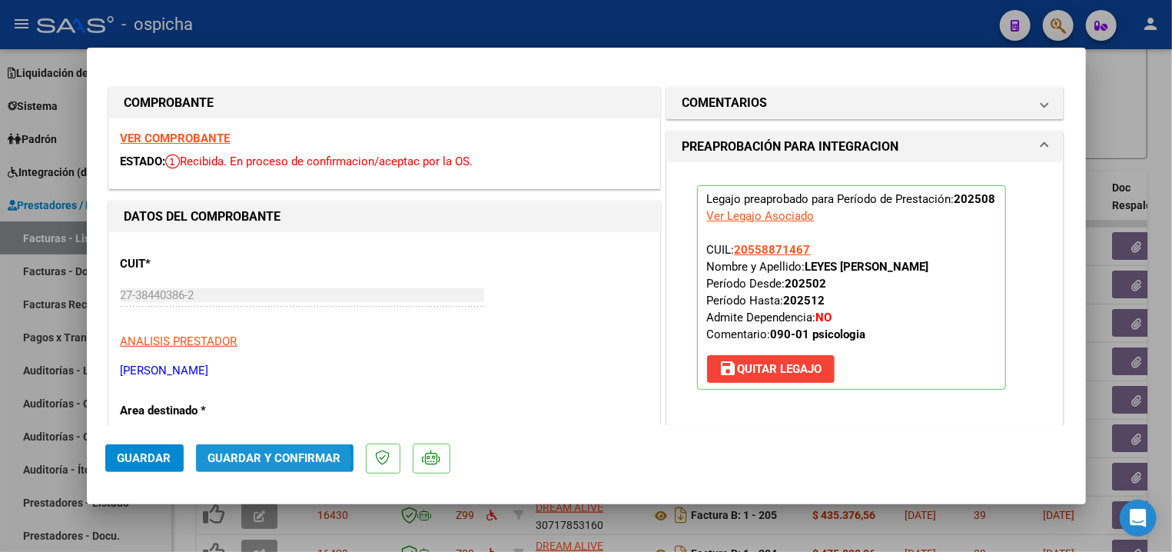
click at [255, 460] on span "Guardar y Confirmar" at bounding box center [274, 458] width 133 height 14
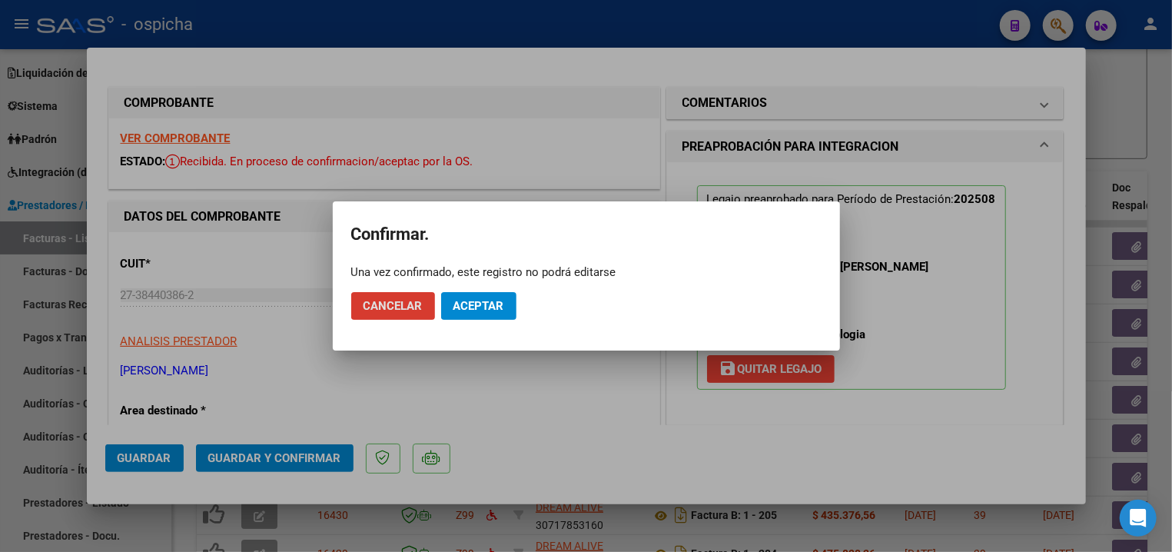
drag, startPoint x: 482, startPoint y: 322, endPoint x: 482, endPoint y: 309, distance: 13.1
click at [482, 309] on span "Aceptar" at bounding box center [478, 306] width 51 height 14
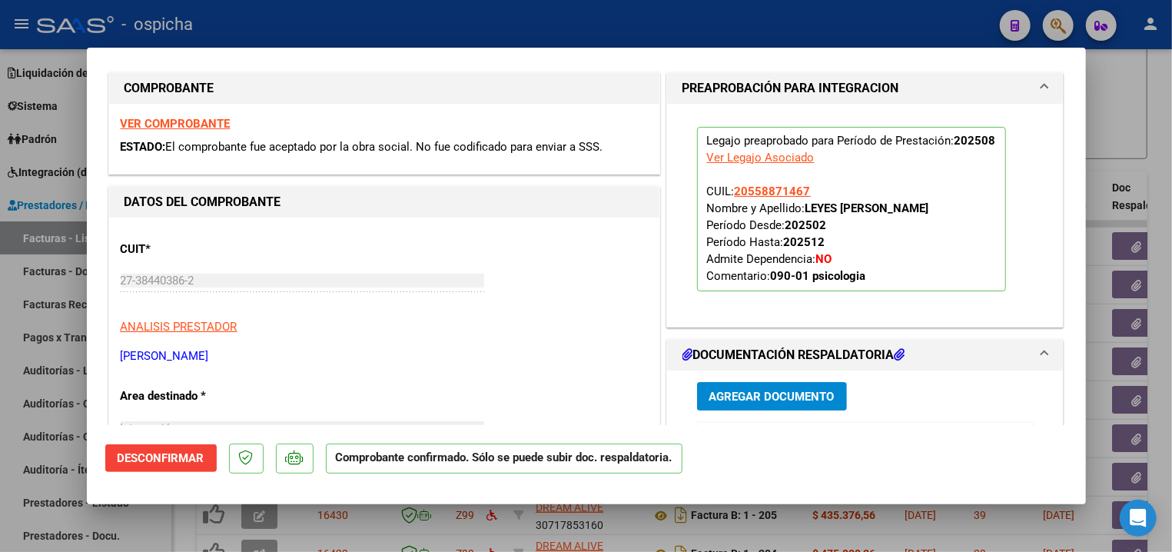
scroll to position [0, 0]
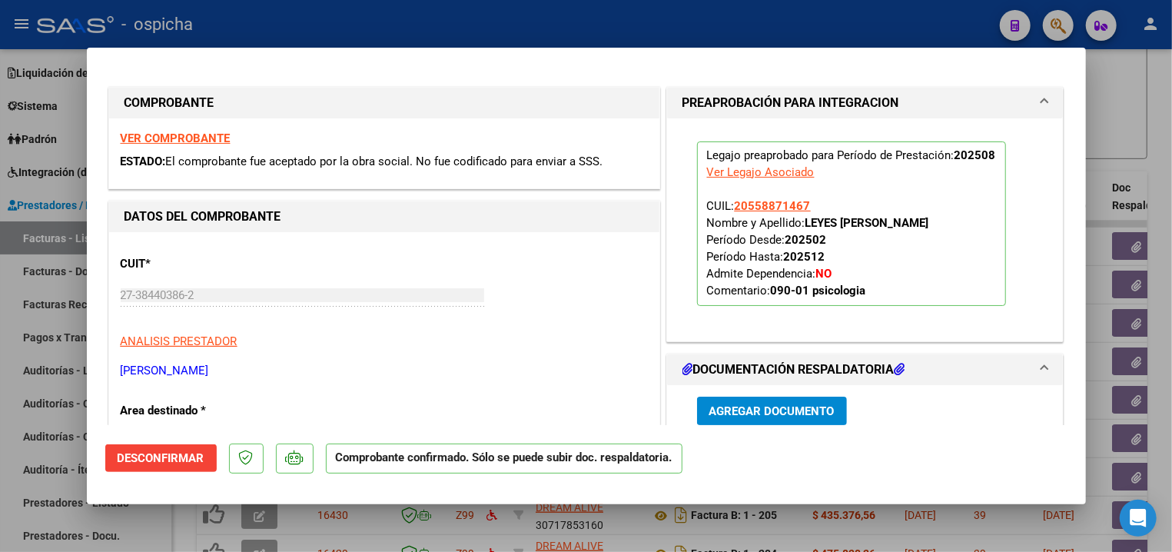
click at [538, 28] on div at bounding box center [586, 276] width 1172 height 552
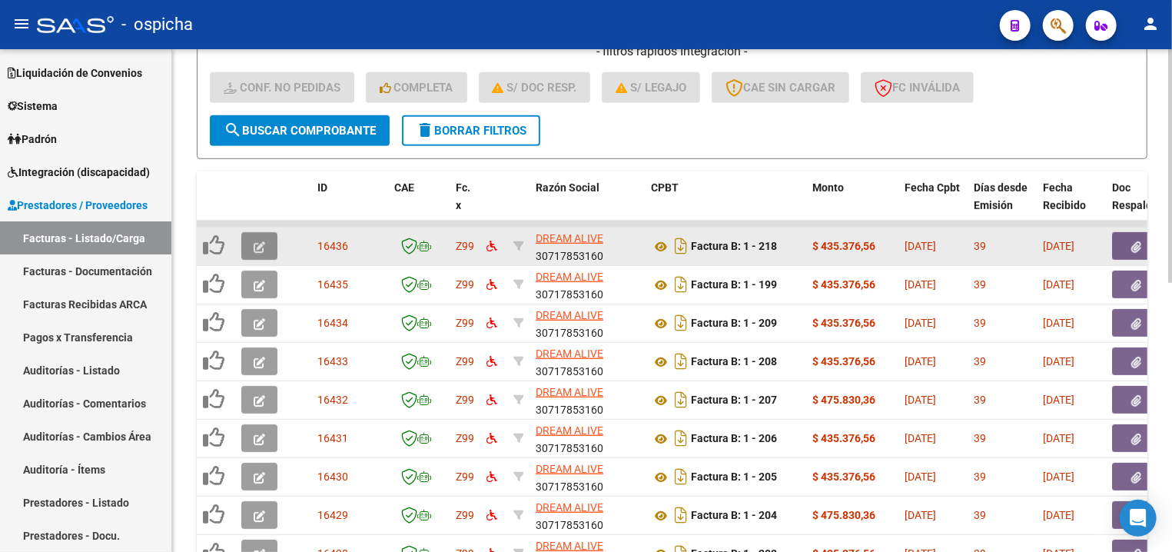
click at [257, 235] on button "button" at bounding box center [259, 246] width 36 height 28
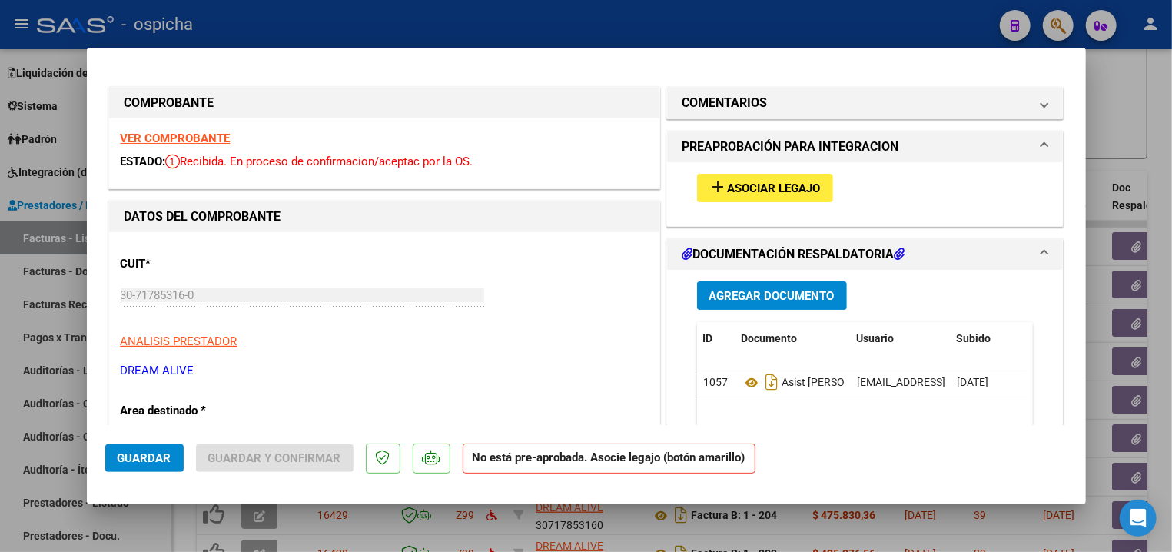
click at [191, 145] on strong "VER COMPROBANTE" at bounding box center [176, 138] width 110 height 14
click at [719, 197] on button "add Asociar Legajo" at bounding box center [765, 188] width 136 height 28
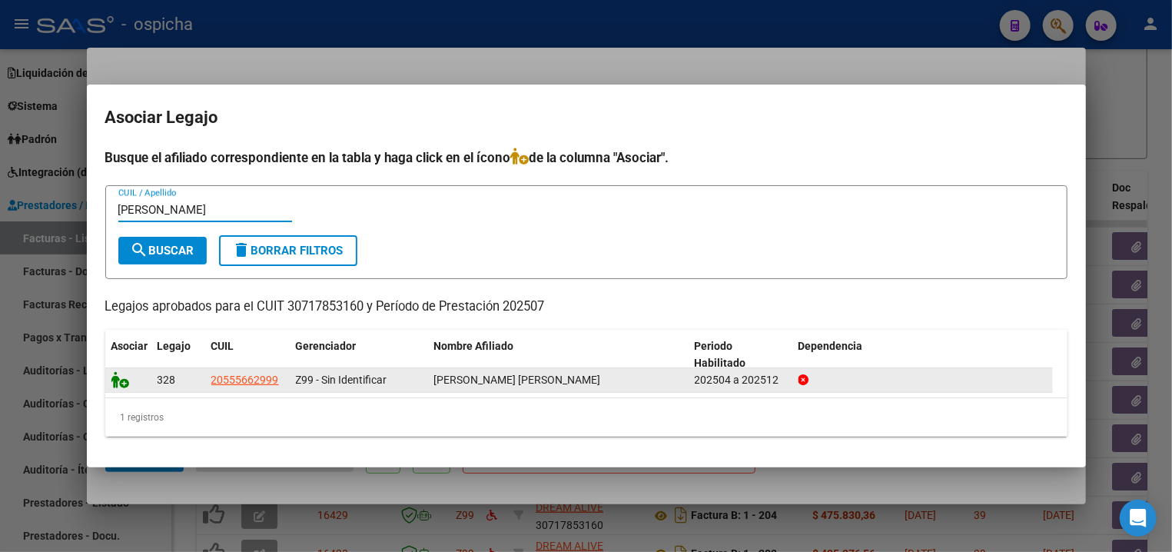
type input "gauto"
click at [121, 384] on icon at bounding box center [120, 379] width 18 height 17
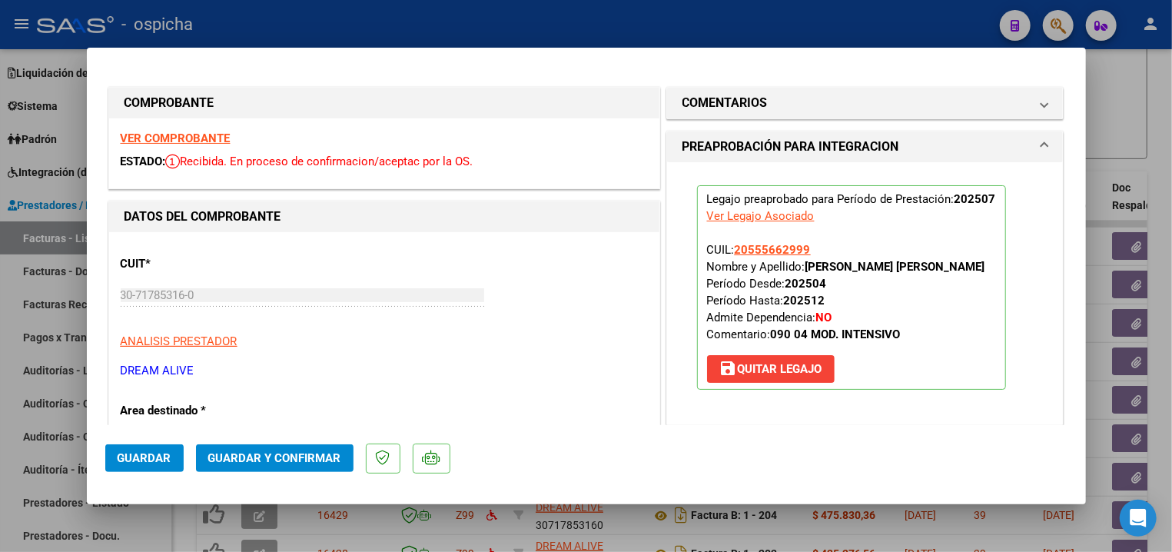
click at [221, 465] on span "Guardar y Confirmar" at bounding box center [274, 458] width 133 height 14
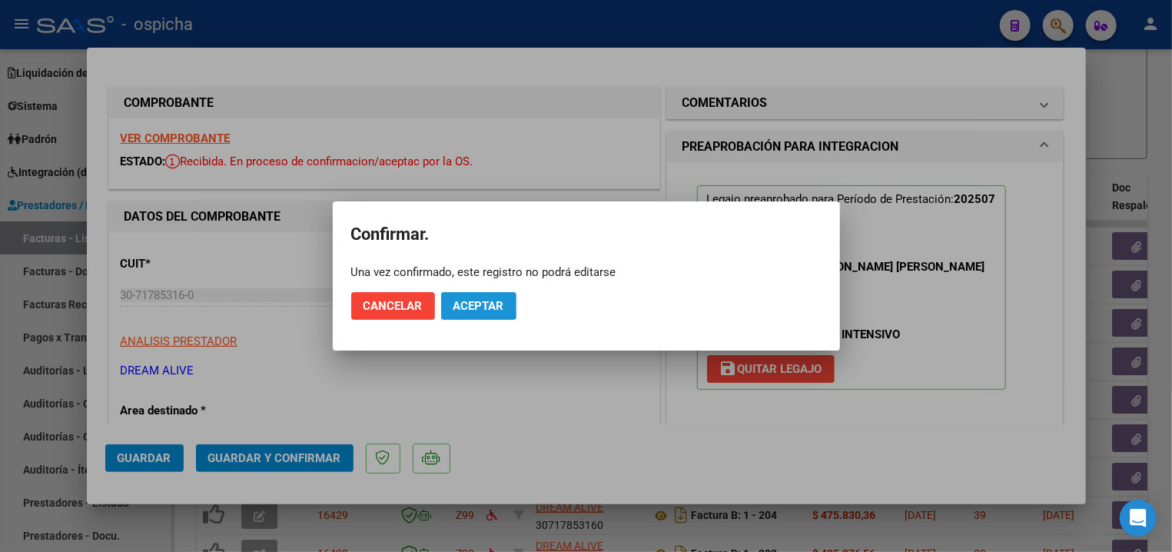
click at [484, 303] on span "Aceptar" at bounding box center [478, 306] width 51 height 14
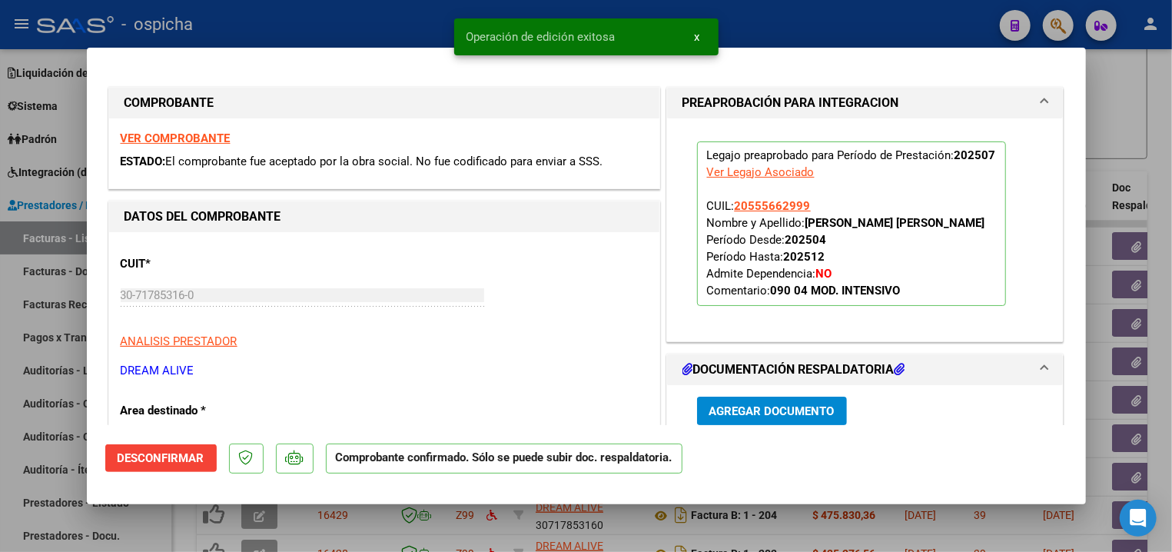
drag, startPoint x: 365, startPoint y: 35, endPoint x: 227, endPoint y: 1, distance: 142.5
click at [365, 36] on div at bounding box center [586, 276] width 1172 height 552
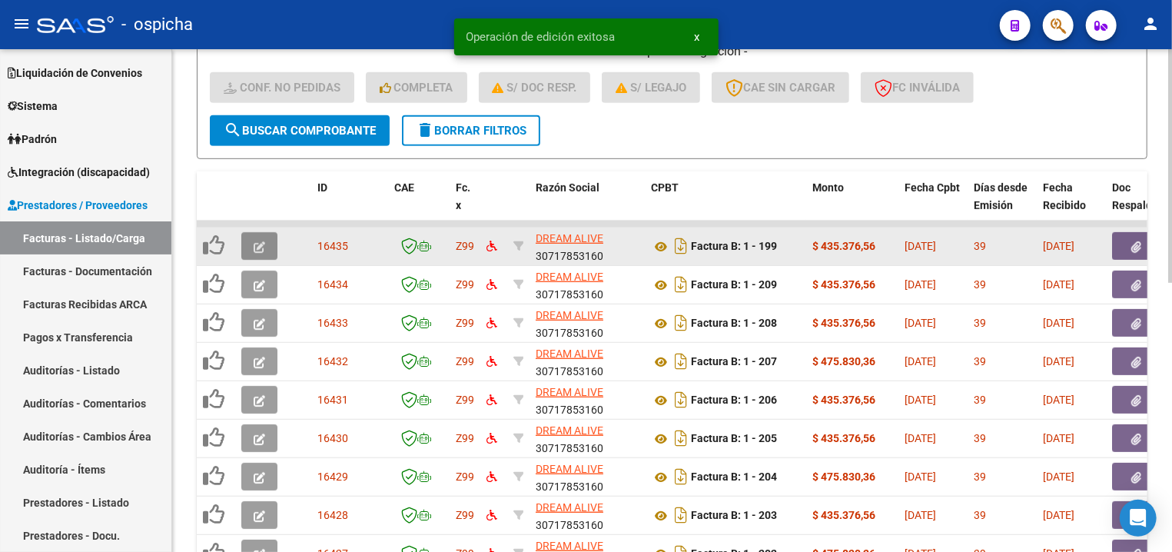
click at [260, 245] on icon "button" at bounding box center [260, 247] width 12 height 12
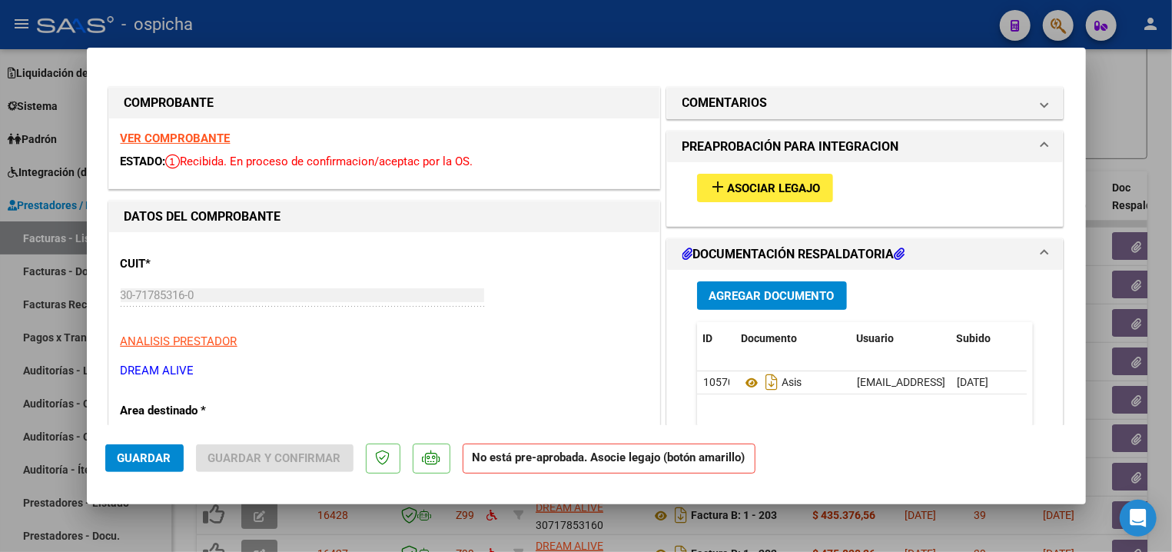
click at [190, 143] on strong "VER COMPROBANTE" at bounding box center [176, 138] width 110 height 14
click at [791, 188] on span "Asociar Legajo" at bounding box center [774, 188] width 93 height 14
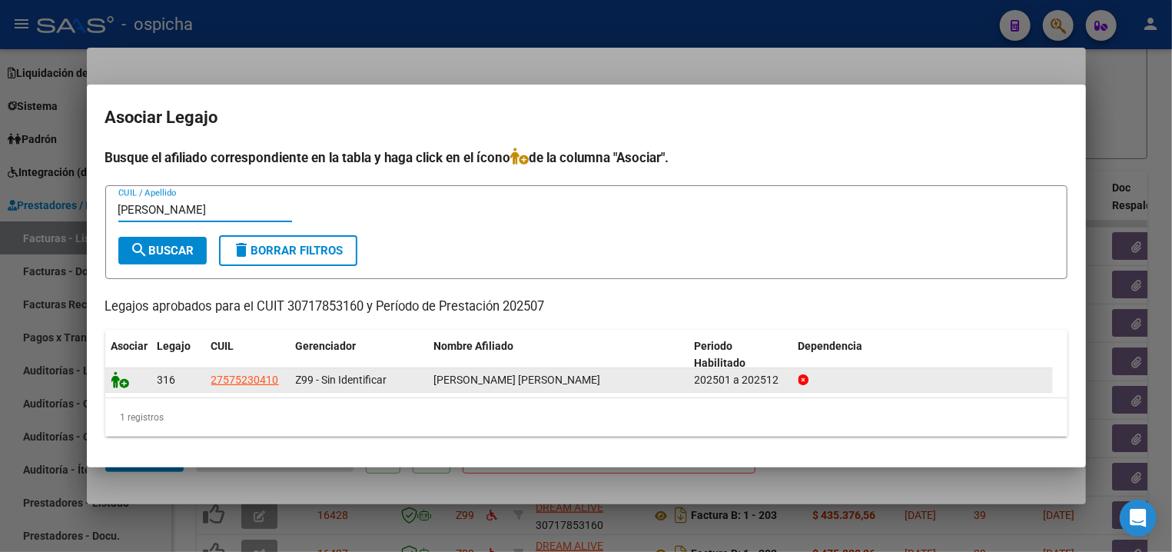
type input "garcia"
click at [111, 384] on icon at bounding box center [120, 379] width 18 height 17
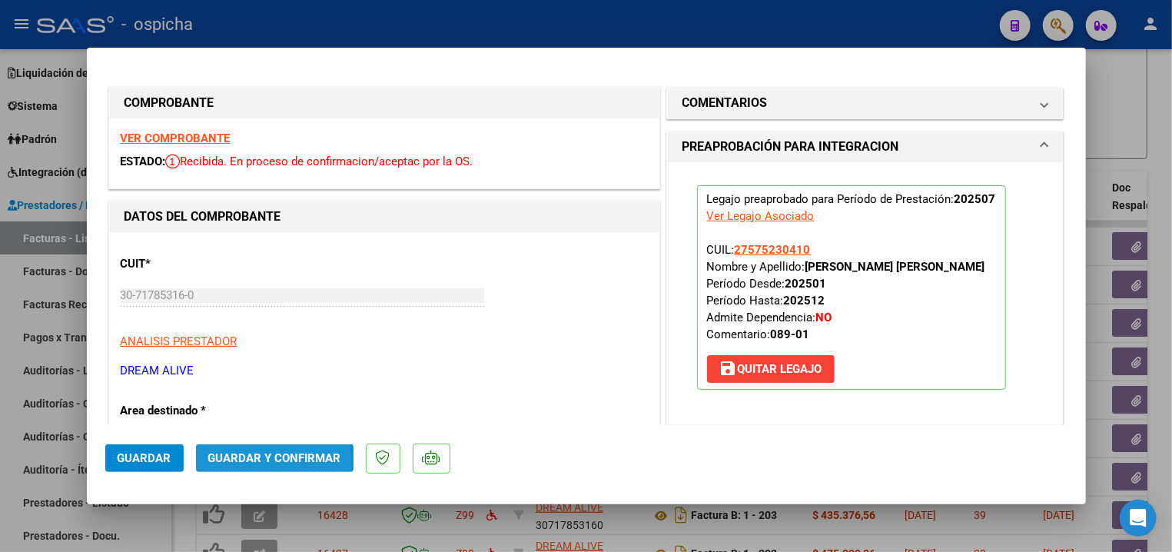
click at [270, 462] on span "Guardar y Confirmar" at bounding box center [274, 458] width 133 height 14
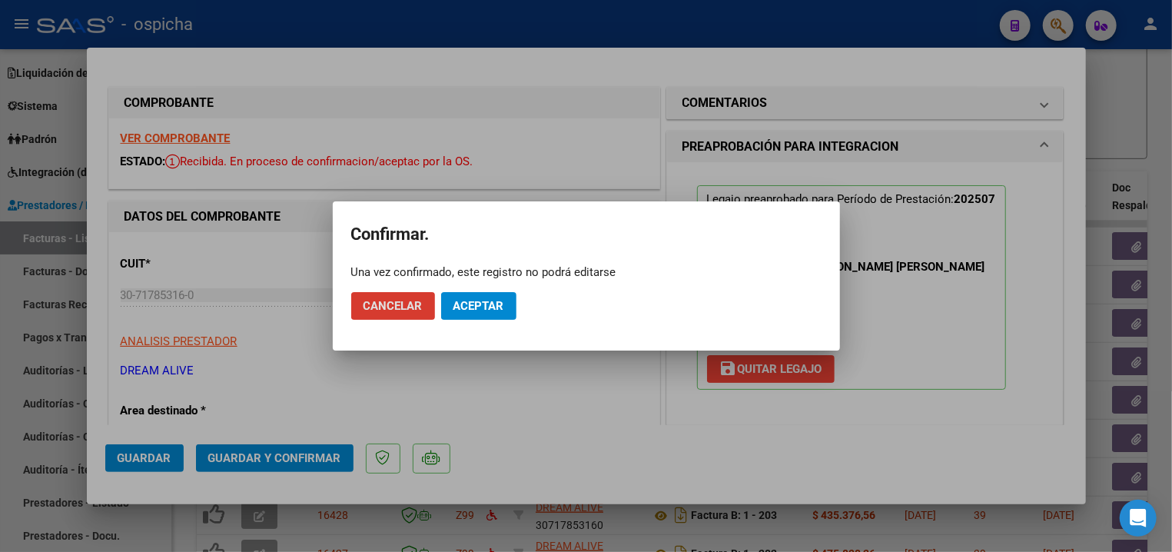
click at [491, 313] on button "Aceptar" at bounding box center [478, 306] width 75 height 28
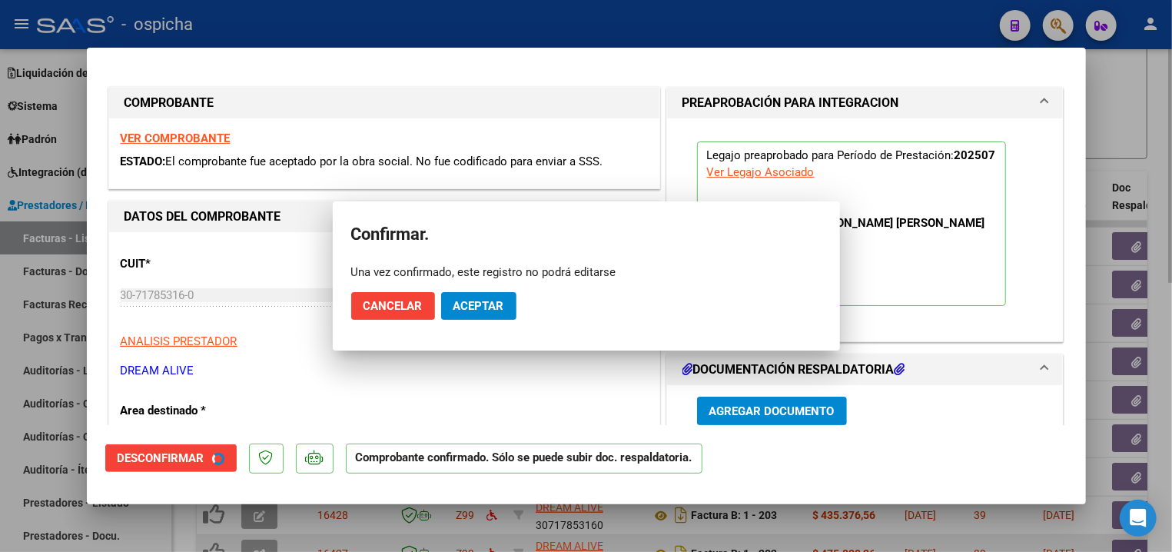
click at [406, 22] on div at bounding box center [586, 276] width 1172 height 552
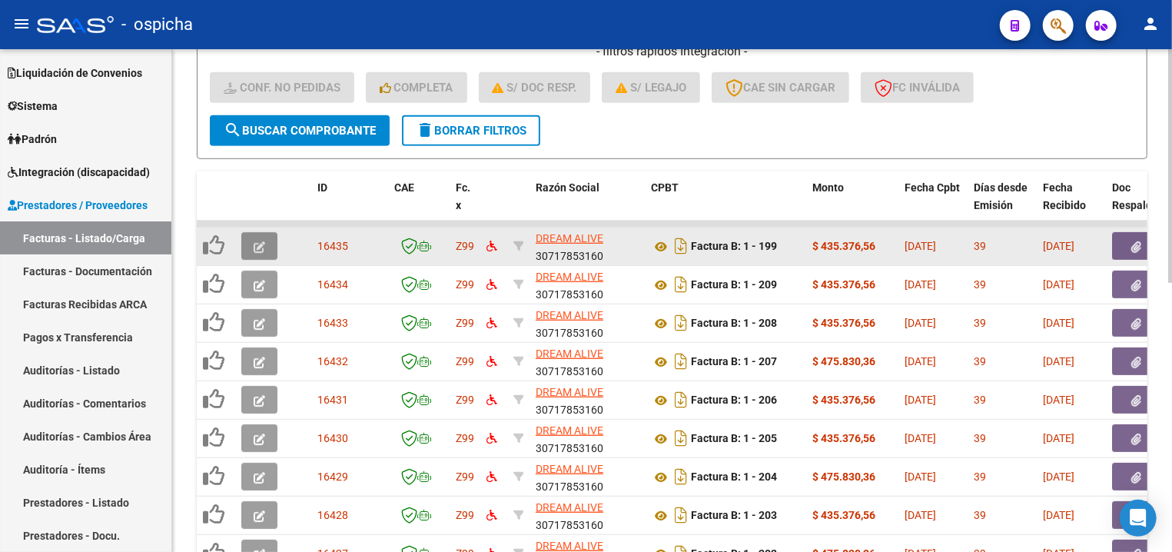
click at [269, 251] on button "button" at bounding box center [259, 246] width 36 height 28
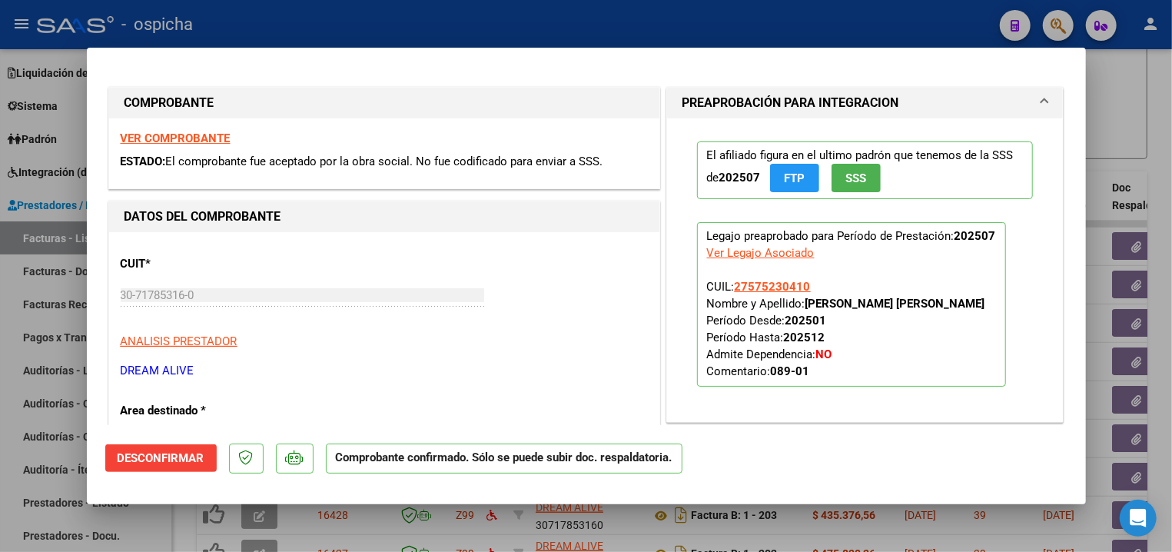
click at [220, 138] on strong "VER COMPROBANTE" at bounding box center [176, 138] width 110 height 14
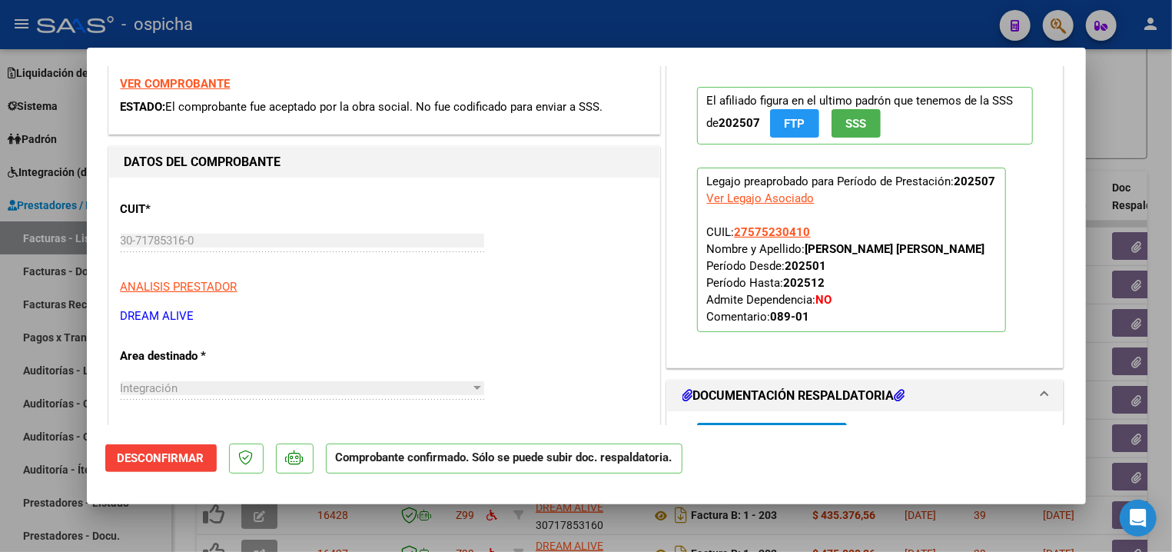
scroll to position [82, 0]
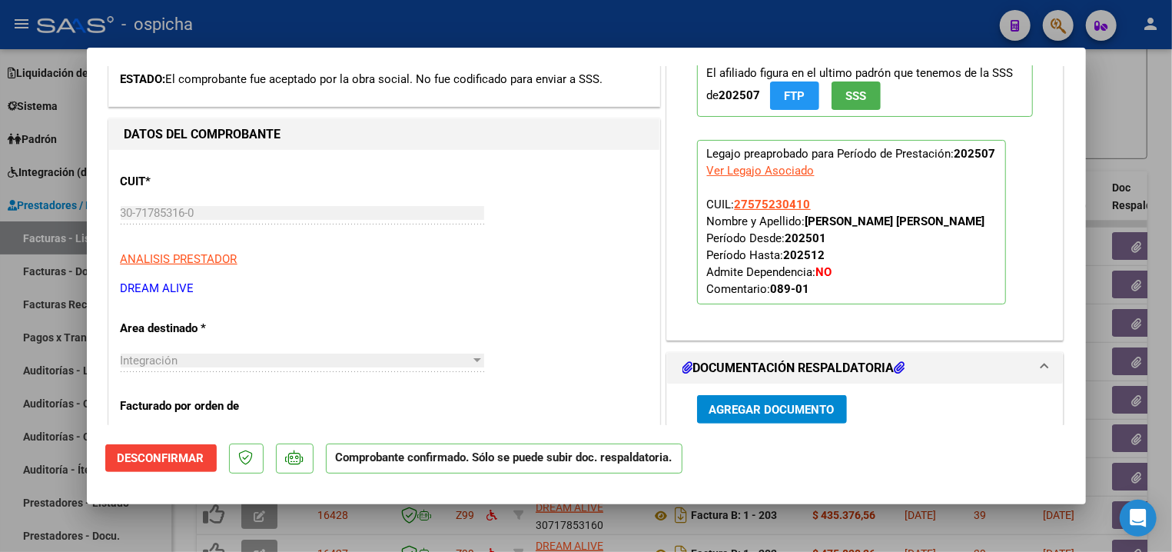
click at [368, 37] on div at bounding box center [586, 276] width 1172 height 552
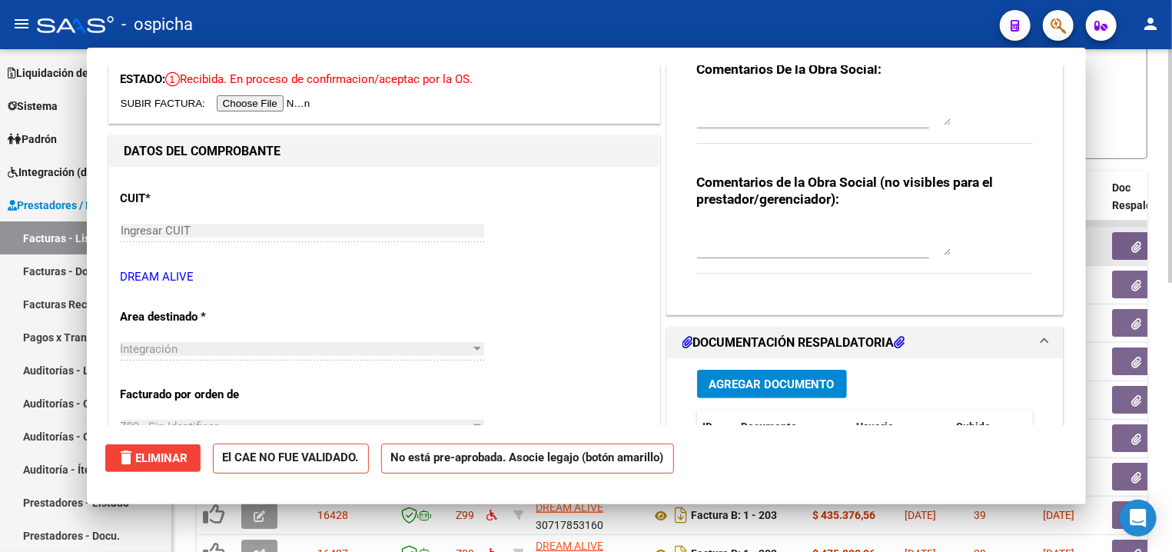
scroll to position [0, 0]
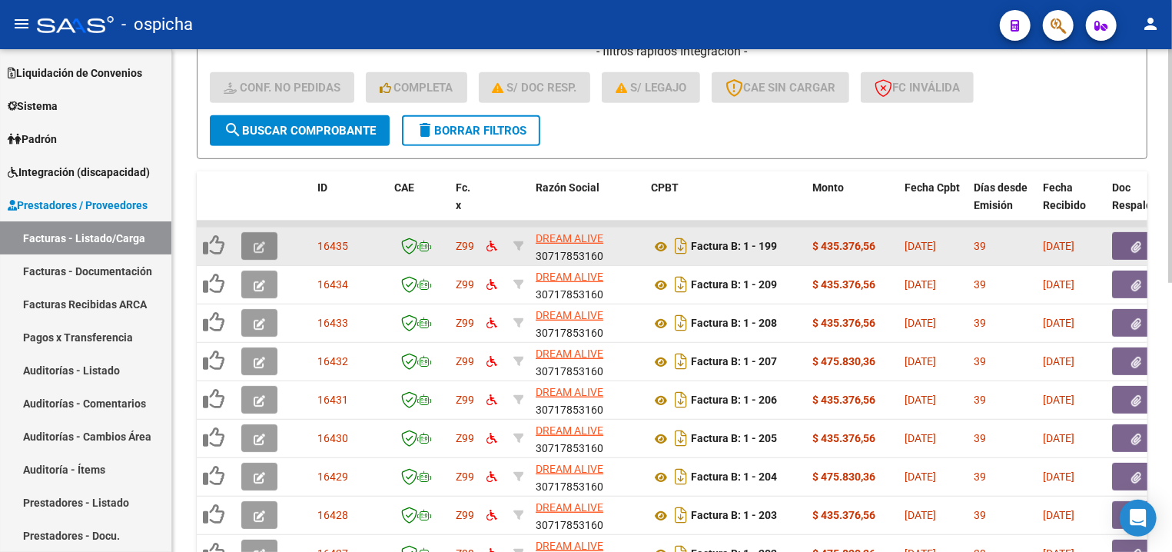
click at [262, 241] on icon "button" at bounding box center [260, 247] width 12 height 12
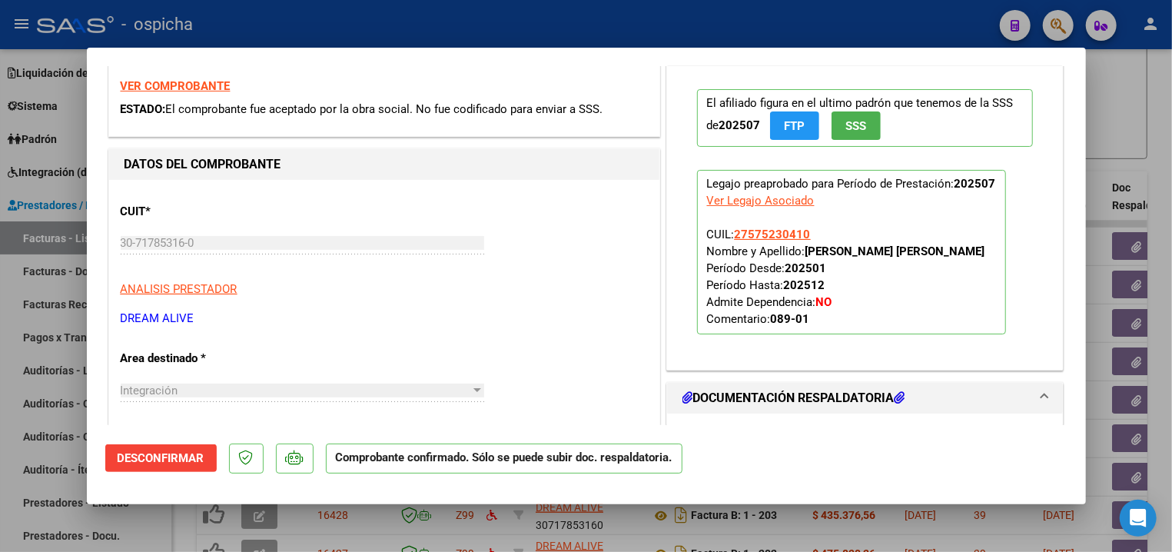
scroll to position [82, 0]
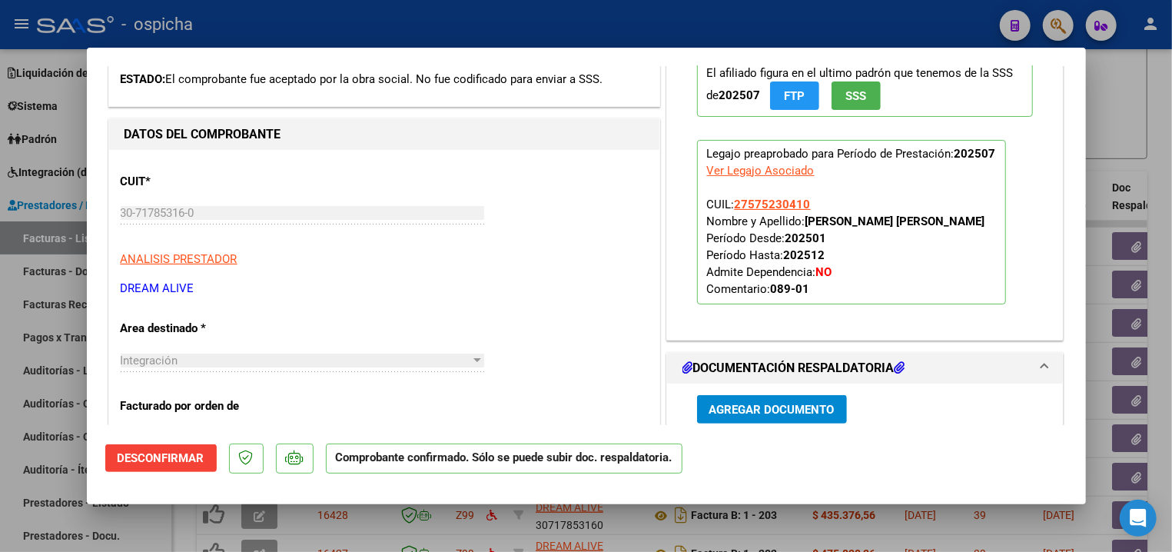
click at [314, 31] on div at bounding box center [586, 276] width 1172 height 552
type input "$ 0,00"
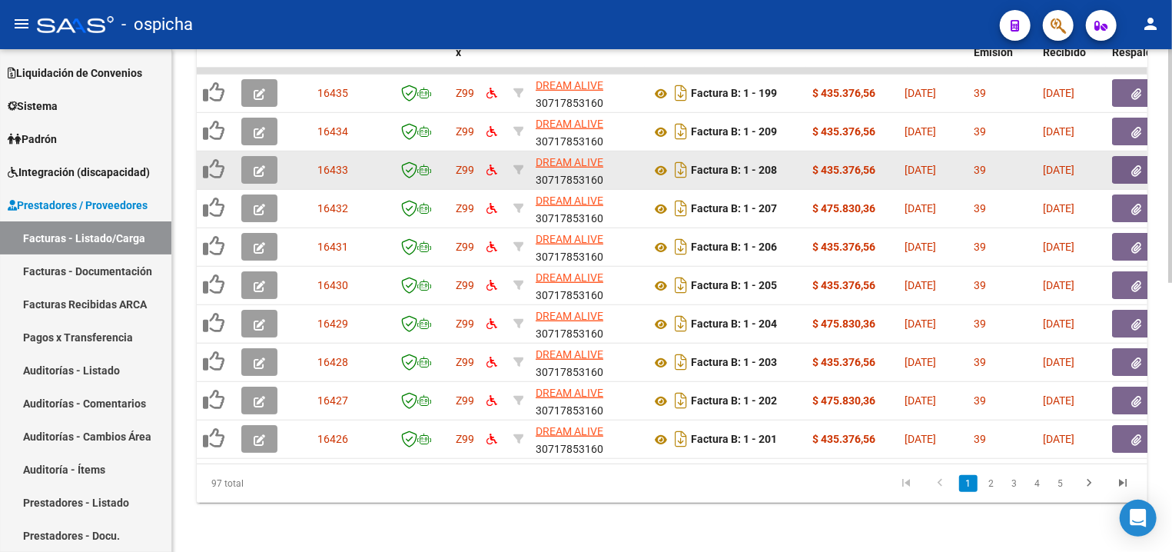
scroll to position [413, 0]
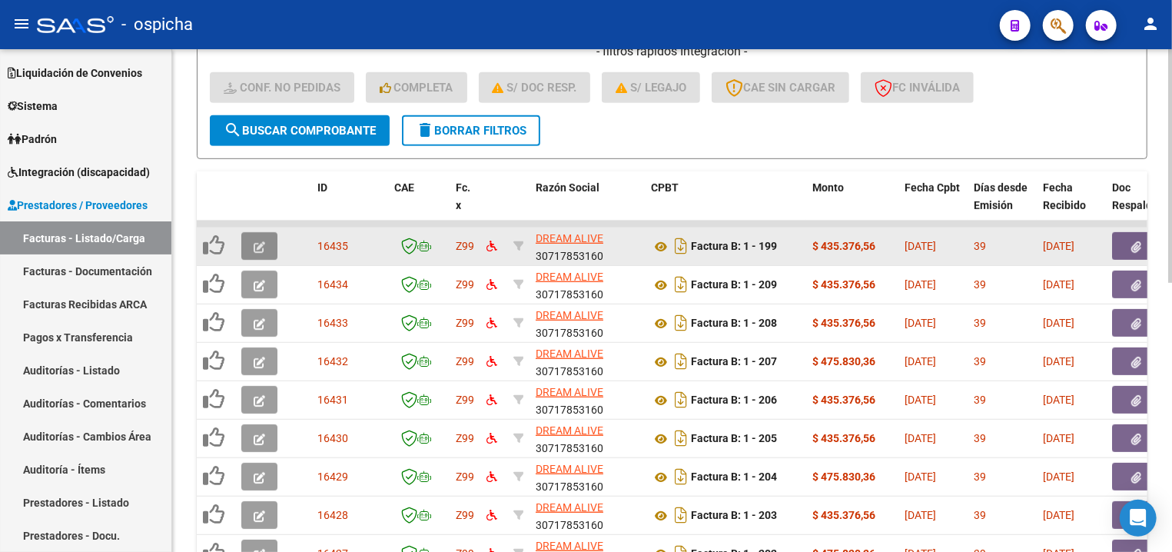
click at [267, 240] on button "button" at bounding box center [259, 246] width 36 height 28
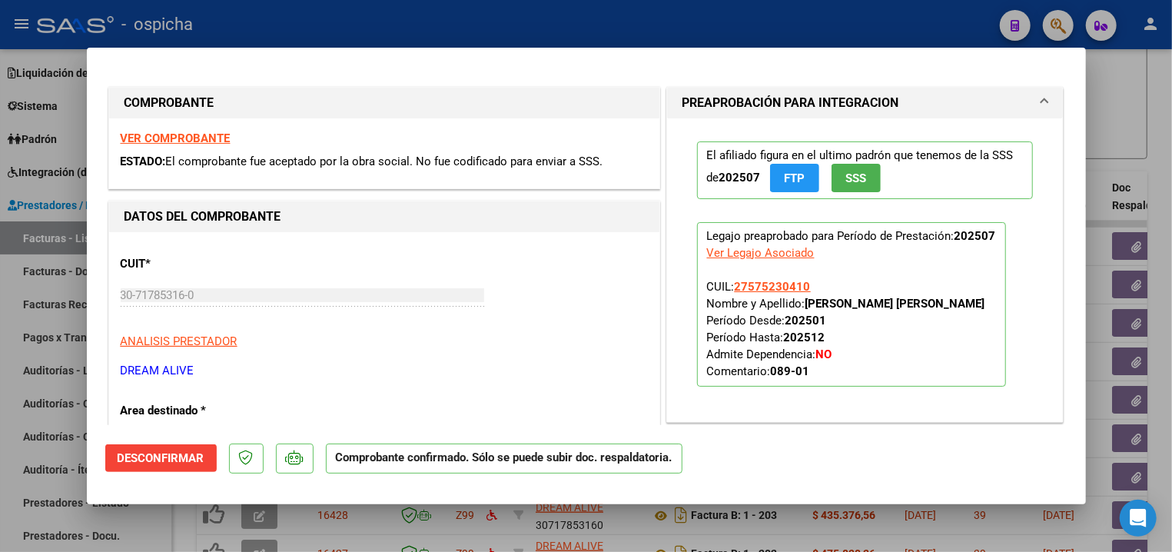
click at [361, 32] on div at bounding box center [586, 276] width 1172 height 552
type input "$ 0,00"
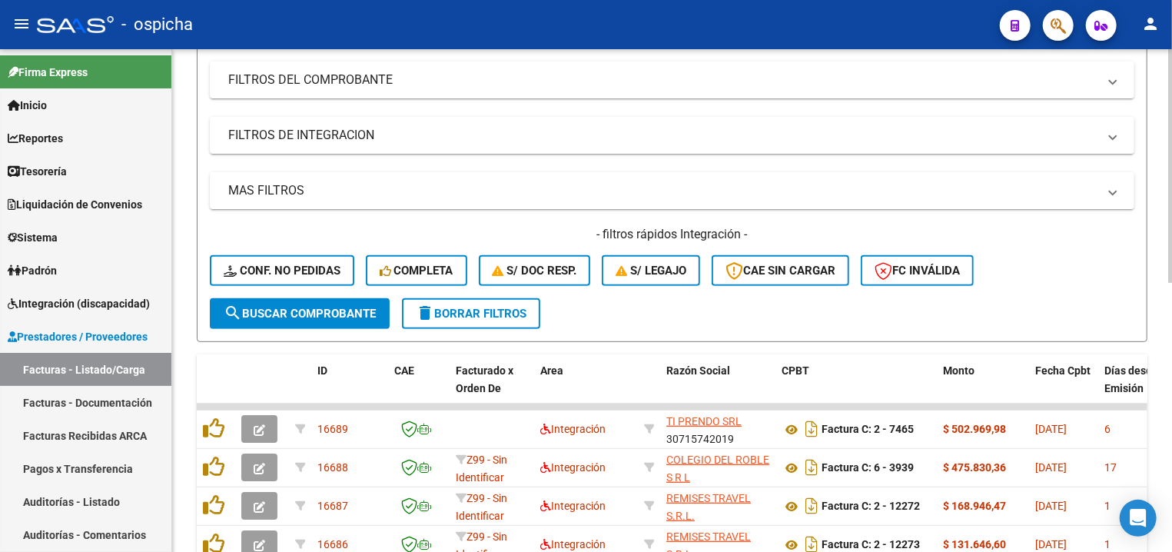
scroll to position [330, 0]
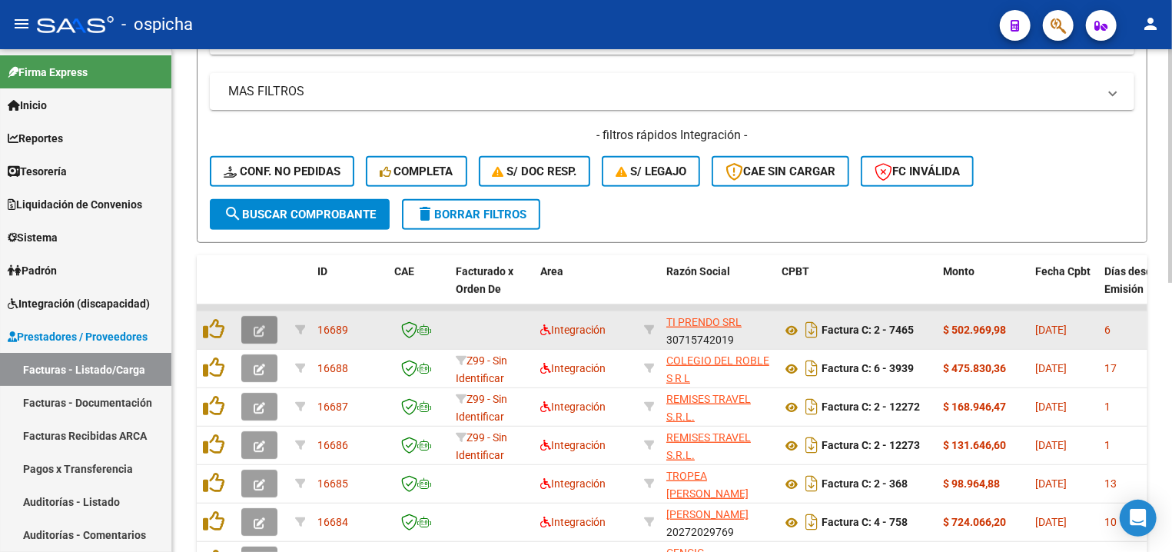
click at [257, 332] on icon "button" at bounding box center [260, 331] width 12 height 12
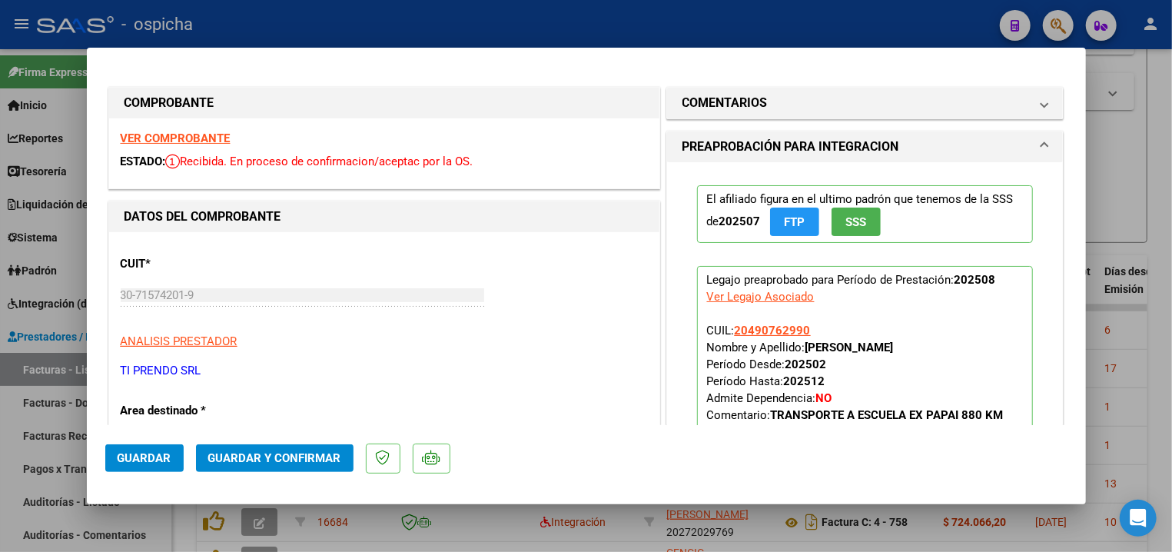
click at [221, 143] on strong "VER COMPROBANTE" at bounding box center [176, 138] width 110 height 14
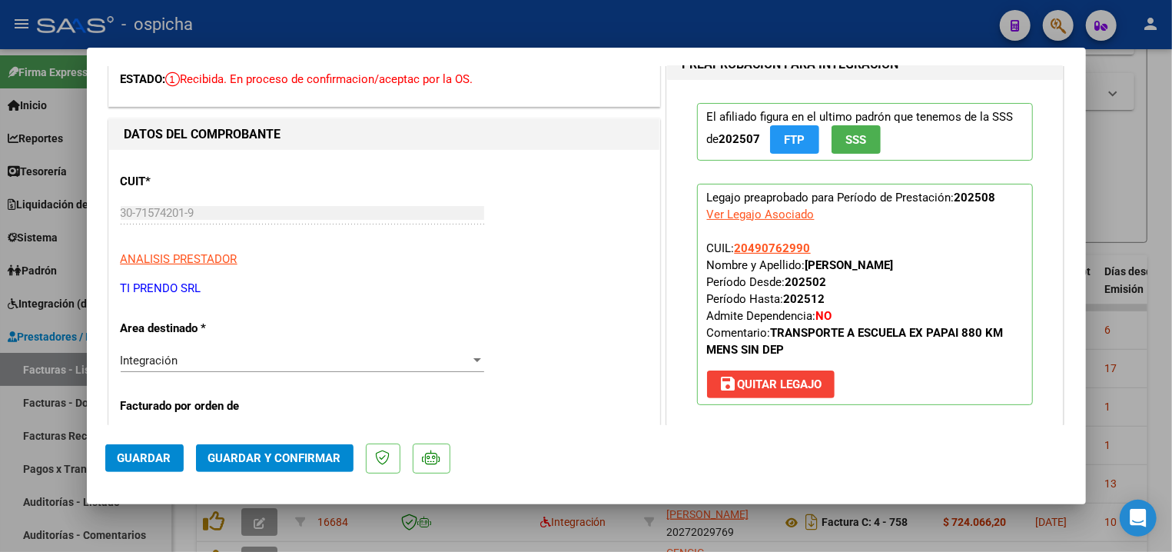
click at [290, 457] on span "Guardar y Confirmar" at bounding box center [274, 458] width 133 height 14
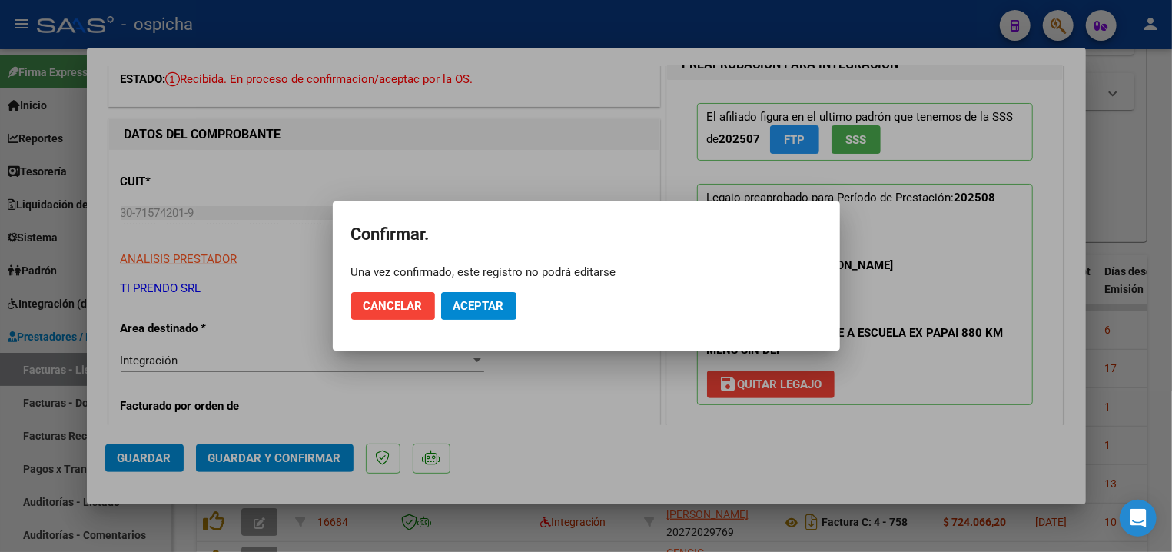
click at [481, 289] on mat-dialog-actions "Cancelar Aceptar" at bounding box center [586, 306] width 470 height 52
click at [483, 302] on span "Aceptar" at bounding box center [478, 306] width 51 height 14
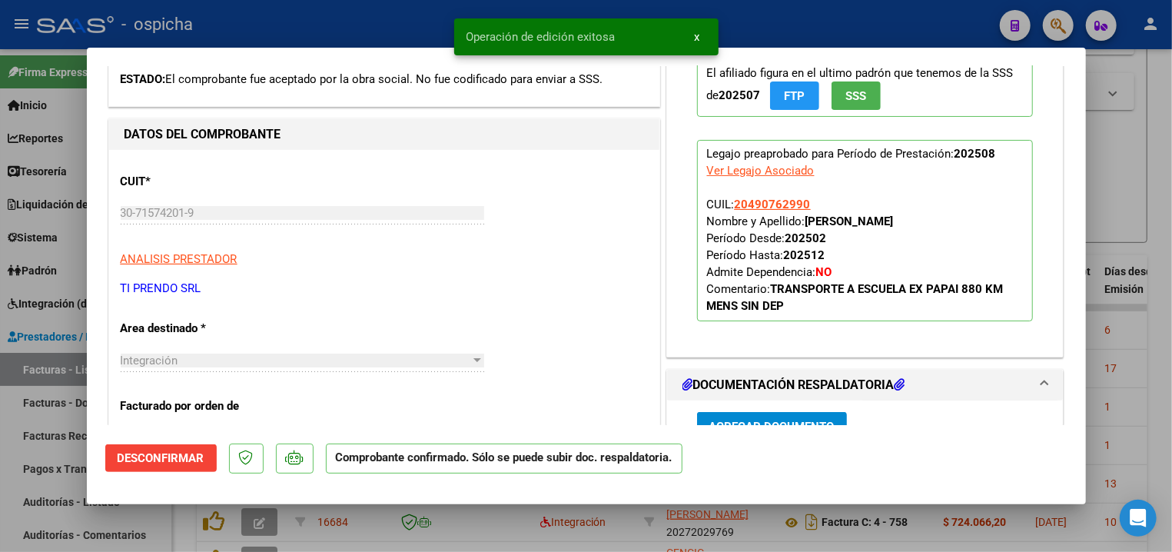
click at [433, 35] on div at bounding box center [586, 276] width 1172 height 552
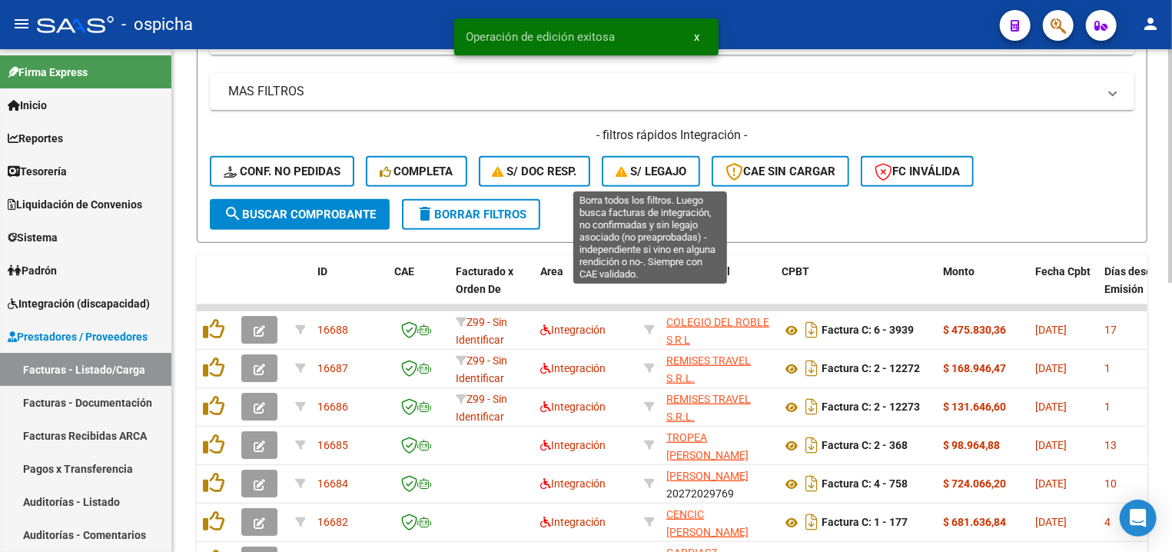
click at [625, 171] on icon "button" at bounding box center [622, 172] width 15 height 12
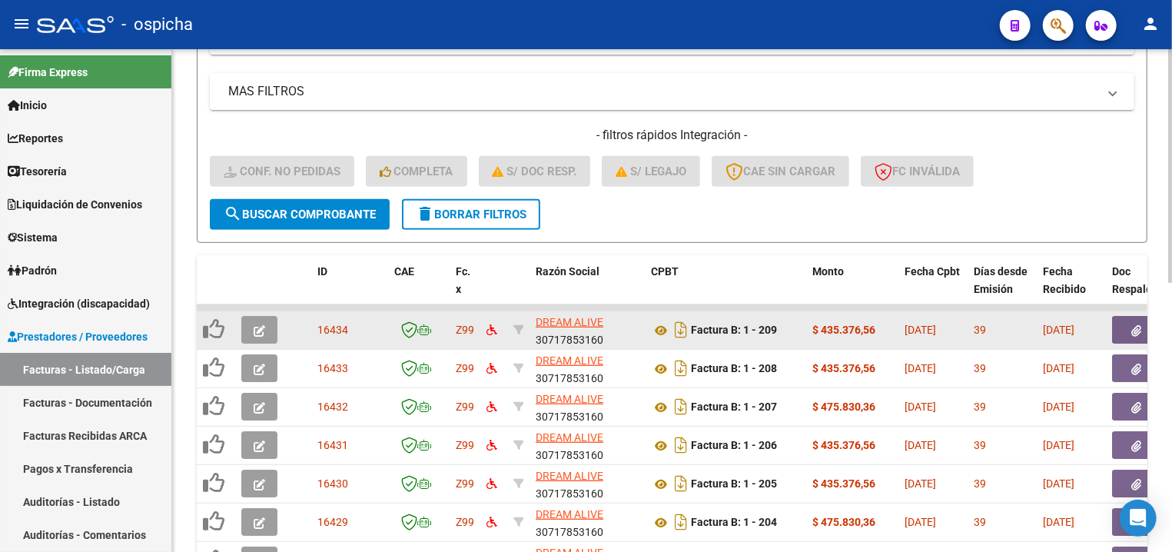
click at [255, 336] on button "button" at bounding box center [259, 330] width 36 height 28
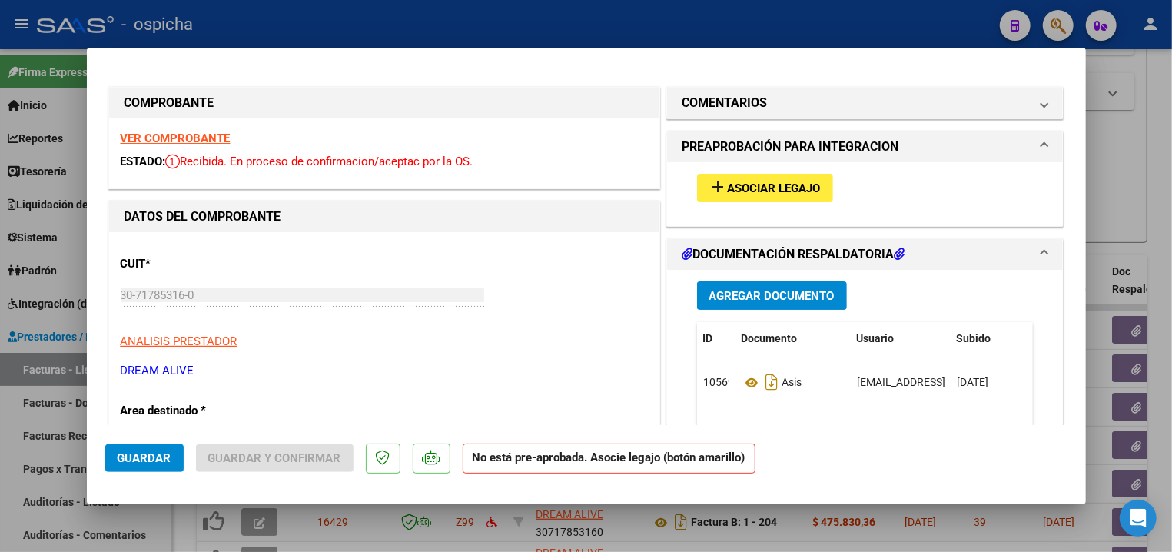
click at [157, 142] on strong "VER COMPROBANTE" at bounding box center [176, 138] width 110 height 14
click at [728, 179] on button "add Asociar Legajo" at bounding box center [765, 188] width 136 height 28
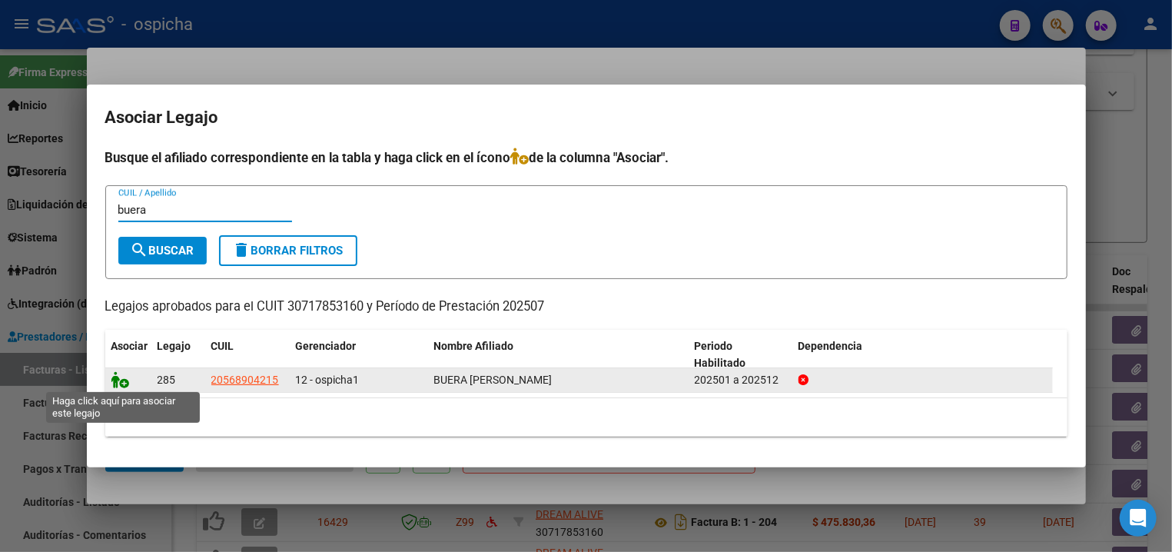
type input "buera"
click at [122, 377] on icon at bounding box center [120, 379] width 18 height 17
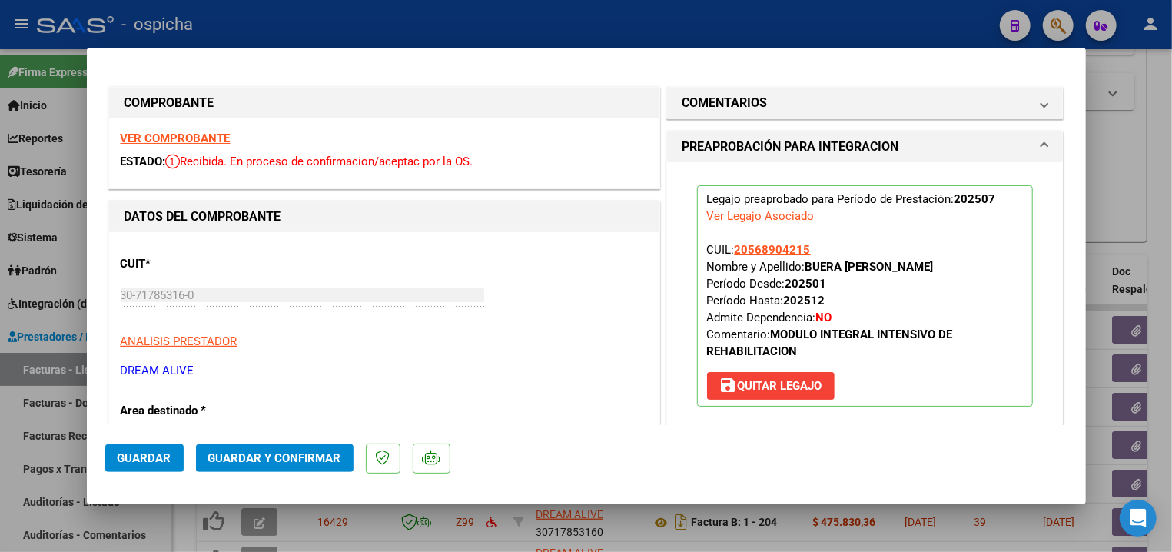
drag, startPoint x: 237, startPoint y: 461, endPoint x: 370, endPoint y: 317, distance: 196.3
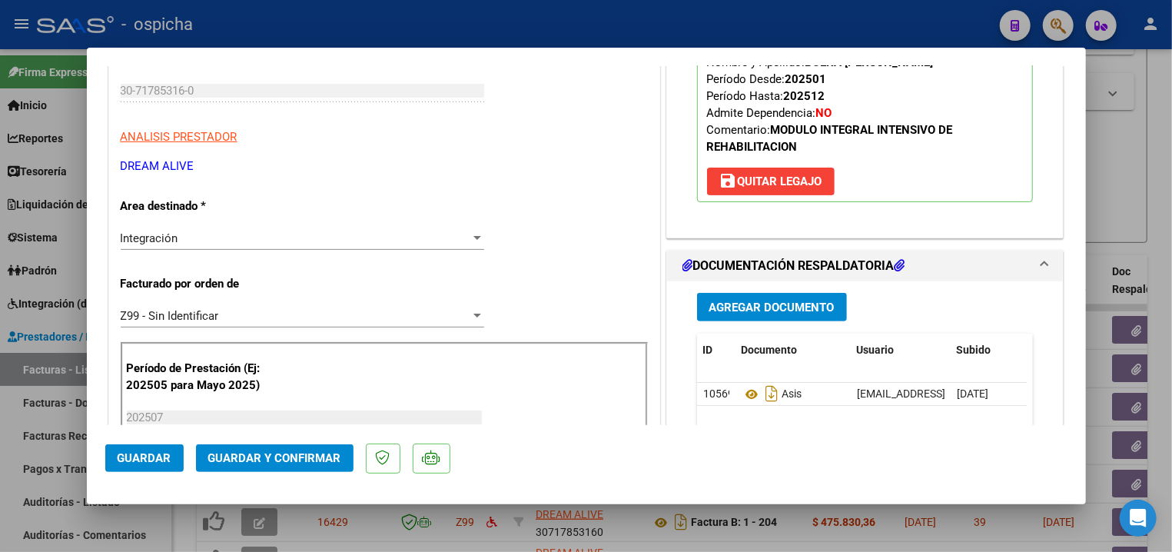
scroll to position [164, 0]
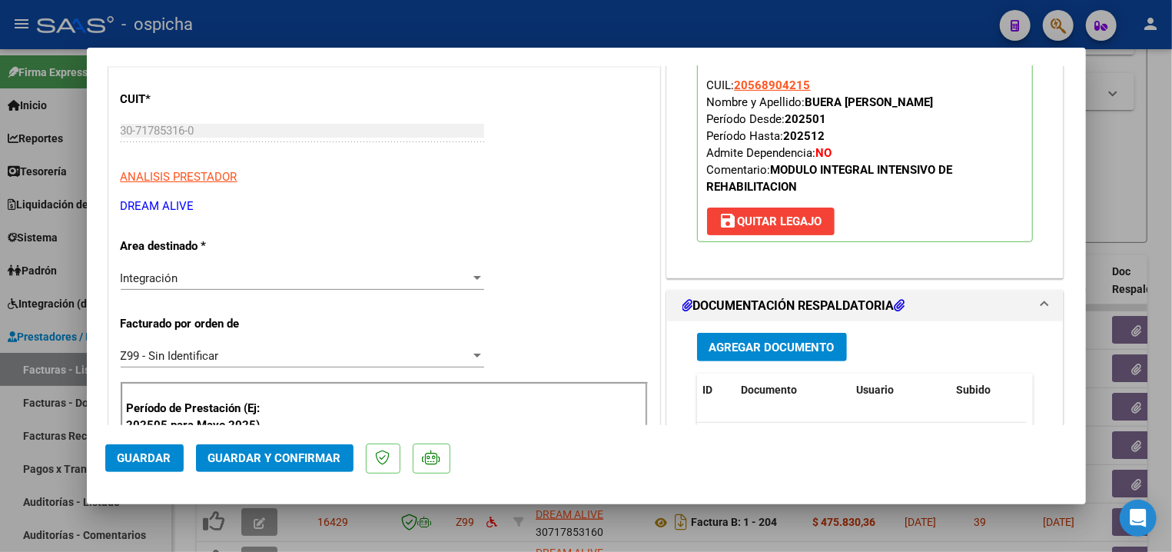
click at [327, 453] on span "Guardar y Confirmar" at bounding box center [274, 458] width 133 height 14
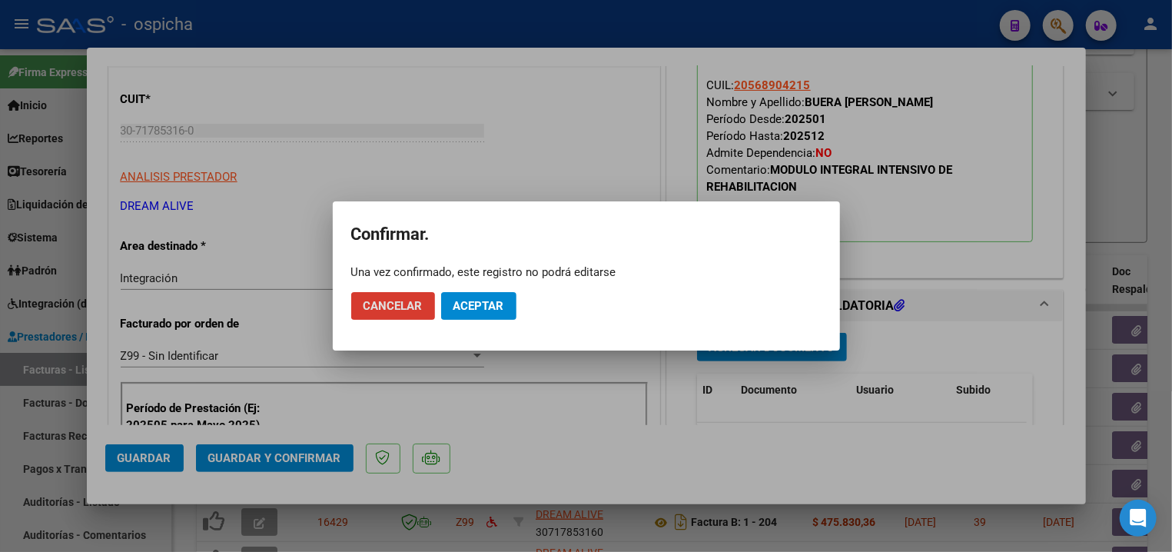
click at [481, 319] on button "Aceptar" at bounding box center [478, 306] width 75 height 28
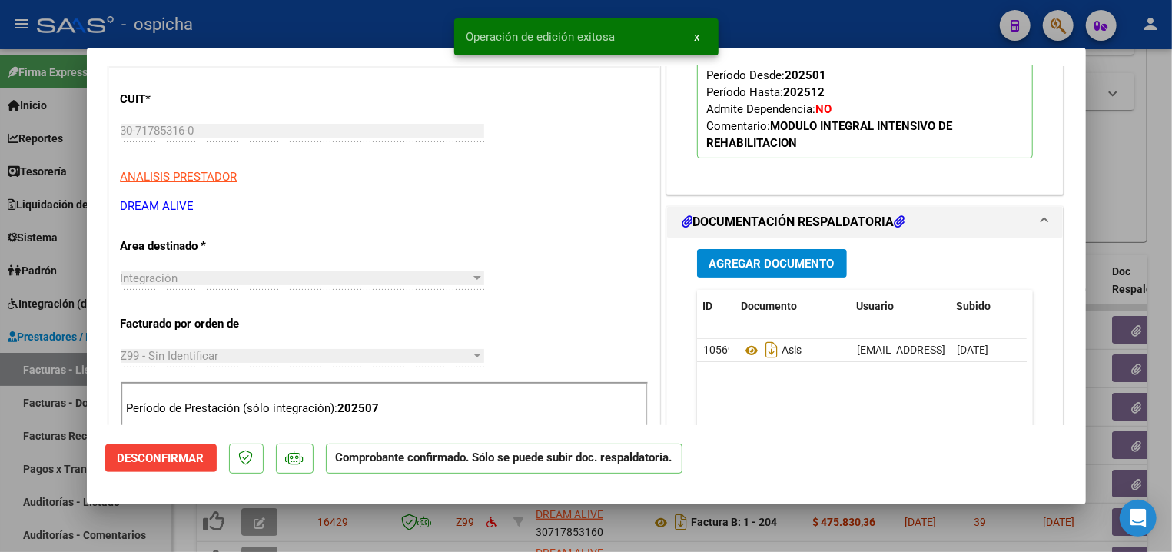
click at [363, 53] on mat-dialog-container "COMPROBANTE VER COMPROBANTE ESTADO: El comprobante fue aceptado por la obra soc…" at bounding box center [586, 276] width 999 height 456
click at [358, 31] on div at bounding box center [586, 276] width 1172 height 552
